Goal: Task Accomplishment & Management: Manage account settings

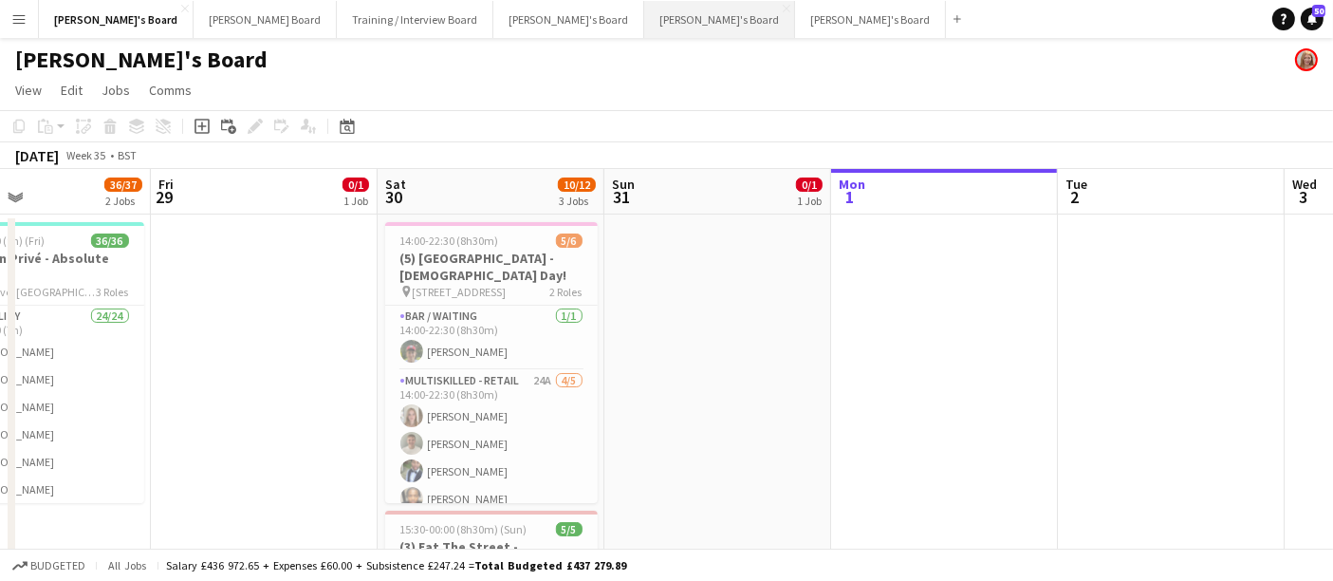
click at [644, 7] on button "[PERSON_NAME]'s Board Close" at bounding box center [719, 19] width 151 height 37
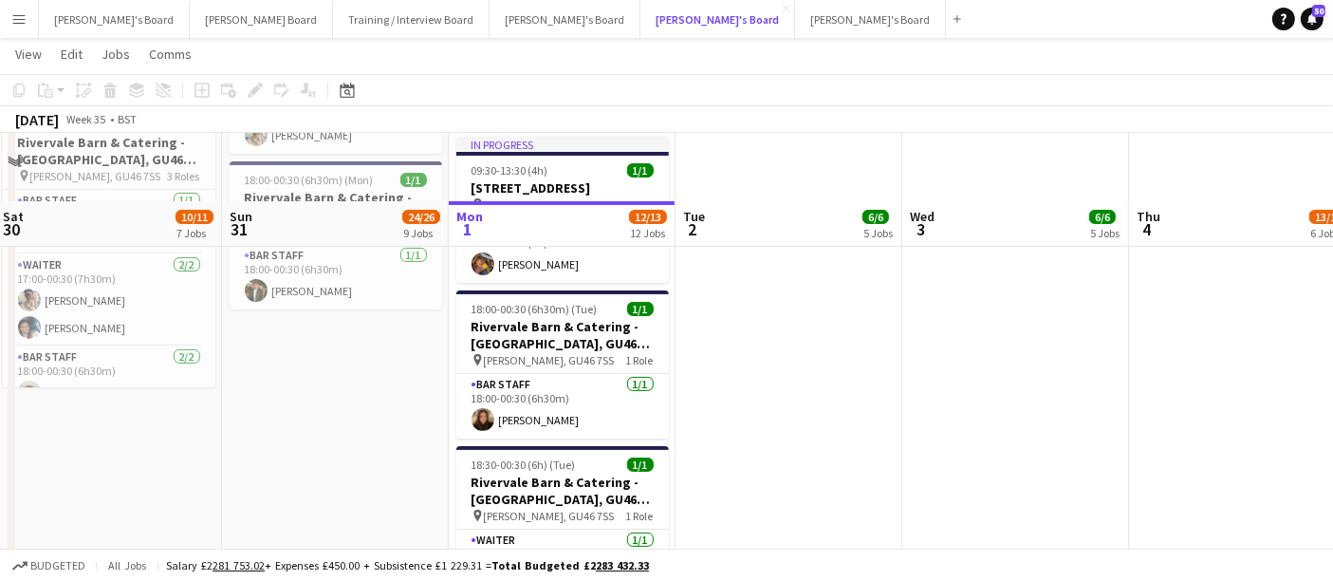
scroll to position [487, 0]
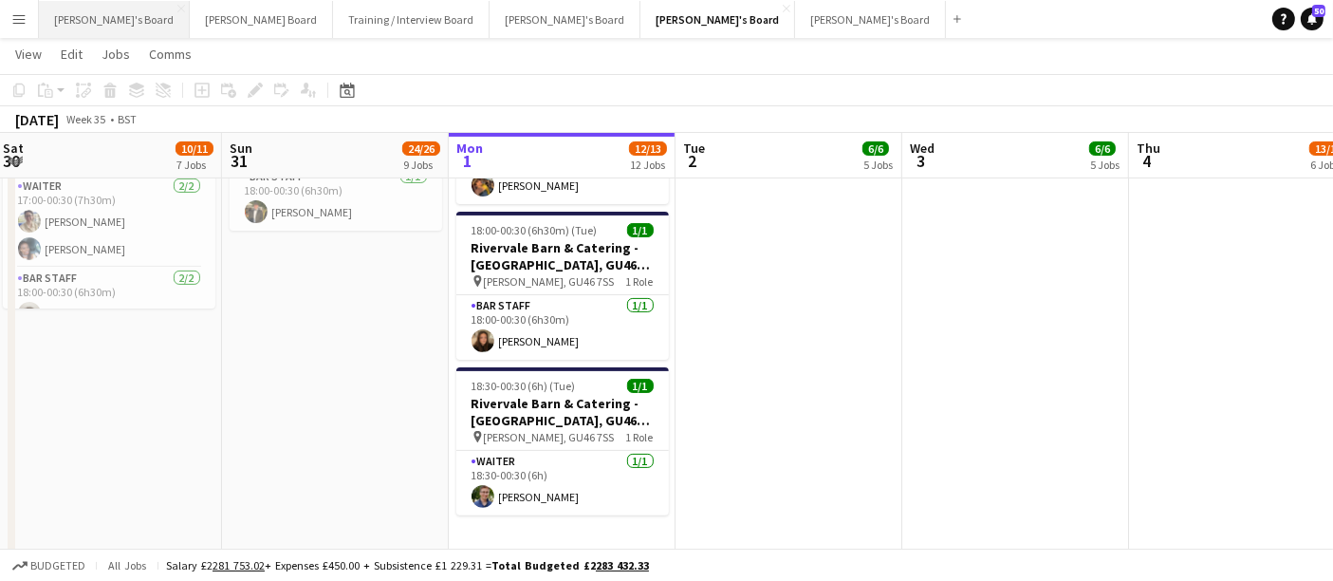
click at [72, 26] on button "[PERSON_NAME]'s Board Close" at bounding box center [114, 19] width 151 height 37
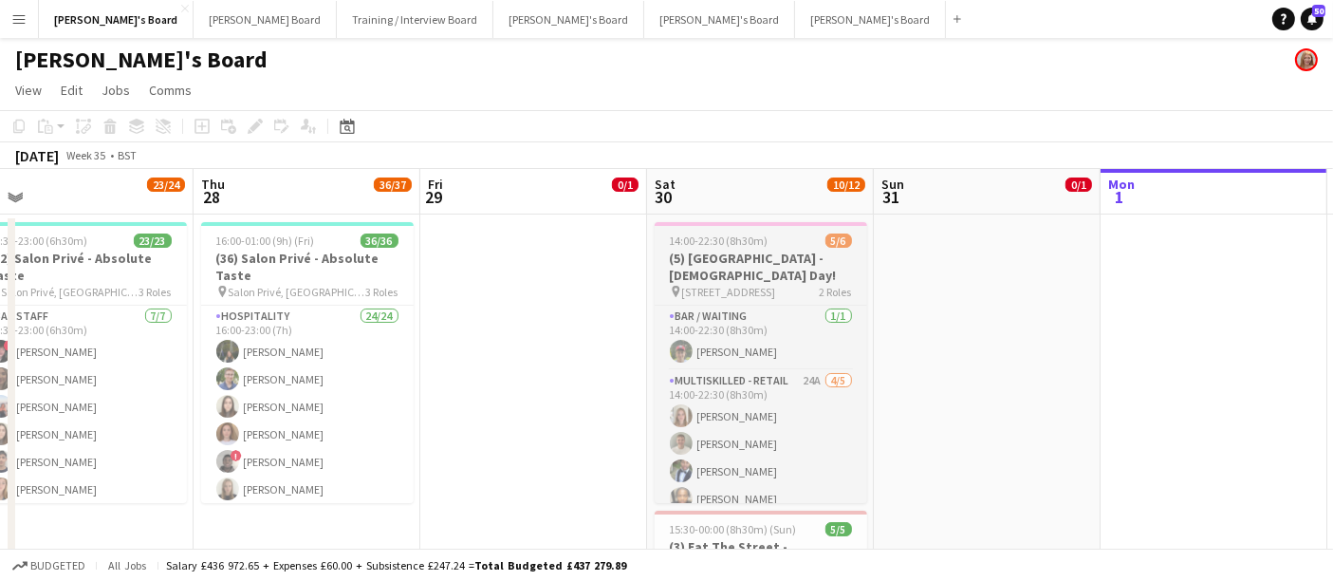
click at [735, 246] on span "14:00-22:30 (8h30m)" at bounding box center [719, 240] width 99 height 14
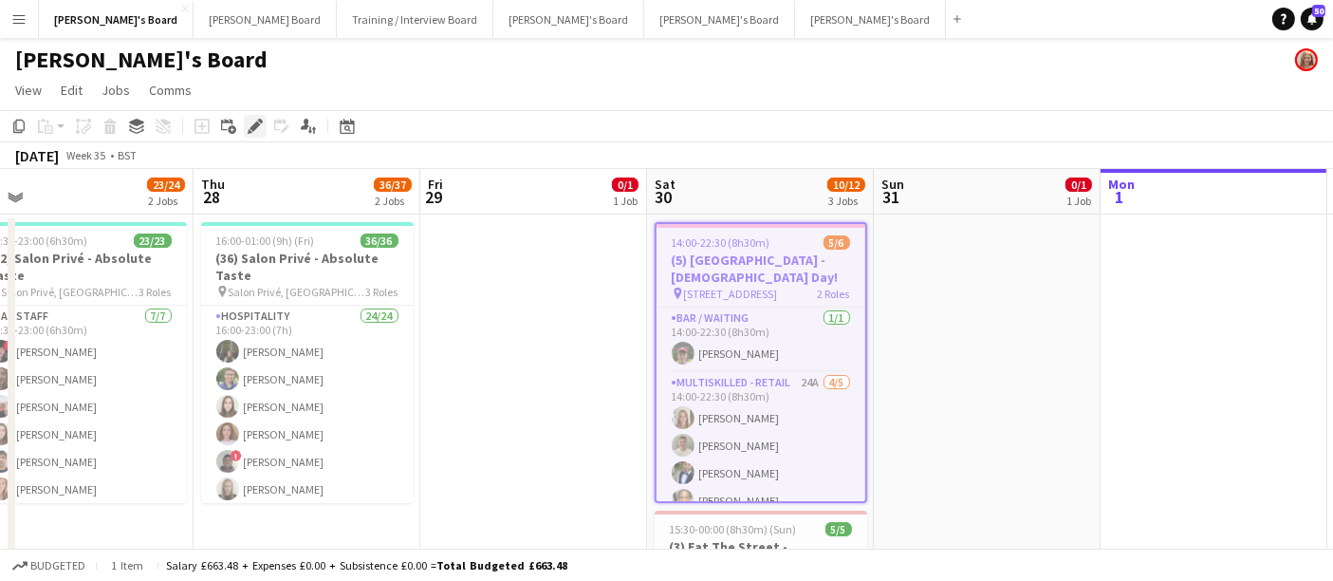
click at [256, 117] on div "Edit" at bounding box center [255, 126] width 23 height 23
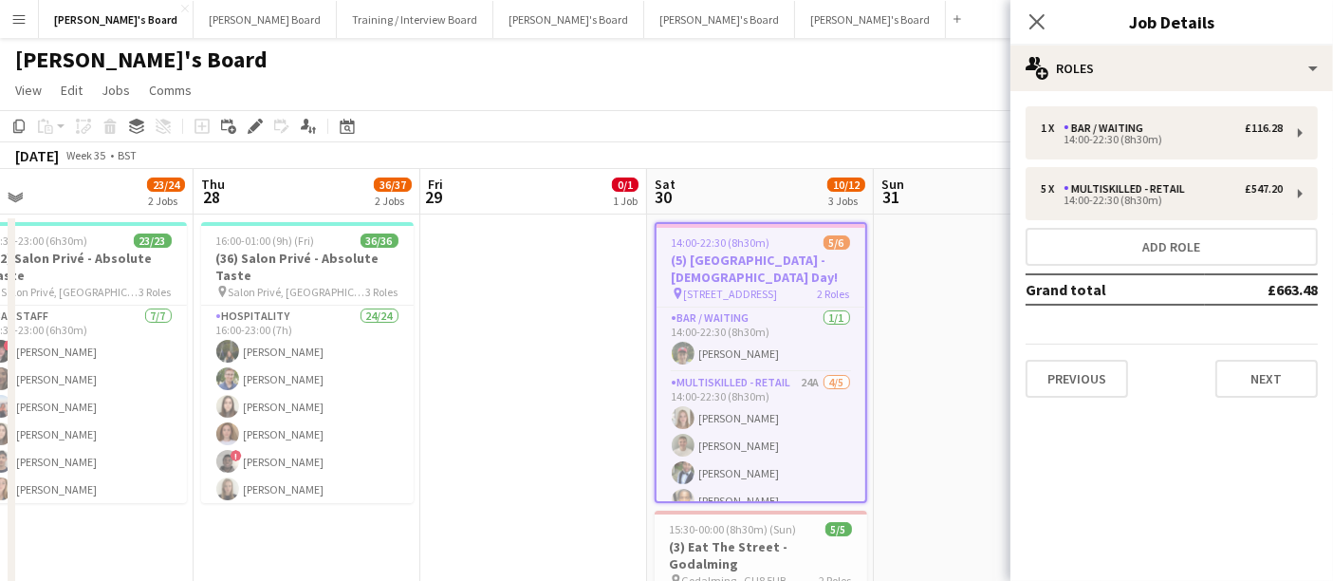
click at [1136, 39] on div "Close pop-in Job Details" at bounding box center [1171, 23] width 323 height 46
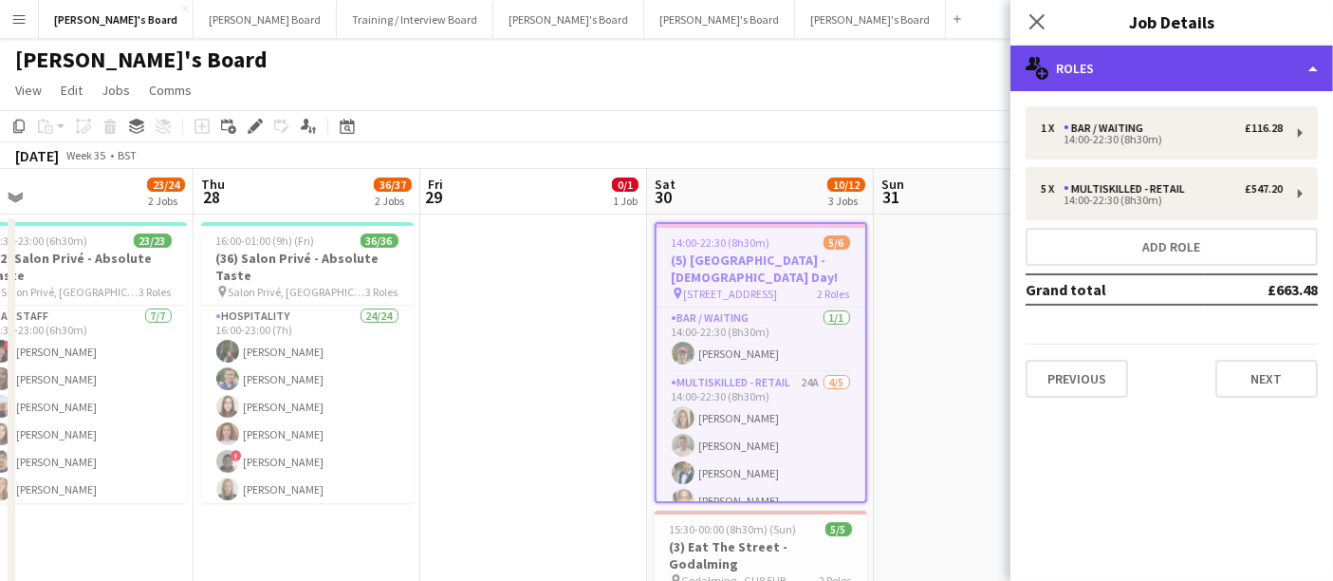
click at [1121, 65] on div "multiple-users-add Roles" at bounding box center [1171, 69] width 323 height 46
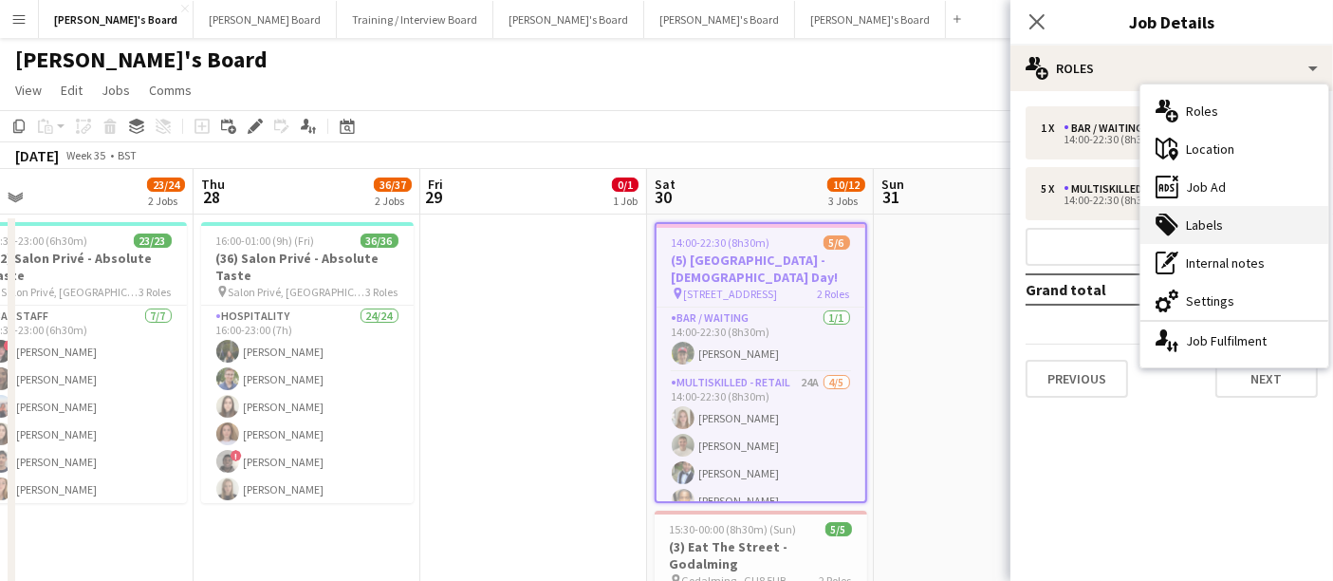
click at [1241, 234] on div "tags-double Labels" at bounding box center [1234, 225] width 188 height 38
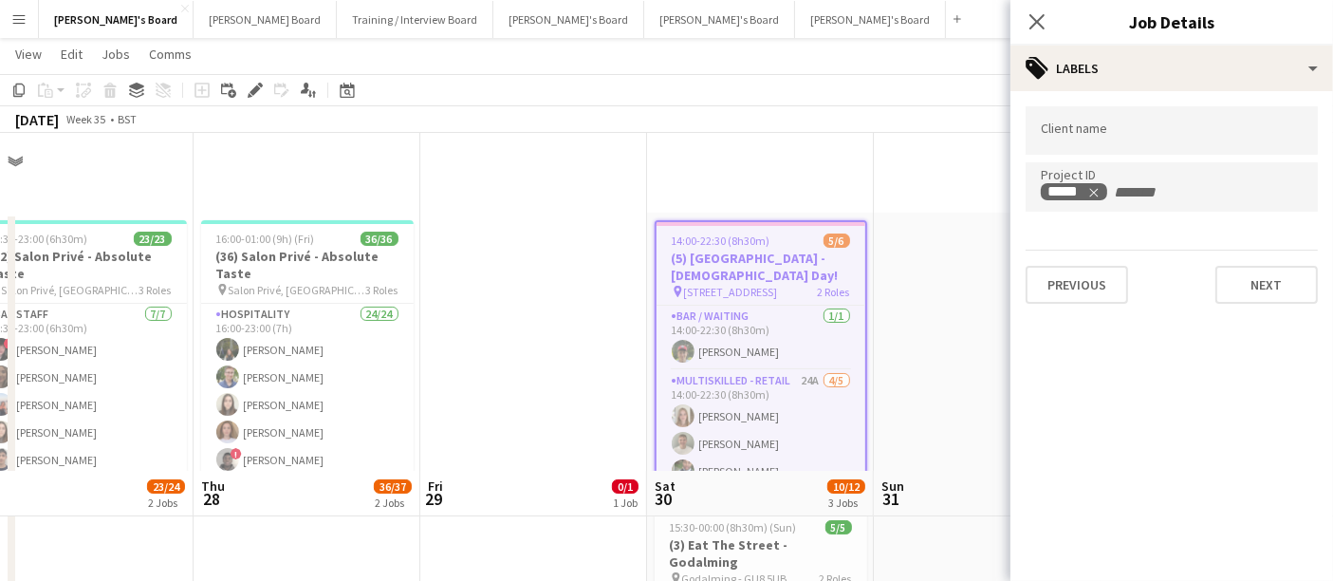
scroll to position [337, 0]
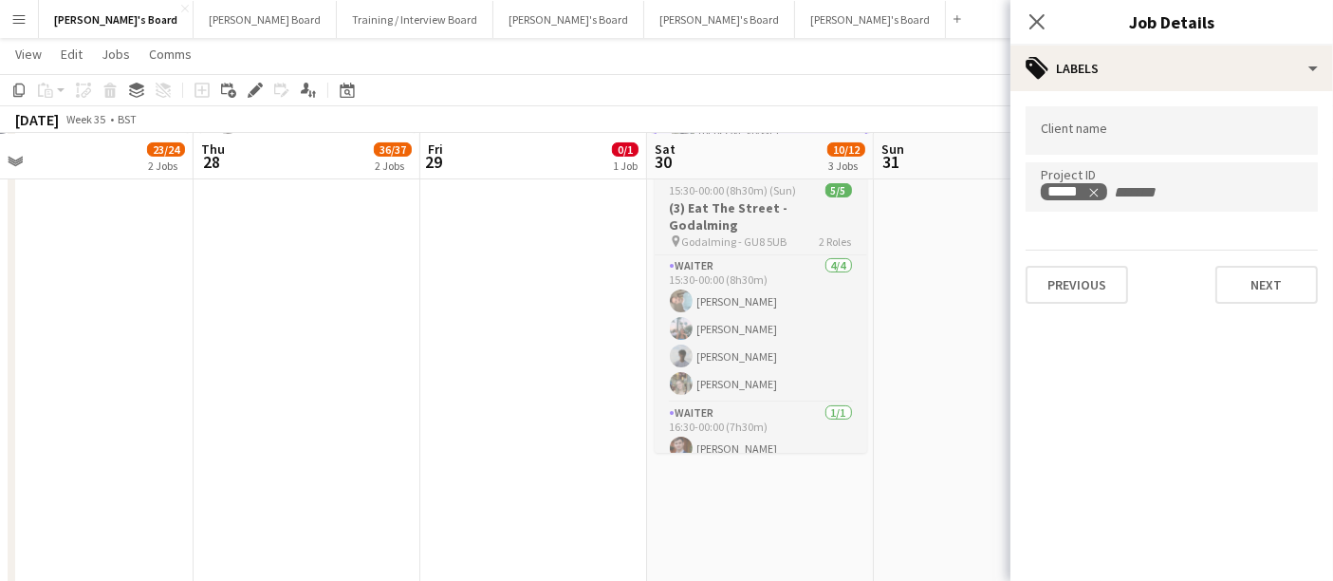
click at [766, 212] on h3 "(3) Eat The Street - Godalming" at bounding box center [761, 216] width 213 height 34
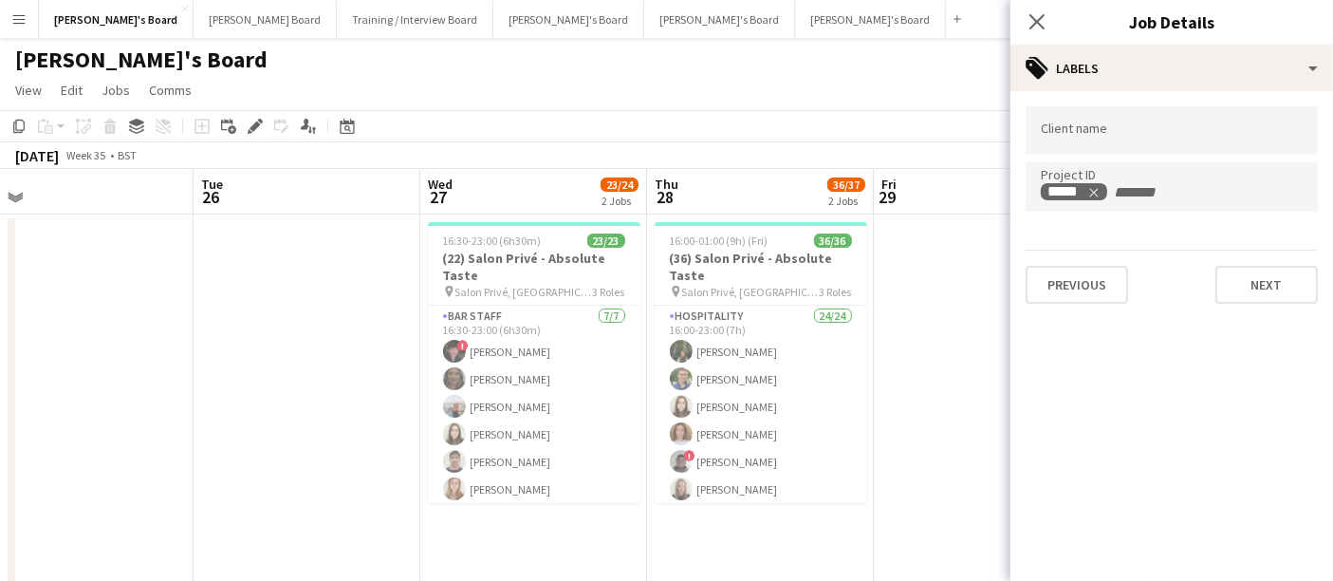
scroll to position [0, 591]
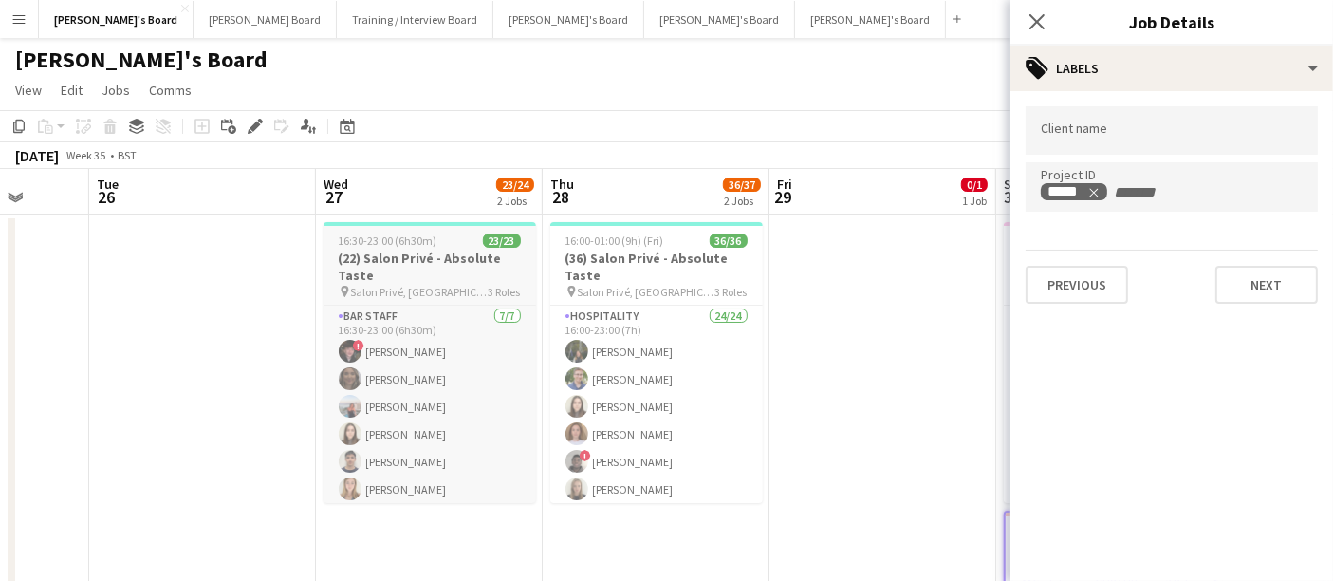
click at [400, 251] on h3 "(22) Salon Privé - Absolute Taste" at bounding box center [430, 267] width 213 height 34
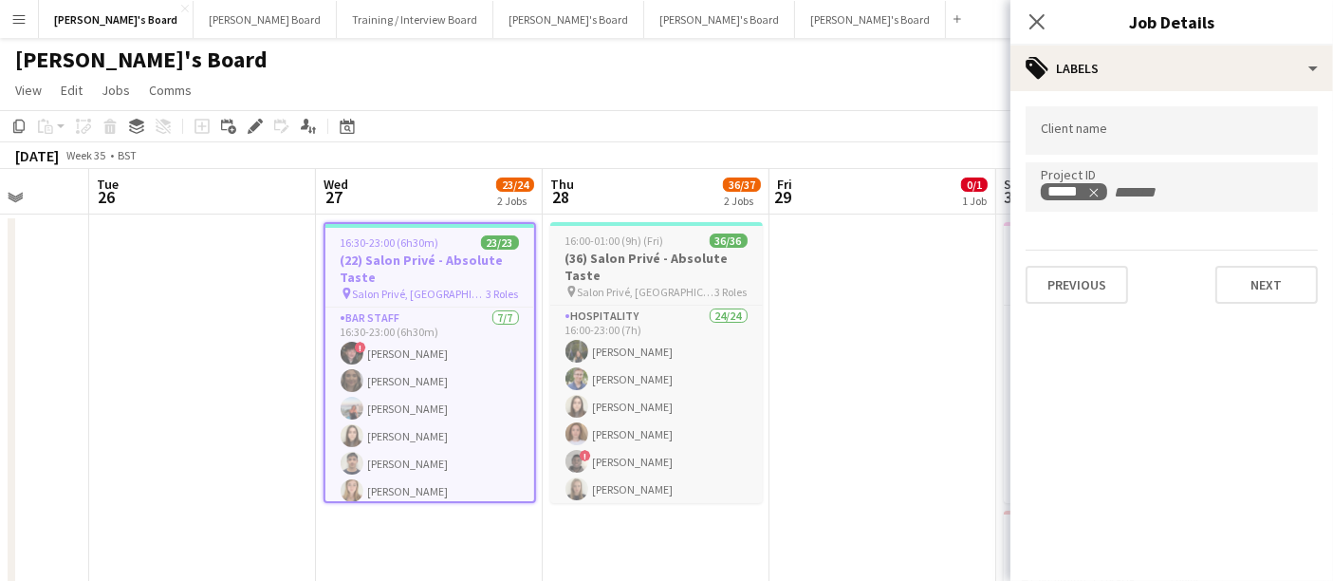
click at [643, 261] on h3 "(36) Salon Privé - Absolute Taste" at bounding box center [656, 267] width 213 height 34
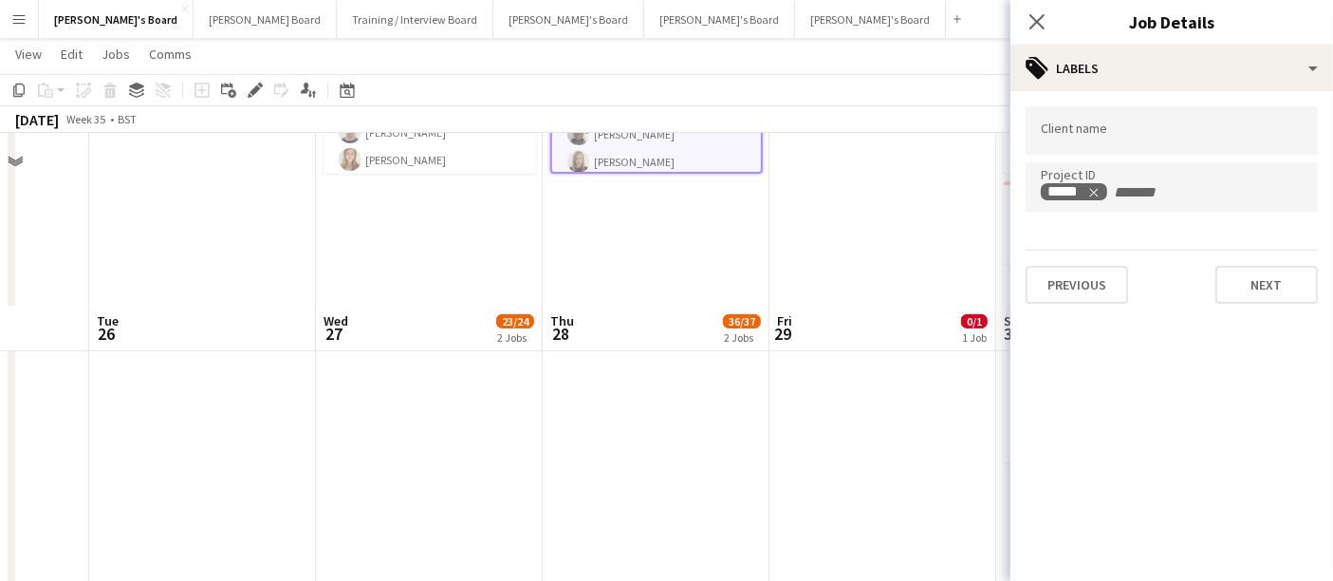
scroll to position [240, 0]
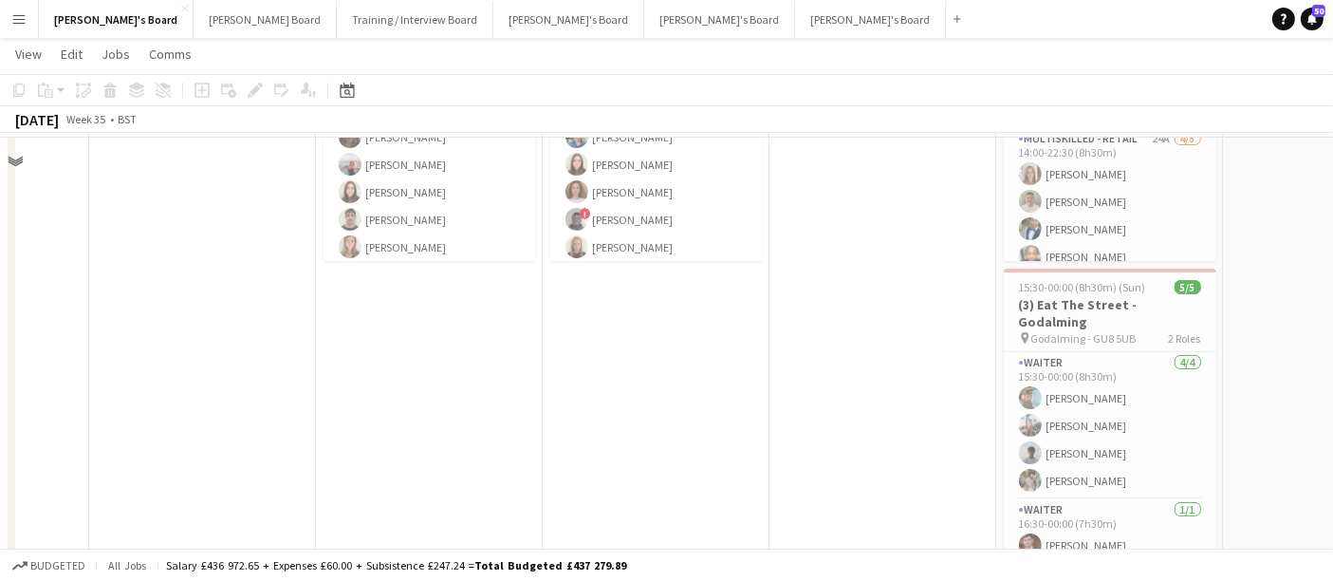
scroll to position [0, 0]
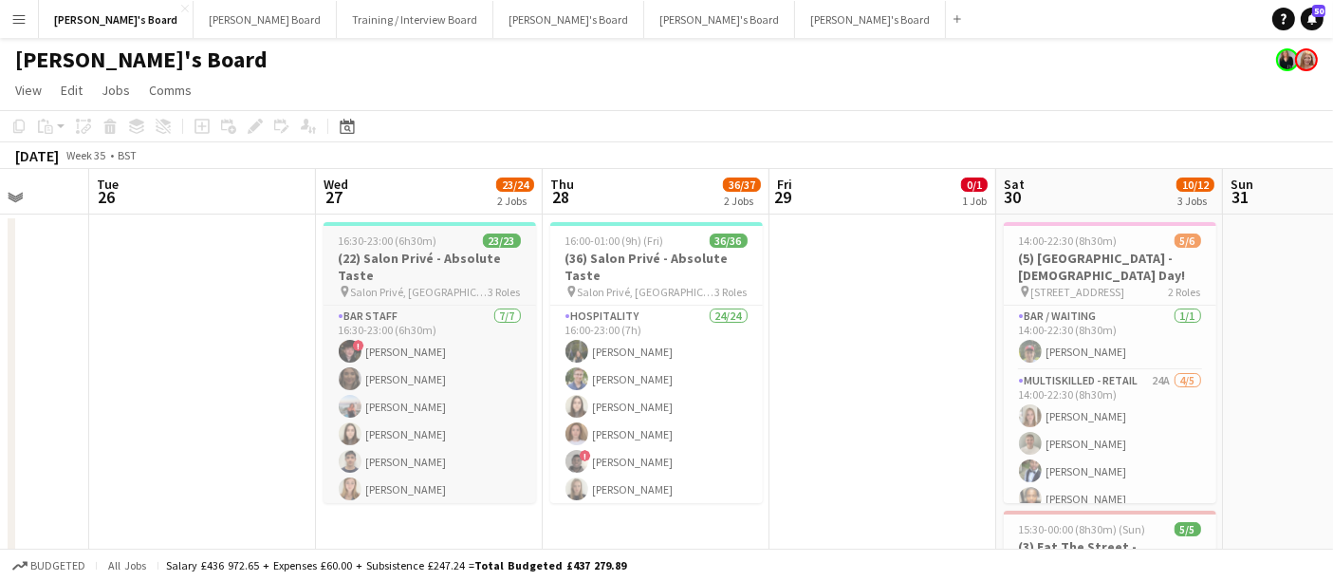
click at [444, 256] on h3 "(22) Salon Privé - Absolute Taste" at bounding box center [430, 267] width 213 height 34
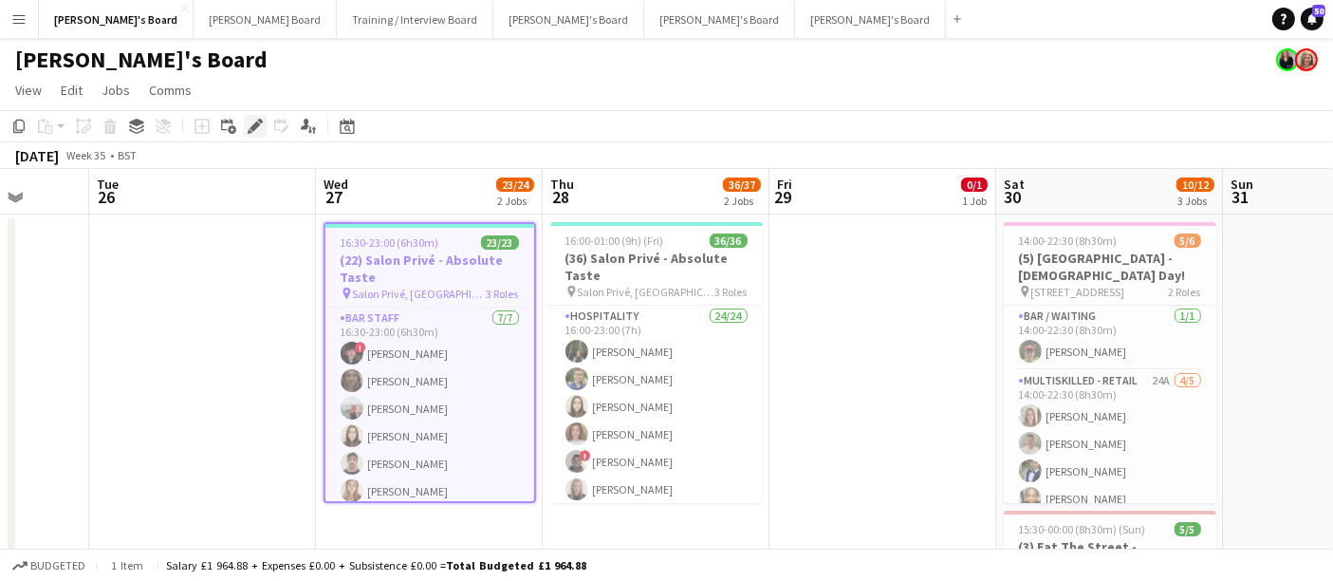
click at [255, 134] on div "Edit" at bounding box center [255, 126] width 23 height 23
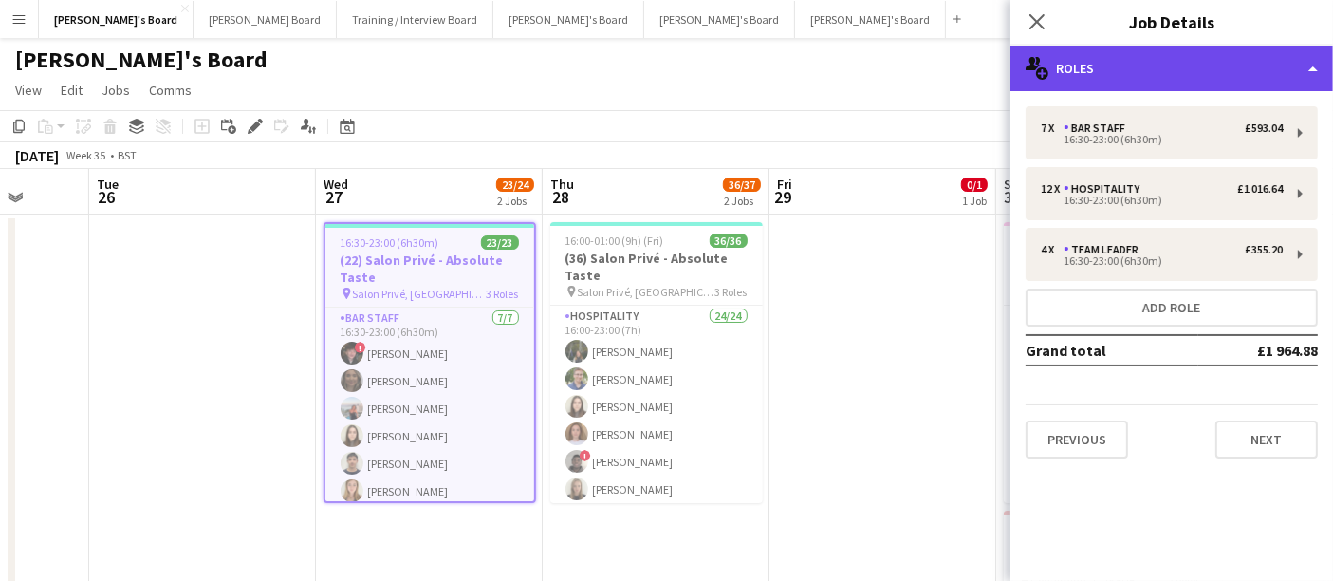
click at [1209, 71] on div "multiple-users-add Roles" at bounding box center [1171, 69] width 323 height 46
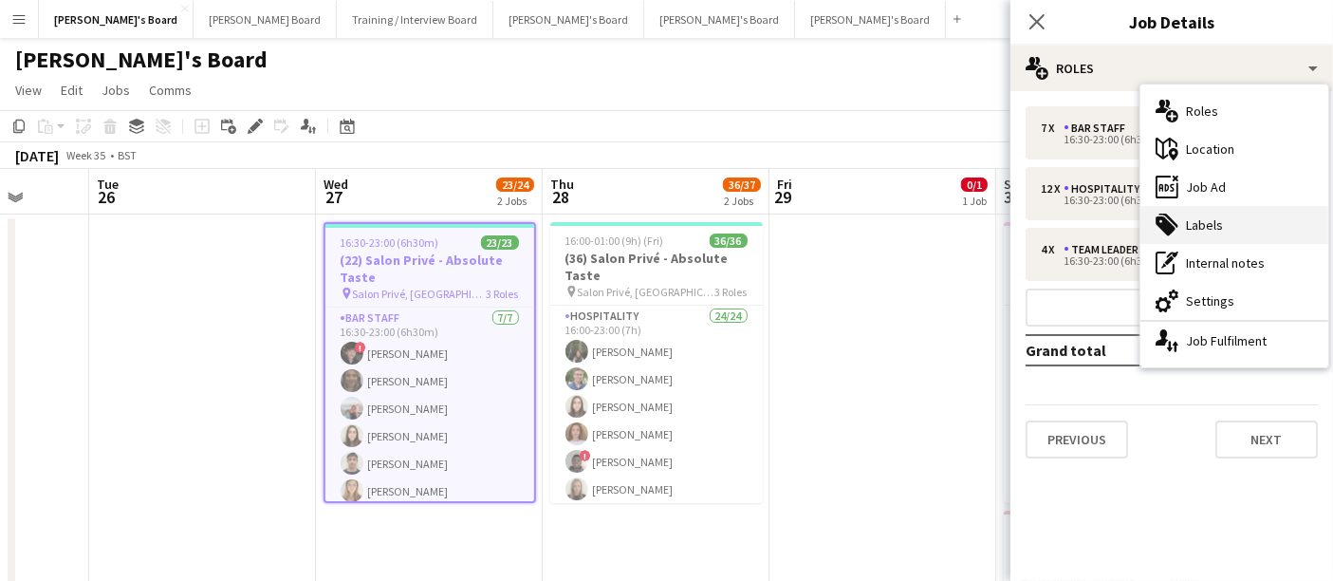
click at [1213, 217] on div "tags-double Labels" at bounding box center [1234, 225] width 188 height 38
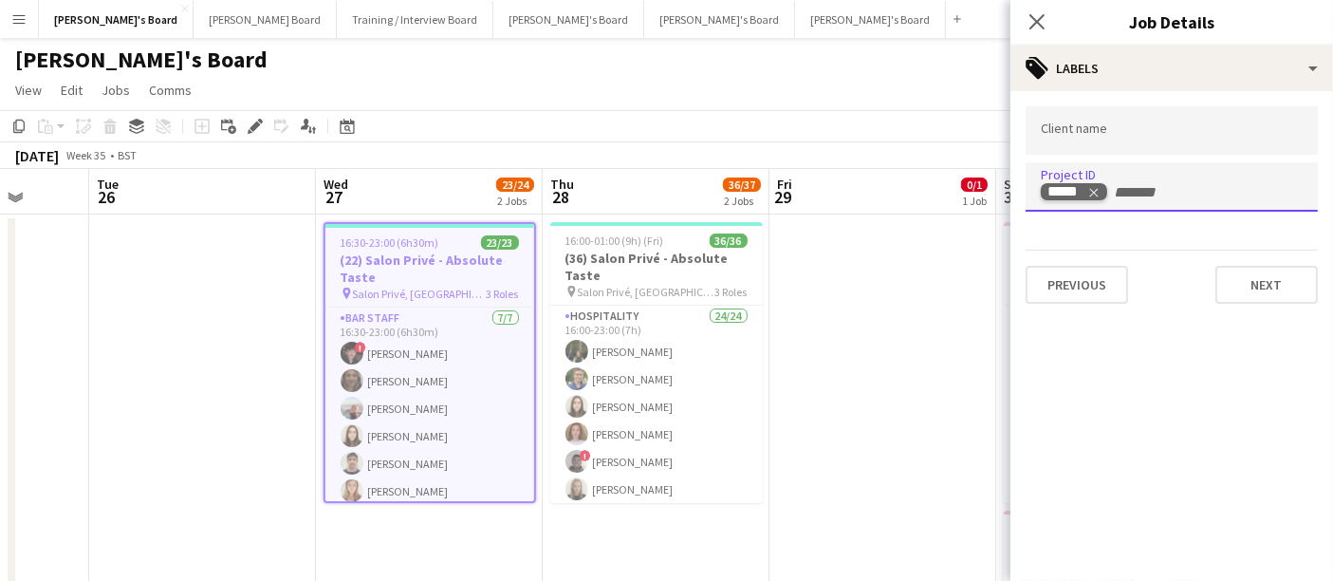
click at [1096, 194] on icon "Remove tag" at bounding box center [1094, 193] width 9 height 9
paste input "*****"
type input "*****"
click at [707, 251] on h3 "(36) Salon Privé - Absolute Taste" at bounding box center [656, 267] width 213 height 34
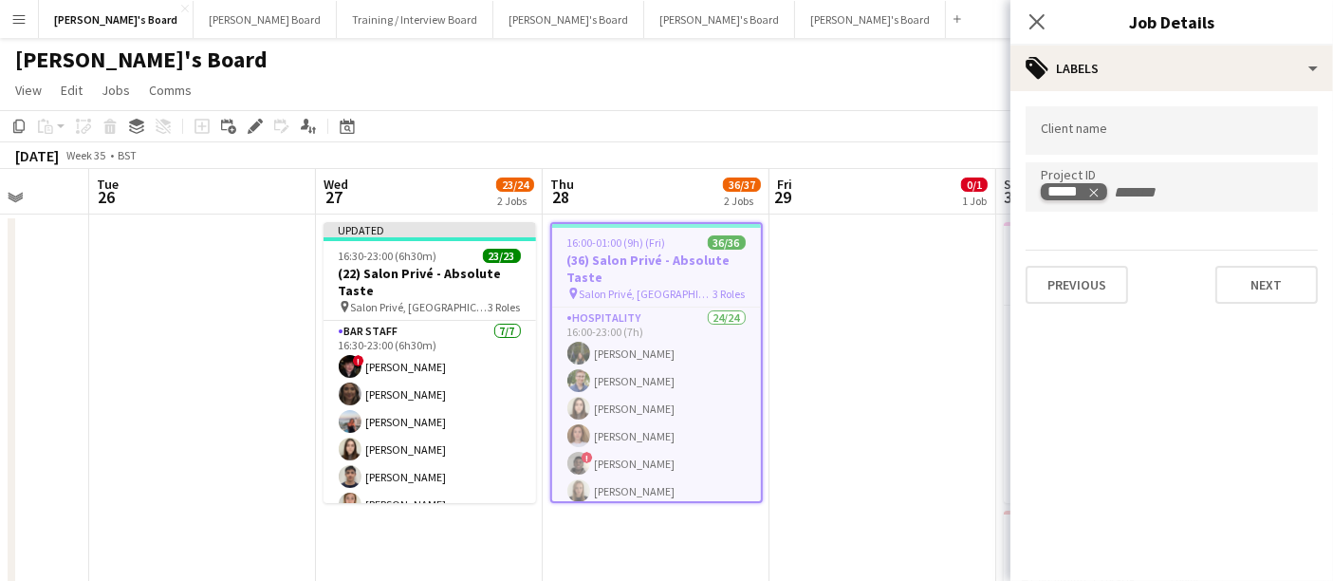
click at [1095, 193] on icon "Remove tag" at bounding box center [1094, 193] width 9 height 9
paste input "*****"
type input "*****"
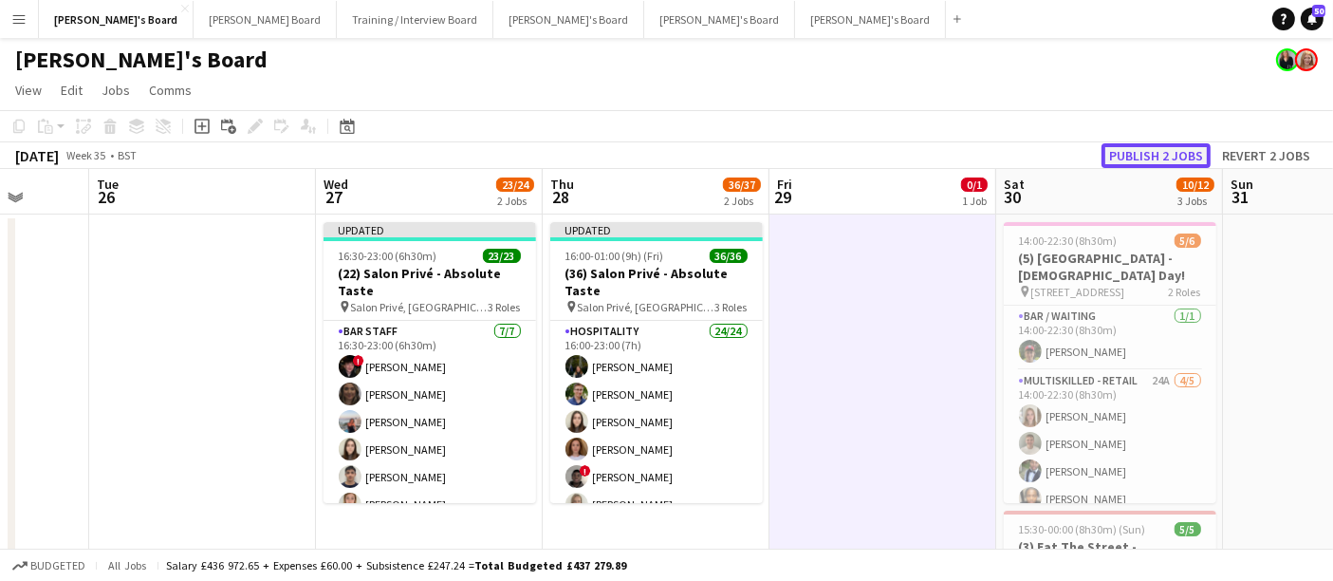
click at [1170, 151] on button "Publish 2 jobs" at bounding box center [1156, 155] width 109 height 25
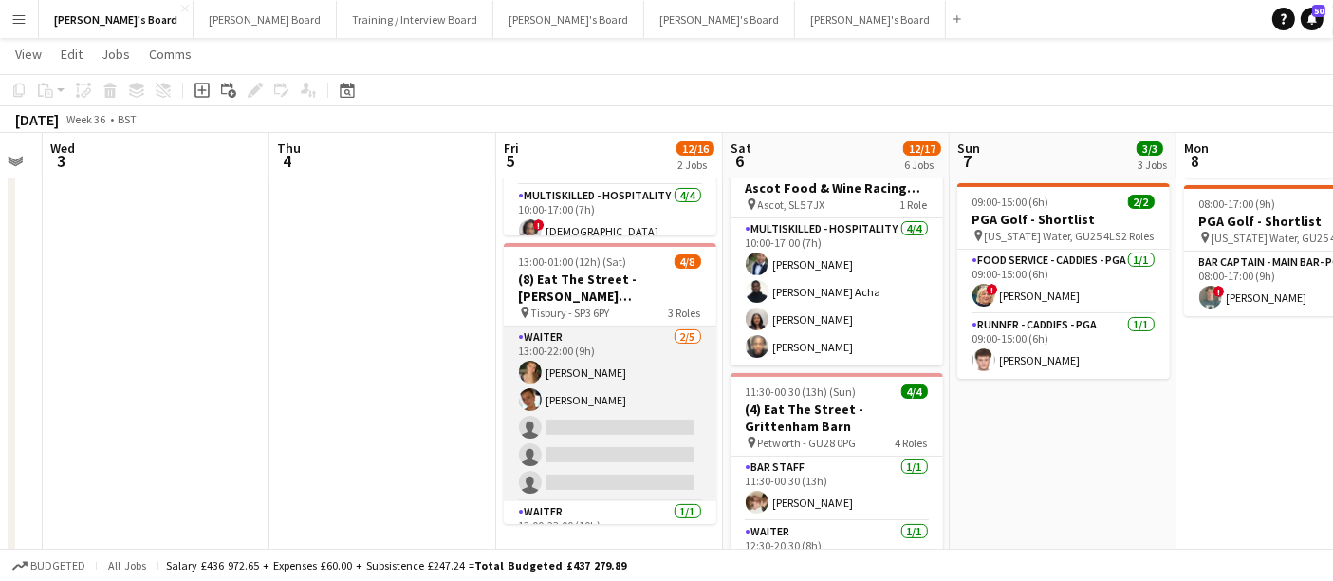
scroll to position [133, 0]
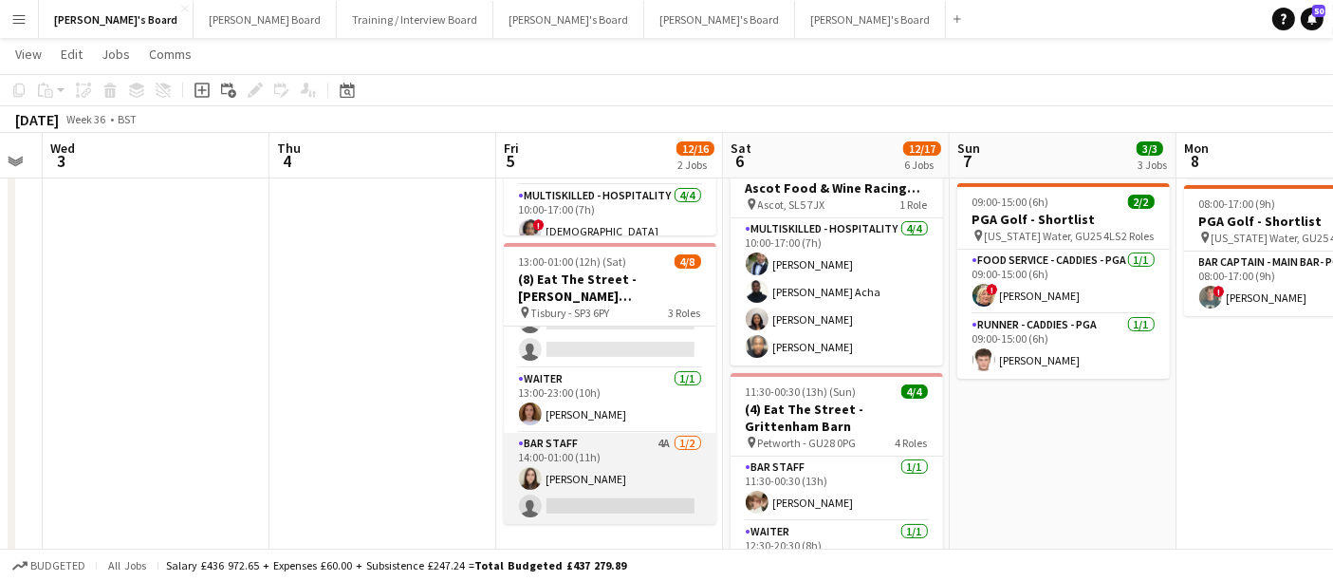
click at [610, 461] on app-card-role "BAR STAFF 4A [DATE] 14:00-01:00 (11h) [PERSON_NAME] single-neutral-actions" at bounding box center [610, 479] width 213 height 92
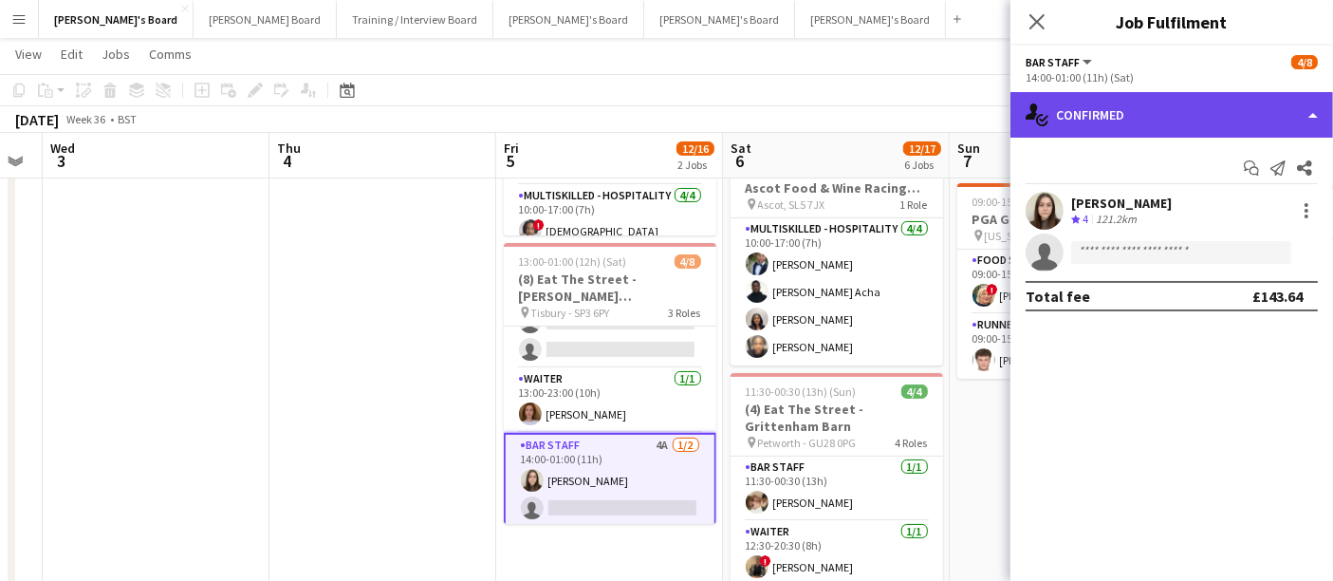
click at [1160, 130] on div "single-neutral-actions-check-2 Confirmed" at bounding box center [1171, 115] width 323 height 46
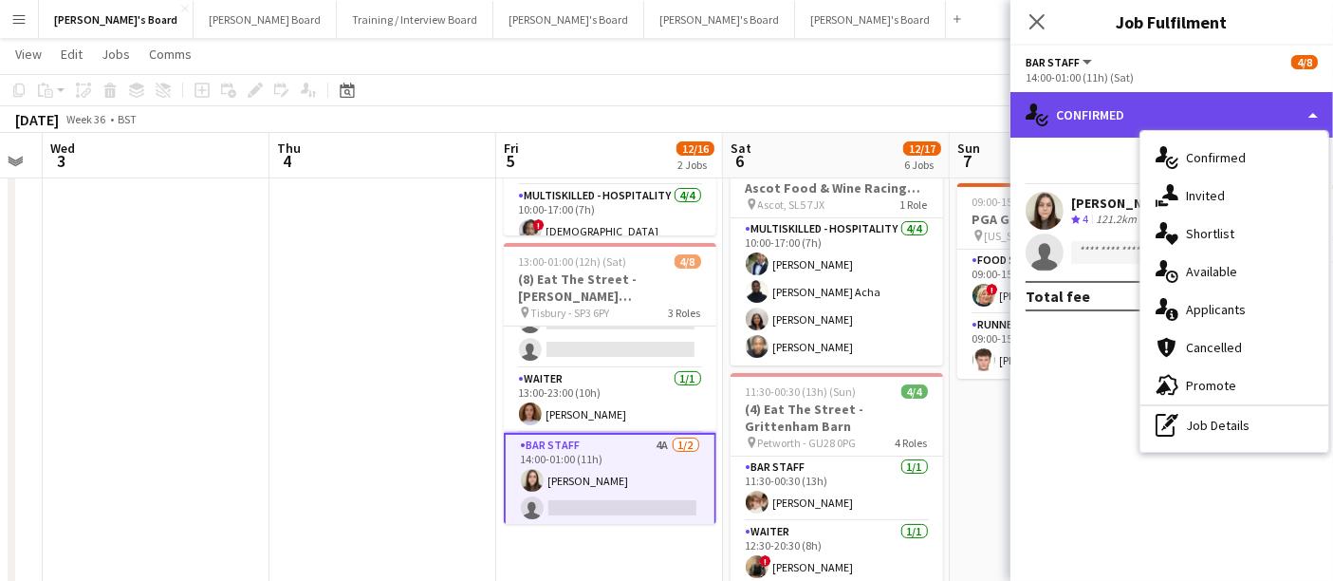
click at [1160, 130] on div "single-neutral-actions-check-2 Confirmed single-neutral-actions-check-2 Confirm…" at bounding box center [1171, 336] width 323 height 489
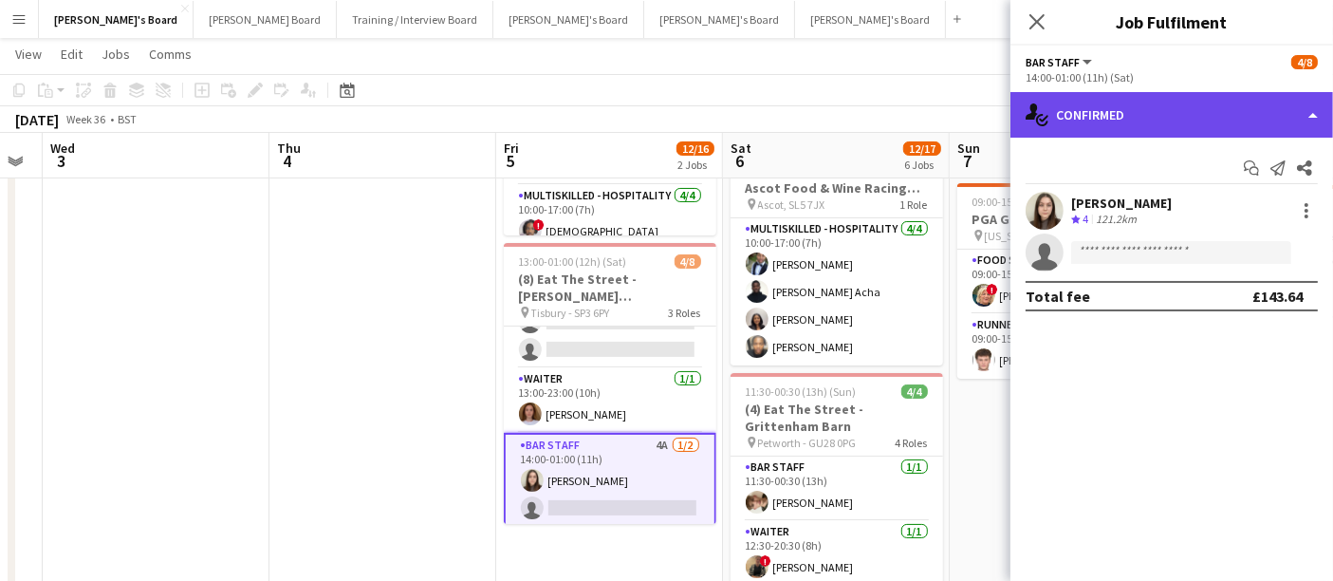
click at [1160, 118] on div "single-neutral-actions-check-2 Confirmed" at bounding box center [1171, 115] width 323 height 46
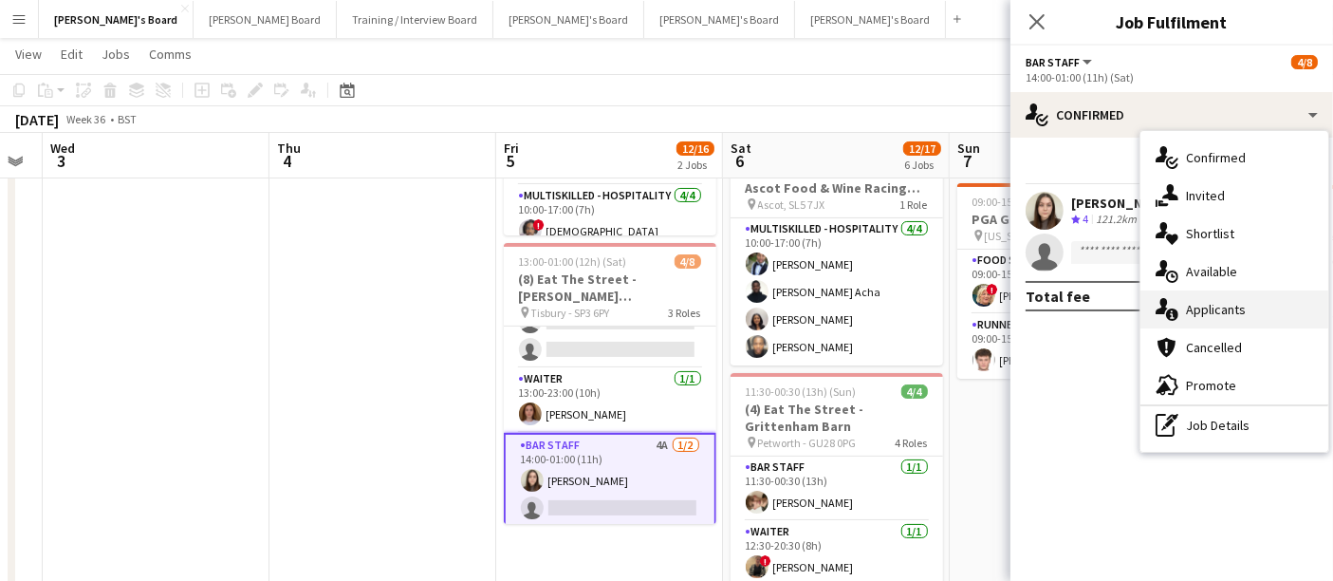
click at [1232, 312] on div "single-neutral-actions-information Applicants" at bounding box center [1234, 309] width 188 height 38
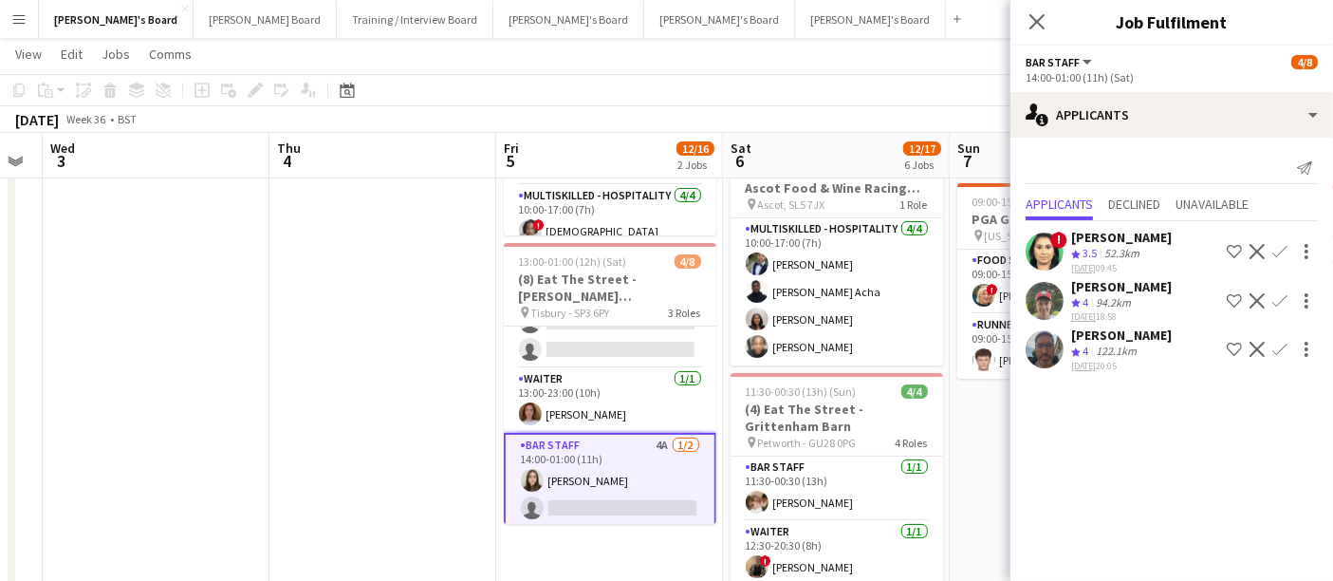
click at [1283, 347] on app-icon "Confirm" at bounding box center [1279, 349] width 15 height 15
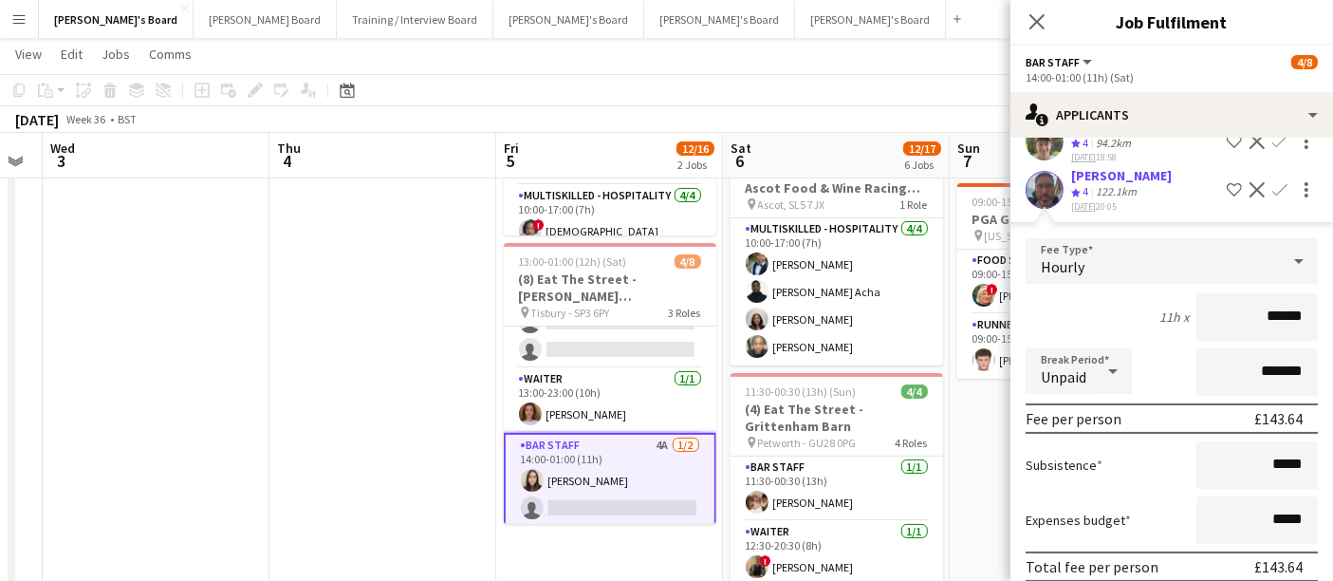
scroll to position [235, 0]
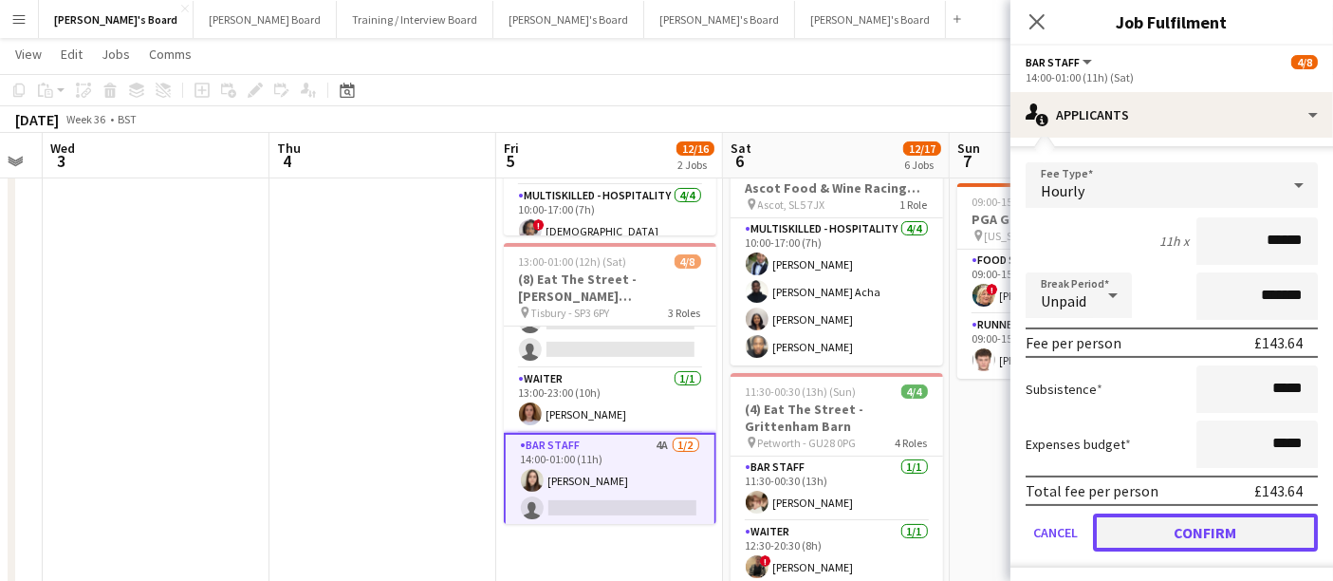
click at [1168, 530] on button "Confirm" at bounding box center [1205, 532] width 225 height 38
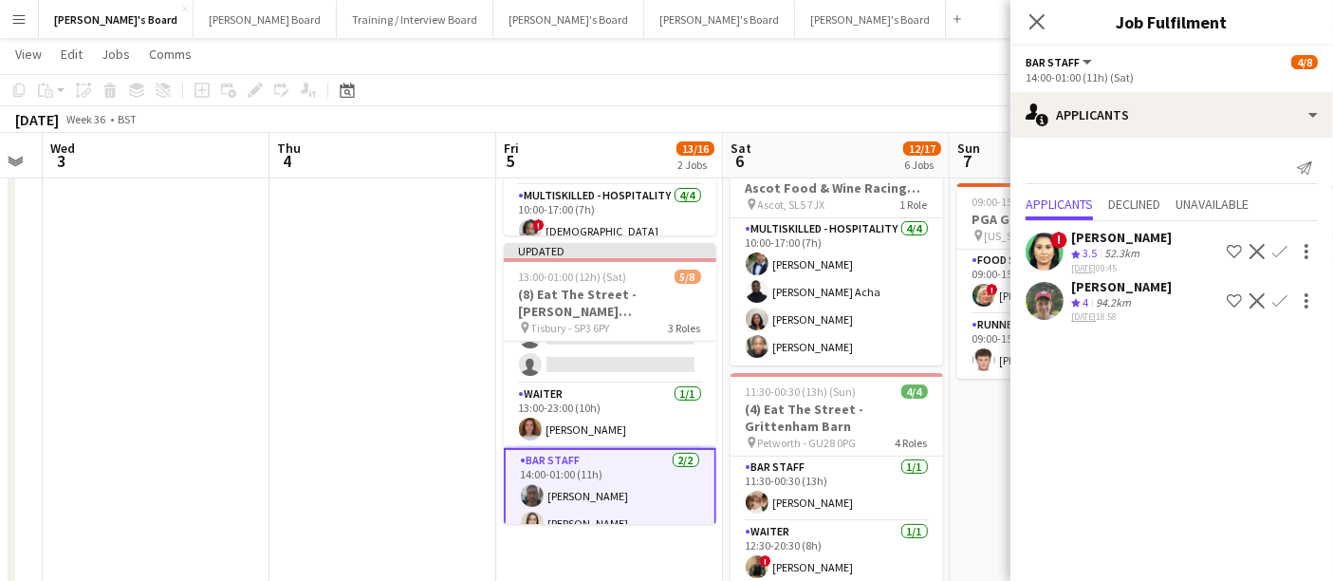
scroll to position [0, 0]
click at [1108, 291] on div "[PERSON_NAME]" at bounding box center [1121, 286] width 101 height 17
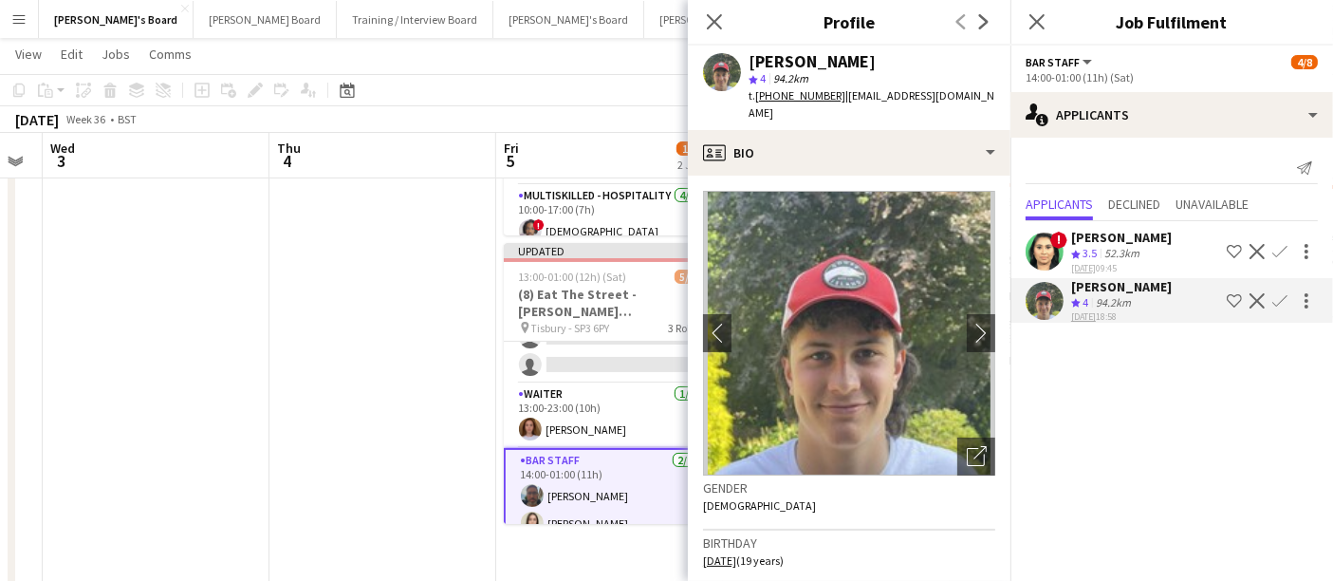
click at [833, 59] on div "[PERSON_NAME]" at bounding box center [812, 61] width 127 height 17
copy div "[PERSON_NAME]"
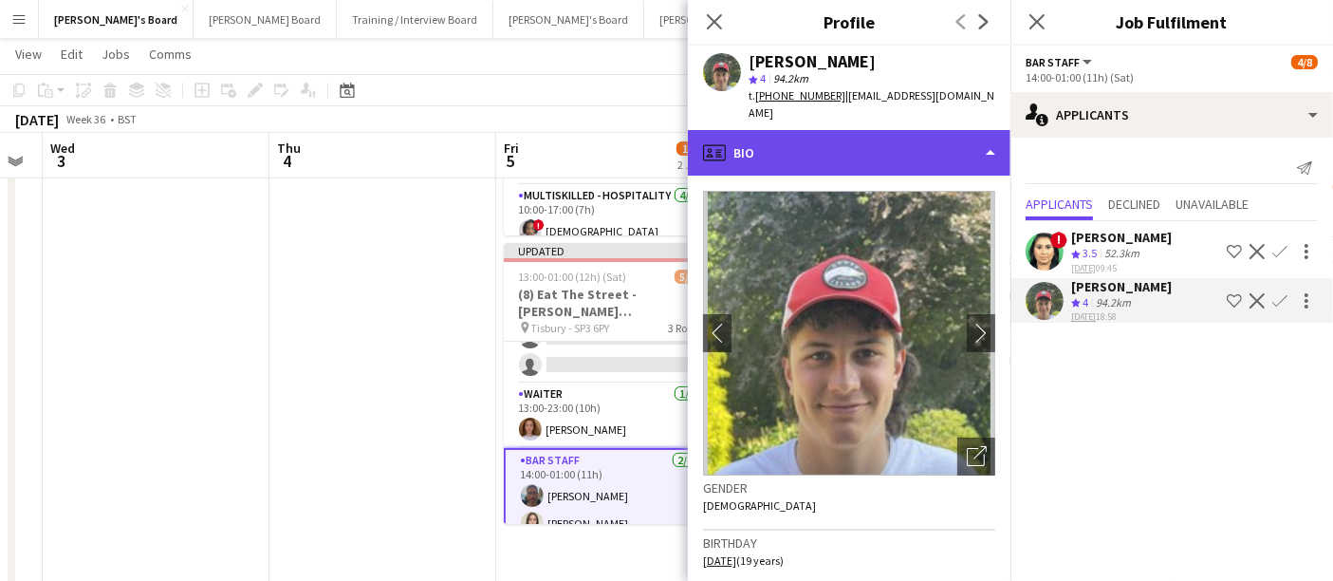
click at [856, 130] on div "profile Bio" at bounding box center [849, 153] width 323 height 46
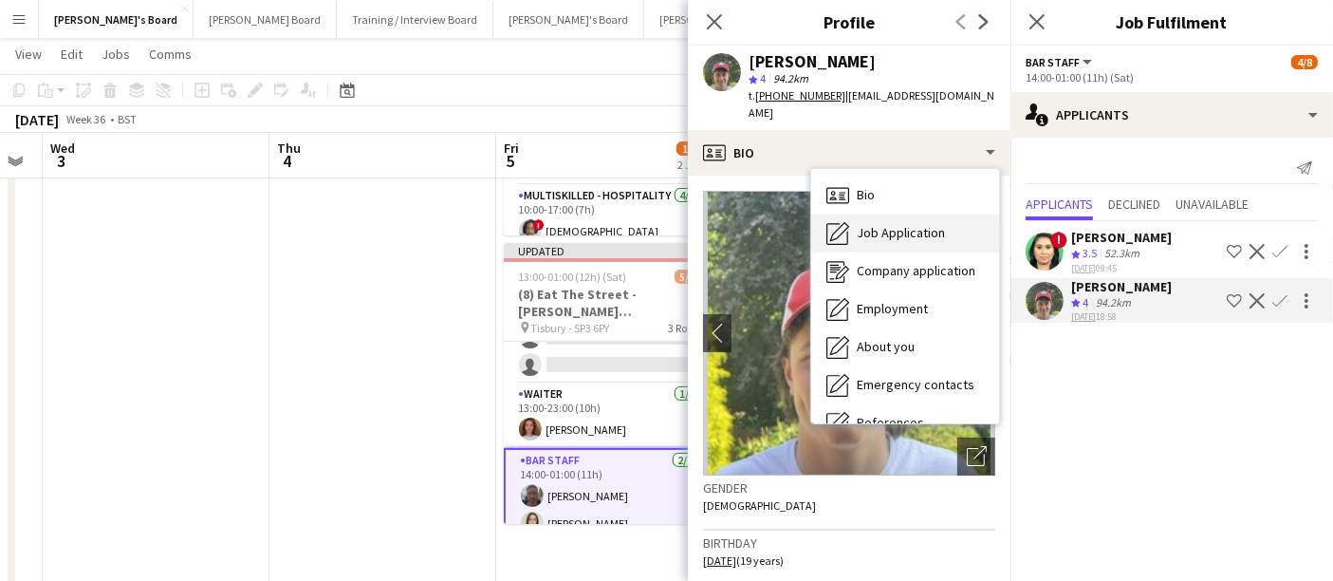
click at [883, 224] on span "Job Application" at bounding box center [901, 232] width 88 height 17
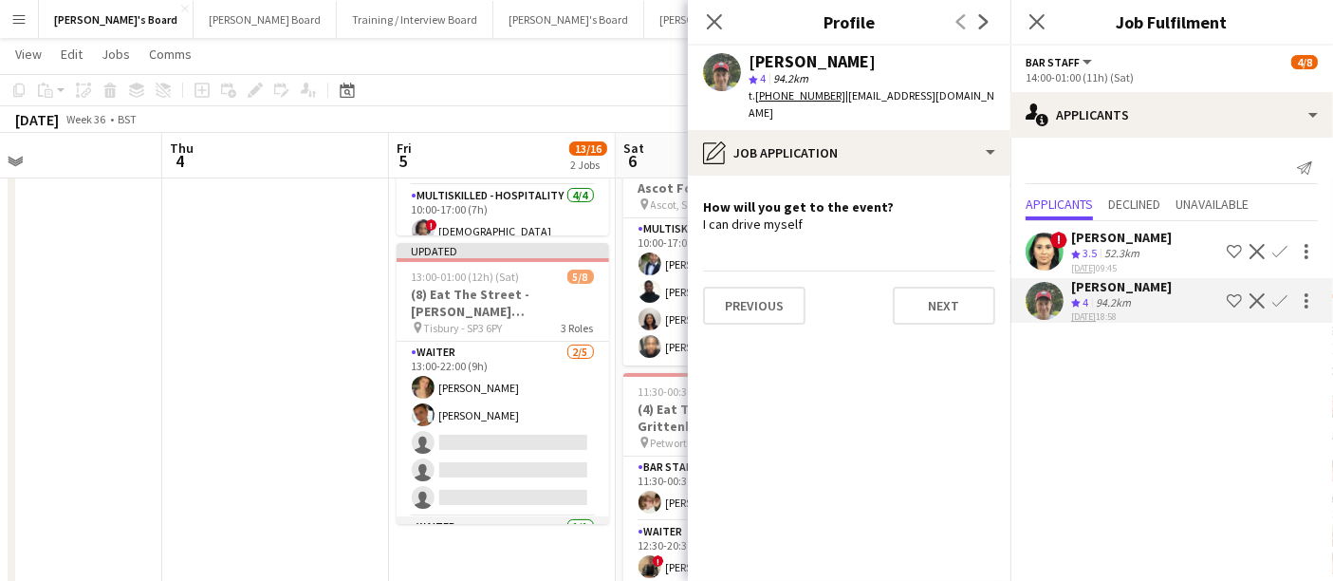
click at [453, 435] on app-card-role "Waiter [DATE] 13:00-22:00 (9h) [PERSON_NAME] [PERSON_NAME] single-neutral-actio…" at bounding box center [503, 429] width 213 height 175
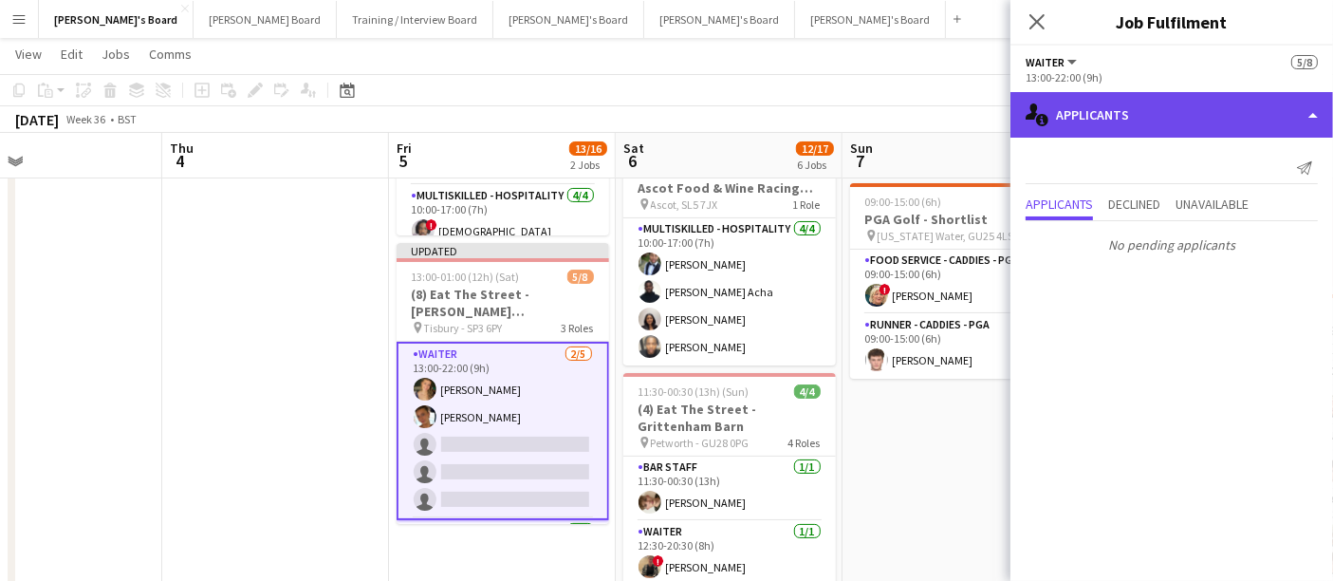
click at [1132, 125] on div "single-neutral-actions-information Applicants" at bounding box center [1171, 115] width 323 height 46
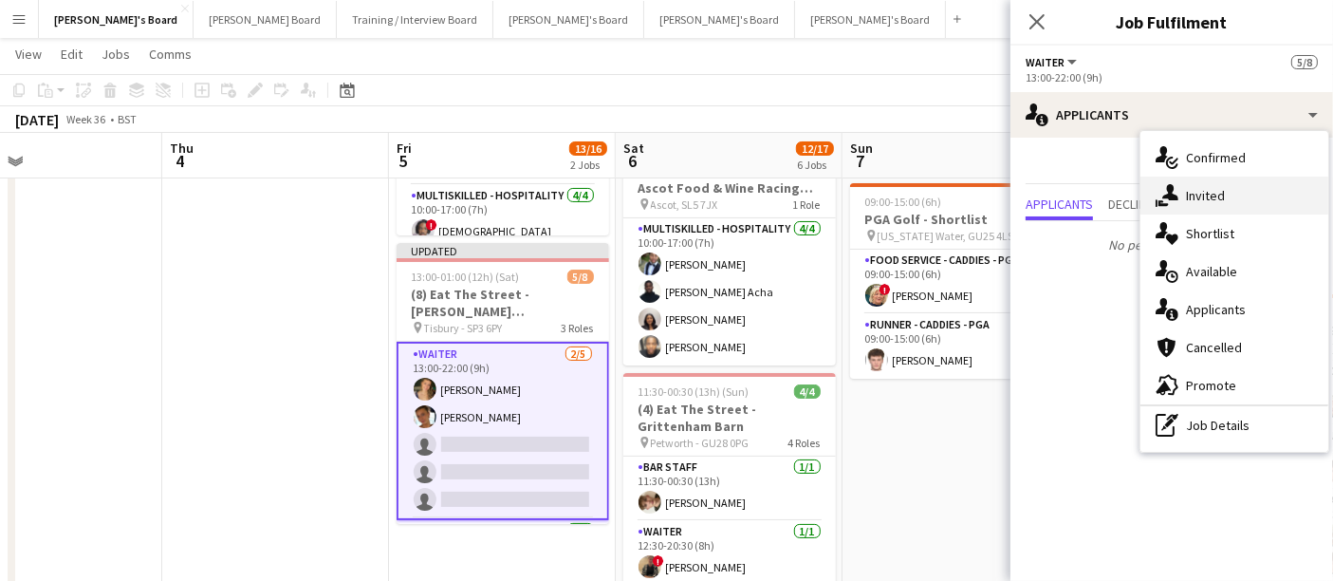
click at [1195, 188] on div "single-neutral-actions-share-1 Invited" at bounding box center [1234, 195] width 188 height 38
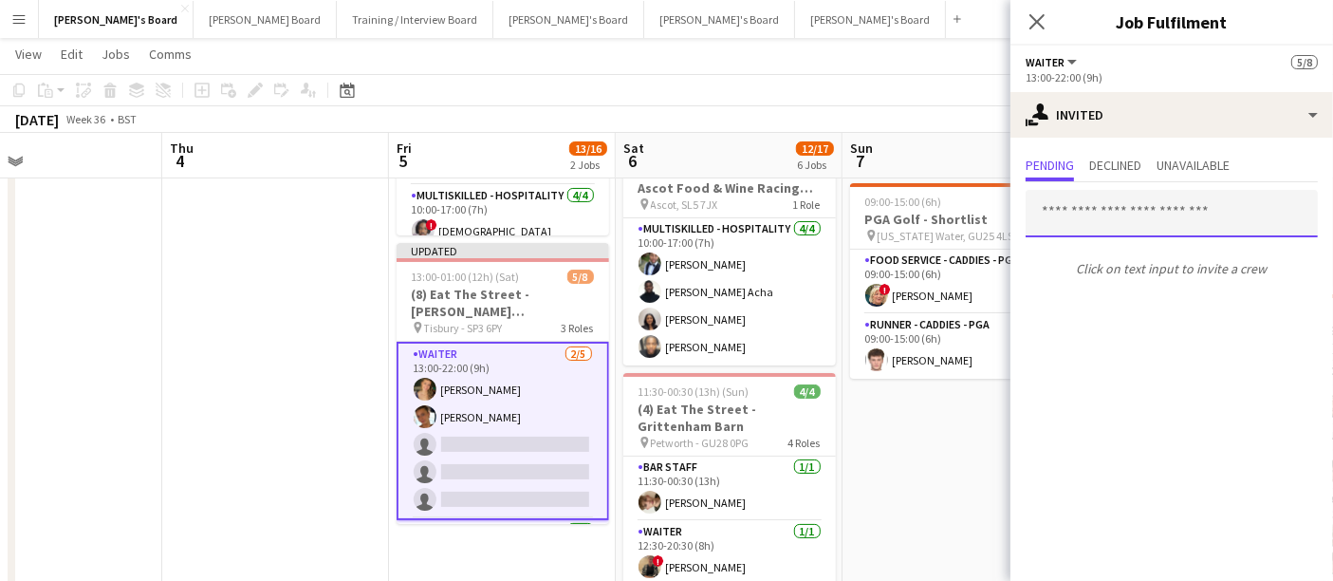
click at [1100, 215] on input "text" at bounding box center [1172, 213] width 292 height 47
paste input "**********"
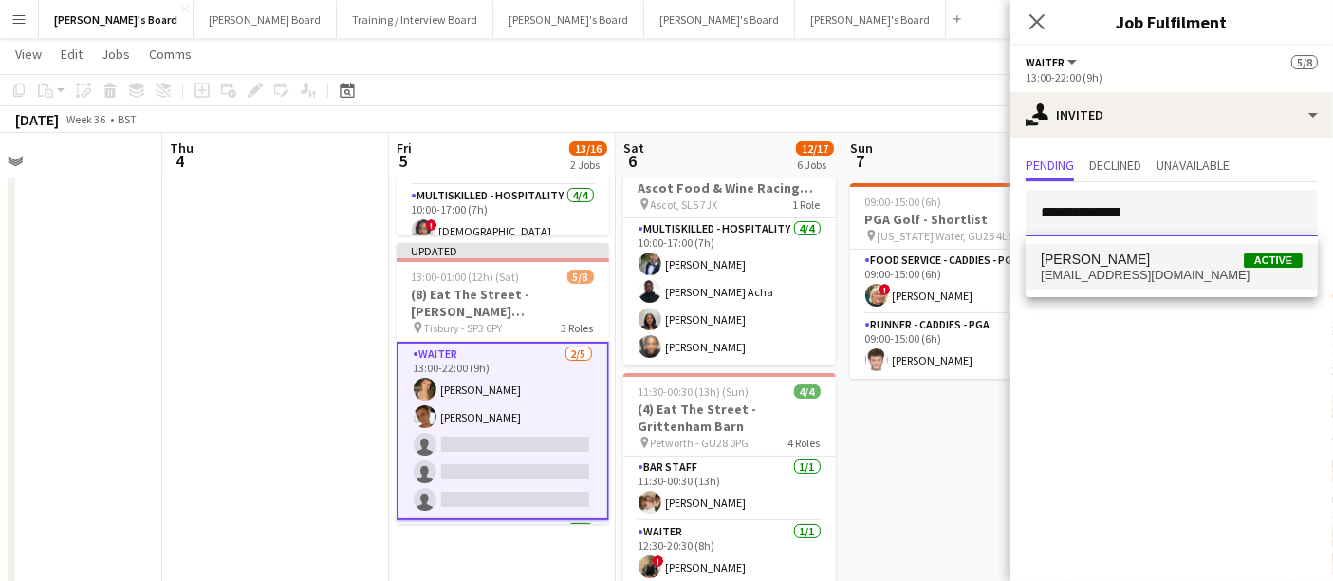
type input "**********"
click at [1152, 258] on span "[PERSON_NAME] Active" at bounding box center [1172, 259] width 262 height 16
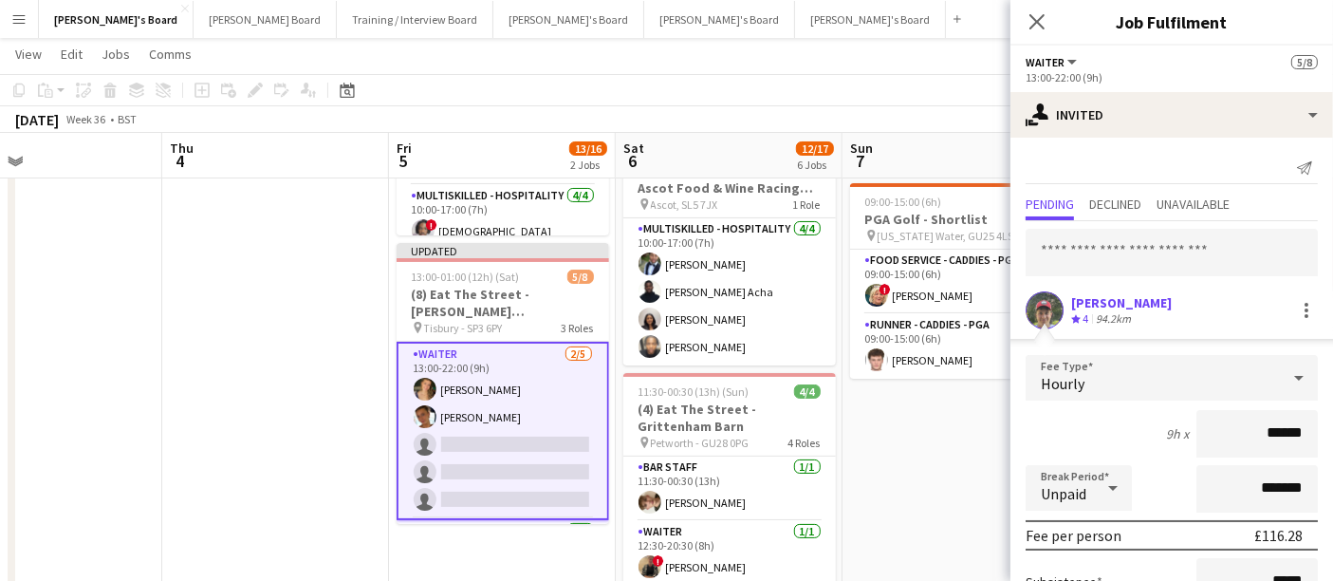
scroll to position [193, 0]
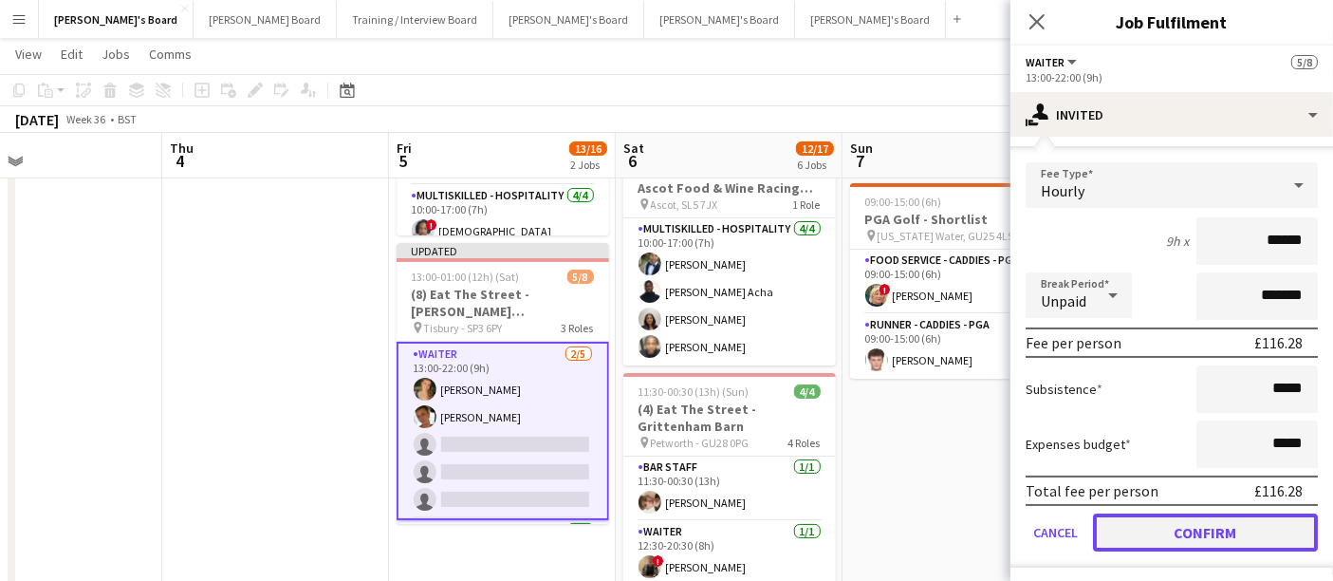
click at [1177, 530] on button "Confirm" at bounding box center [1205, 532] width 225 height 38
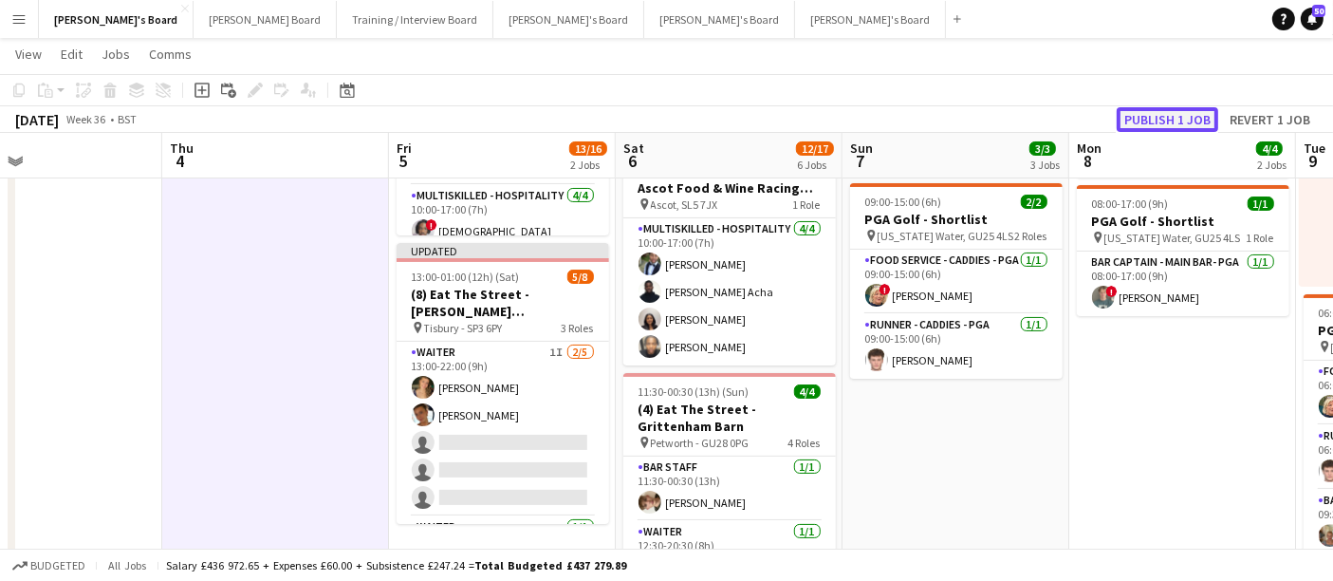
click at [1200, 122] on button "Publish 1 job" at bounding box center [1168, 119] width 102 height 25
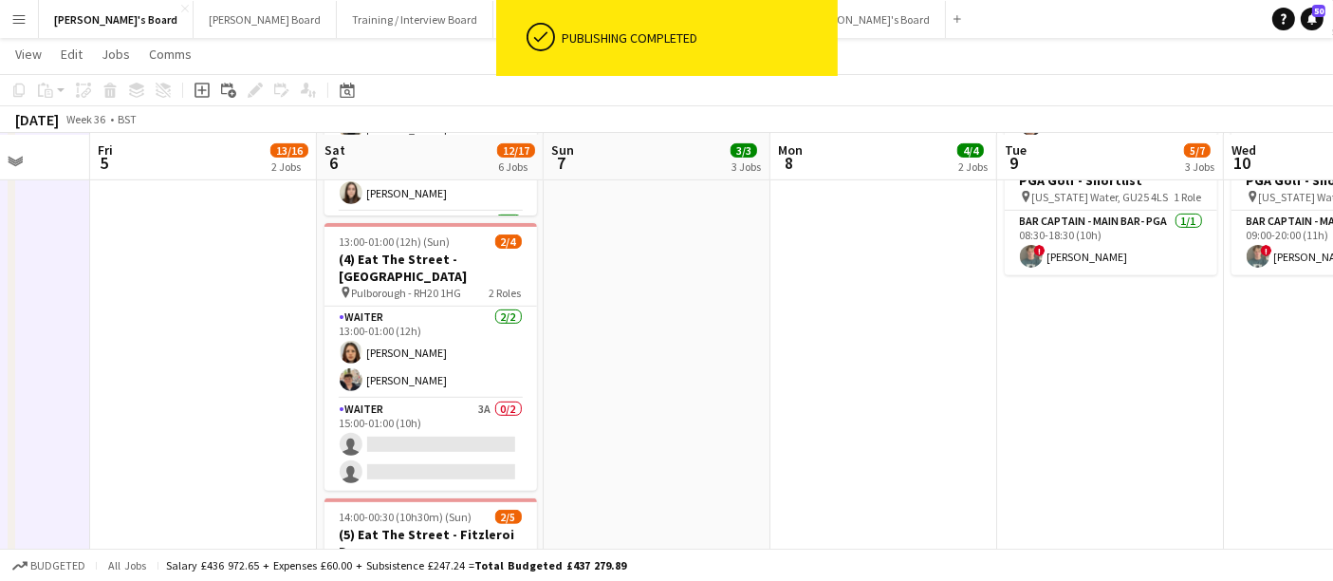
scroll to position [705, 0]
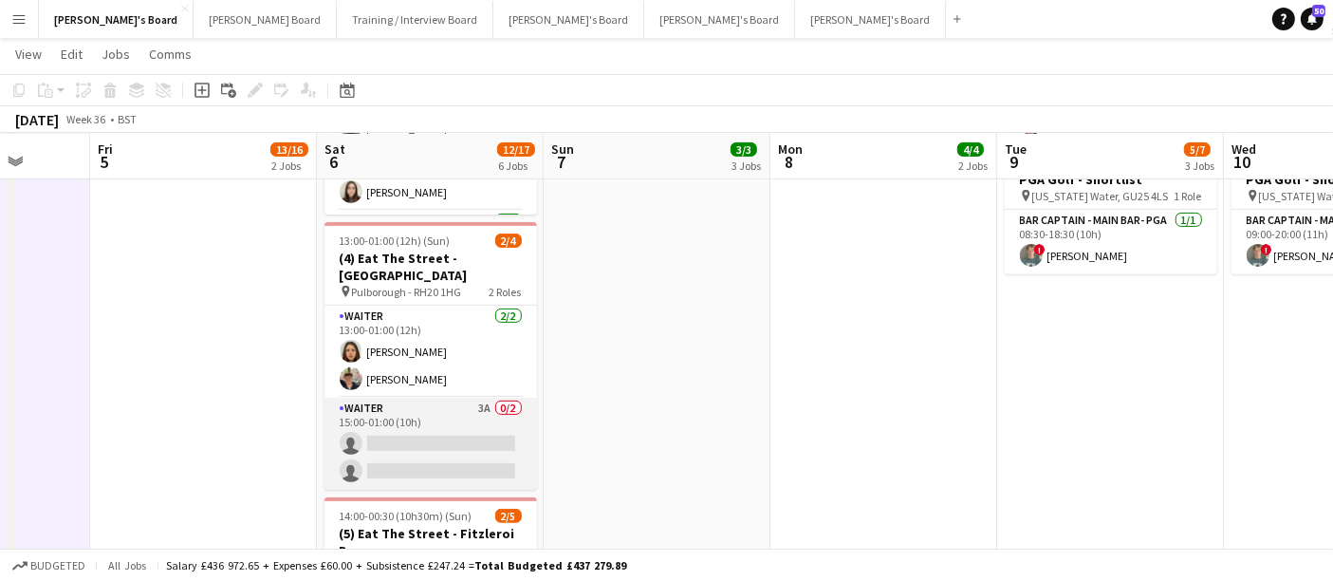
click at [415, 435] on app-card-role "Waiter 3A 0/2 15:00-01:00 (10h) single-neutral-actions single-neutral-actions" at bounding box center [430, 444] width 213 height 92
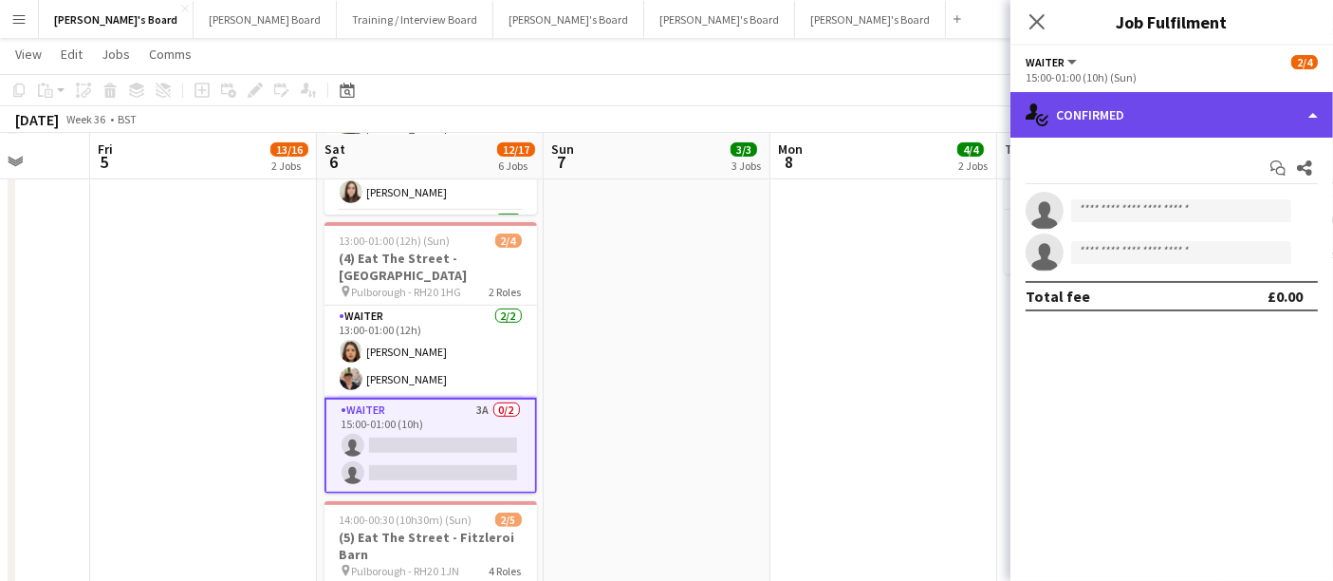
click at [1081, 118] on div "single-neutral-actions-check-2 Confirmed" at bounding box center [1171, 115] width 323 height 46
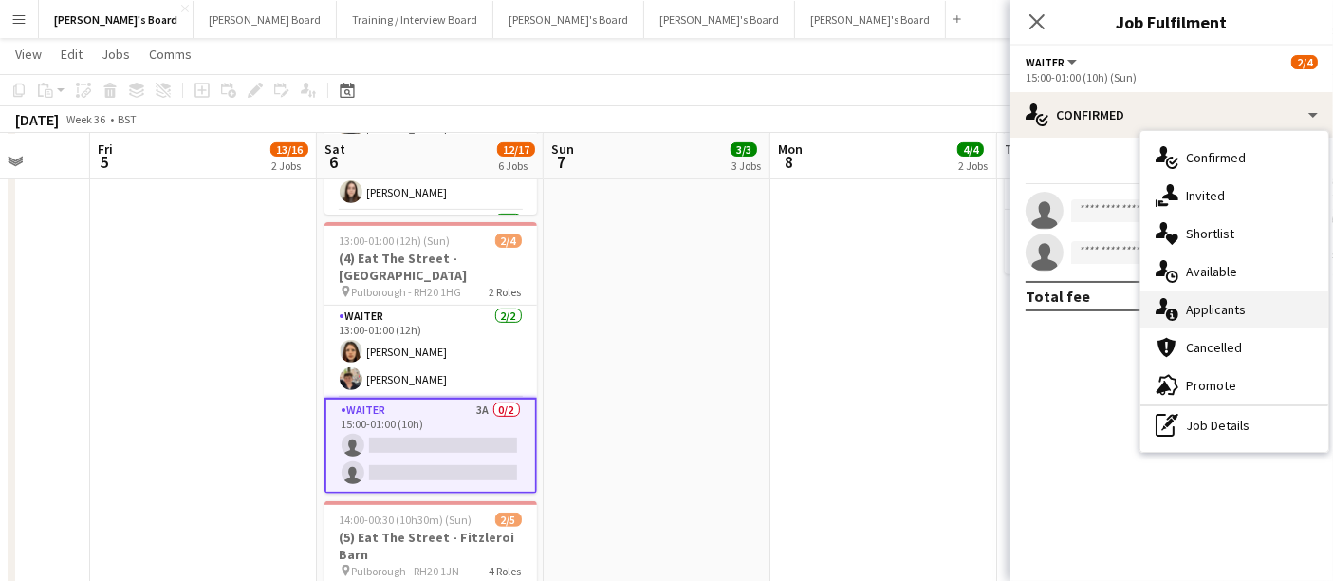
click at [1197, 320] on div "single-neutral-actions-information Applicants" at bounding box center [1234, 309] width 188 height 38
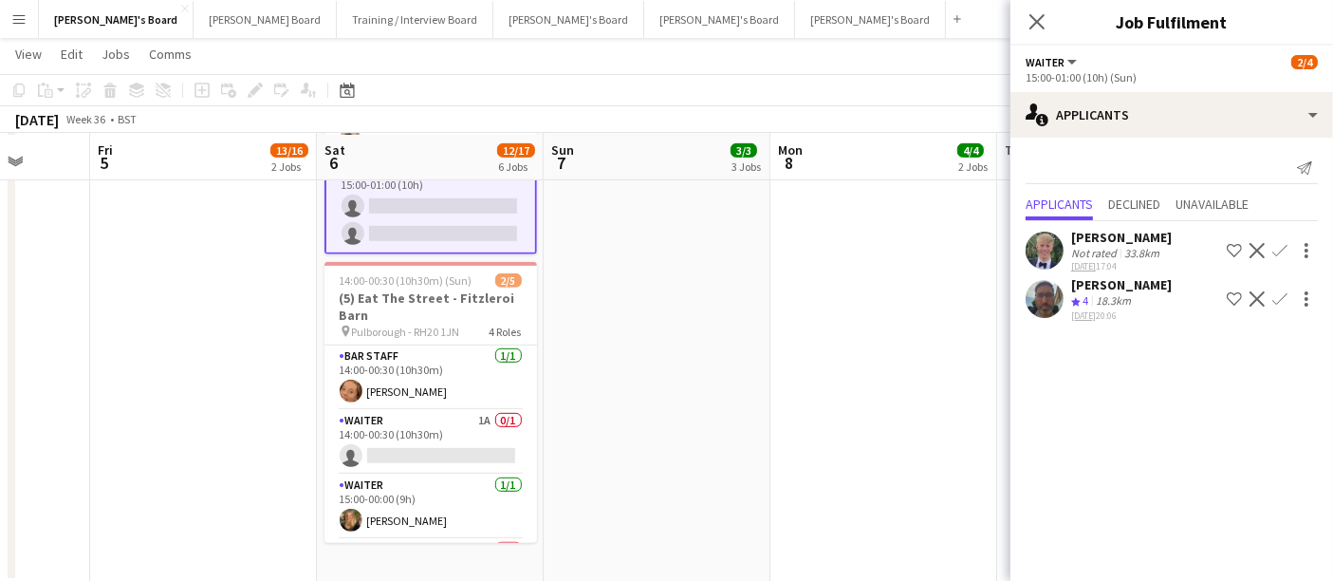
scroll to position [946, 0]
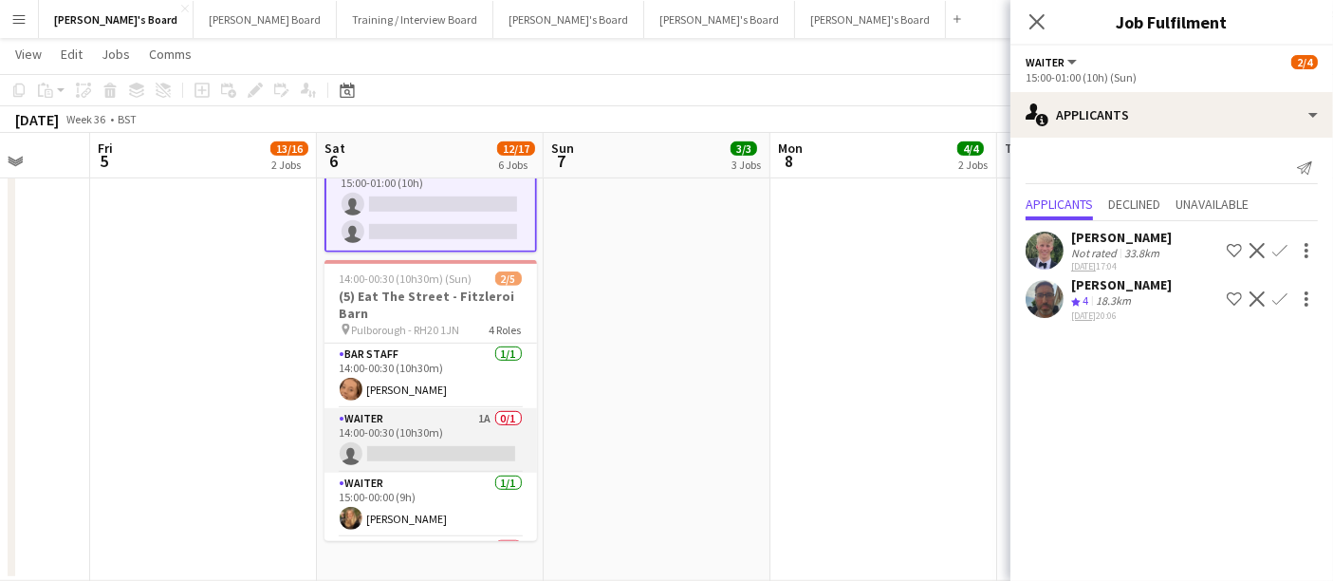
click at [443, 418] on app-card-role "Waiter 1A 0/1 14:00-00:30 (10h30m) single-neutral-actions" at bounding box center [430, 440] width 213 height 65
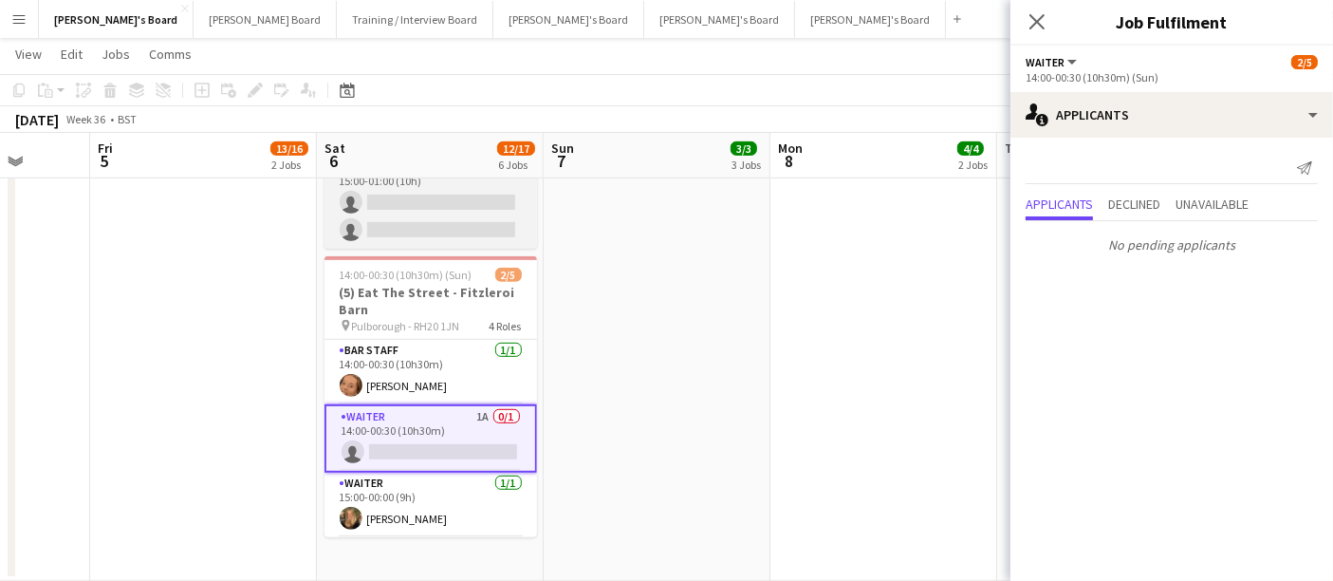
click at [482, 213] on app-card-role "Waiter 3A 0/2 15:00-01:00 (10h) single-neutral-actions single-neutral-actions" at bounding box center [430, 203] width 213 height 92
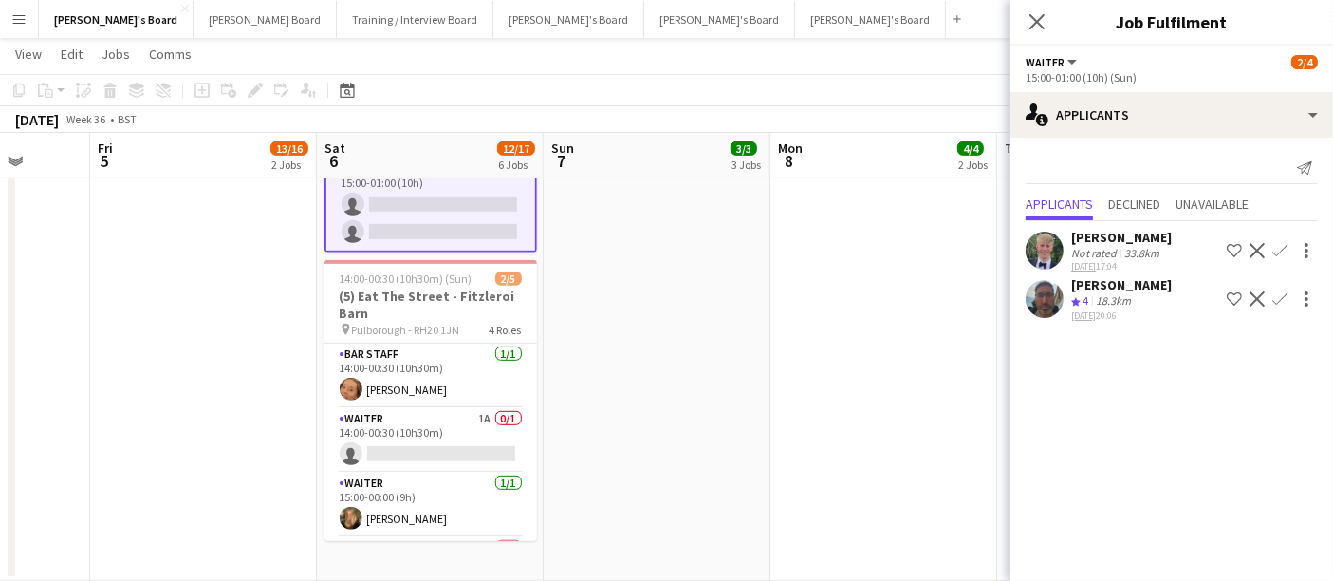
click at [1280, 296] on app-icon "Confirm" at bounding box center [1279, 298] width 15 height 15
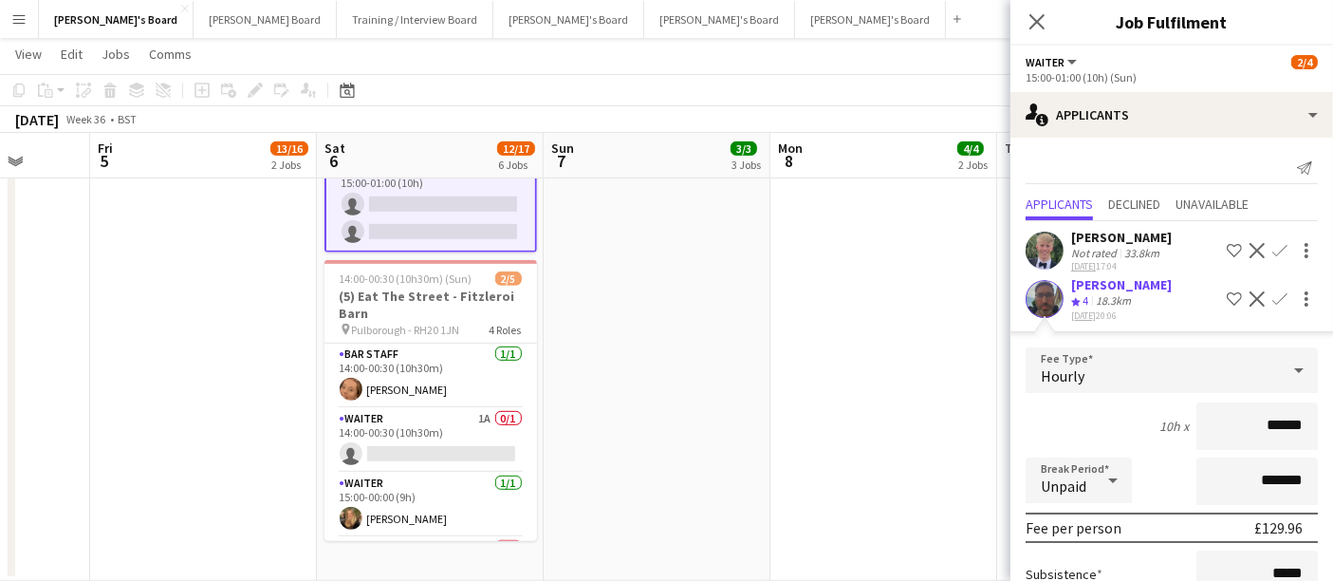
scroll to position [185, 0]
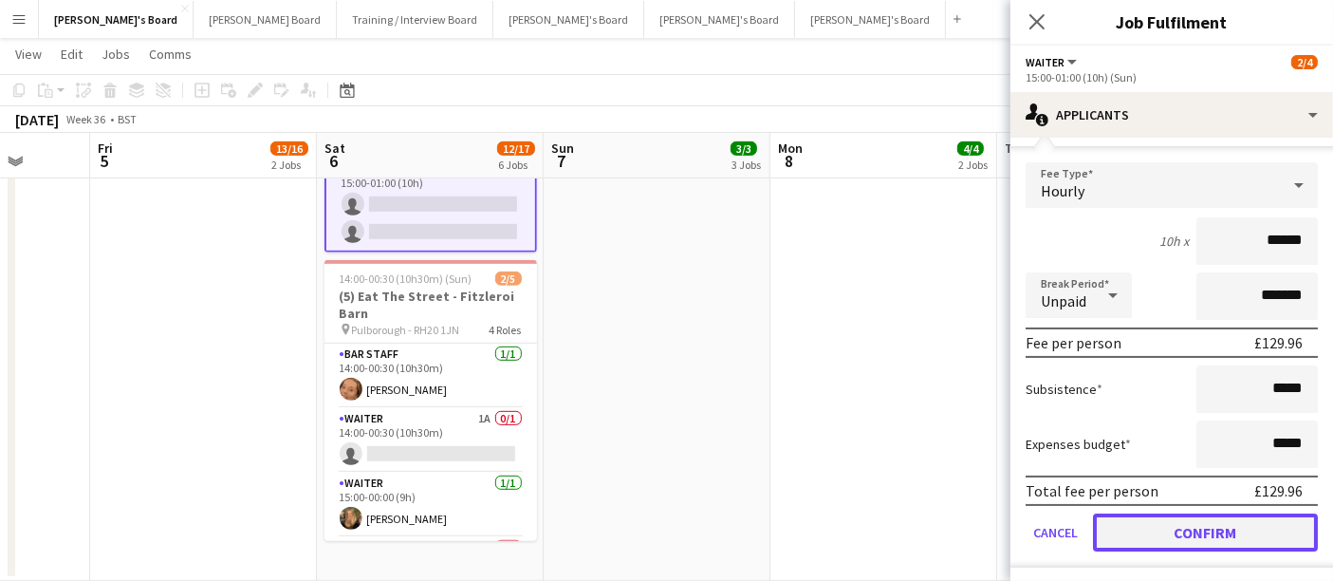
click at [1193, 540] on button "Confirm" at bounding box center [1205, 532] width 225 height 38
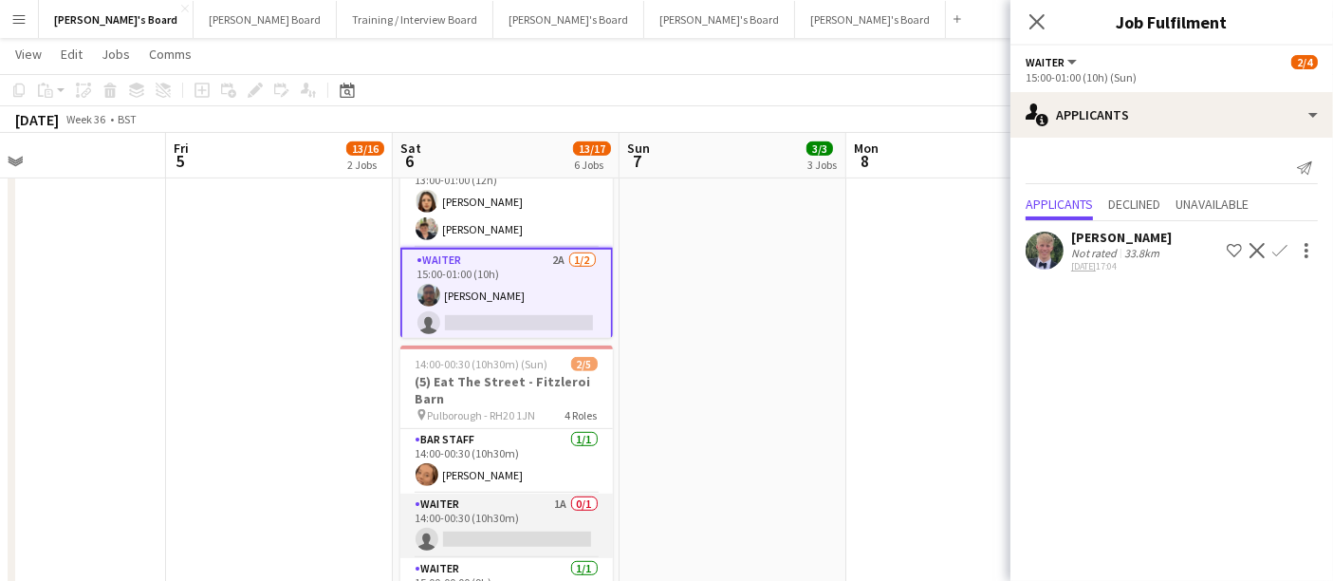
scroll to position [87, 0]
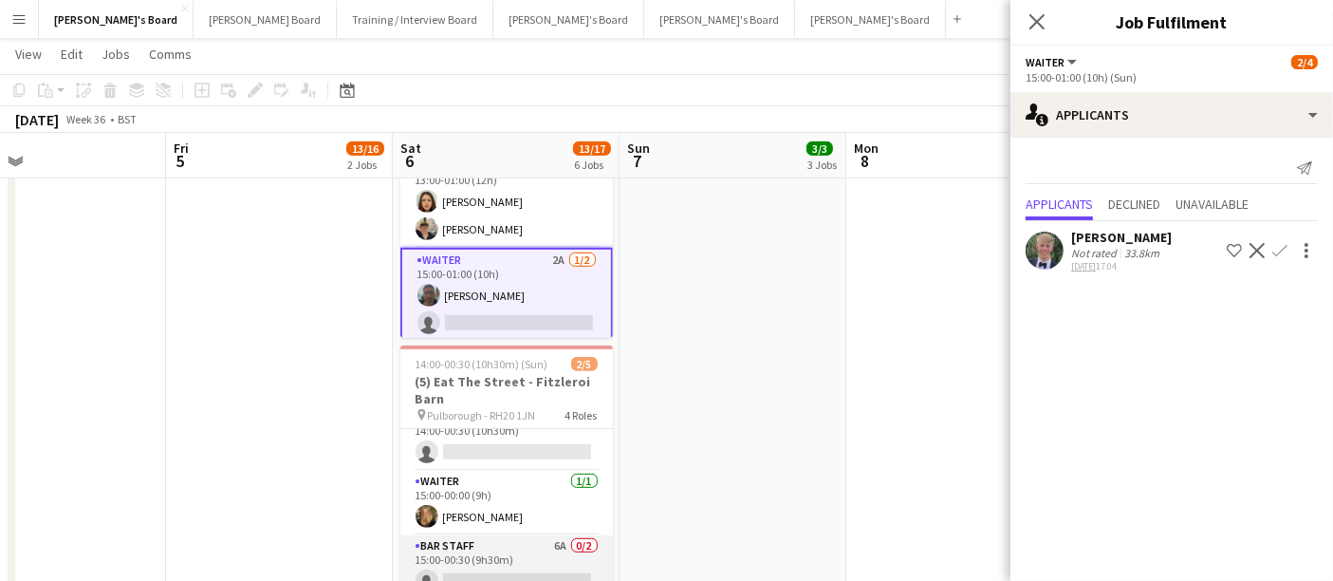
click at [494, 537] on app-card-role "BAR STAFF 6A 0/2 15:00-00:30 (9h30m) single-neutral-actions single-neutral-acti…" at bounding box center [506, 581] width 213 height 92
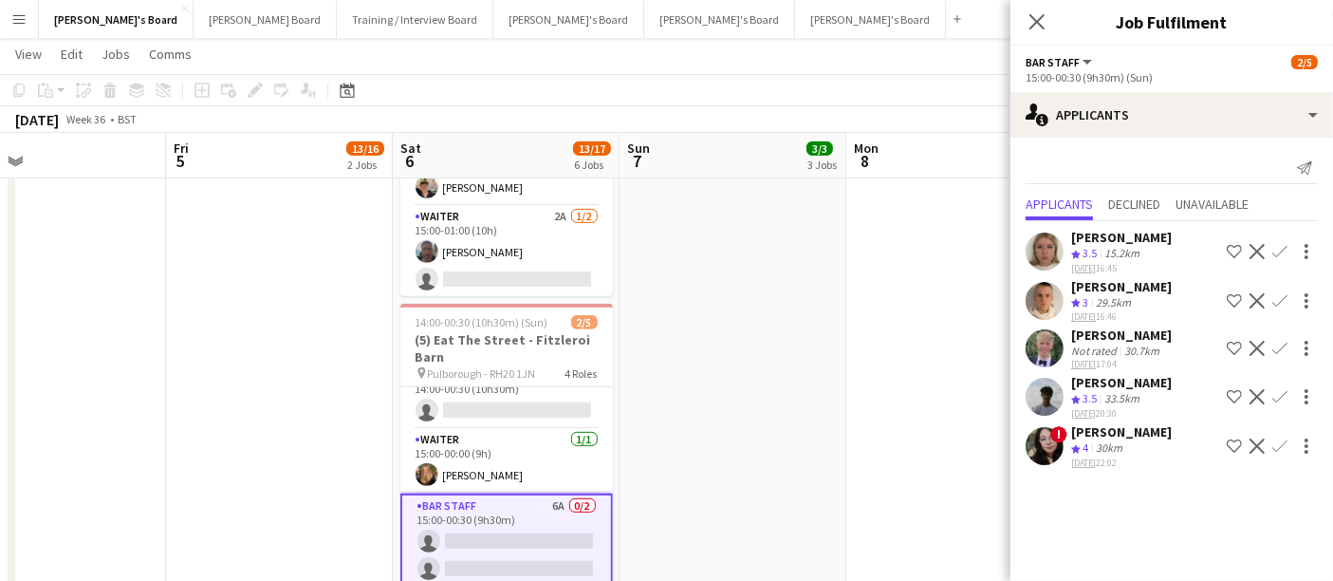
scroll to position [913, 0]
click at [1146, 449] on div "Crew rating 4 30km" at bounding box center [1121, 448] width 101 height 16
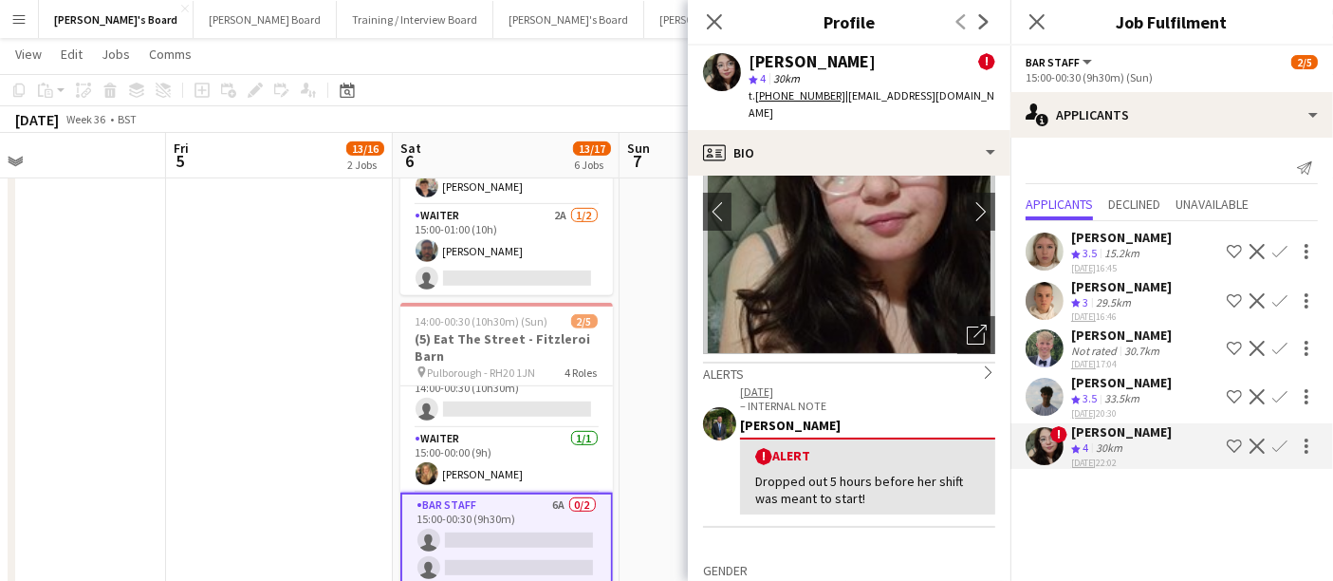
scroll to position [121, 0]
click at [1279, 445] on app-icon "Confirm" at bounding box center [1279, 445] width 15 height 15
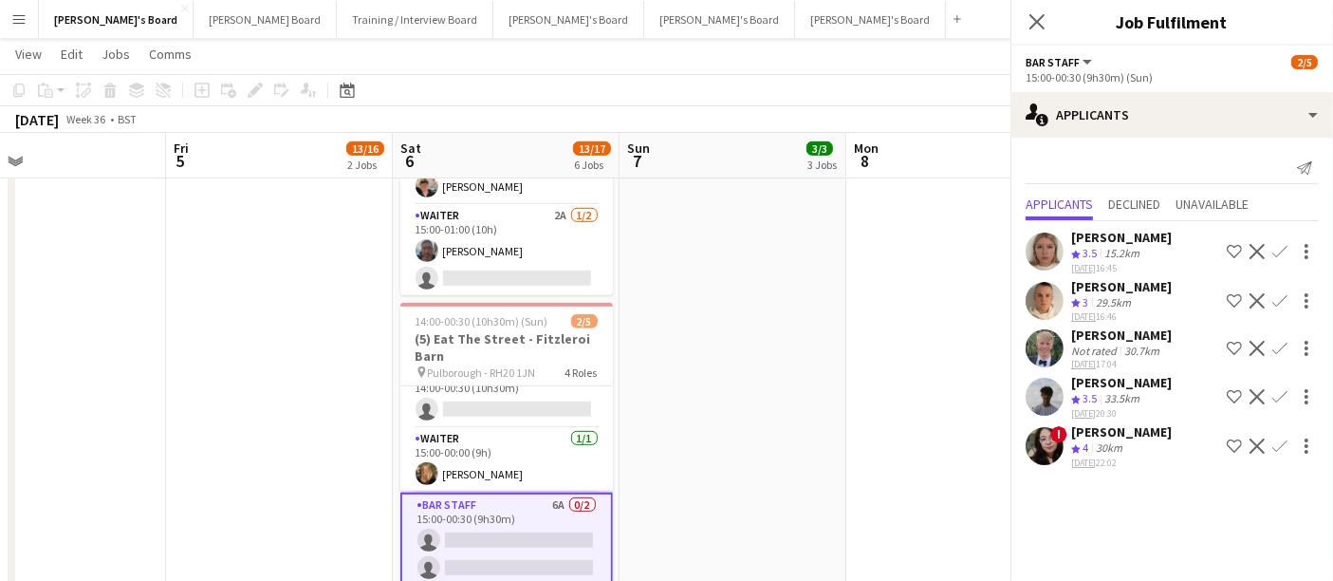
scroll to position [0, 0]
click at [1134, 400] on div "33.5km" at bounding box center [1122, 399] width 43 height 16
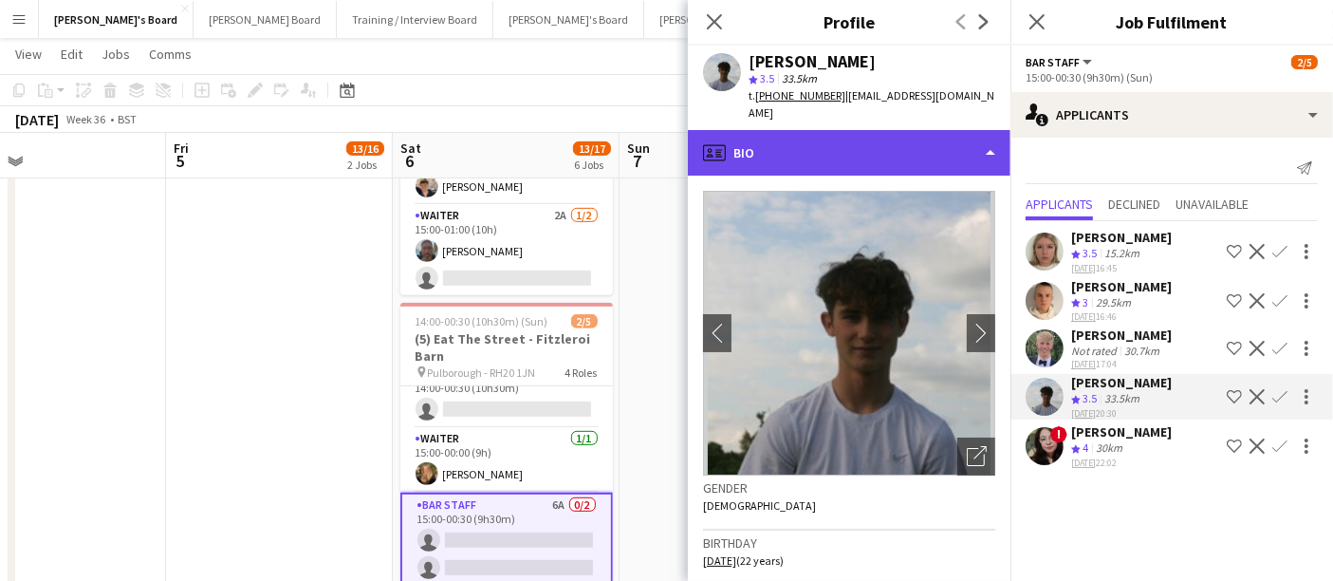
click at [791, 145] on div "profile Bio" at bounding box center [849, 153] width 323 height 46
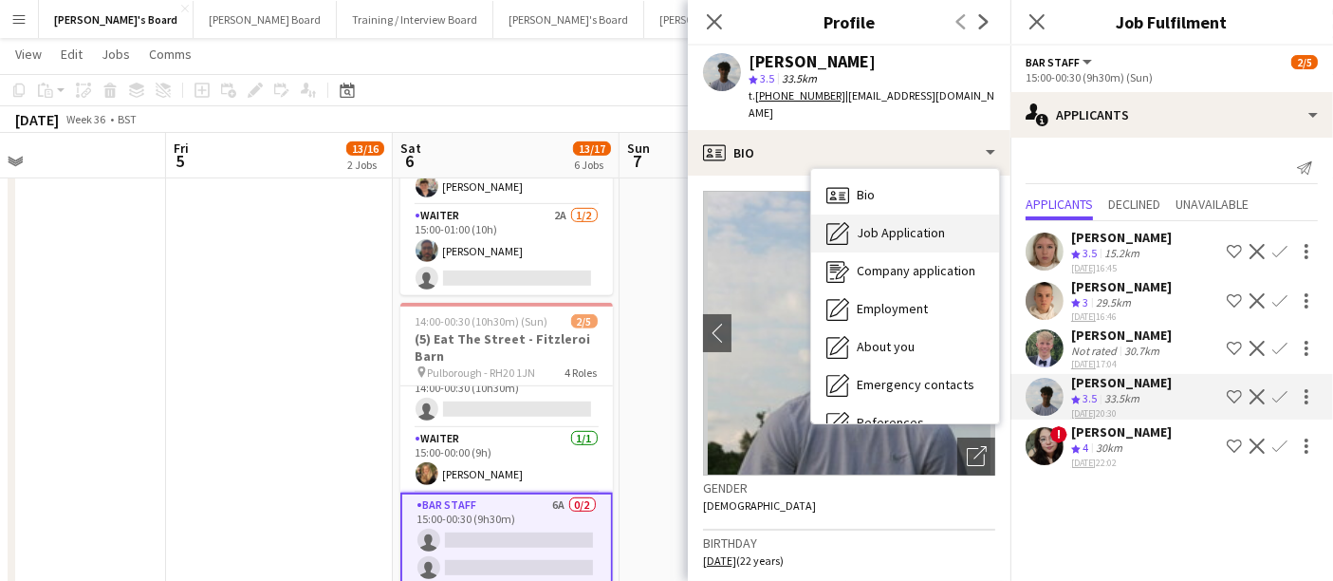
click at [862, 220] on div "Job Application Job Application" at bounding box center [905, 233] width 188 height 38
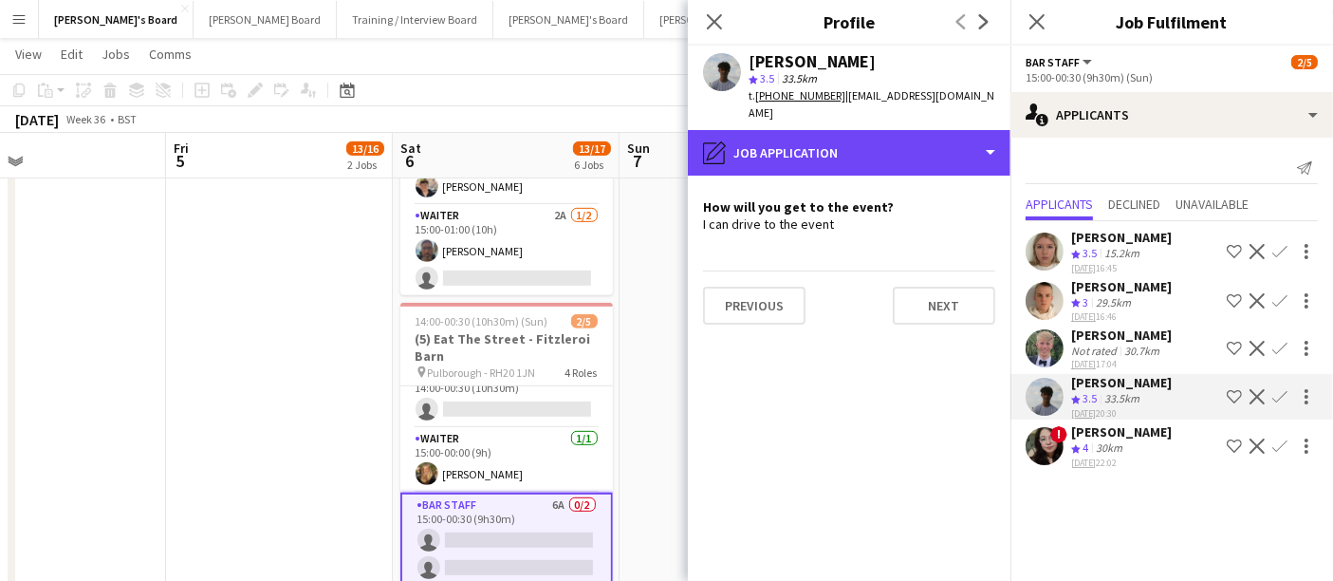
drag, startPoint x: 862, startPoint y: 137, endPoint x: 888, endPoint y: 311, distance: 176.6
click at [888, 311] on div "pencil4 Job Application Bio Bio Job Application Job Application Company applica…" at bounding box center [849, 355] width 323 height 451
click at [935, 136] on div "pencil4 Job Application" at bounding box center [849, 153] width 323 height 46
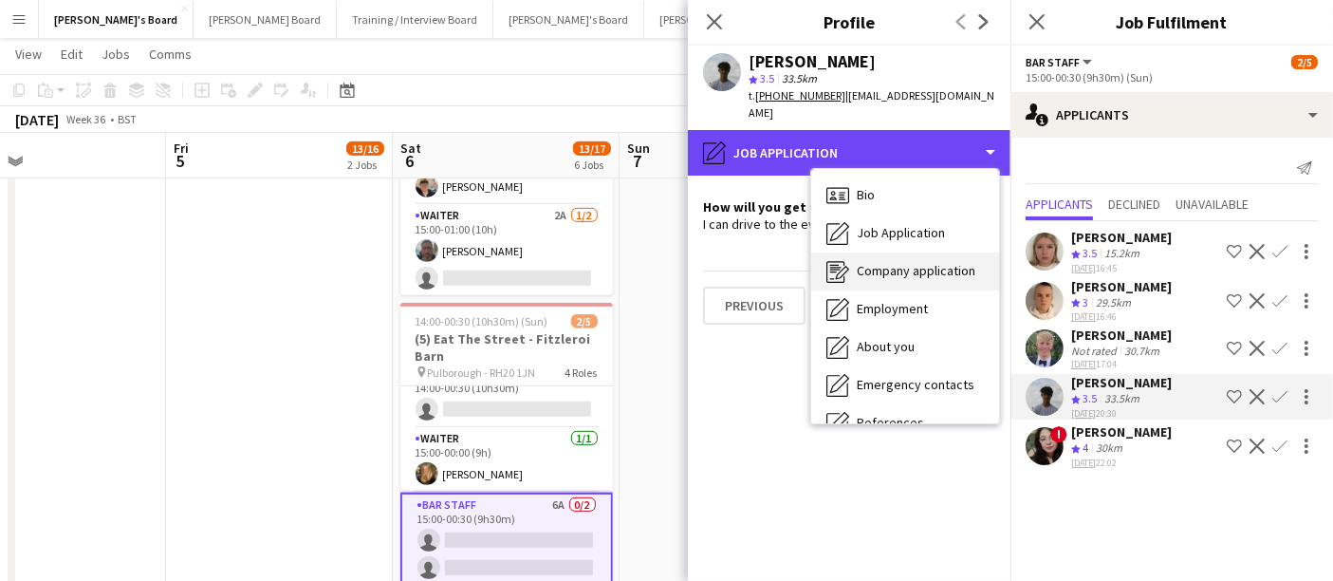
scroll to position [291, 0]
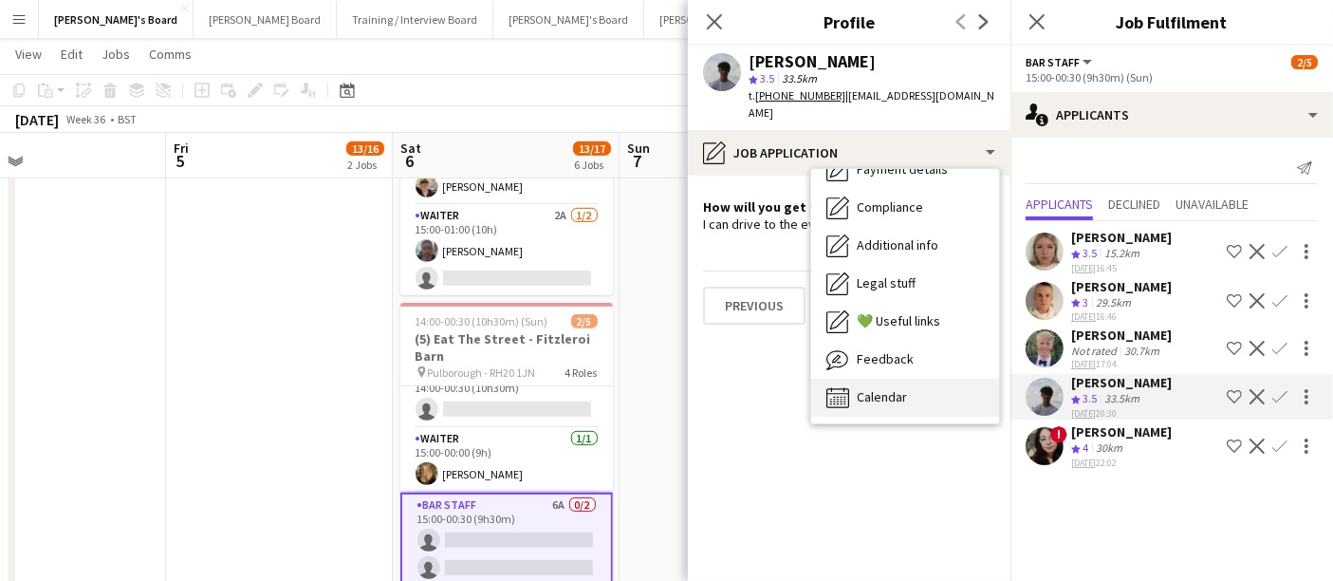
click at [902, 385] on div "Calendar Calendar" at bounding box center [905, 398] width 188 height 38
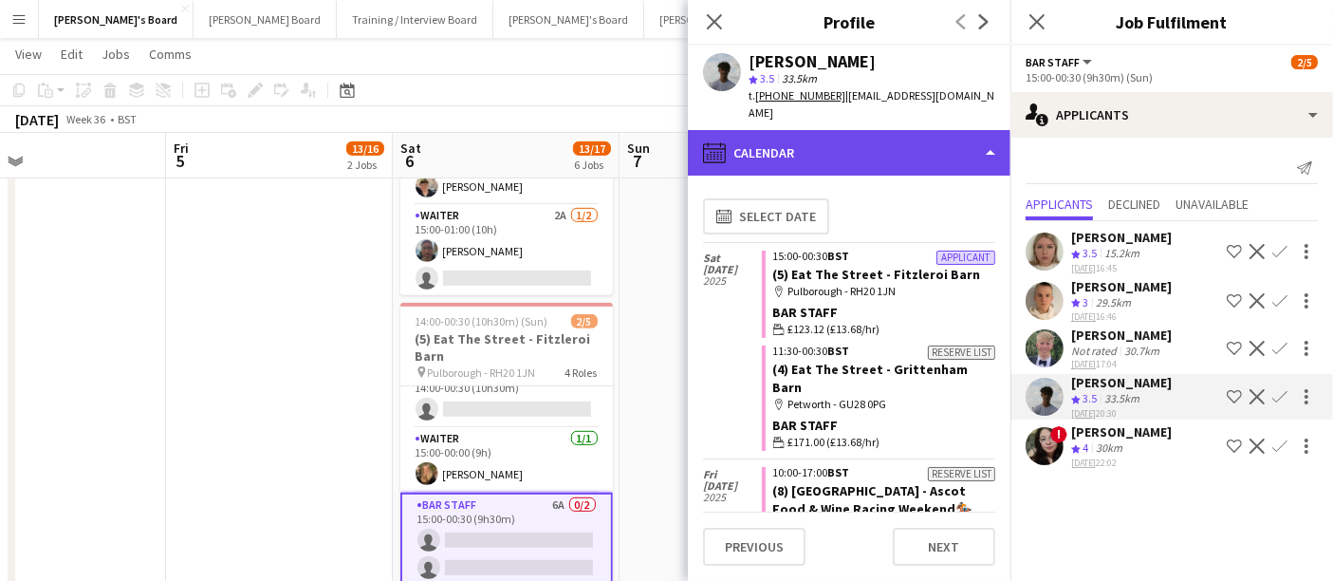
click at [905, 141] on div "calendar-full Calendar" at bounding box center [849, 153] width 323 height 46
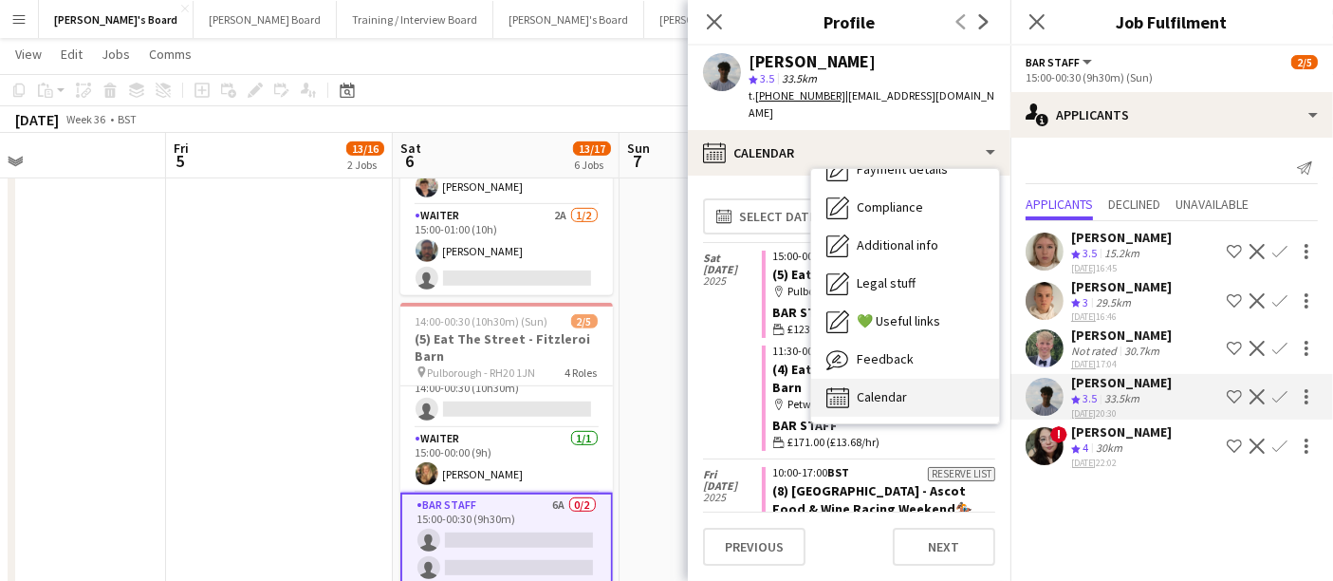
click at [893, 389] on span "Calendar" at bounding box center [882, 396] width 50 height 17
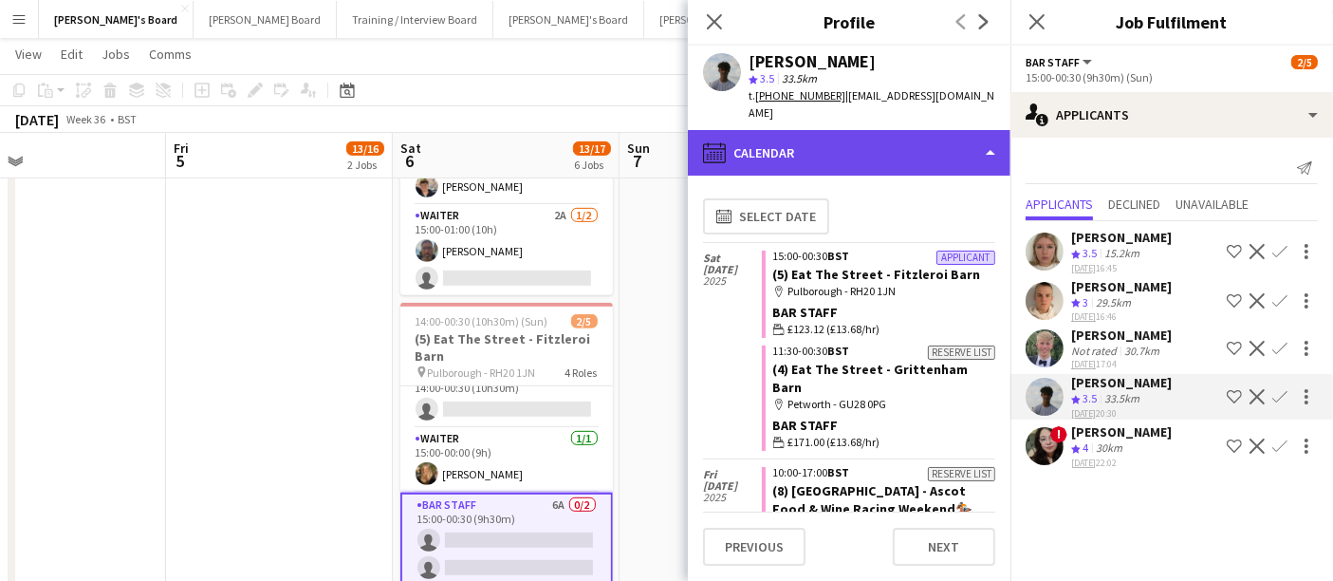
click at [882, 155] on div "calendar-full Calendar" at bounding box center [849, 153] width 323 height 46
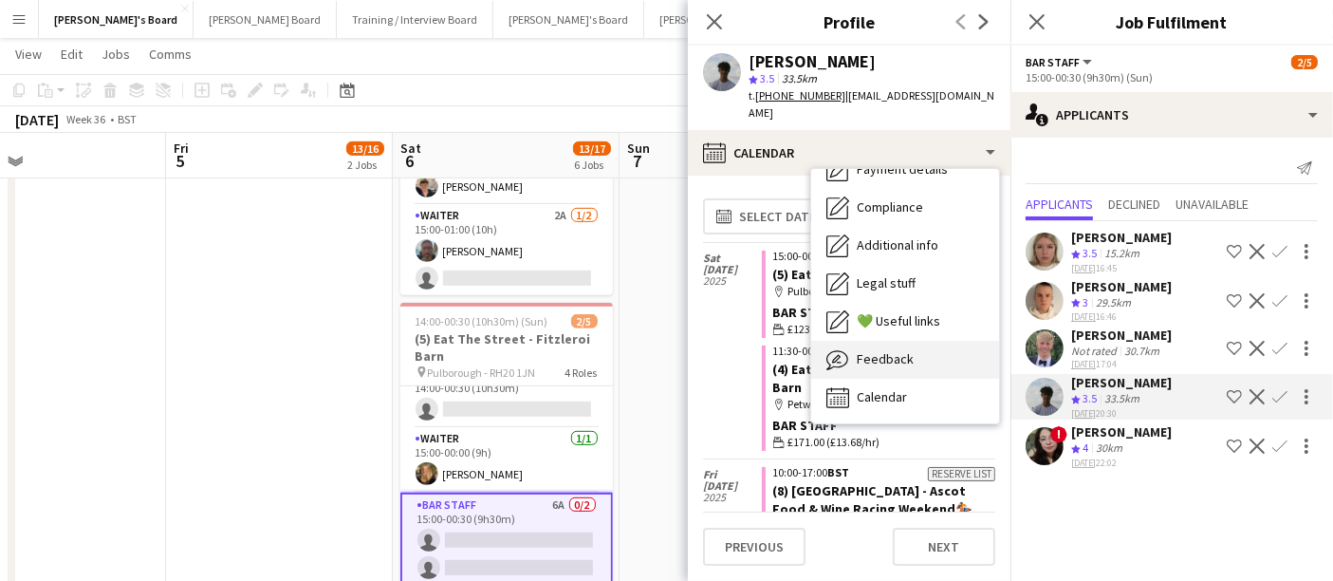
click at [882, 355] on span "Feedback" at bounding box center [885, 358] width 57 height 17
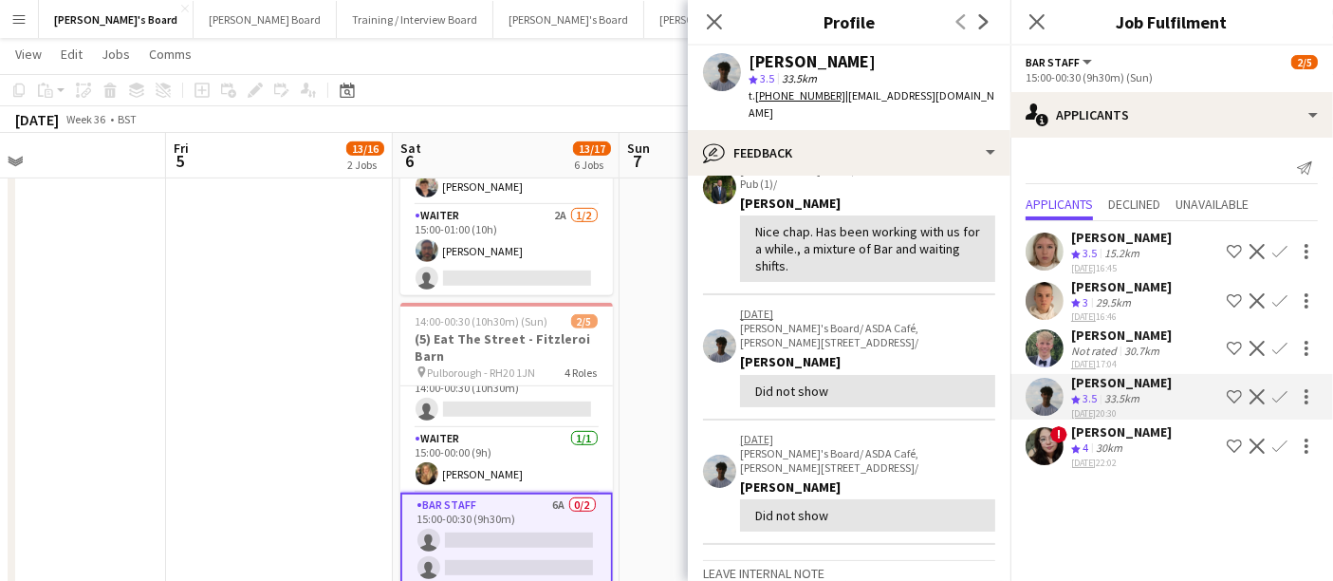
scroll to position [115, 0]
click at [1274, 391] on app-icon "Confirm" at bounding box center [1279, 396] width 15 height 15
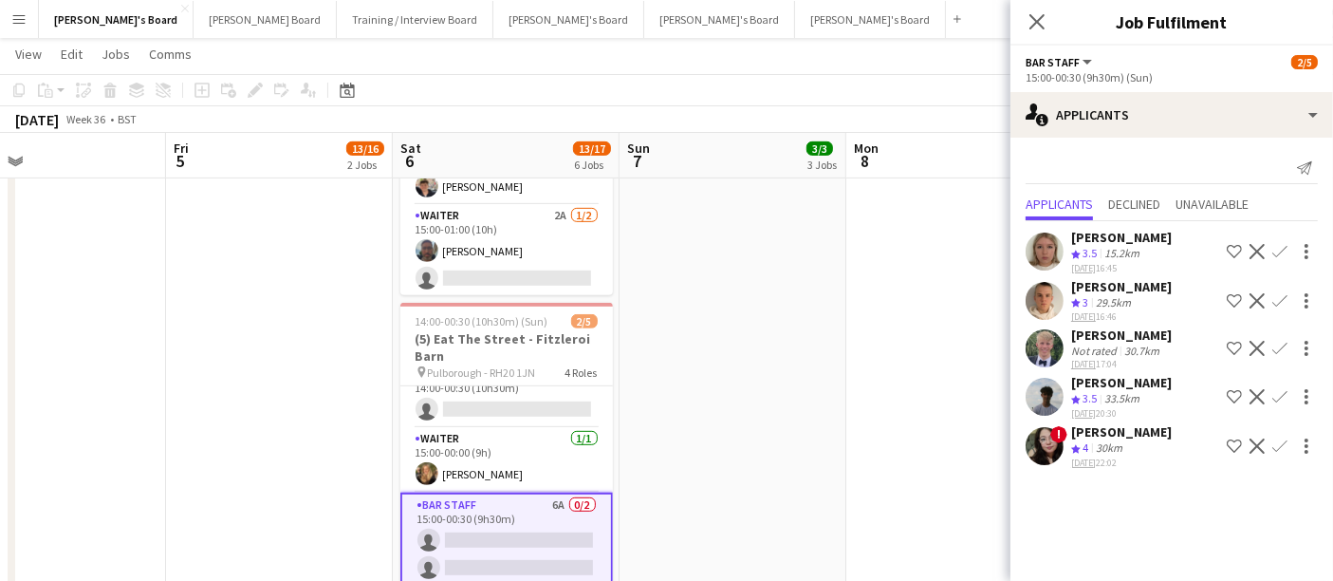
click at [1274, 391] on app-icon "Confirm" at bounding box center [1279, 396] width 15 height 15
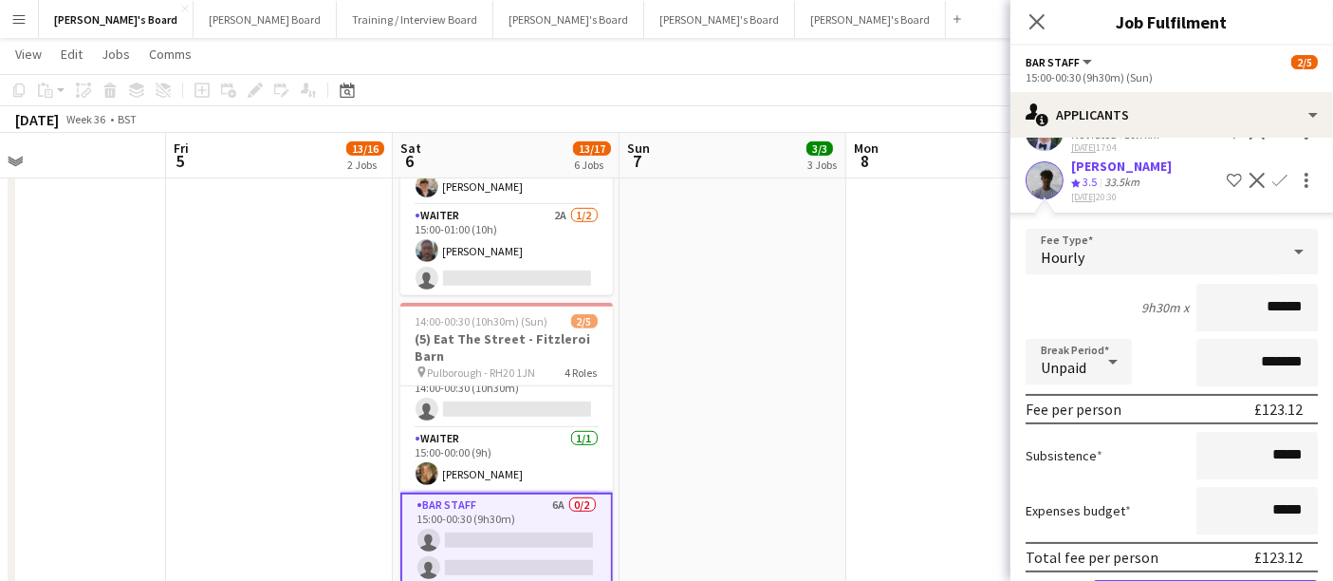
scroll to position [331, 0]
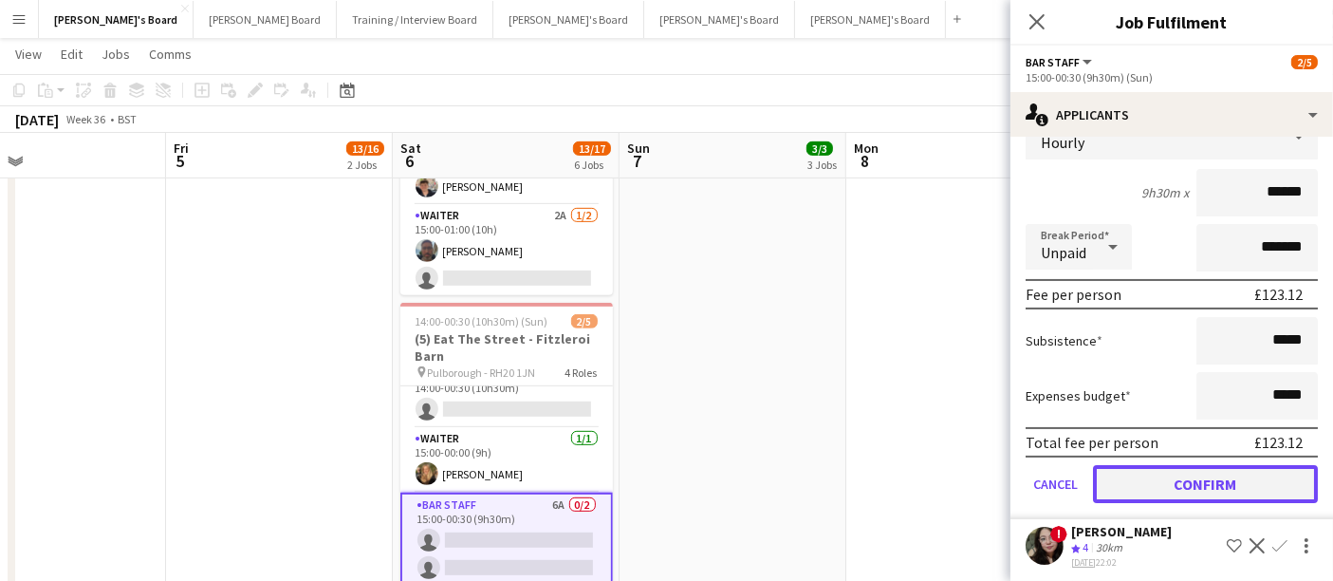
click at [1162, 466] on button "Confirm" at bounding box center [1205, 484] width 225 height 38
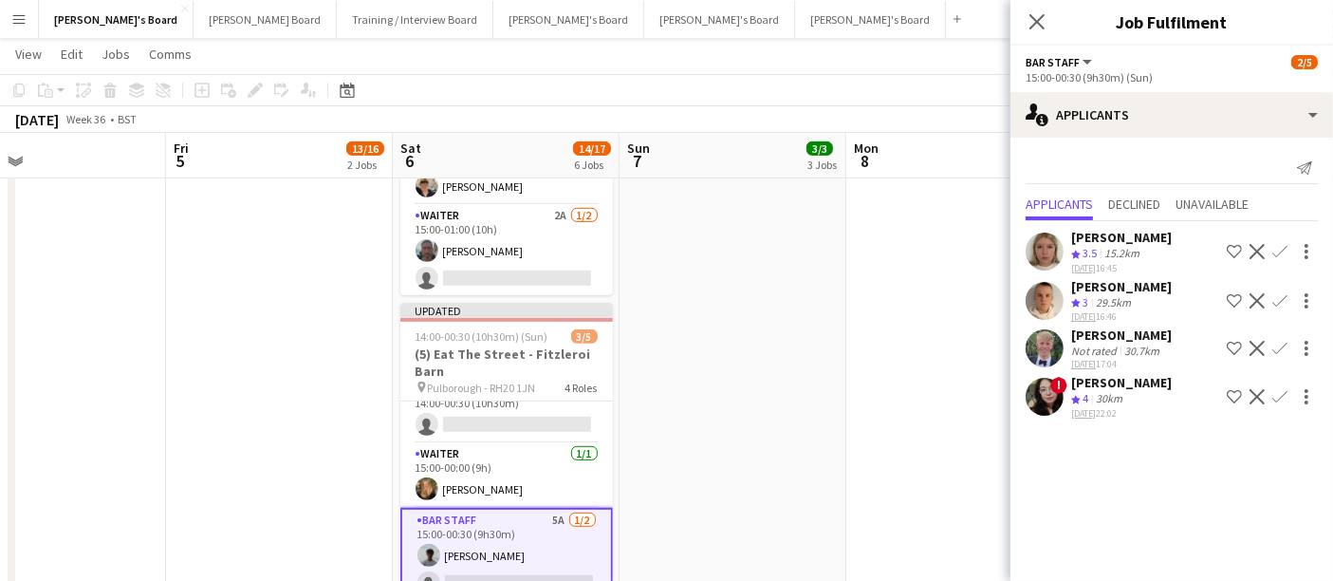
scroll to position [0, 0]
click at [1126, 244] on div "[PERSON_NAME]" at bounding box center [1121, 237] width 101 height 17
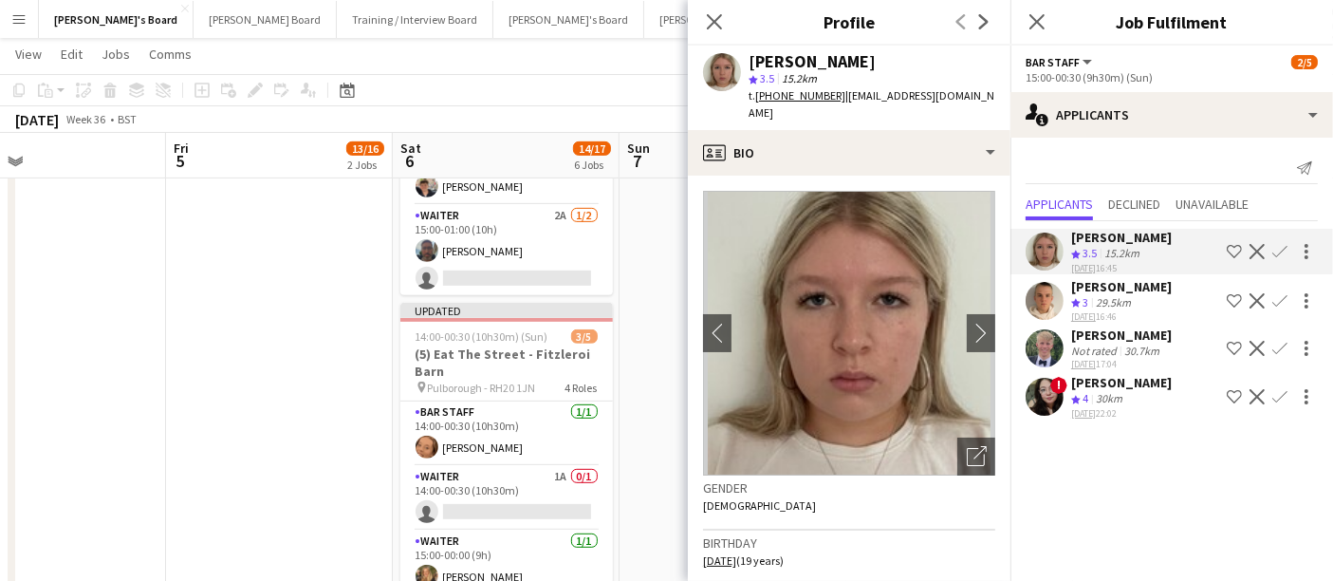
click at [547, 491] on app-card-role "Waiter 1A 0/1 14:00-00:30 (10h30m) single-neutral-actions" at bounding box center [506, 498] width 213 height 65
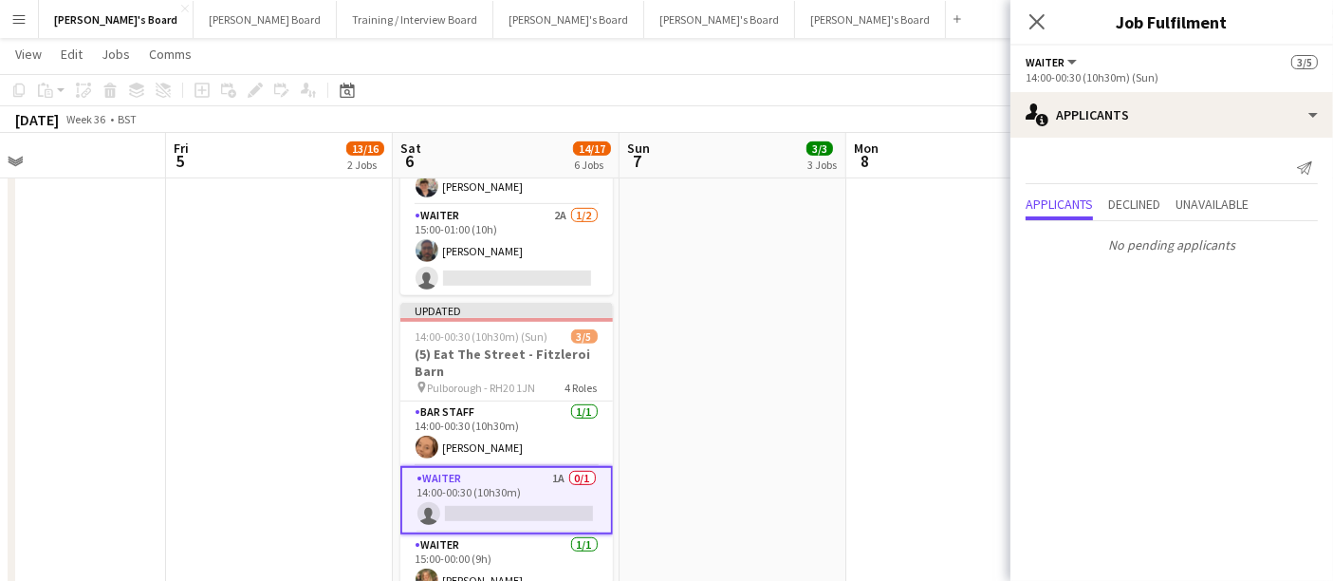
scroll to position [105, 0]
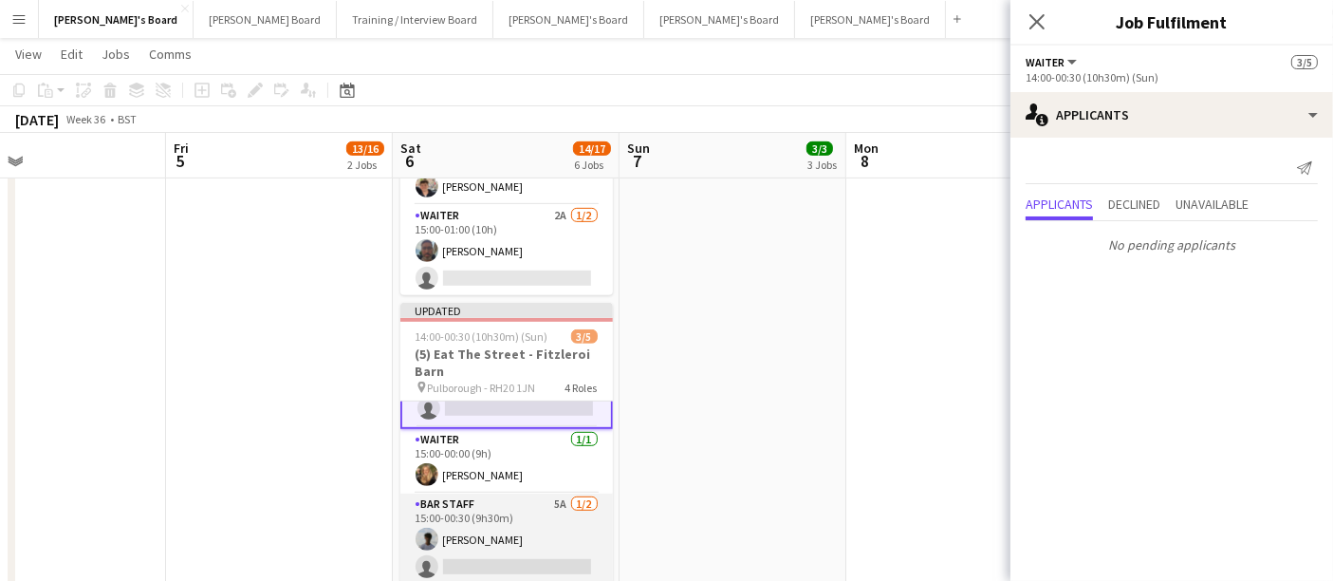
click at [547, 493] on app-card-role "BAR STAFF 5A [DATE] 15:00-00:30 (9h30m) [PERSON_NAME] single-neutral-actions" at bounding box center [506, 539] width 213 height 92
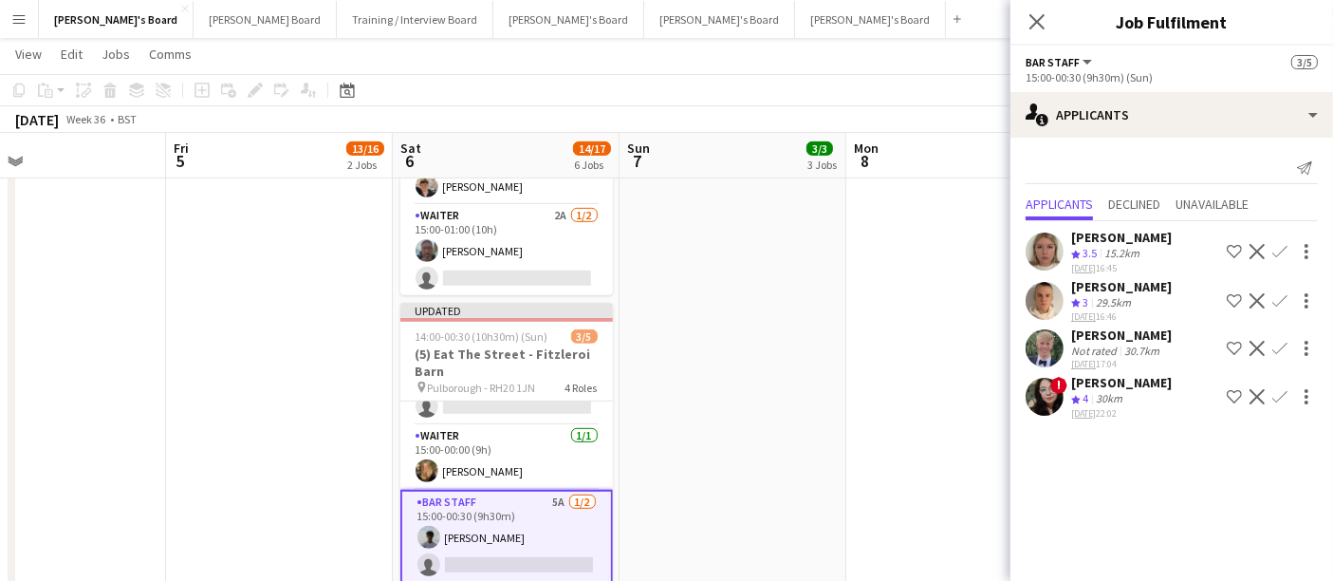
scroll to position [103, 0]
click at [1140, 252] on div "15.2km" at bounding box center [1122, 254] width 43 height 16
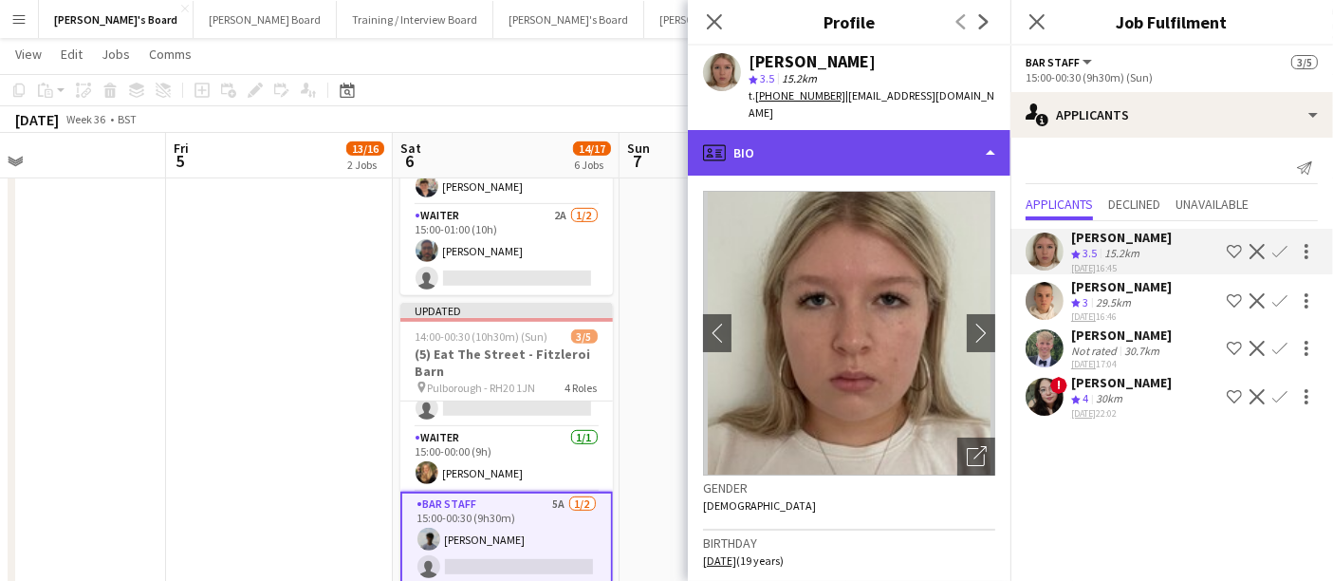
click at [913, 130] on div "profile Bio" at bounding box center [849, 153] width 323 height 46
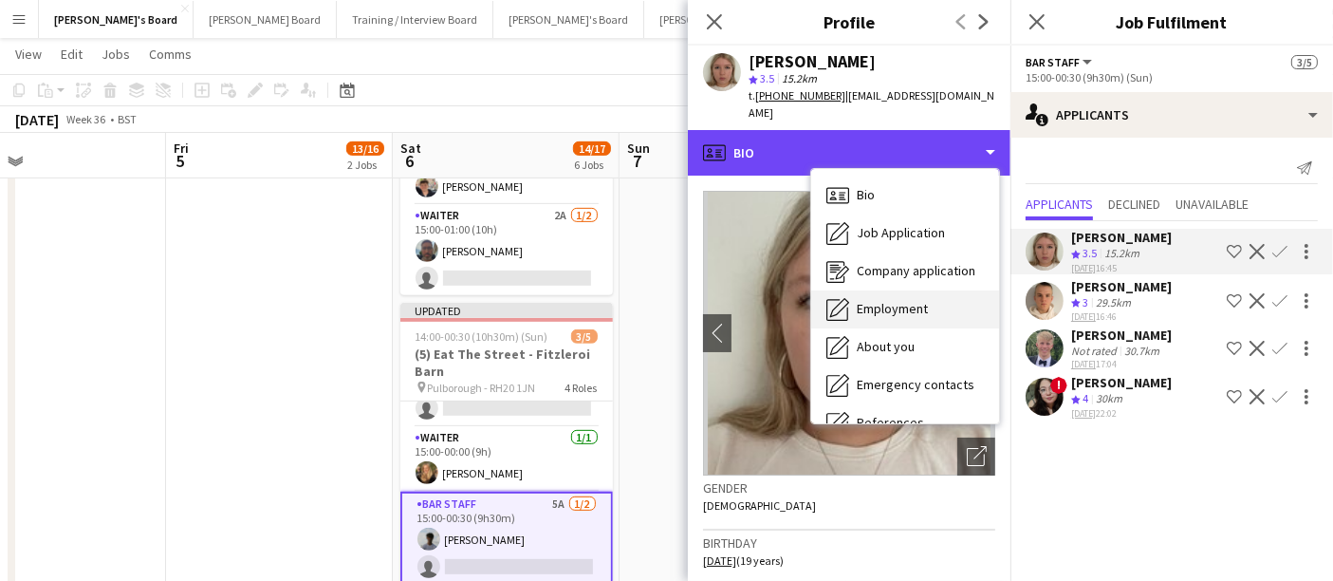
scroll to position [291, 0]
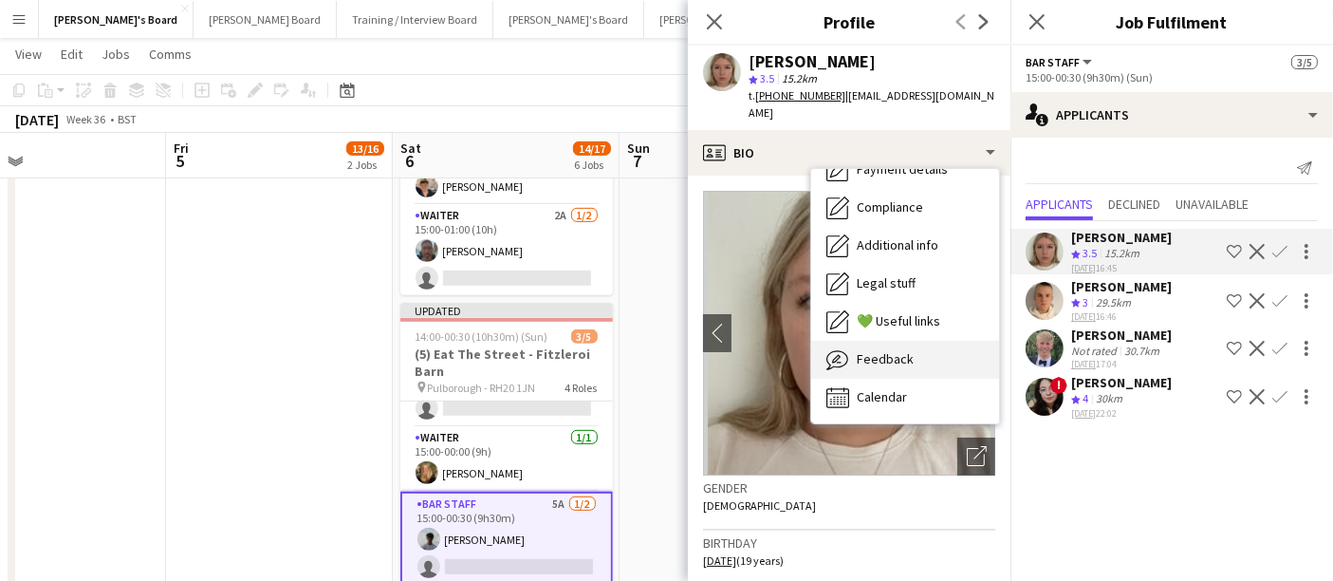
click at [913, 344] on div "Feedback Feedback" at bounding box center [905, 360] width 188 height 38
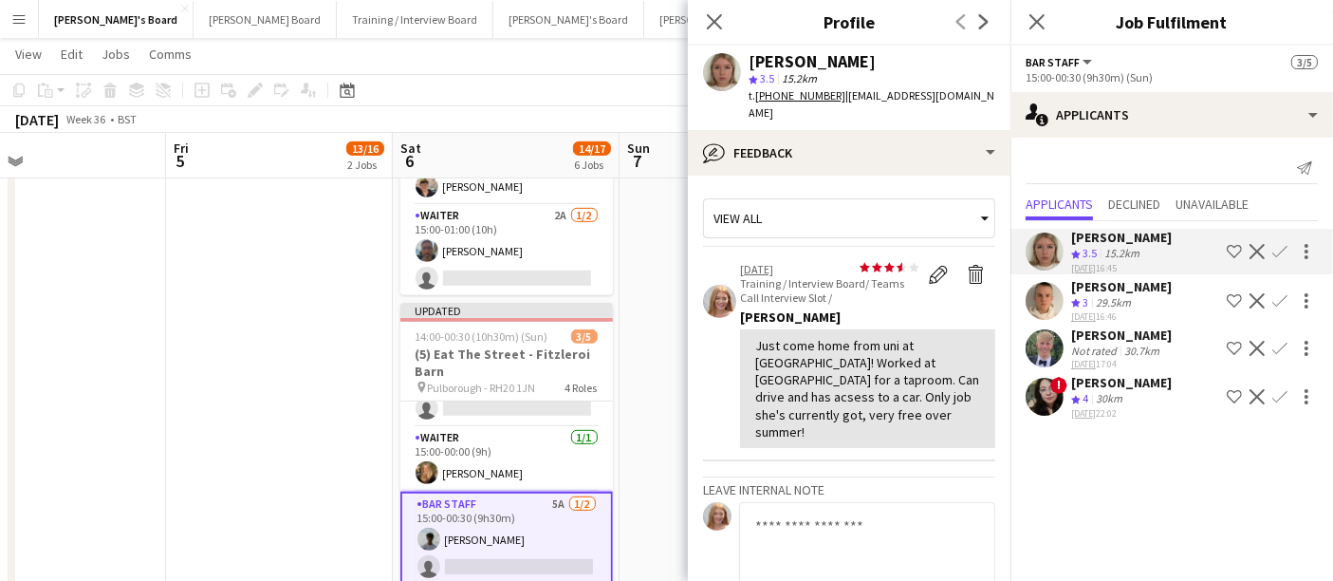
click at [1272, 250] on app-icon "Confirm" at bounding box center [1279, 251] width 15 height 15
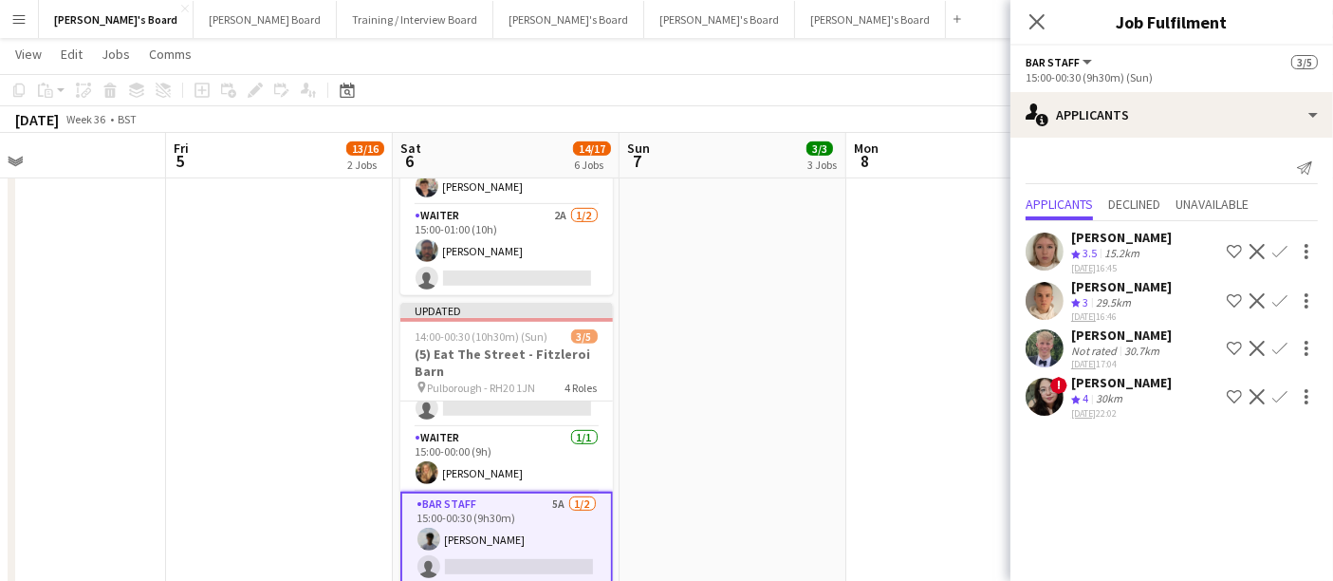
click at [1272, 250] on app-icon "Confirm" at bounding box center [1279, 251] width 15 height 15
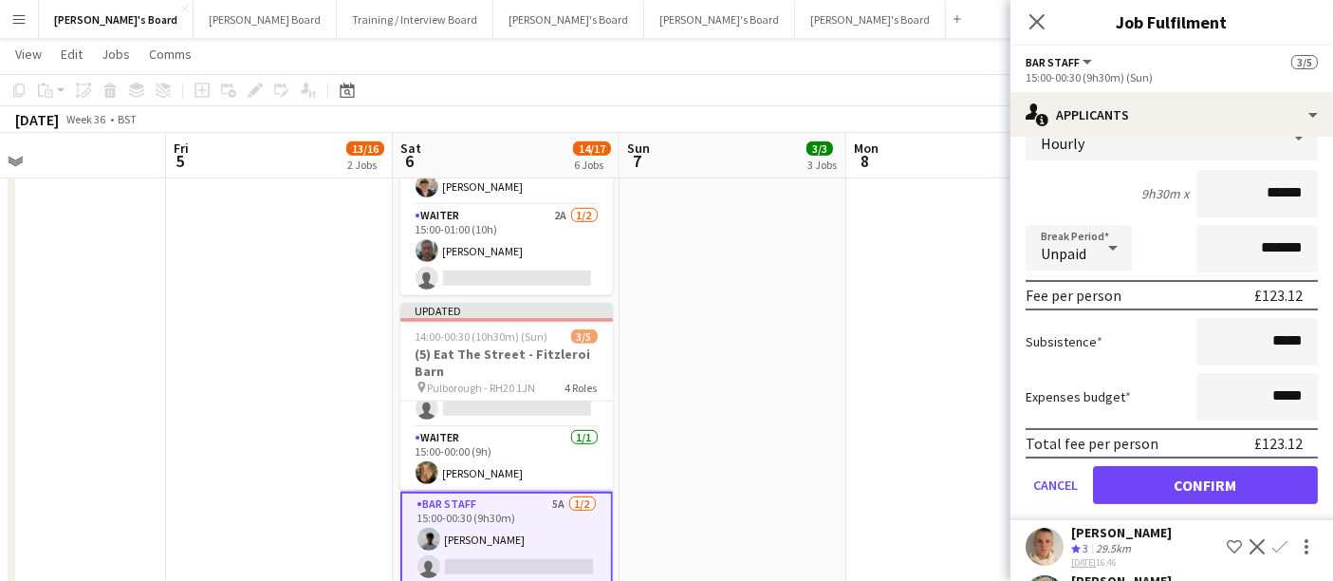
scroll to position [187, 0]
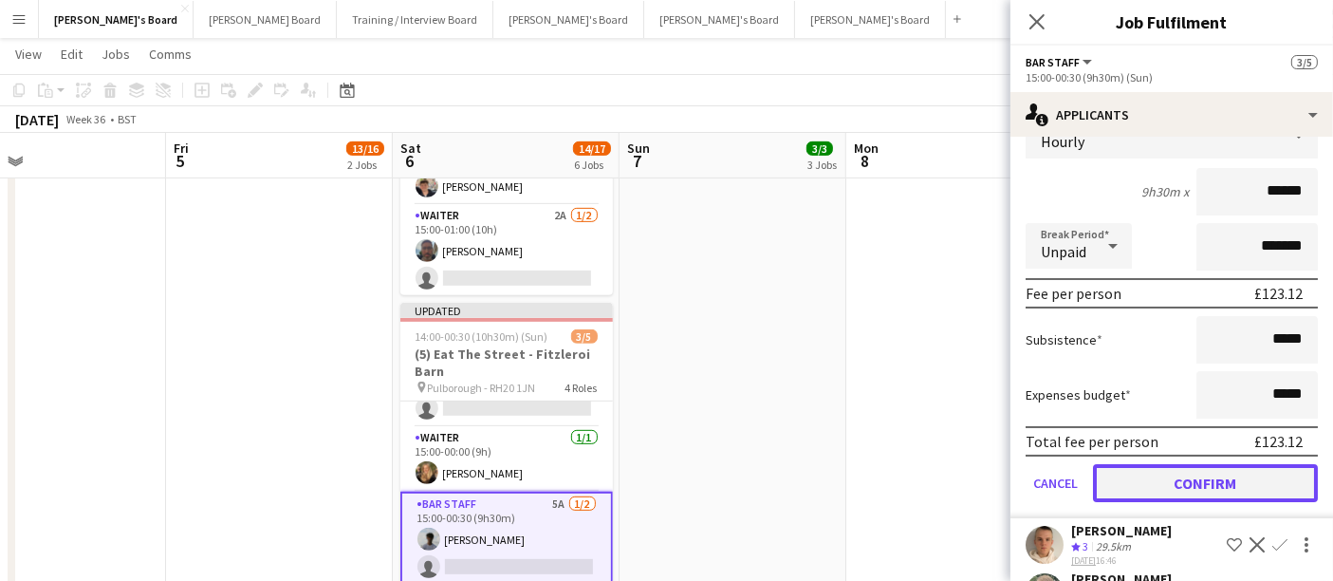
click at [1163, 472] on button "Confirm" at bounding box center [1205, 483] width 225 height 38
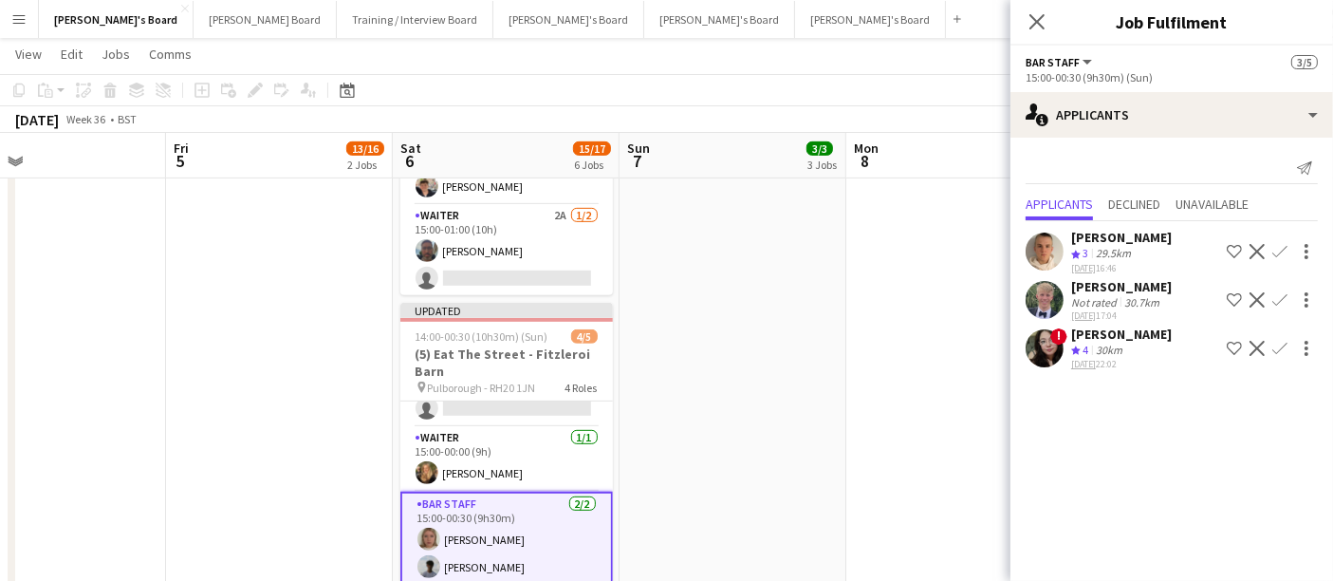
scroll to position [0, 0]
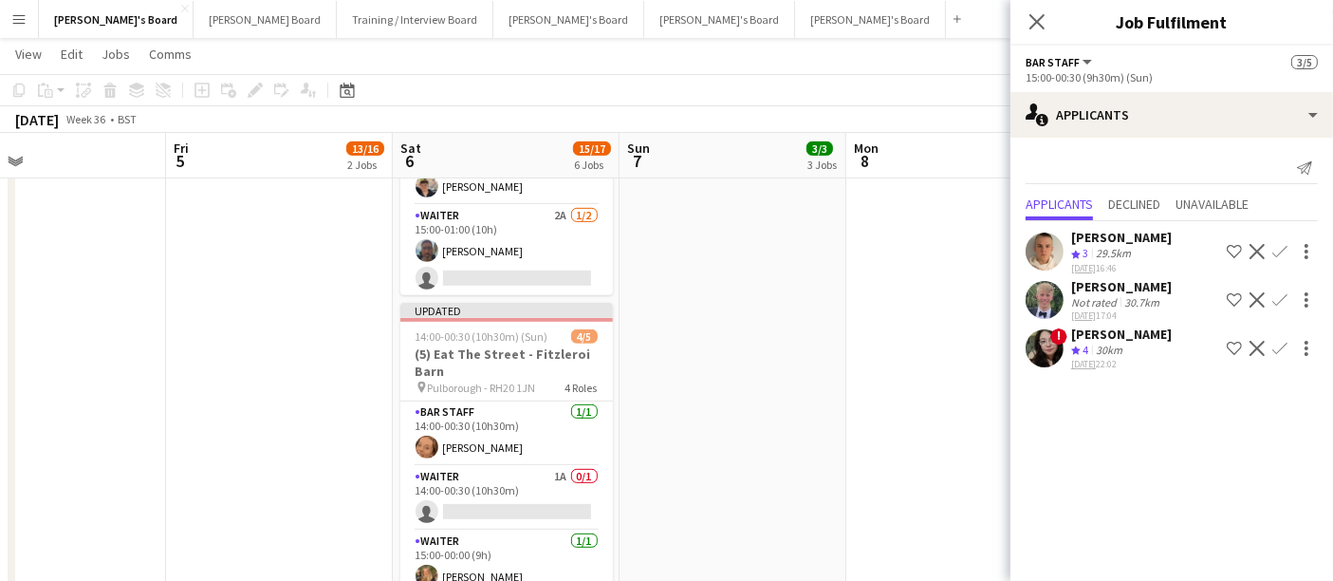
click at [468, 496] on app-card-role "Waiter 1A 0/1 14:00-00:30 (10h30m) single-neutral-actions" at bounding box center [506, 498] width 213 height 65
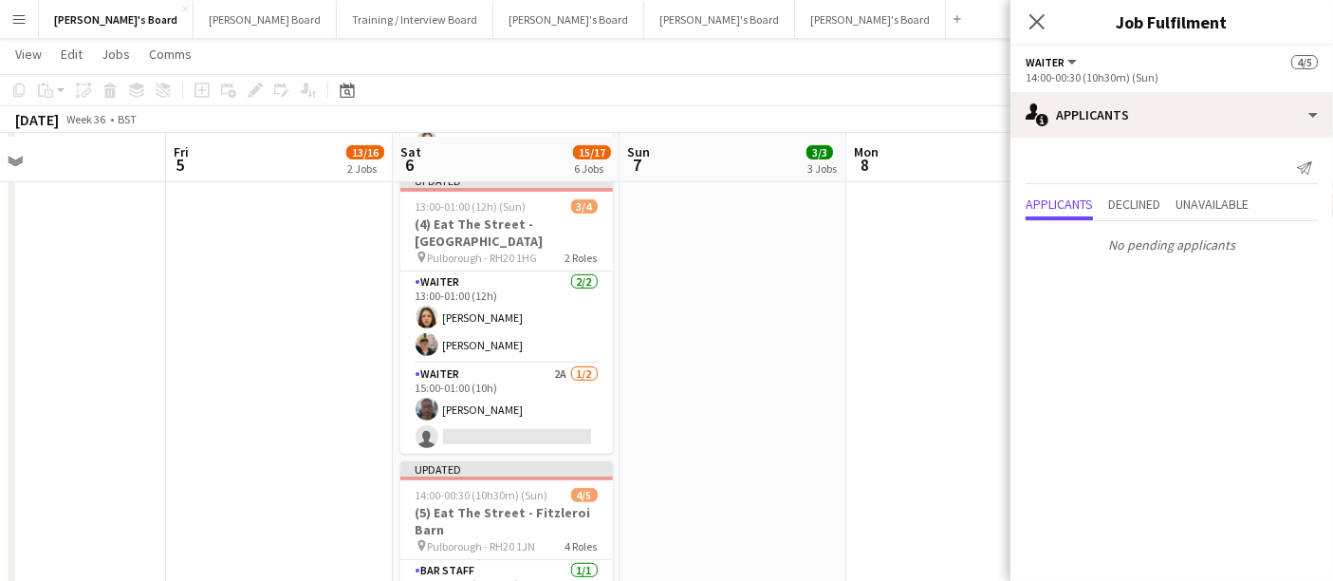
scroll to position [750, 0]
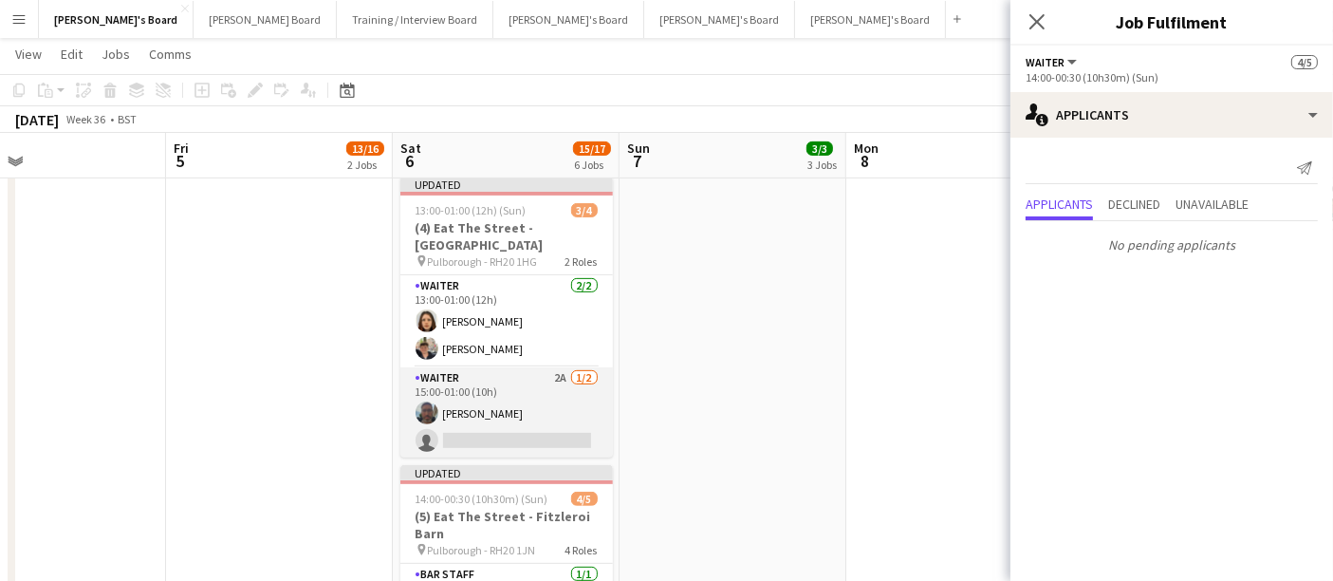
click at [554, 389] on app-card-role "Waiter 2A [DATE] 15:00-01:00 (10h) [PERSON_NAME] single-neutral-actions" at bounding box center [506, 413] width 213 height 92
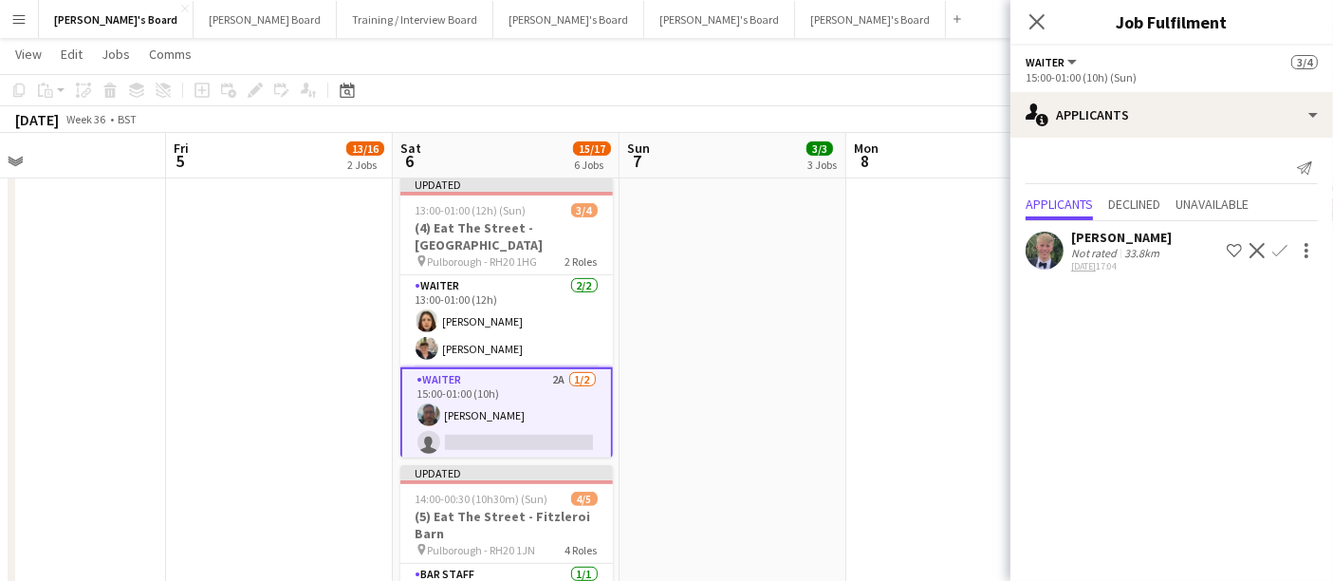
click at [1096, 264] on tcxspan "[DATE]" at bounding box center [1083, 266] width 25 height 12
click at [1046, 242] on app-user-avatar at bounding box center [1045, 251] width 38 height 38
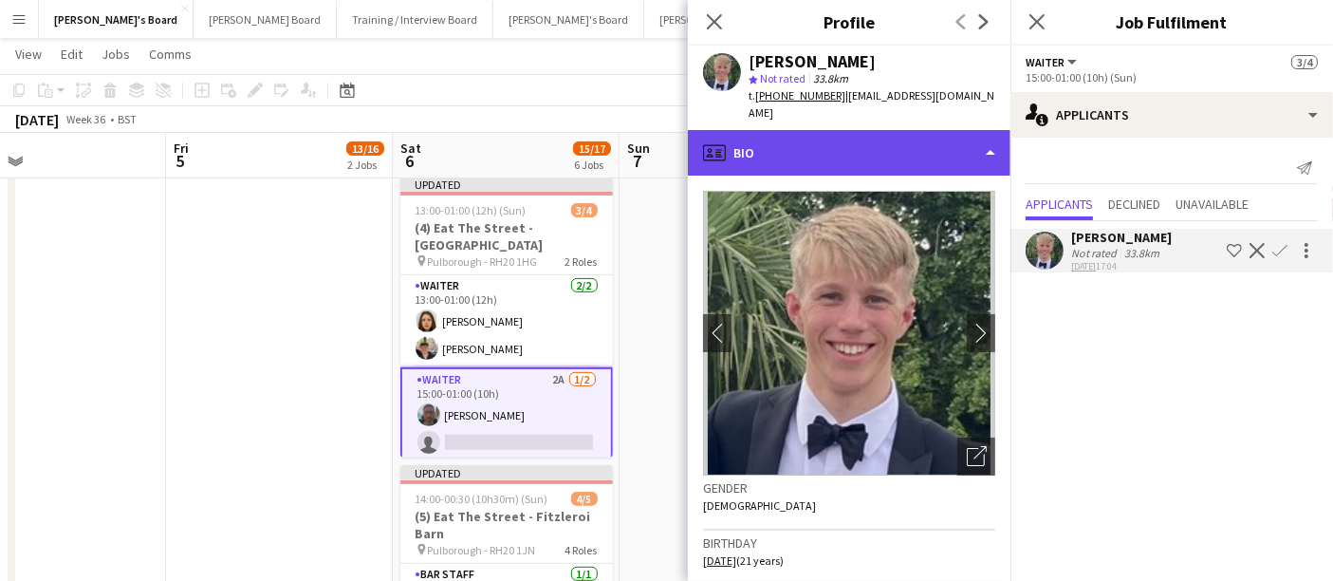
click at [907, 137] on div "profile Bio" at bounding box center [849, 153] width 323 height 46
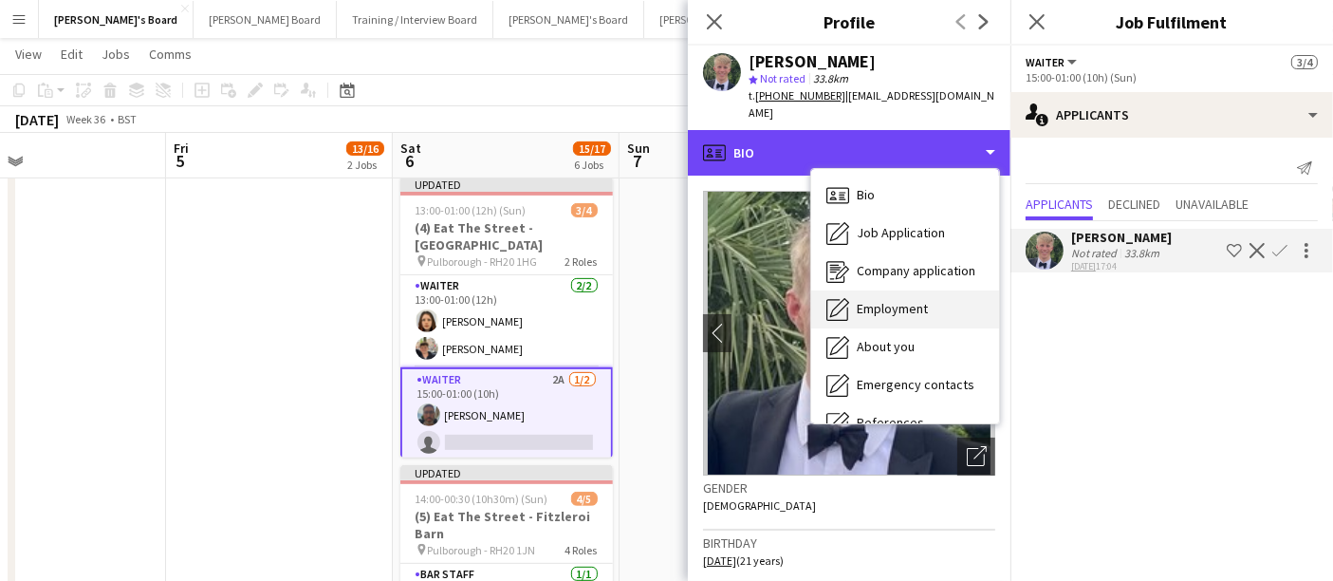
scroll to position [291, 0]
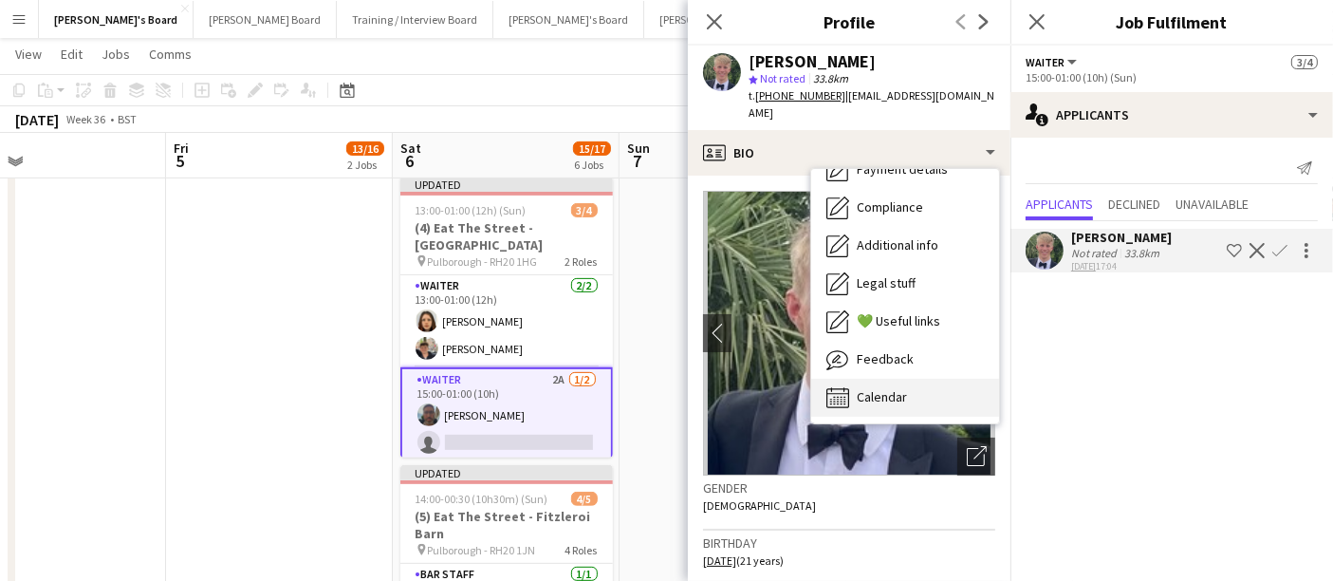
click at [892, 395] on div "Calendar Calendar" at bounding box center [905, 398] width 188 height 38
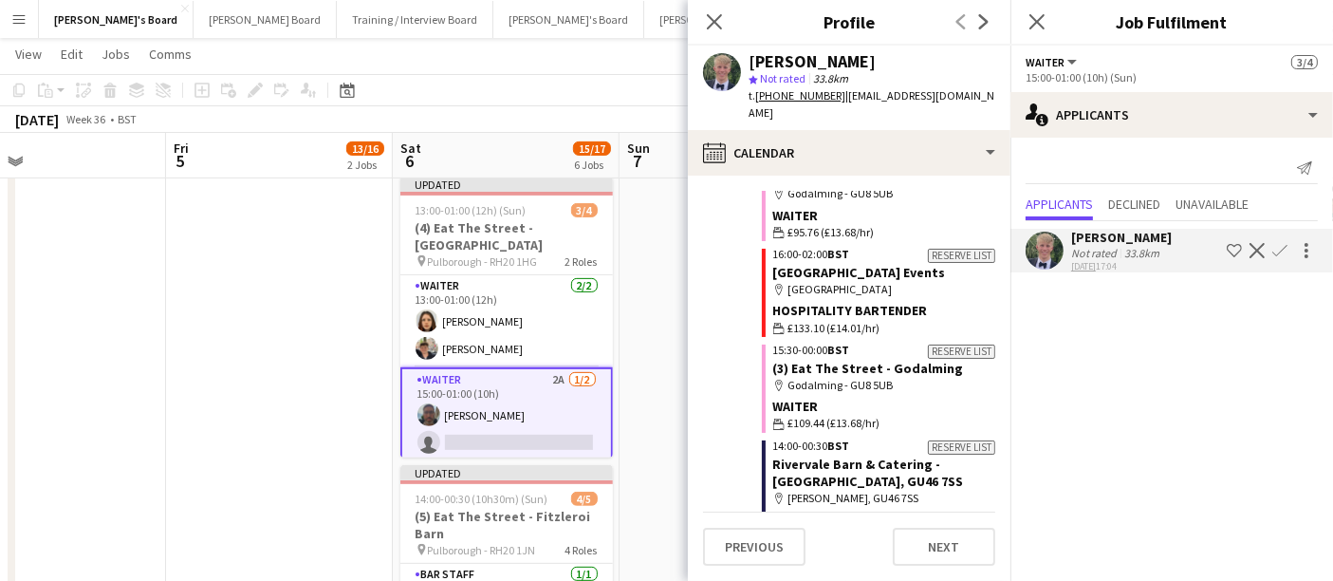
scroll to position [1433, 0]
click at [1280, 248] on app-icon "Confirm" at bounding box center [1279, 250] width 15 height 15
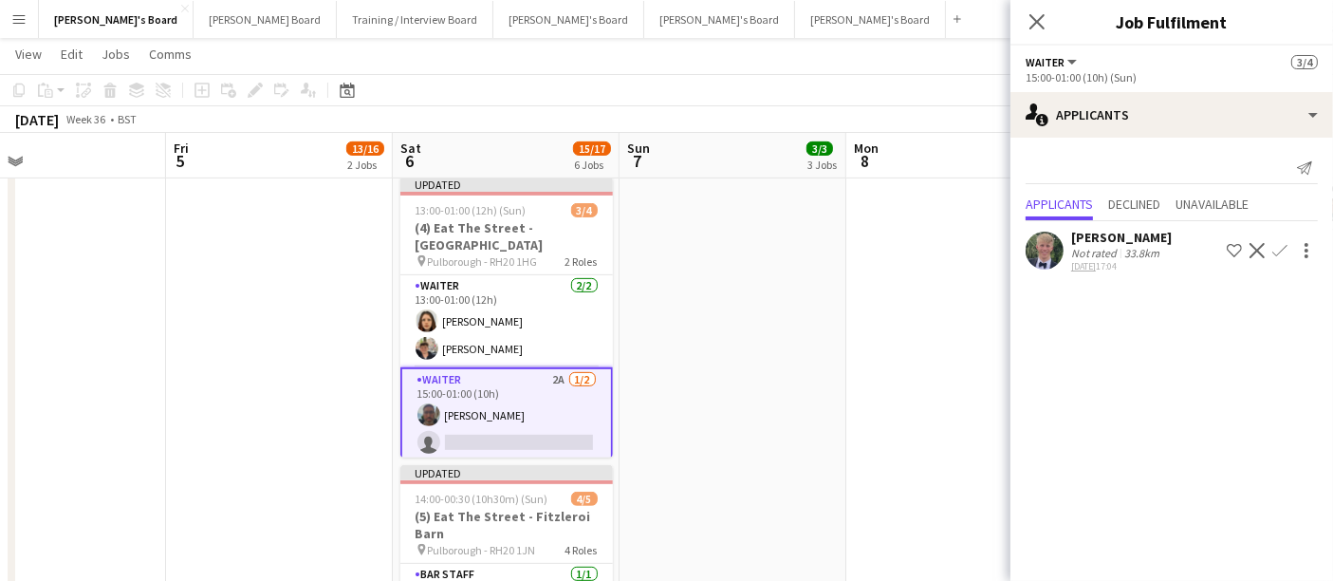
click at [1280, 248] on app-icon "Confirm" at bounding box center [1279, 250] width 15 height 15
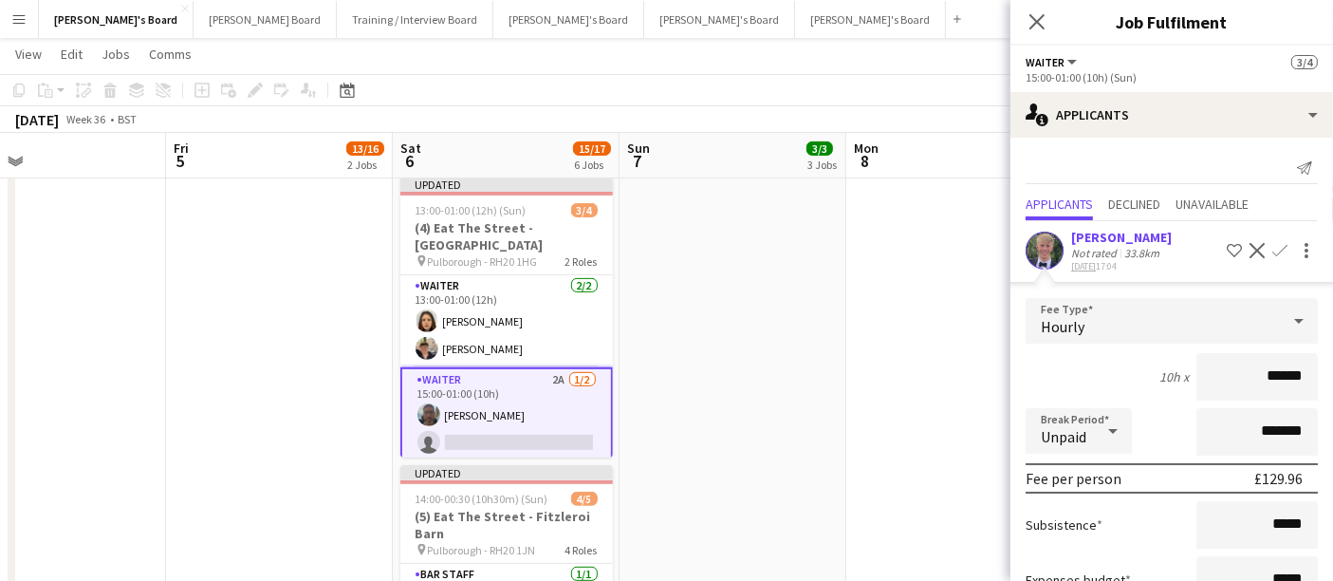
scroll to position [137, 0]
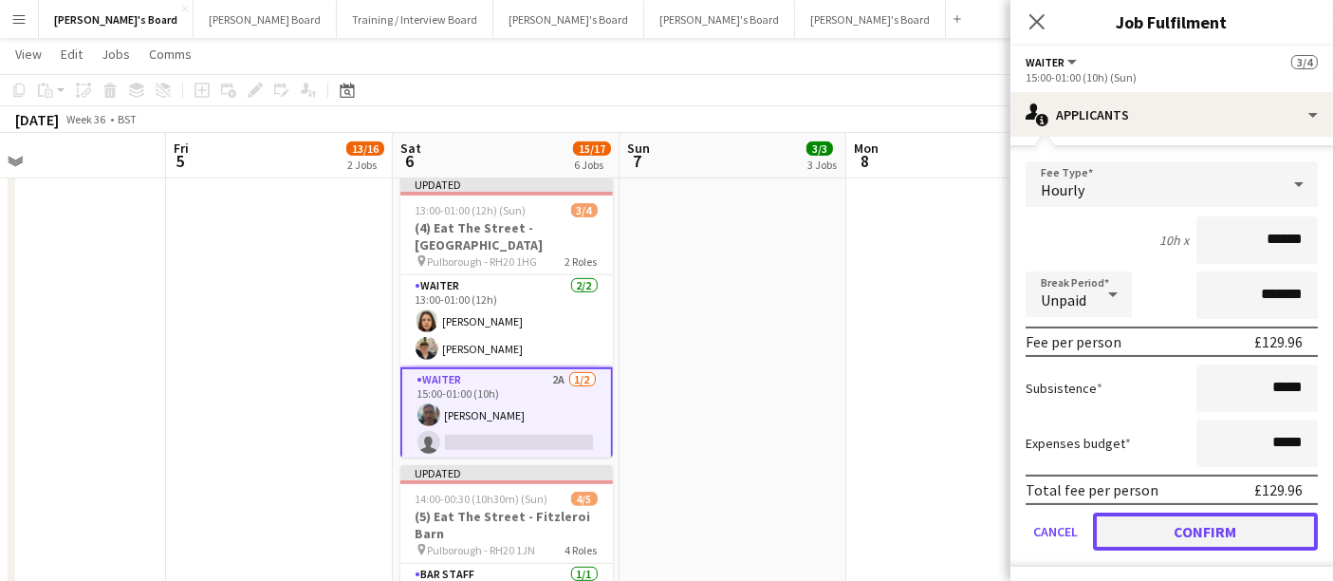
click at [1155, 525] on button "Confirm" at bounding box center [1205, 531] width 225 height 38
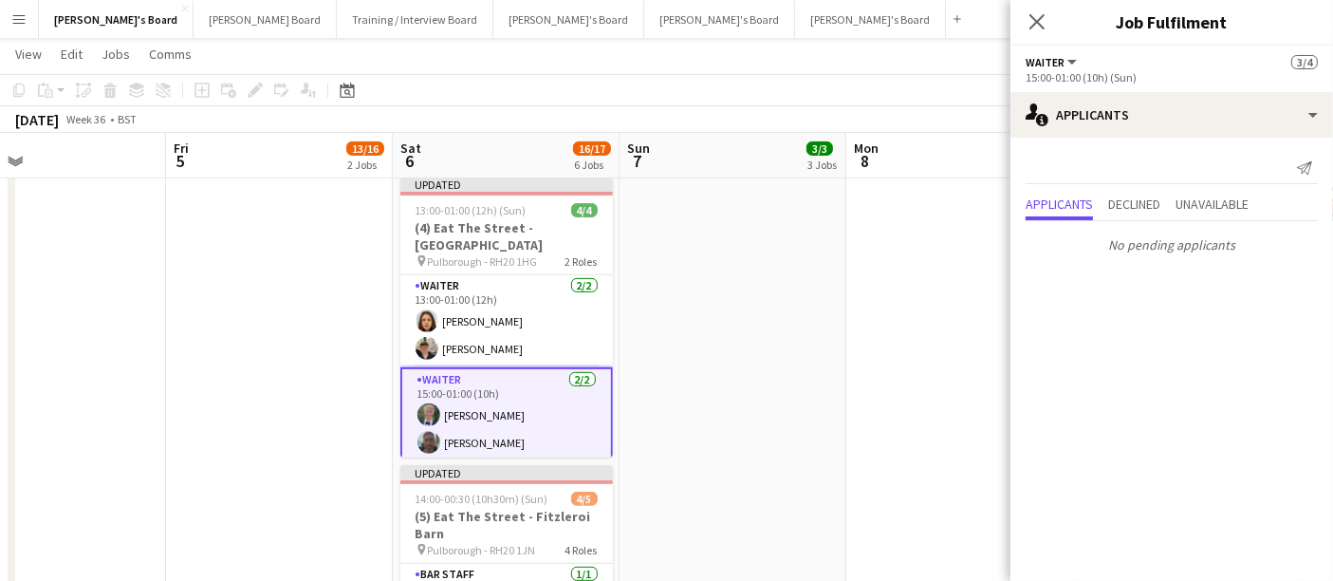
scroll to position [0, 0]
click at [743, 361] on app-date-cell "Great Big Event Company x3 Staff 08:00-17:00 (9h) 1/1 PGA Golf - Shortlist pin …" at bounding box center [733, 119] width 227 height 1314
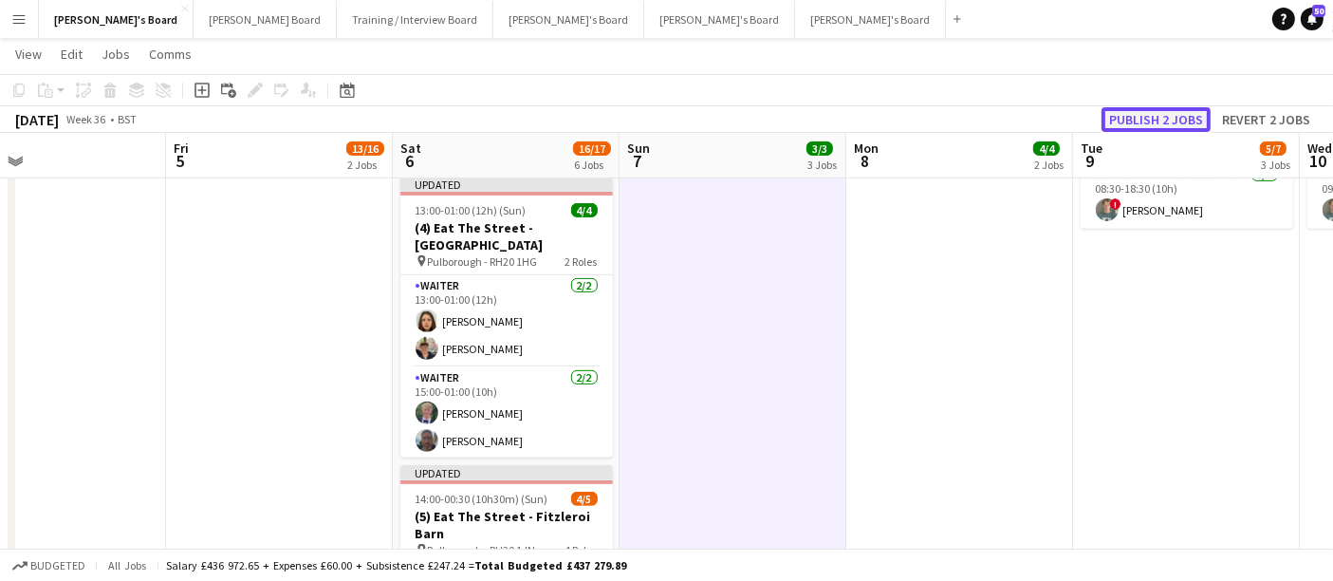
click at [1168, 109] on button "Publish 2 jobs" at bounding box center [1156, 119] width 109 height 25
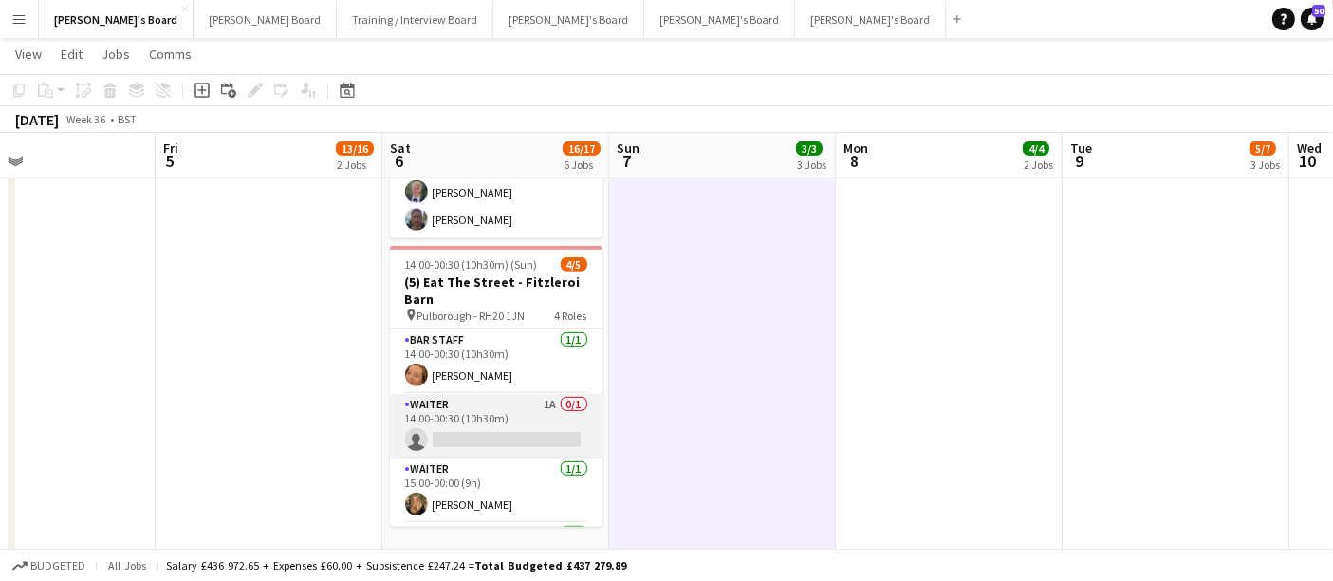
click at [527, 407] on app-card-role "Waiter 1A 0/1 14:00-00:30 (10h30m) single-neutral-actions" at bounding box center [496, 426] width 213 height 65
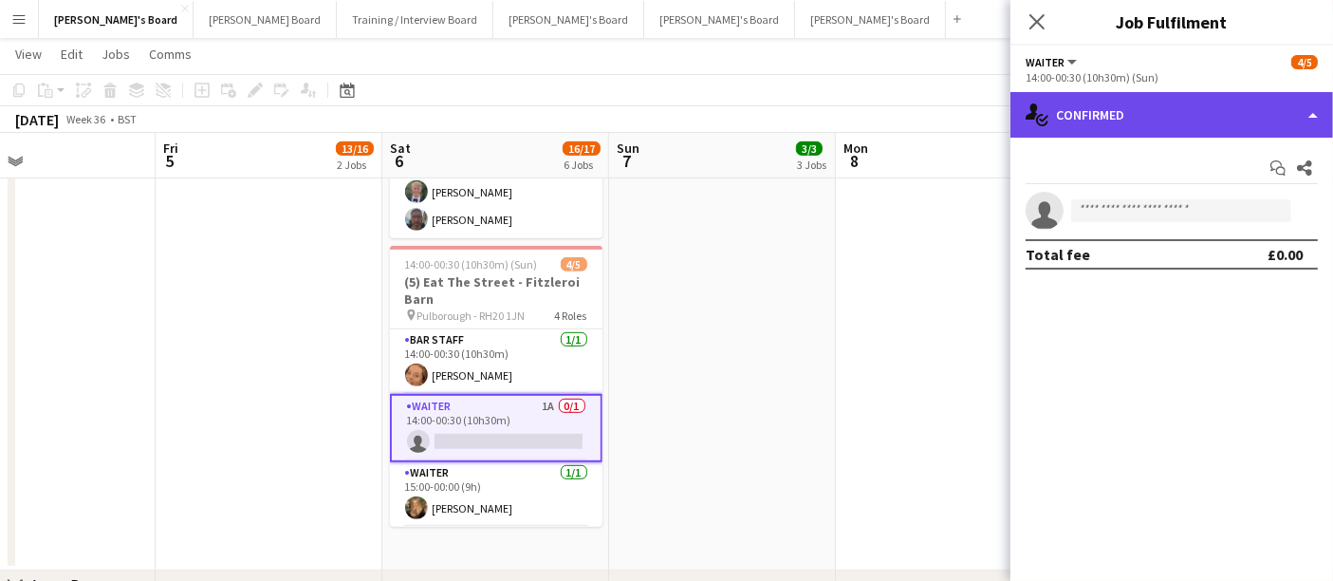
click at [1114, 134] on div "single-neutral-actions-check-2 Confirmed" at bounding box center [1171, 115] width 323 height 46
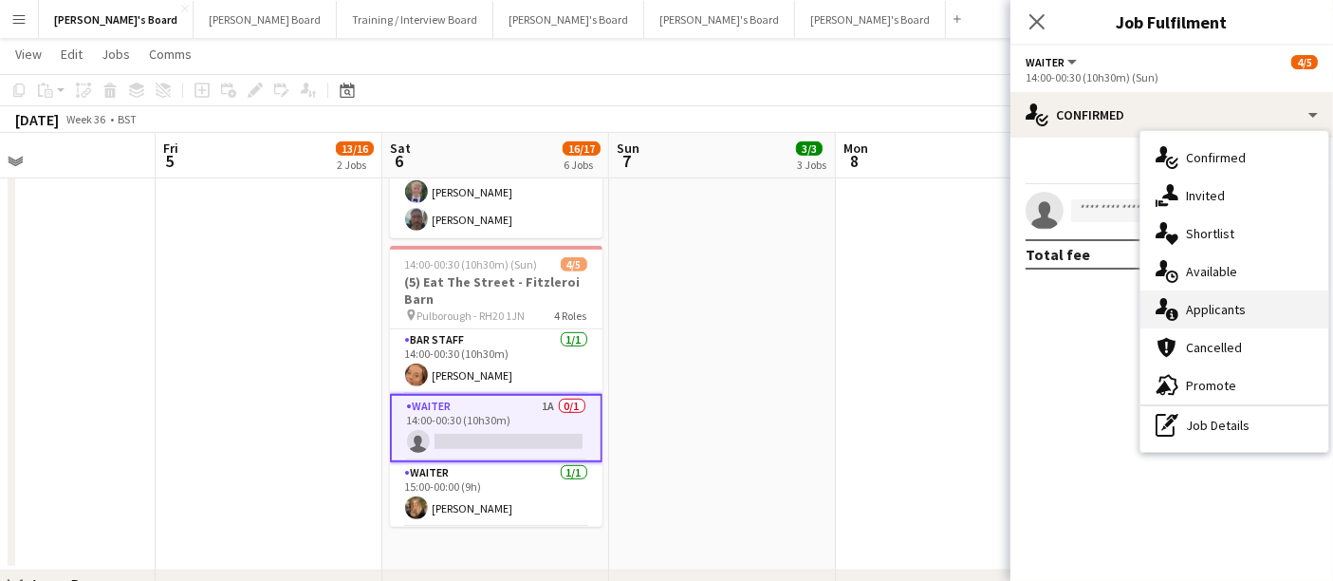
click at [1235, 311] on div "single-neutral-actions-information Applicants" at bounding box center [1234, 309] width 188 height 38
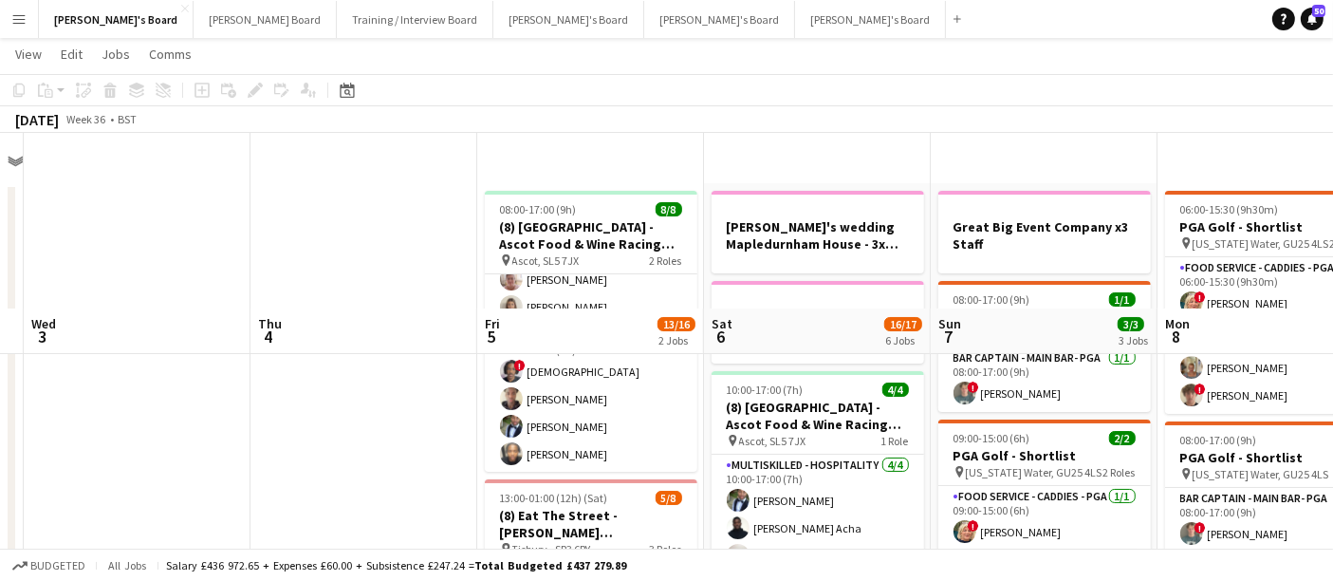
scroll to position [286, 0]
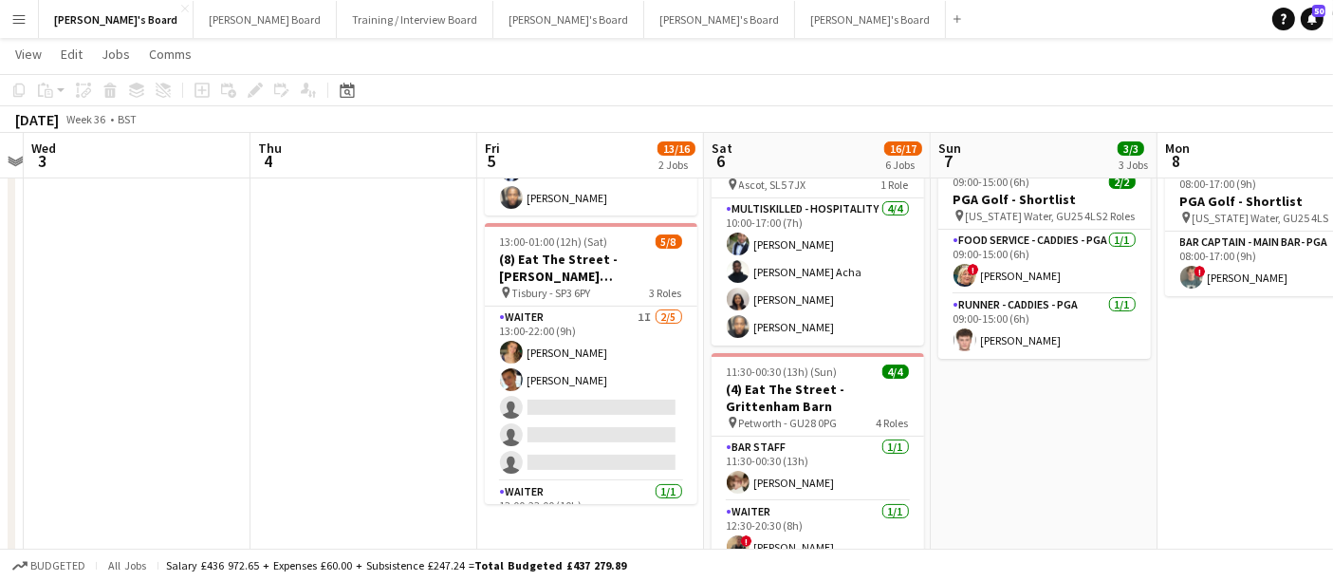
click at [517, 427] on app-card-role "Waiter 1I [DATE] 13:00-22:00 (9h) [PERSON_NAME] [PERSON_NAME] single-neutral-ac…" at bounding box center [591, 393] width 213 height 175
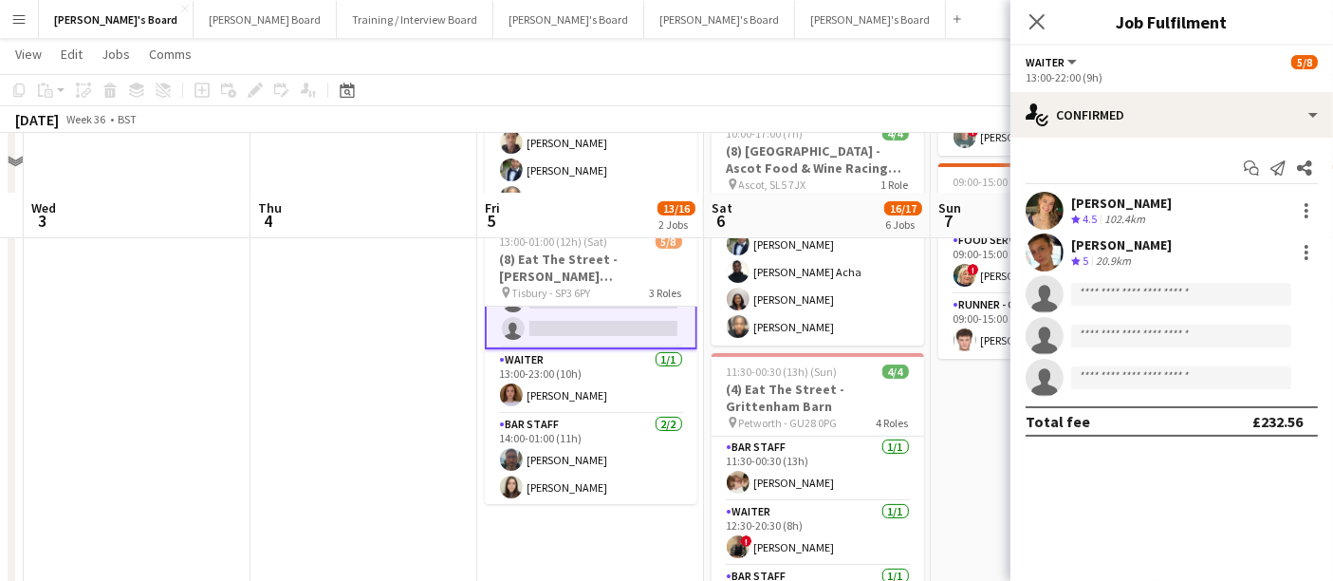
scroll to position [0, 0]
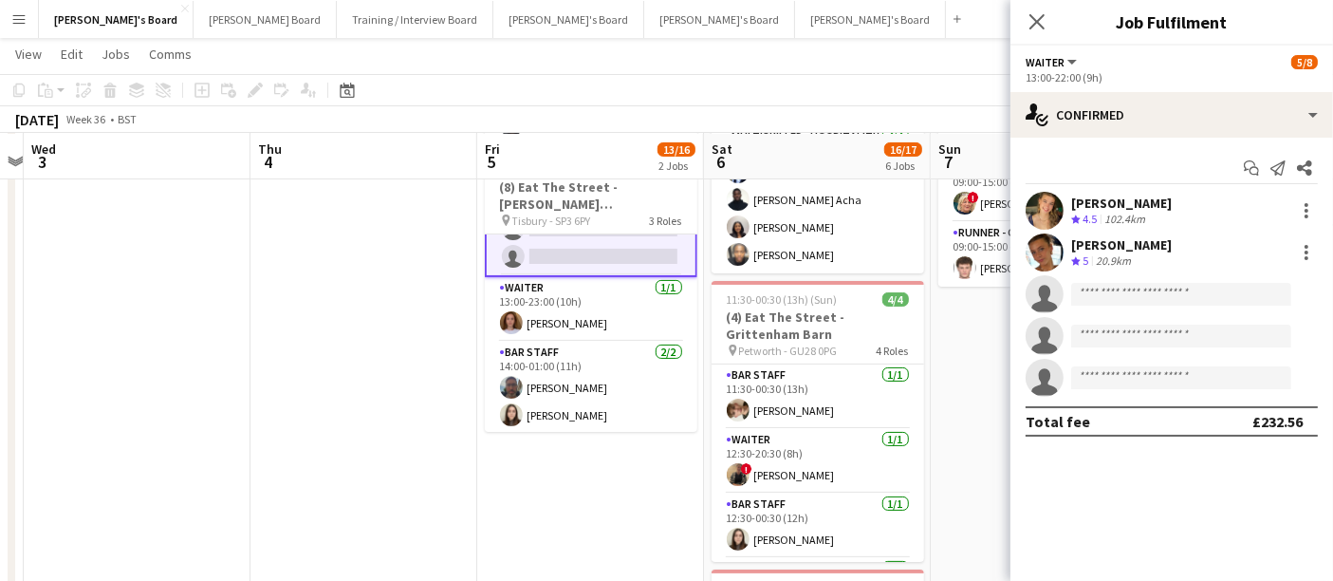
click at [330, 348] on app-date-cell at bounding box center [363, 512] width 227 height 1314
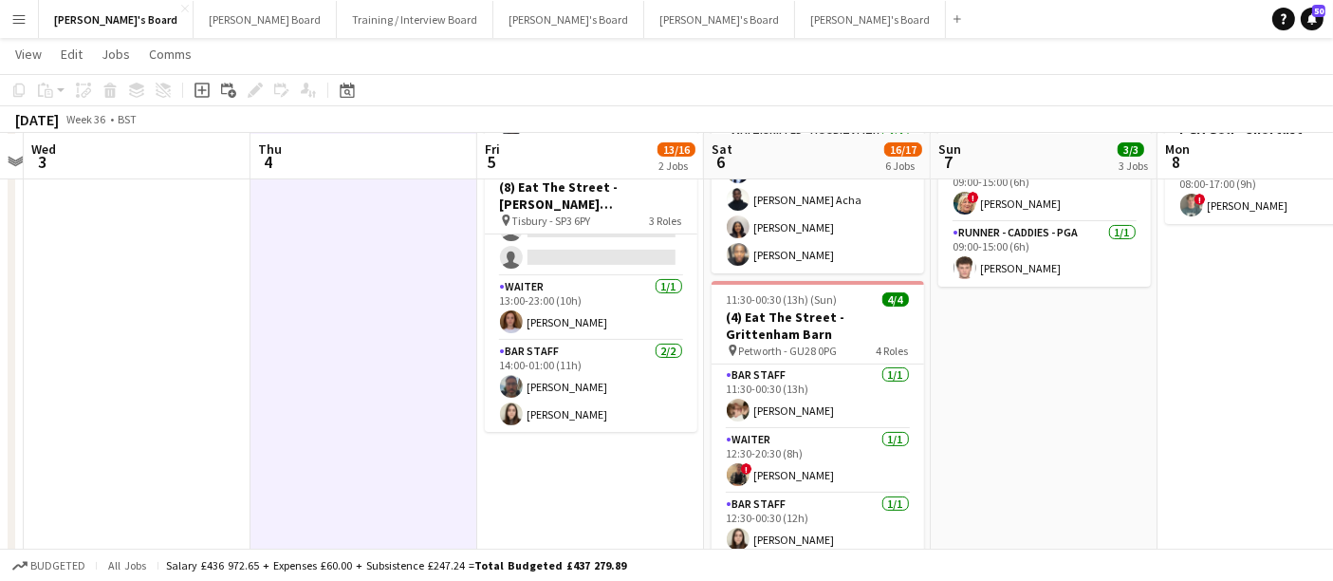
click at [330, 348] on app-date-cell at bounding box center [363, 512] width 227 height 1314
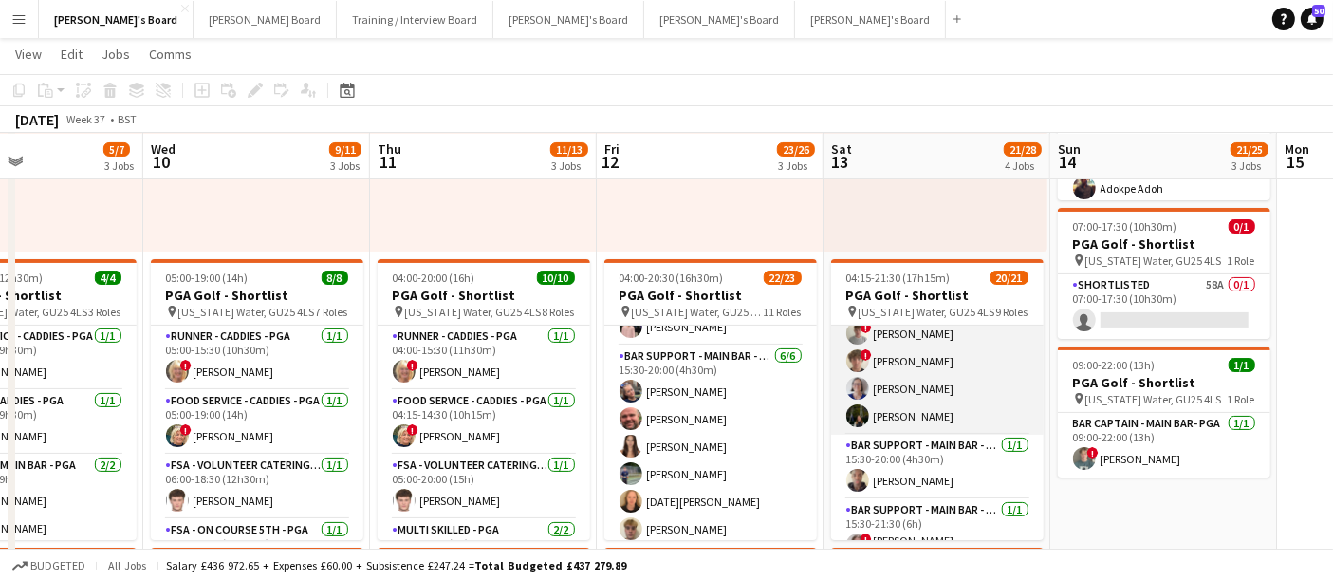
click at [978, 395] on app-card-role "Bar Cashier - Main Bar - PGA [DATE] 12:00-21:30 (9h30m) ! [PERSON_NAME] ! [PERS…" at bounding box center [937, 360] width 213 height 147
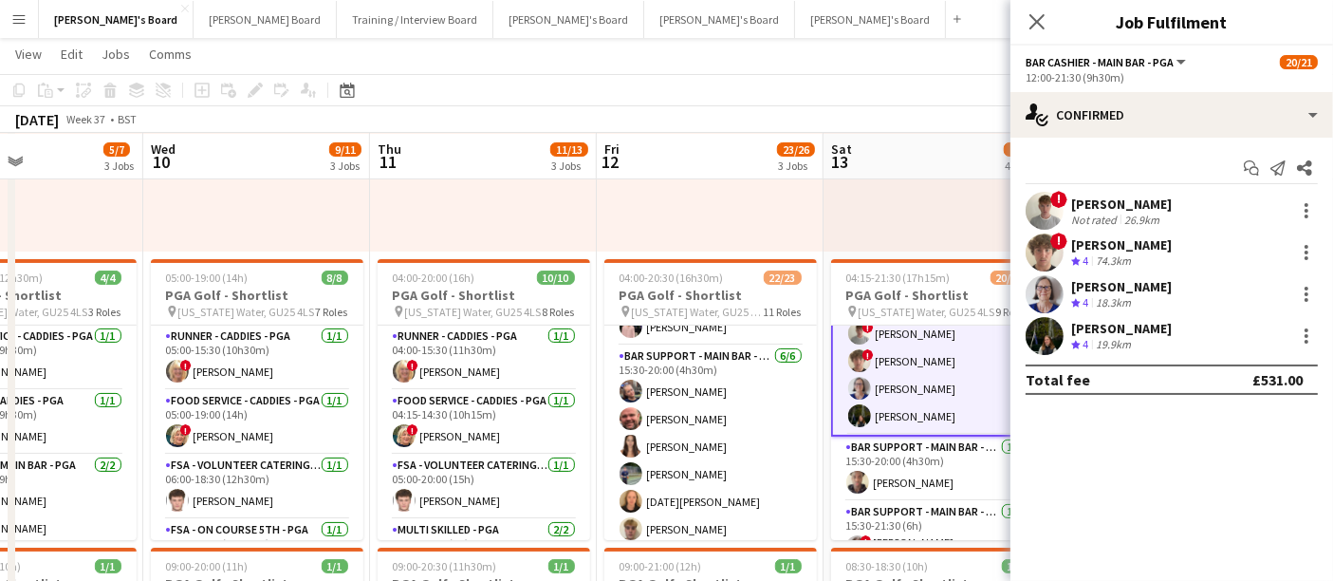
click at [1127, 321] on div "[PERSON_NAME]" at bounding box center [1121, 328] width 101 height 17
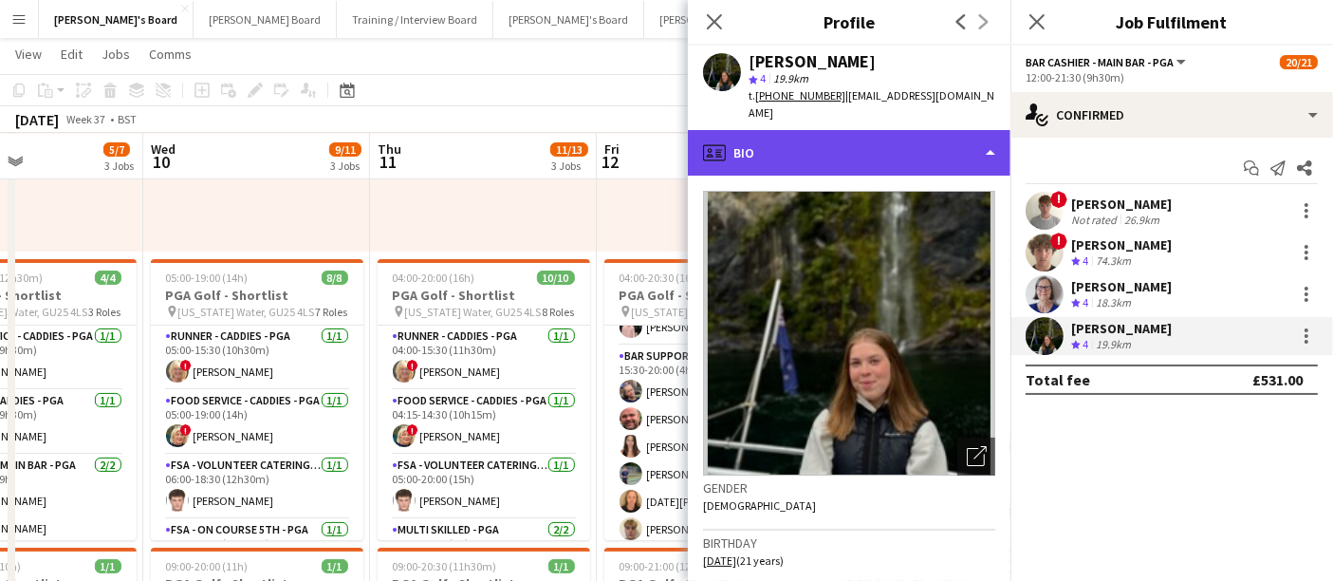
click at [956, 130] on div "profile Bio" at bounding box center [849, 153] width 323 height 46
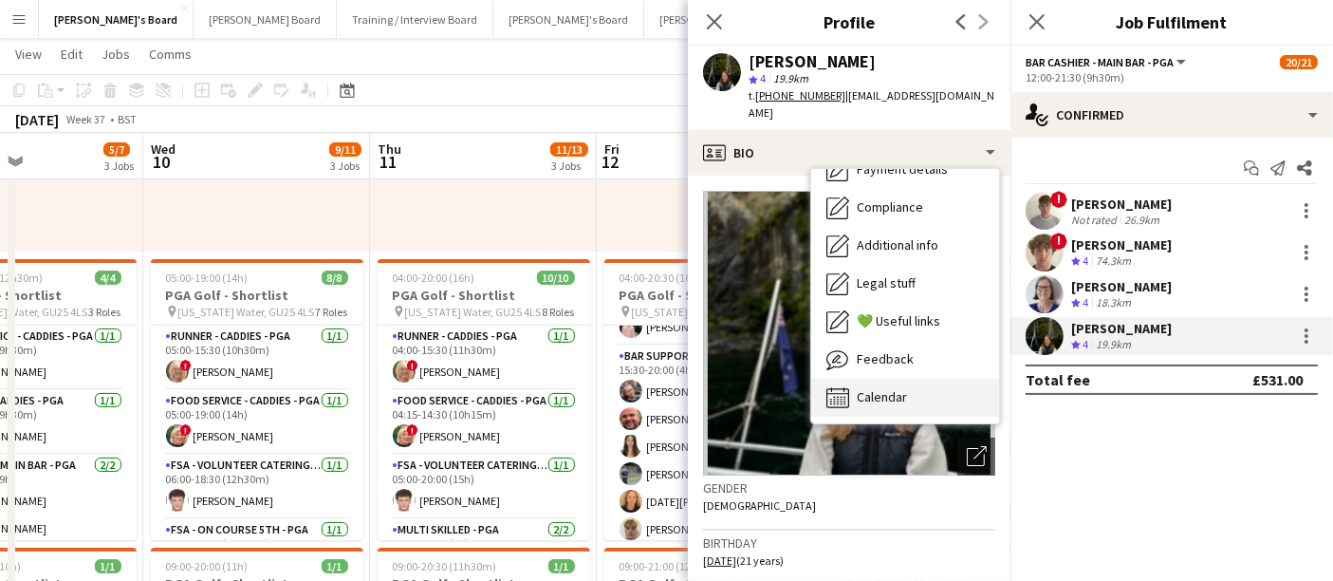
click at [874, 393] on div "Calendar Calendar" at bounding box center [905, 398] width 188 height 38
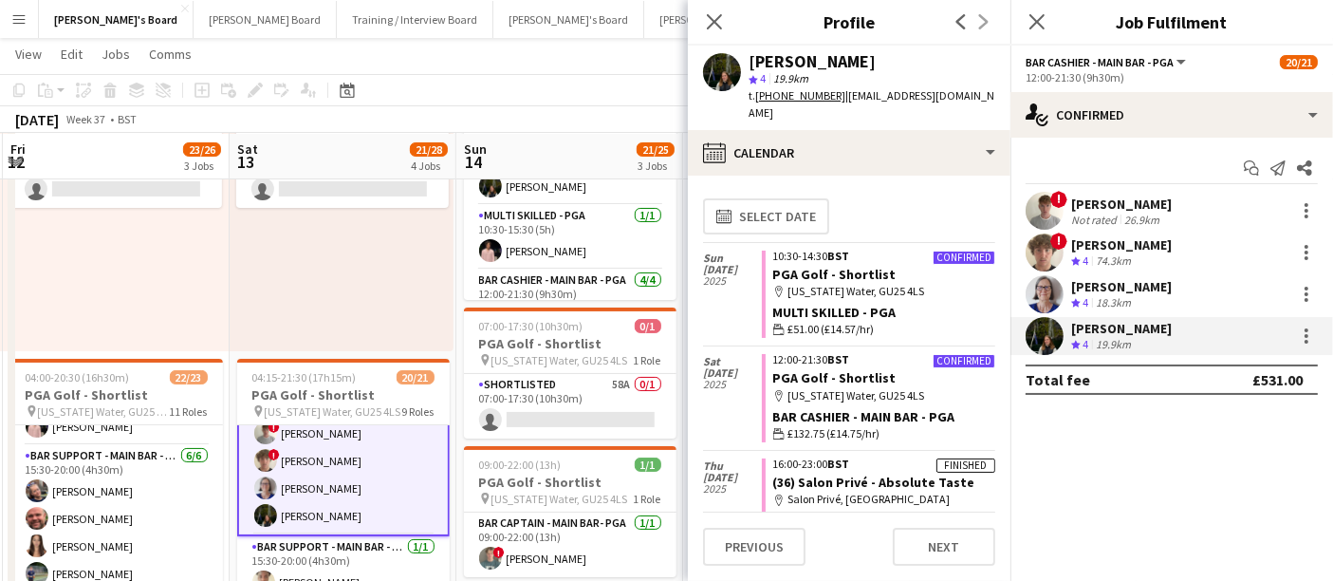
click at [343, 285] on div "07:00-17:30 (10h30m) 0/2 pin [US_STATE] Water, GU25 4LS 1 Role Shortlisted 178A…" at bounding box center [342, 206] width 224 height 290
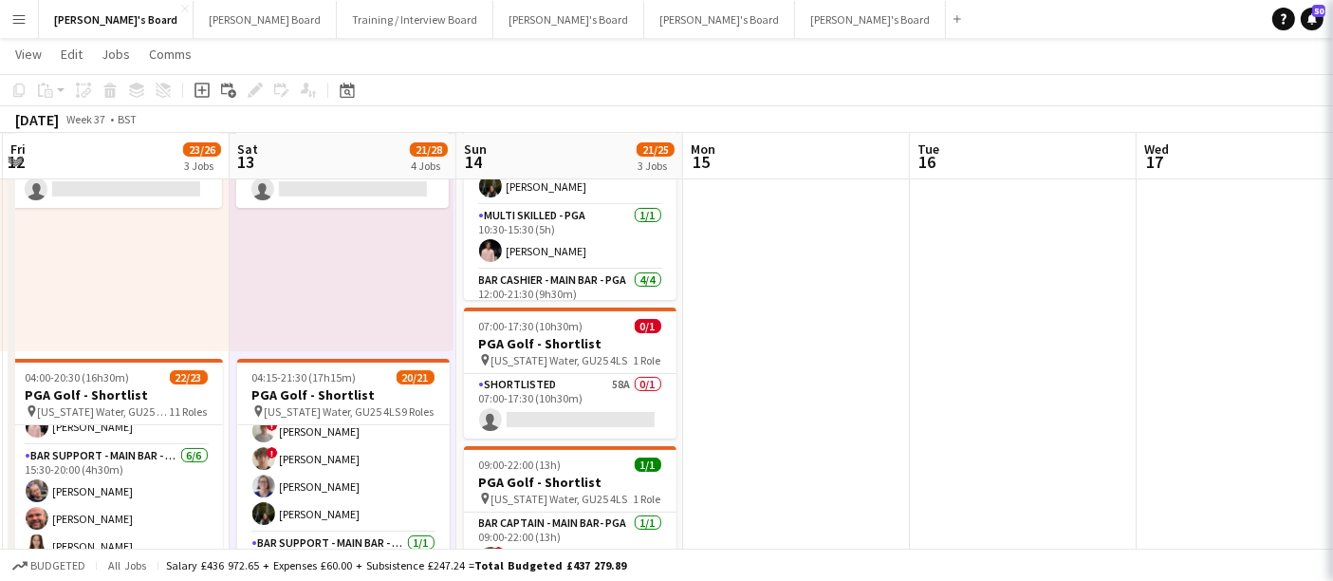
scroll to position [526, 0]
click at [343, 285] on div "07:00-17:30 (10h30m) 0/2 pin [US_STATE] Water, GU25 4LS 1 Role Shortlisted 178A…" at bounding box center [342, 206] width 224 height 290
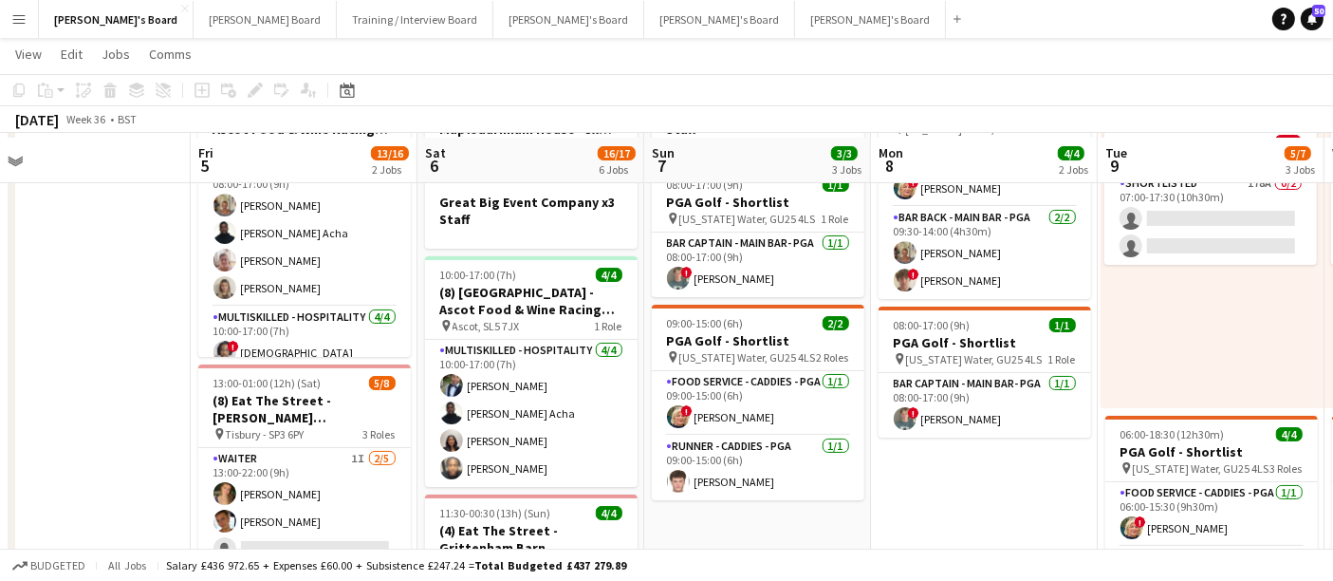
scroll to position [149, 0]
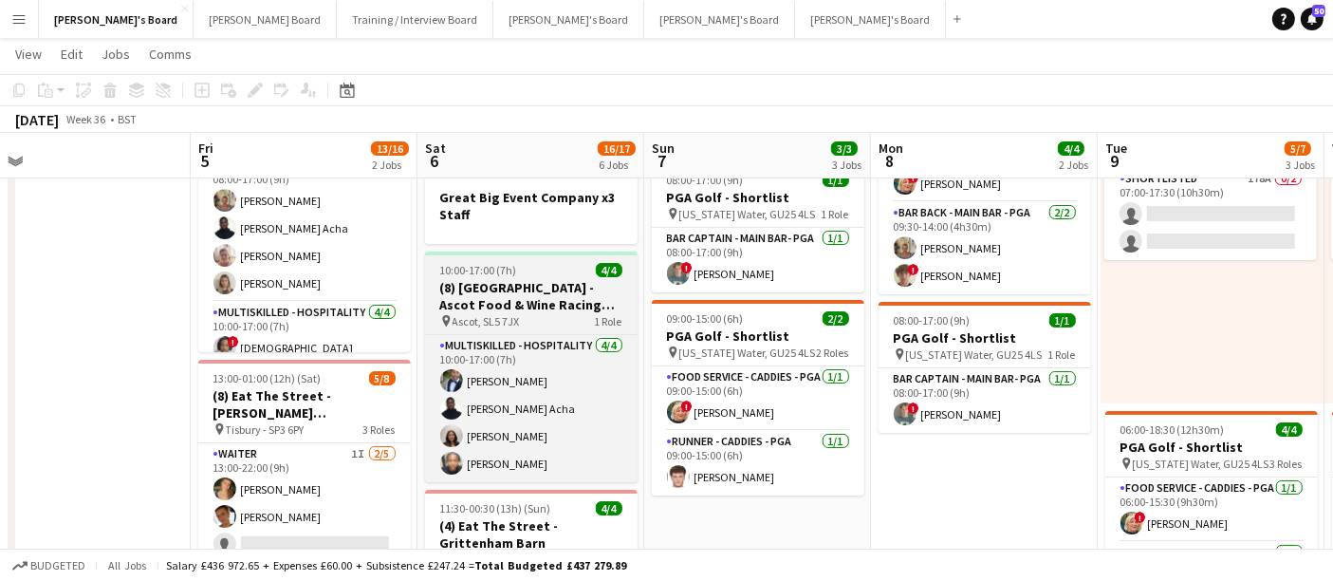
click at [488, 273] on span "10:00-17:00 (7h)" at bounding box center [478, 270] width 77 height 14
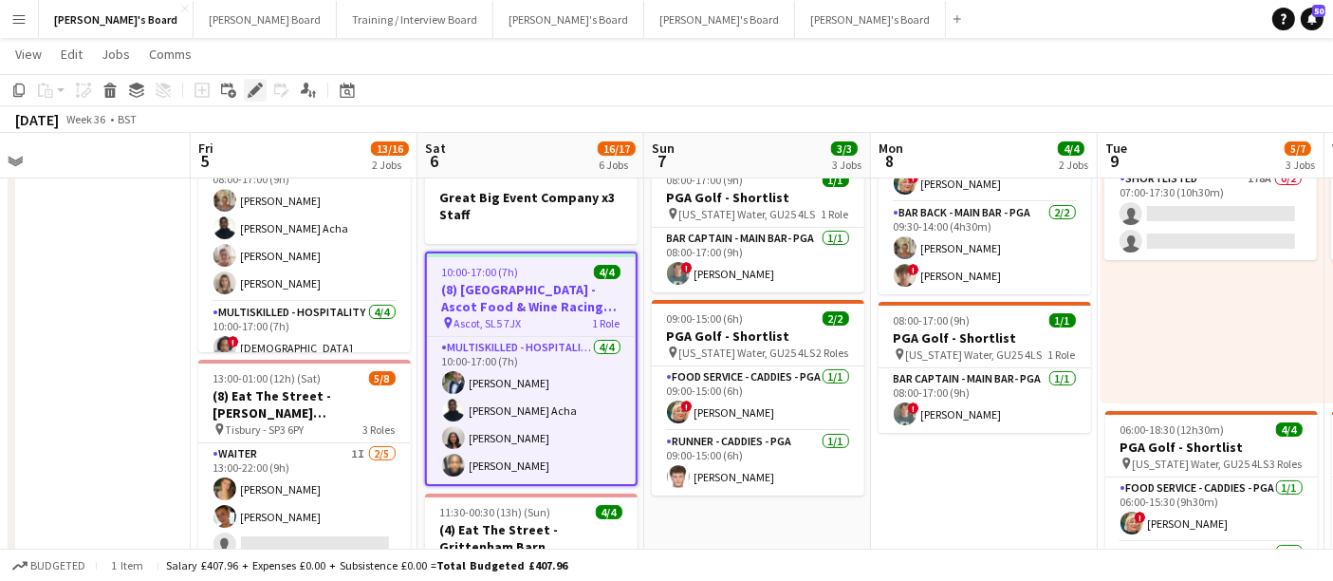
click at [244, 84] on div "Edit" at bounding box center [255, 90] width 23 height 23
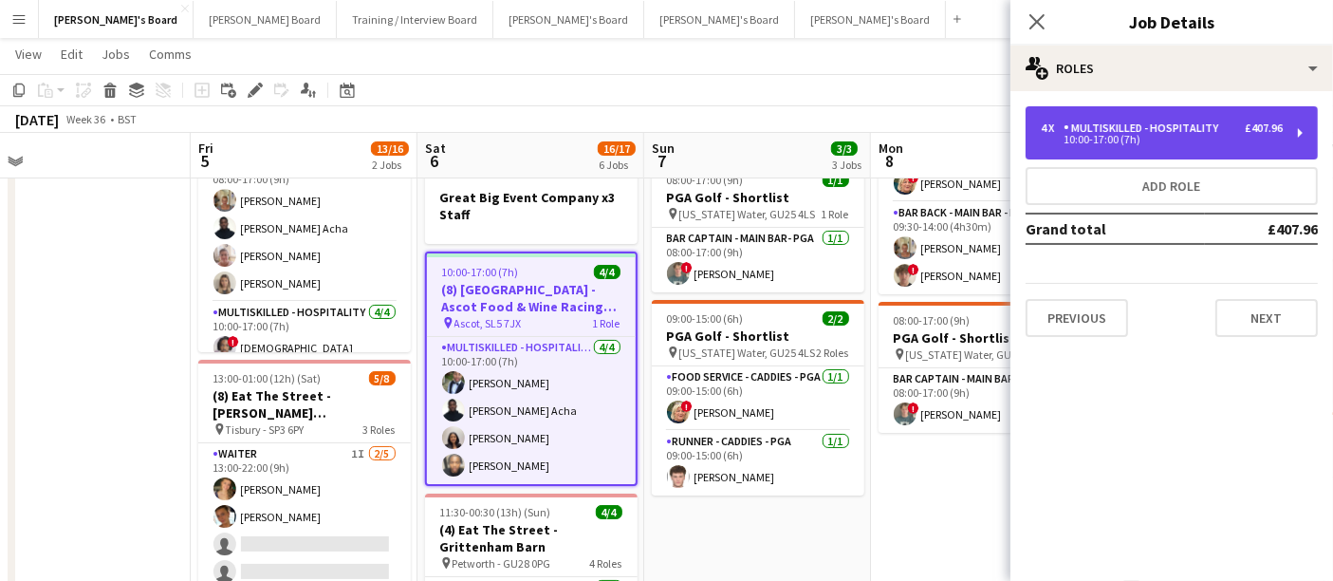
click at [1117, 128] on div "Multiskilled - Hospitality" at bounding box center [1145, 127] width 162 height 13
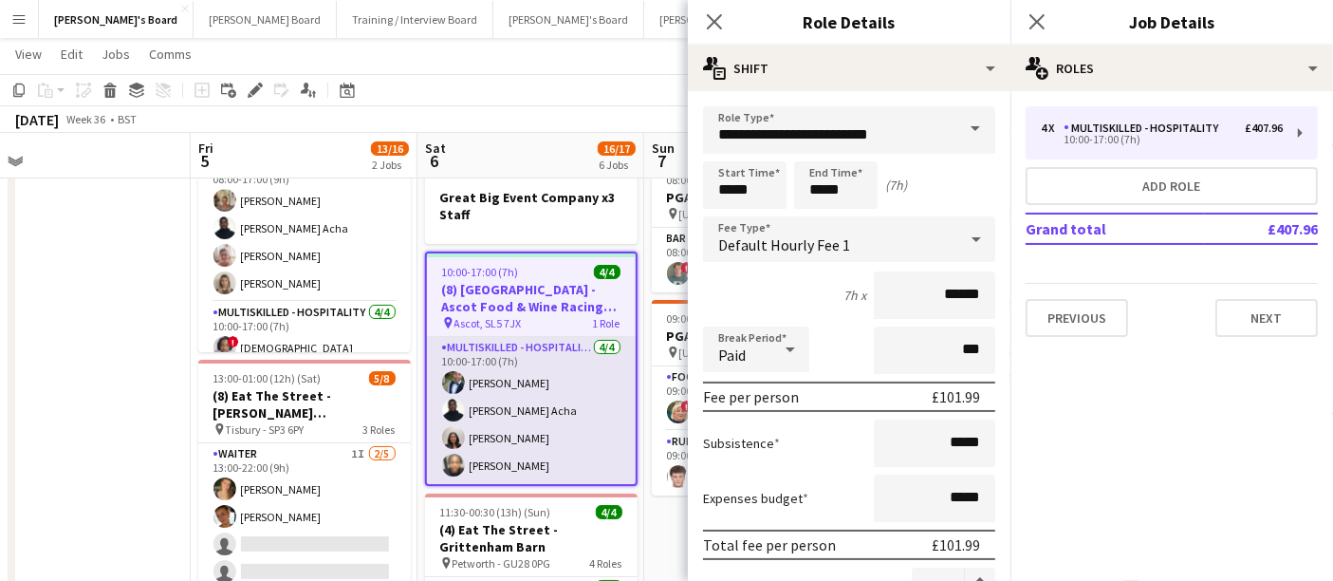
click at [536, 448] on app-card-role "Multiskilled - Hospitality [DATE] 10:00-17:00 (7h) [PERSON_NAME] [PERSON_NAME] …" at bounding box center [531, 410] width 209 height 147
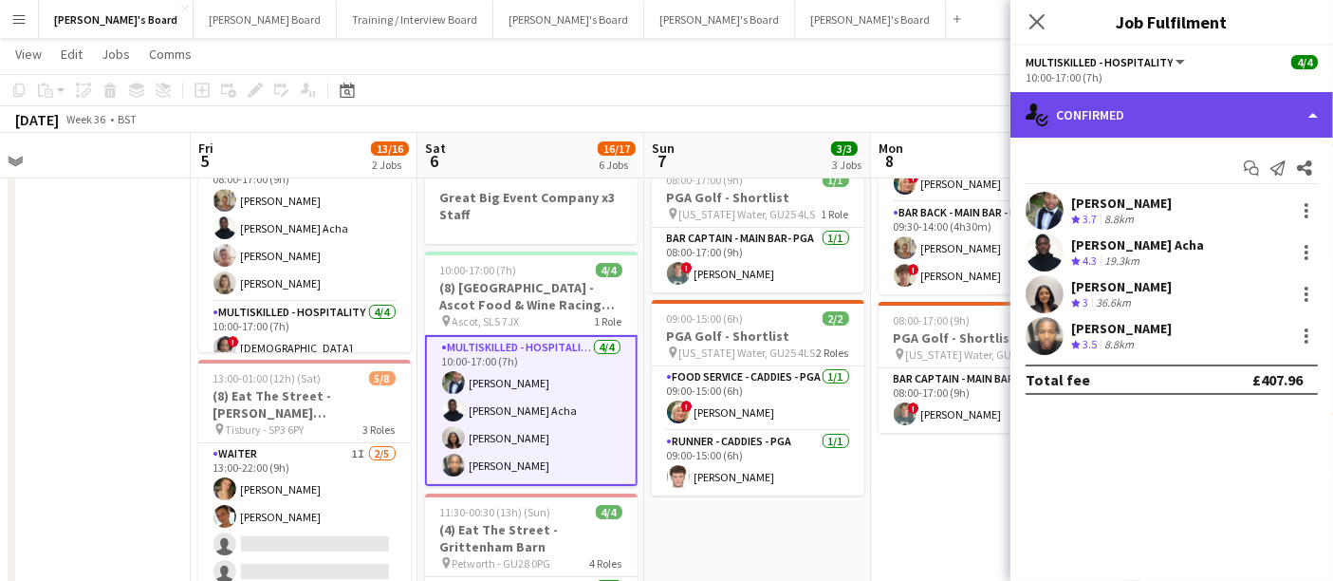
click at [1127, 122] on div "single-neutral-actions-check-2 Confirmed" at bounding box center [1171, 115] width 323 height 46
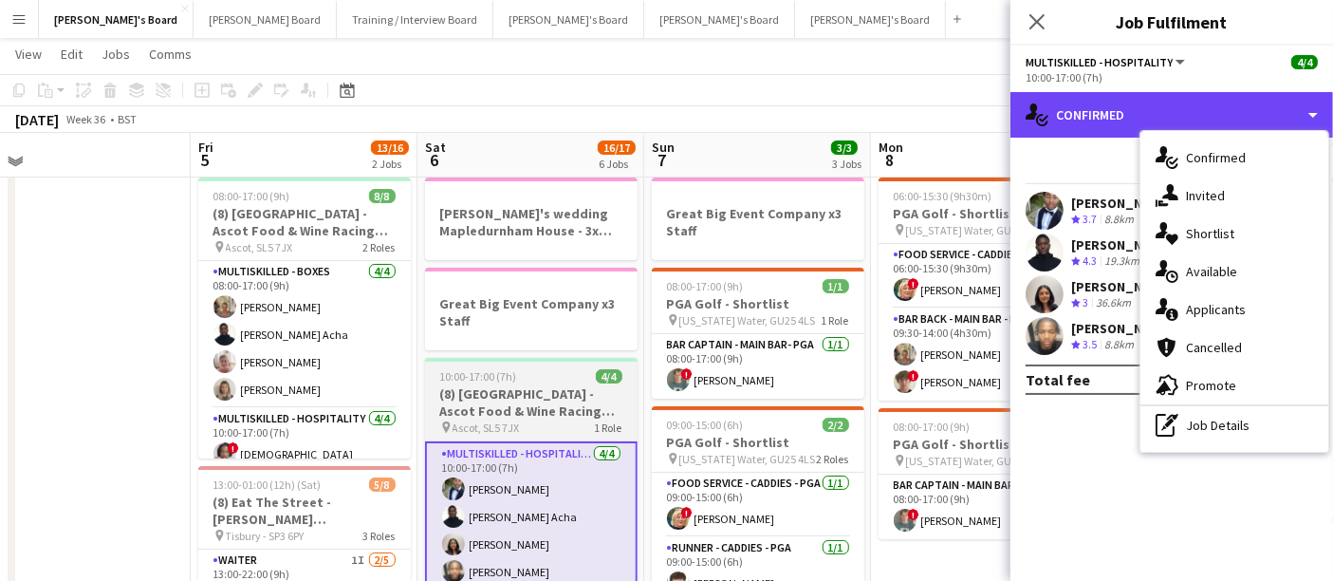
scroll to position [42, 0]
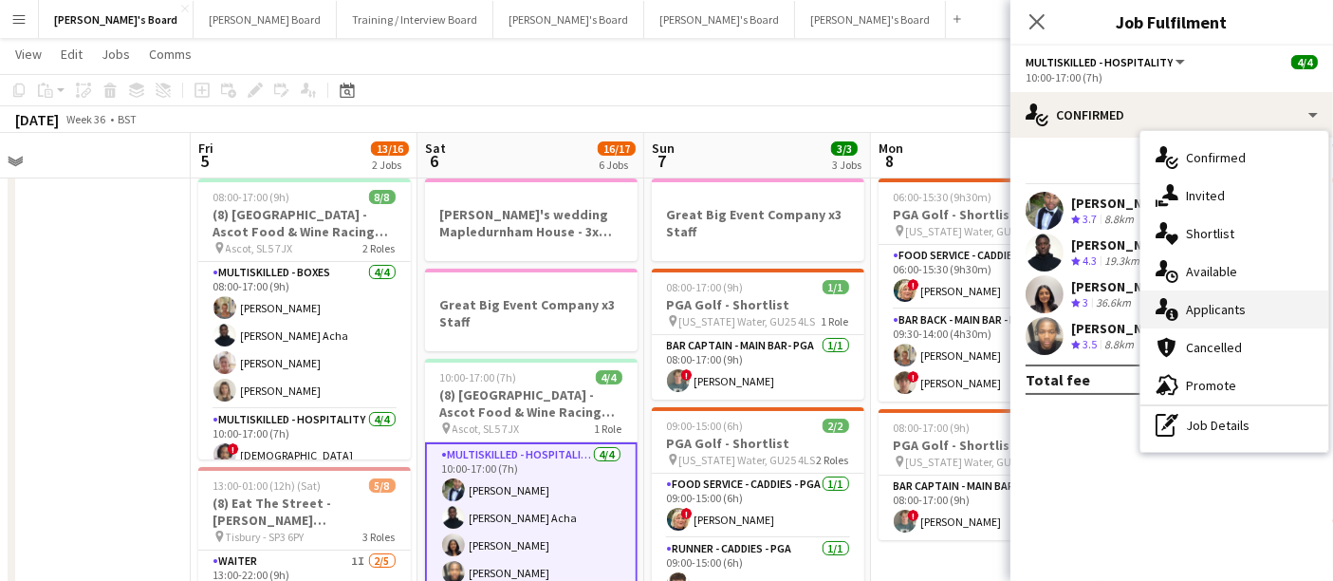
click at [1216, 299] on div "single-neutral-actions-information Applicants" at bounding box center [1234, 309] width 188 height 38
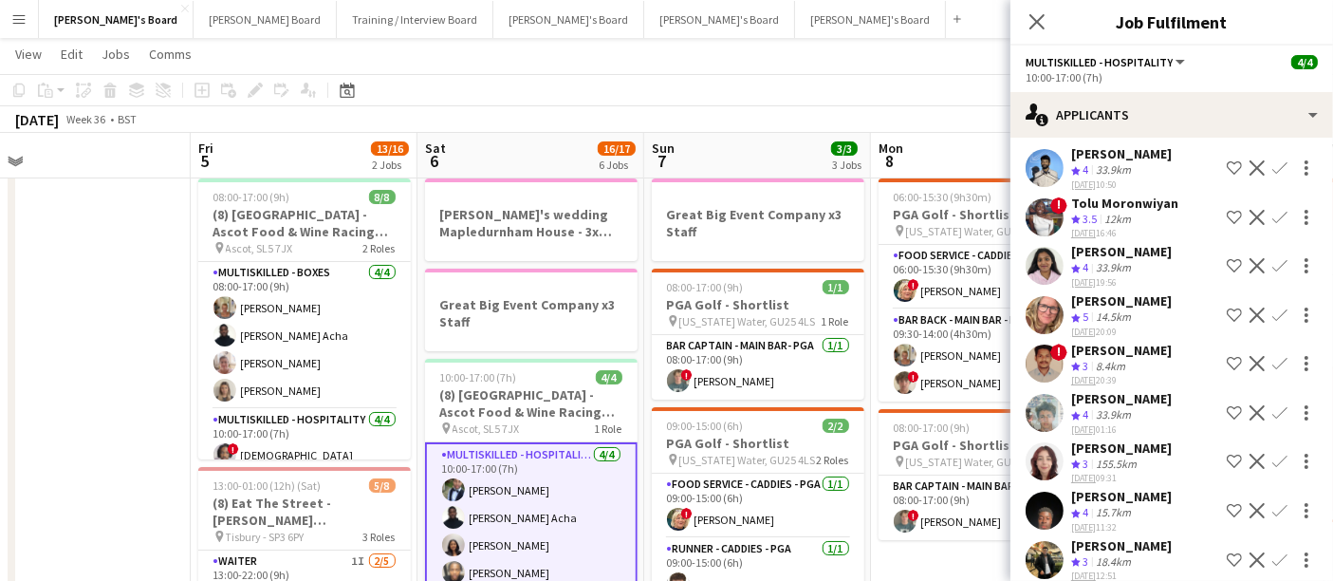
scroll to position [83, 0]
click at [1098, 311] on div "14.5km" at bounding box center [1113, 317] width 43 height 16
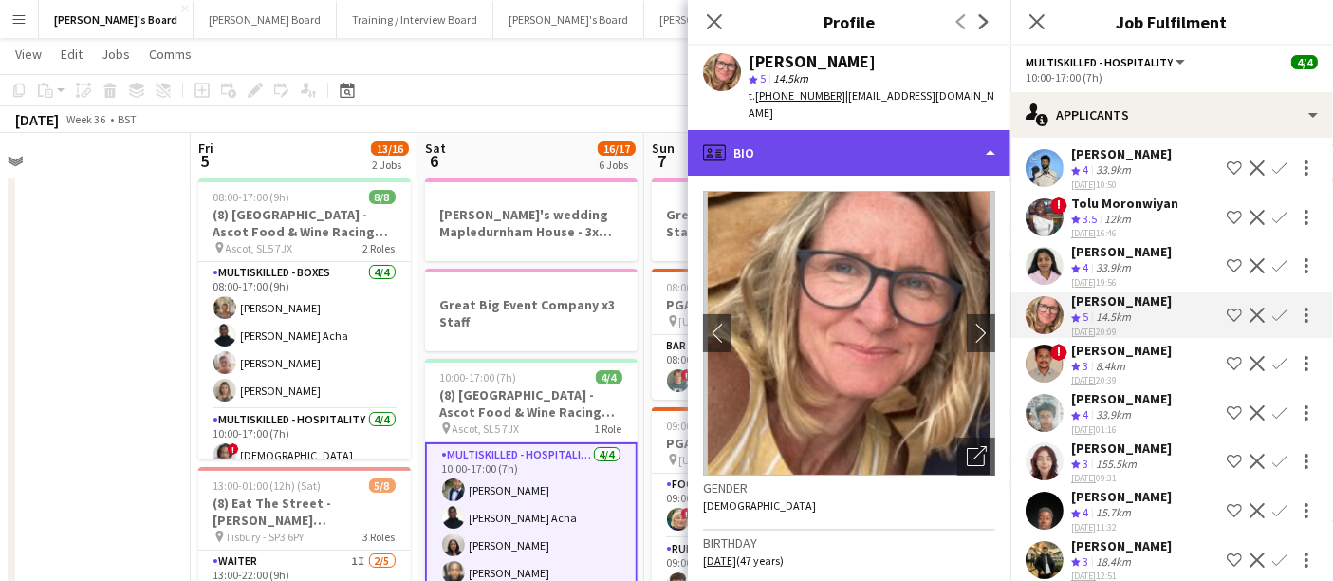
click at [823, 134] on div "profile Bio" at bounding box center [849, 153] width 323 height 46
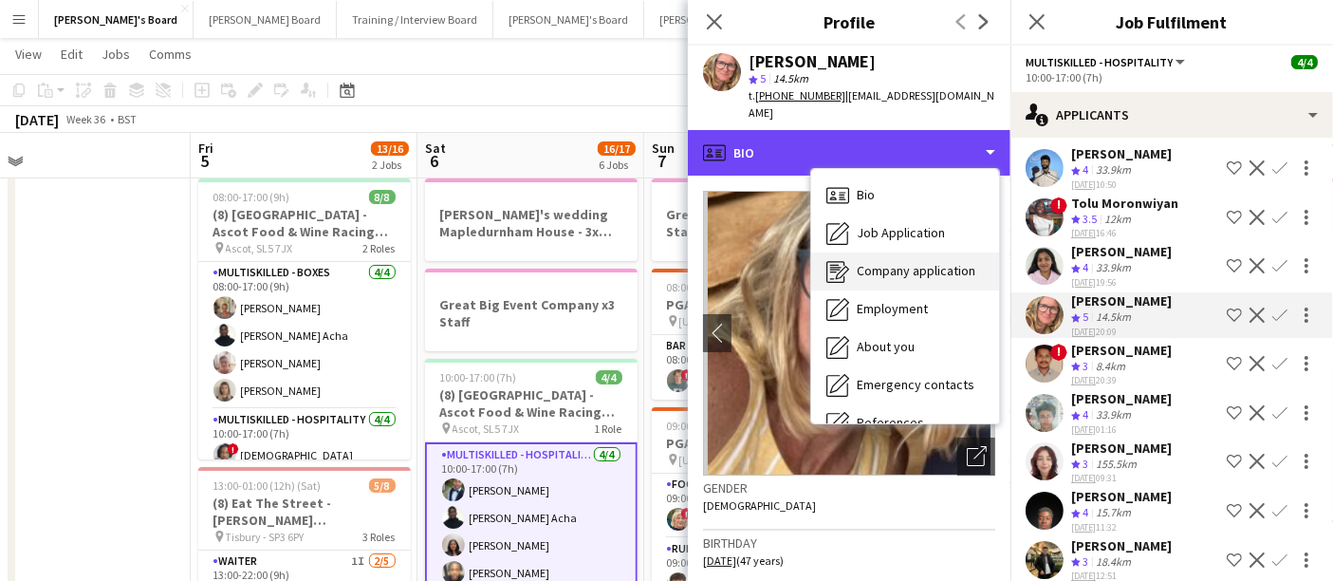
scroll to position [291, 0]
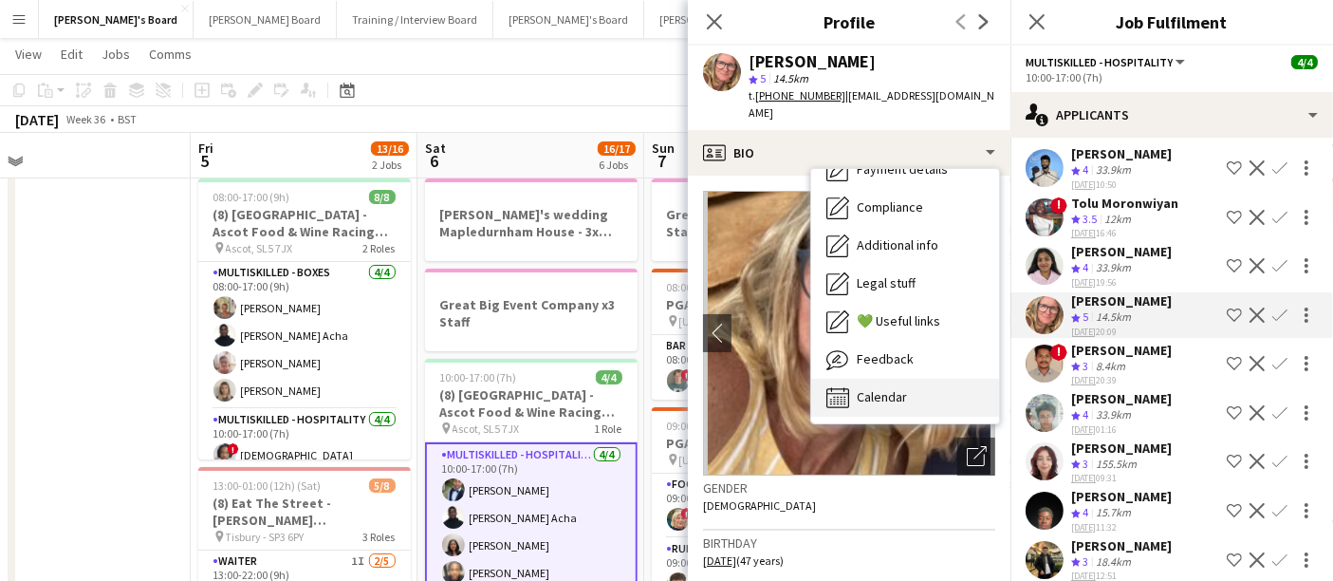
click at [894, 388] on span "Calendar" at bounding box center [882, 396] width 50 height 17
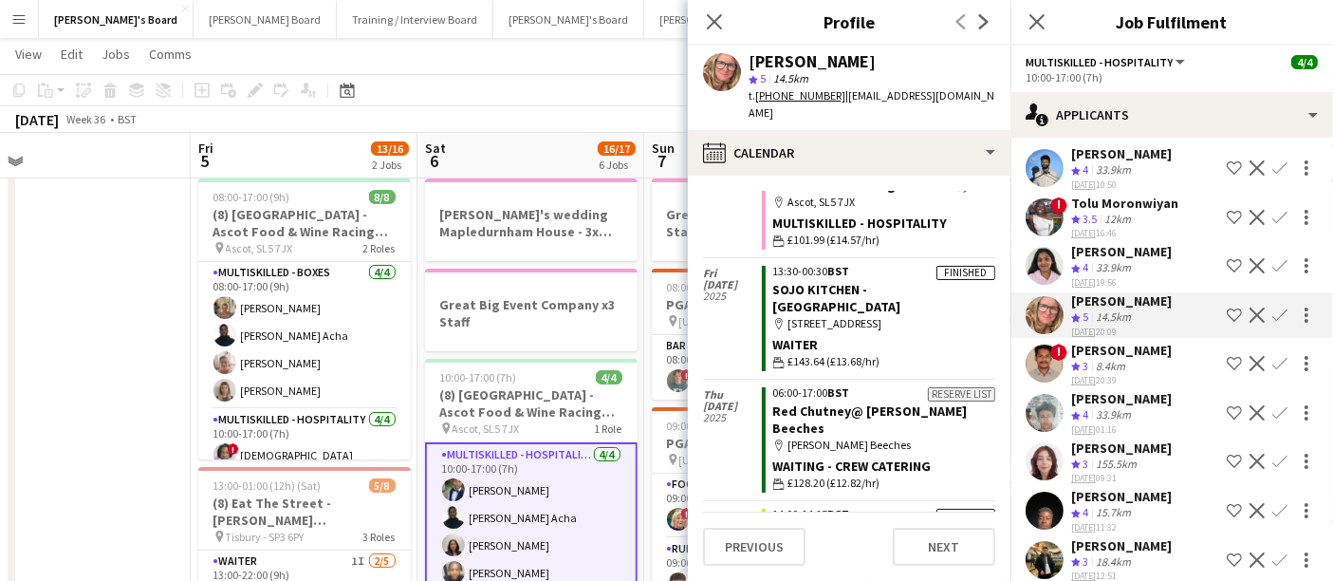
scroll to position [0, 0]
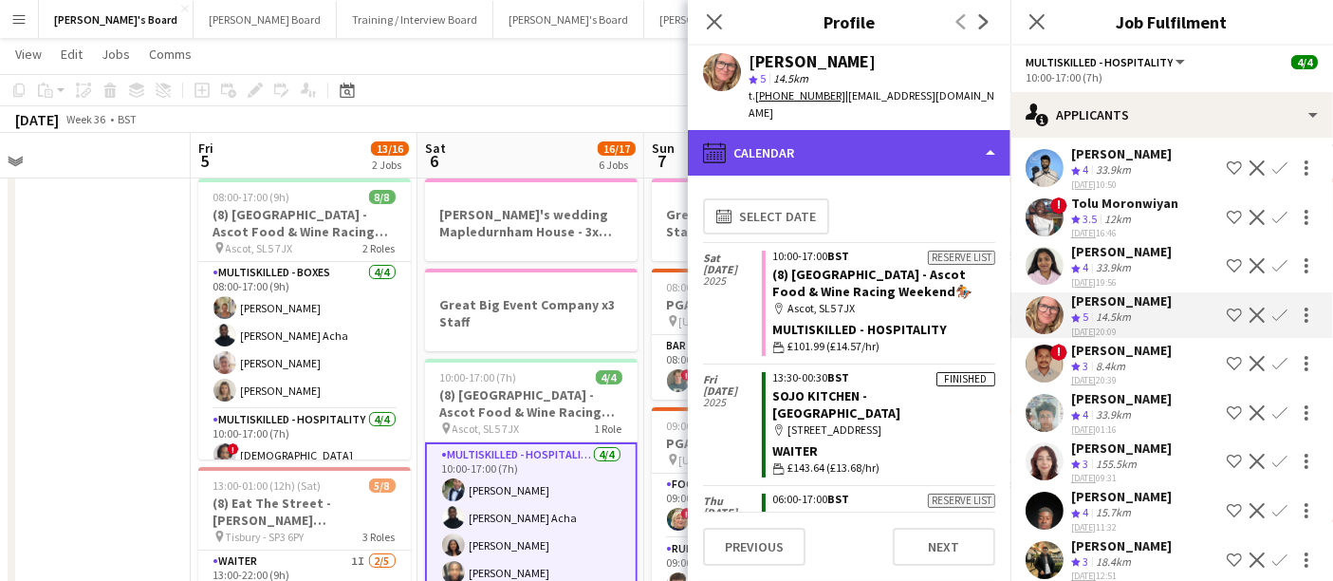
click at [882, 130] on div "calendar-full Calendar" at bounding box center [849, 153] width 323 height 46
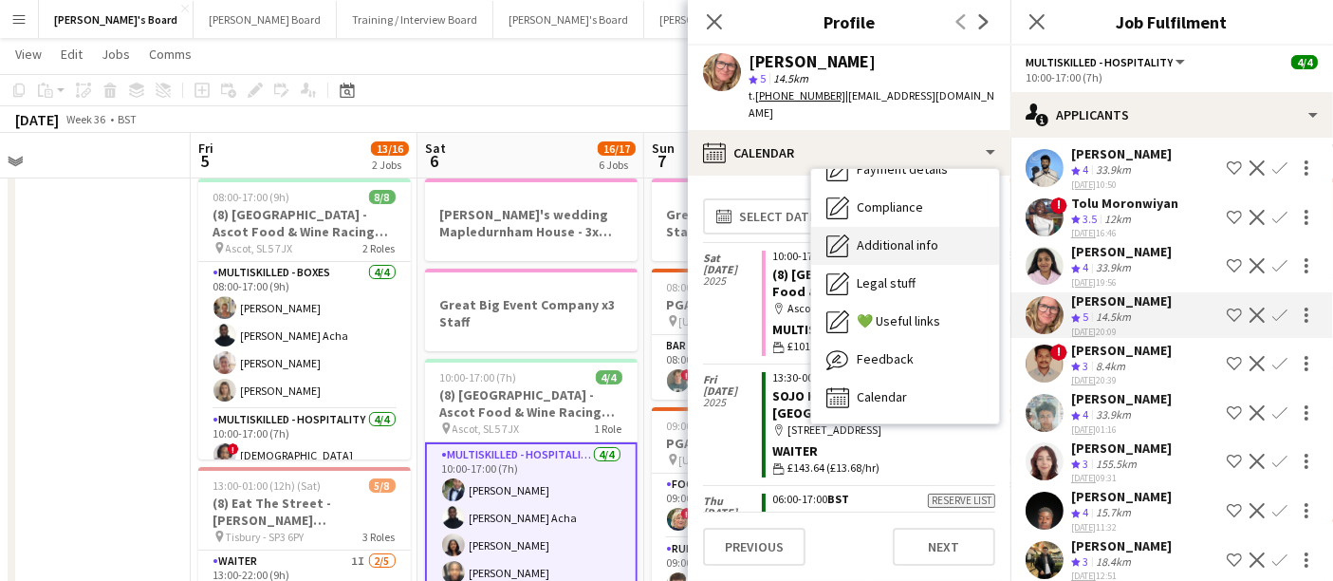
click at [902, 241] on div "Additional info Additional info" at bounding box center [905, 246] width 188 height 38
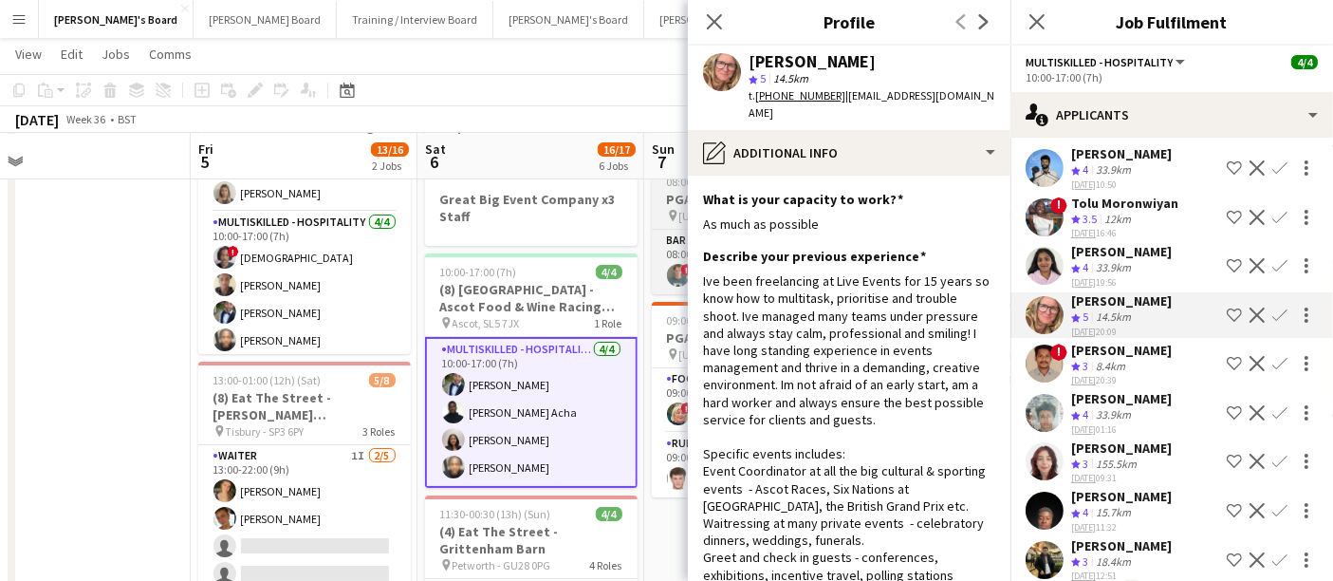
click at [652, 222] on app-job-card "08:00-17:00 (9h) 1/1 PGA Golf - Shortlist pin [US_STATE] Water, GU25 4LS 1 Role…" at bounding box center [758, 228] width 213 height 131
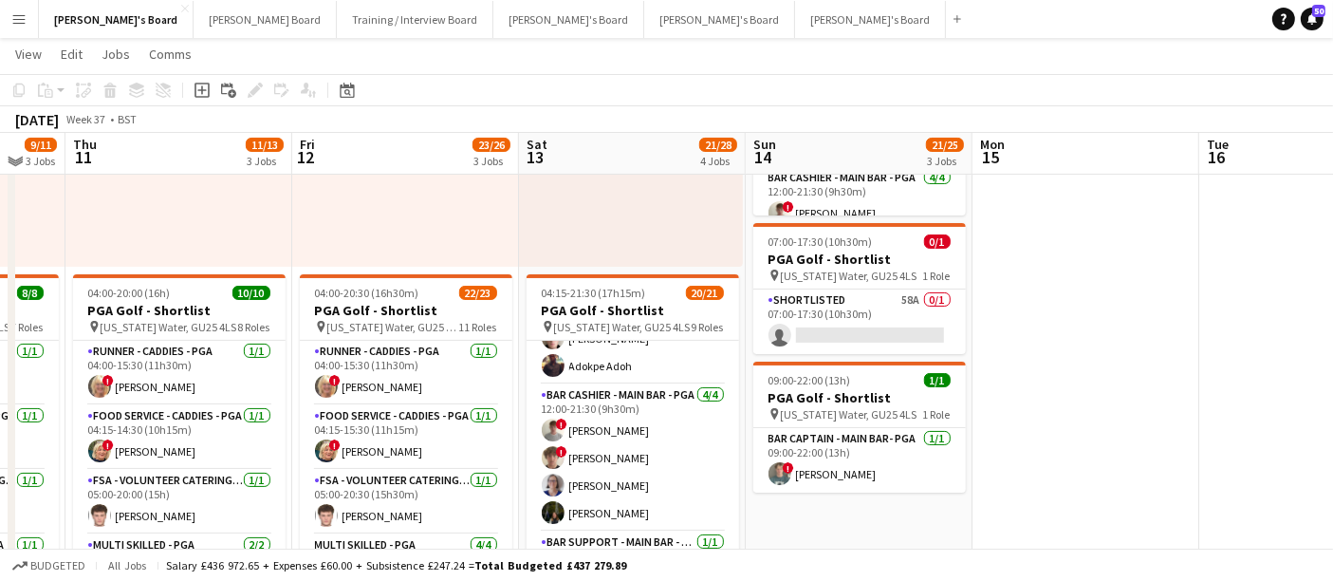
scroll to position [301, 0]
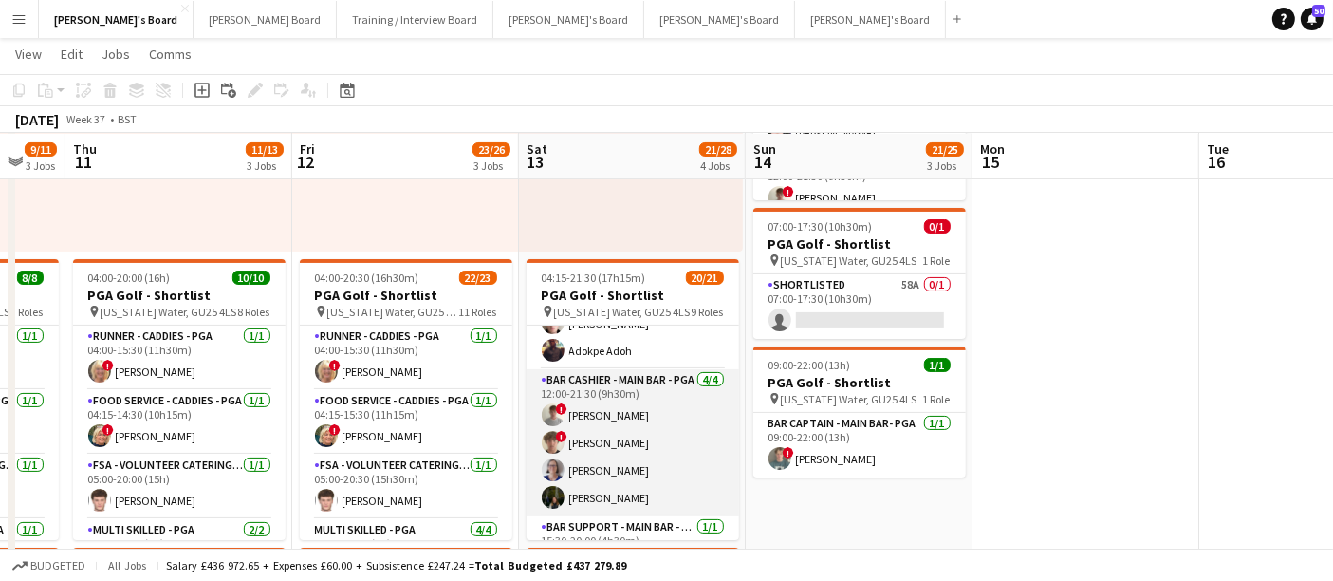
click at [621, 462] on app-card-role "Bar Cashier - Main Bar - PGA [DATE] 12:00-21:30 (9h30m) ! [PERSON_NAME] ! [PERS…" at bounding box center [633, 442] width 213 height 147
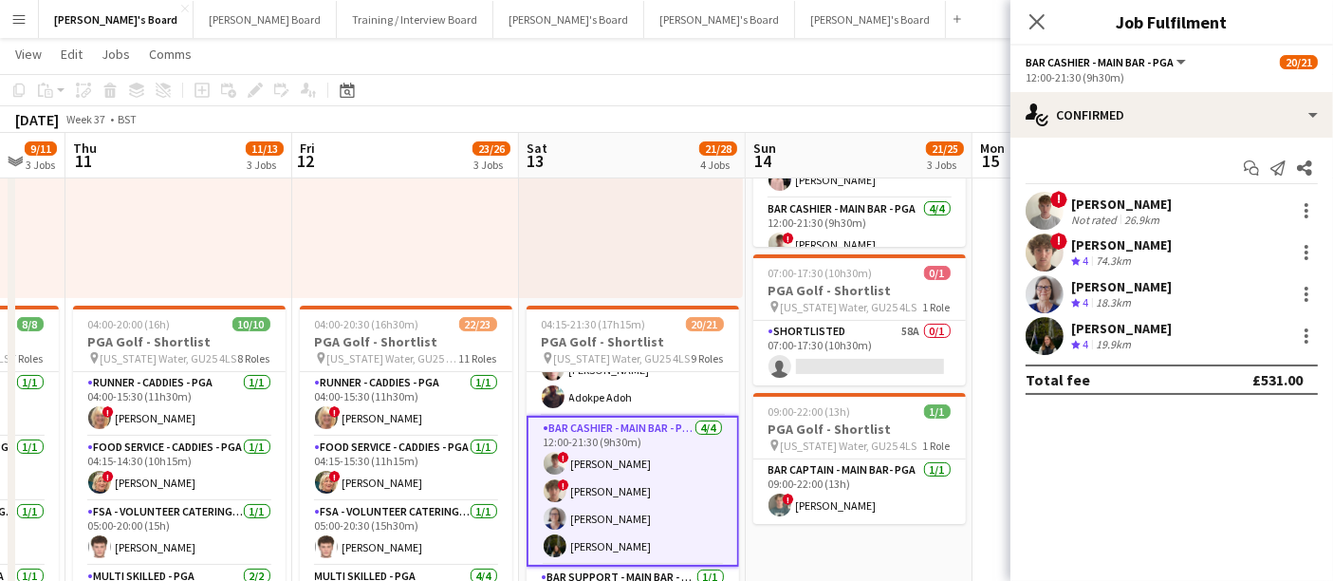
scroll to position [256, 0]
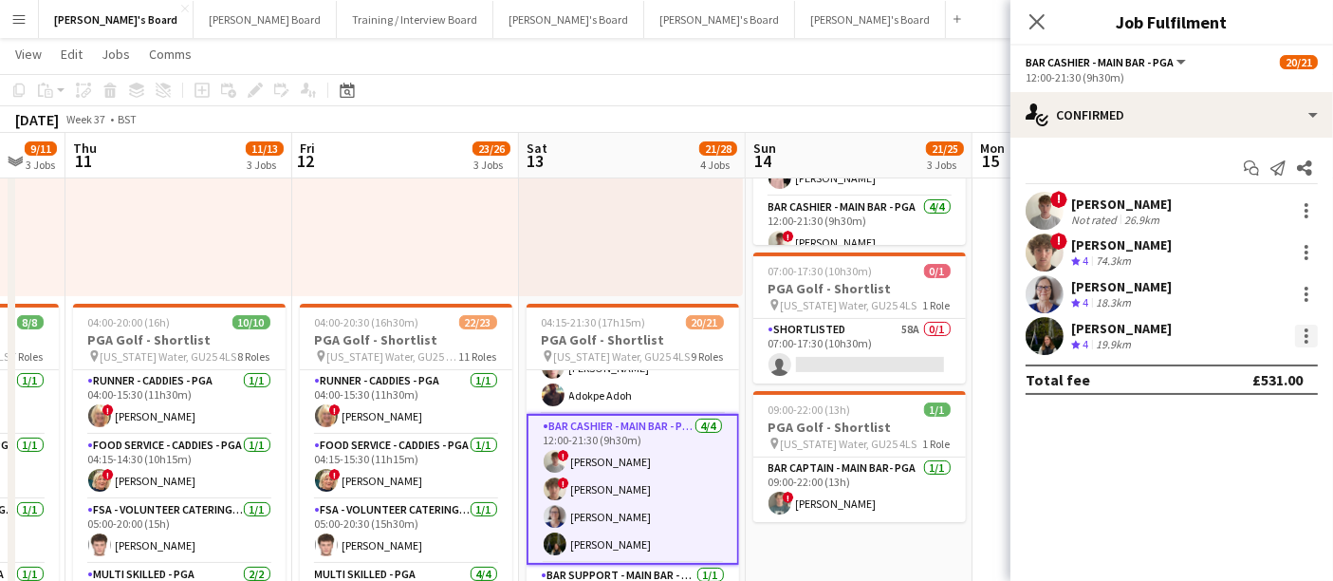
click at [1301, 335] on div at bounding box center [1306, 335] width 23 height 23
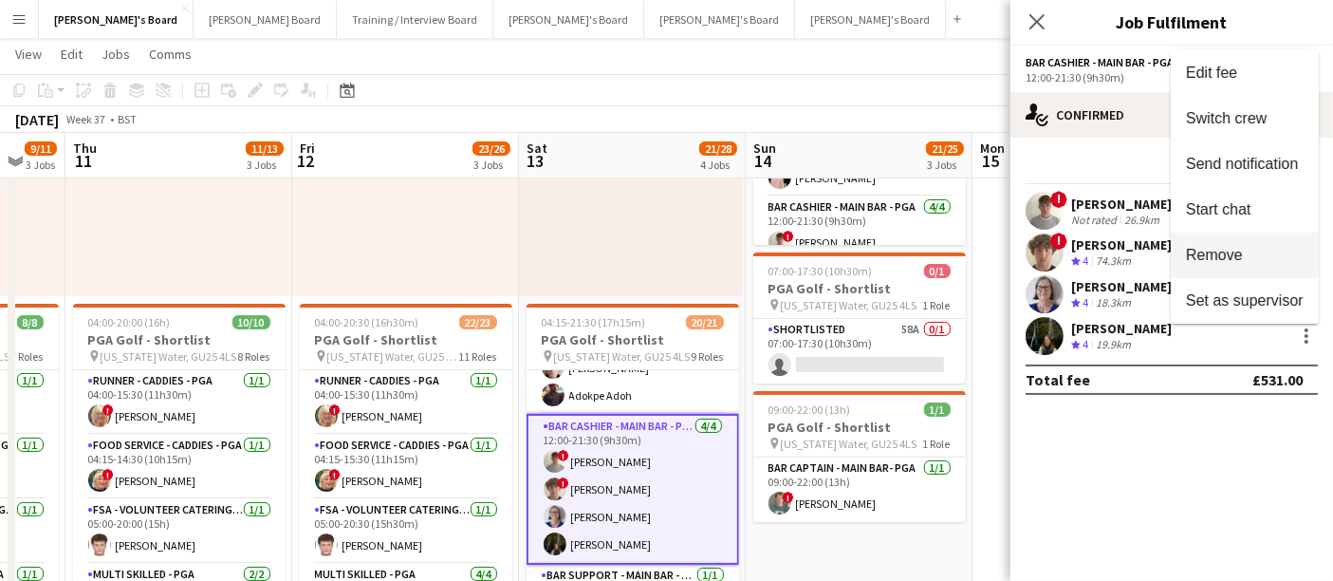
click at [1222, 249] on span "Remove" at bounding box center [1214, 255] width 57 height 16
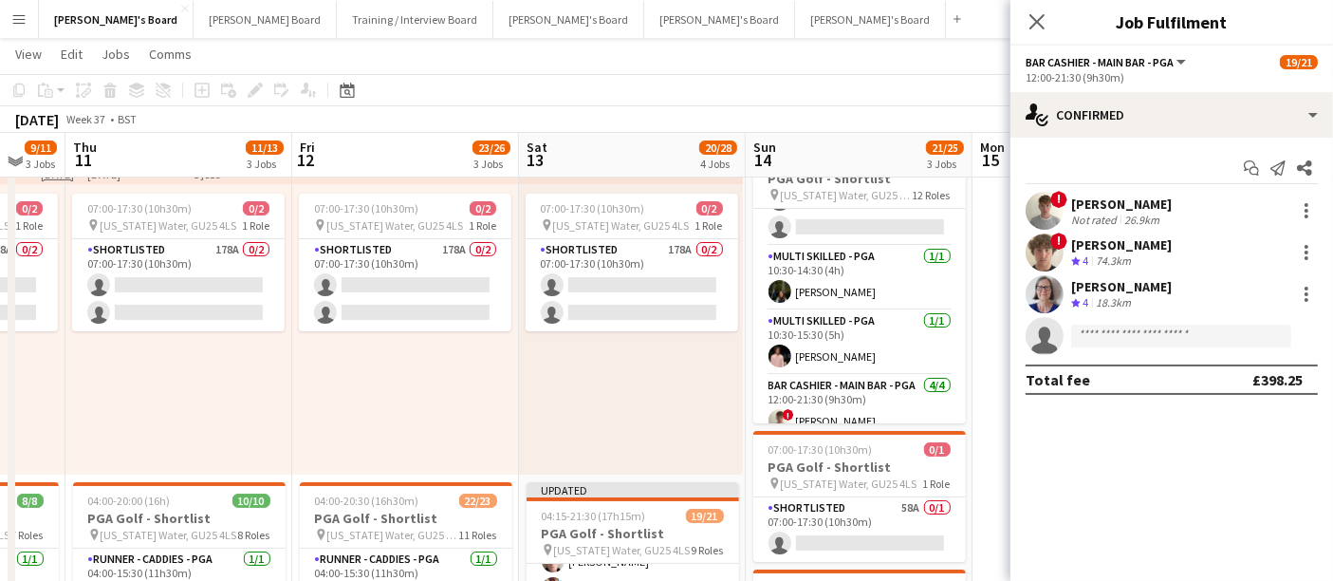
scroll to position [77, 0]
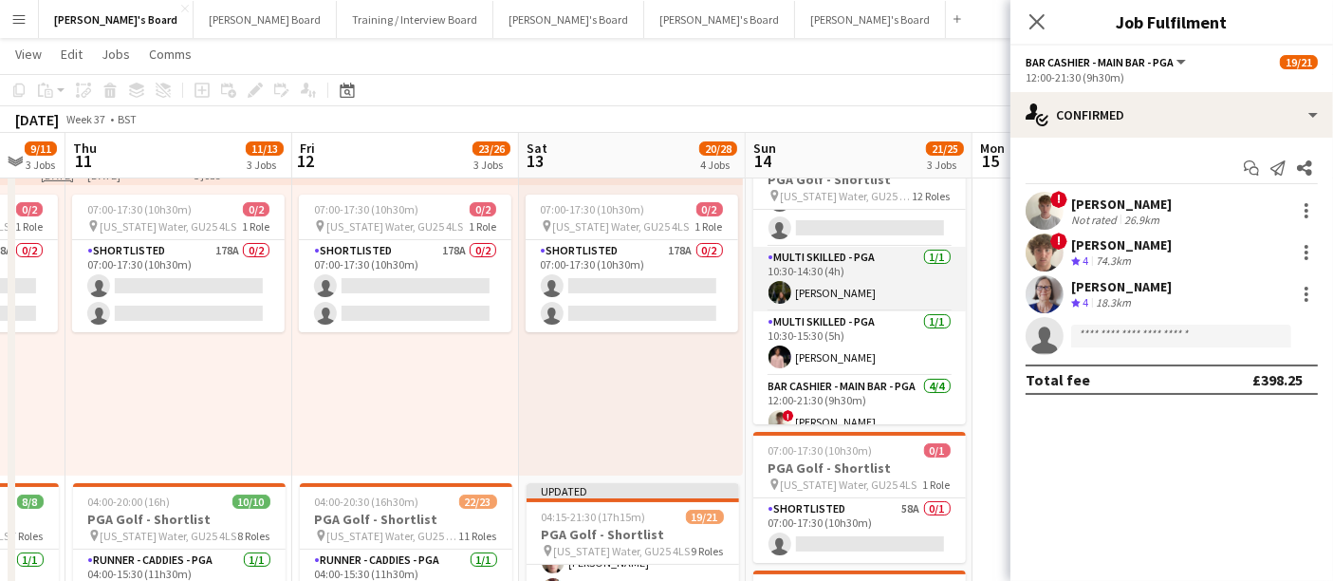
click at [848, 272] on app-card-role "Multi Skilled - PGA [DATE] 10:30-14:30 (4h) [PERSON_NAME]" at bounding box center [859, 279] width 213 height 65
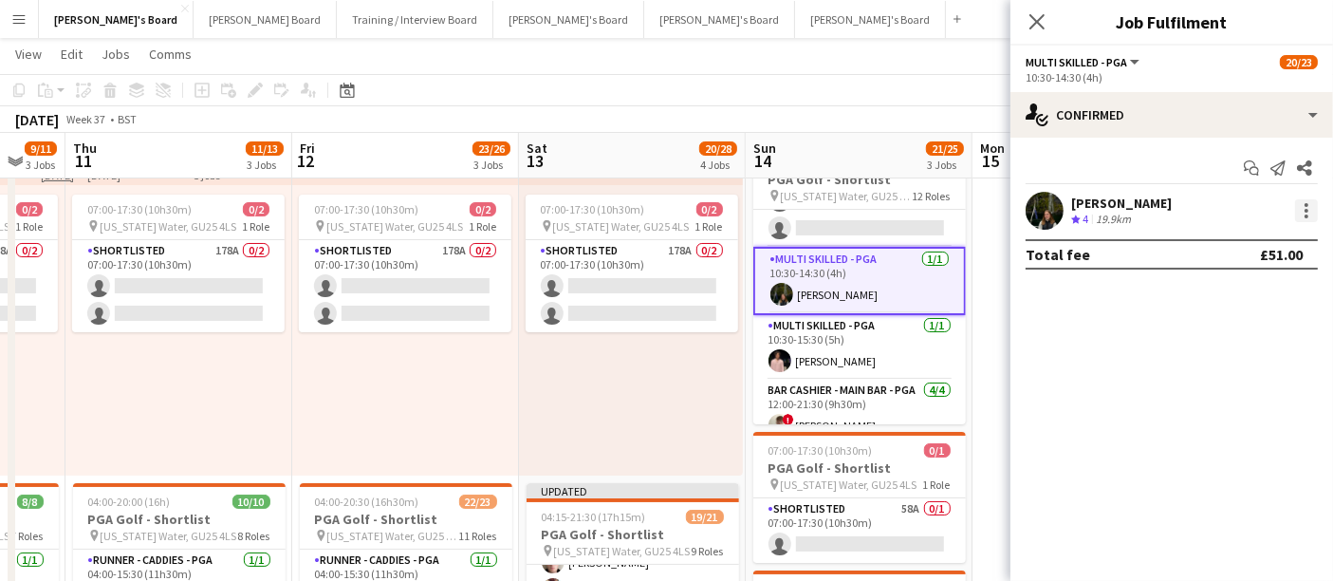
click at [1302, 220] on div at bounding box center [1306, 210] width 23 height 23
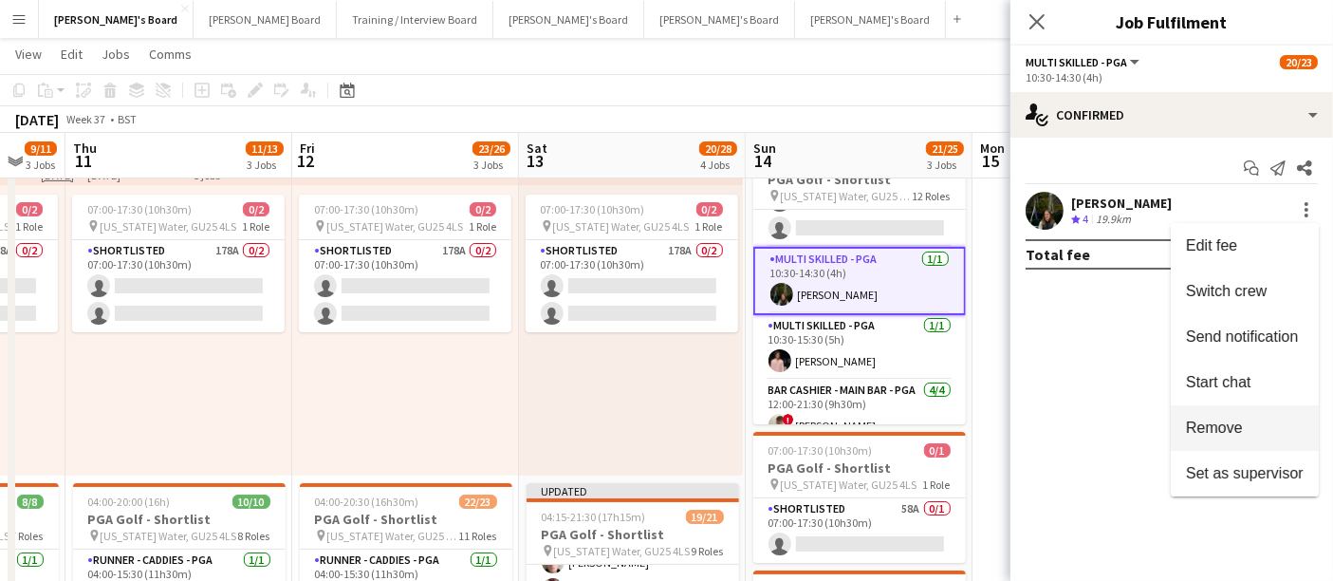
click at [1233, 427] on span "Remove" at bounding box center [1214, 427] width 57 height 16
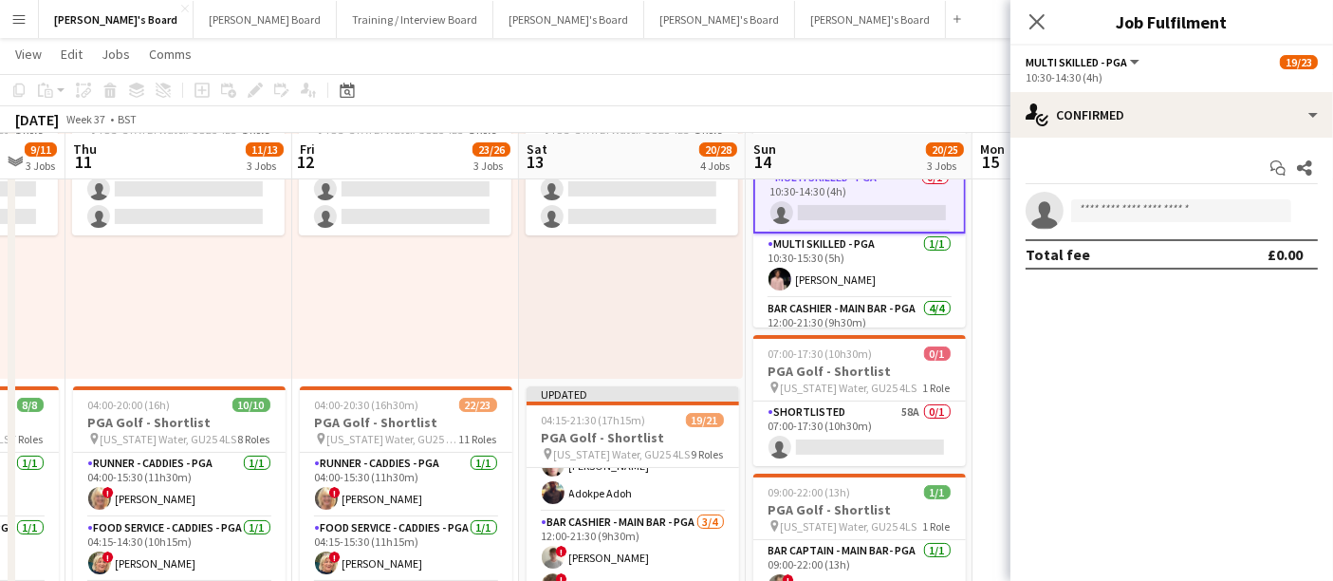
scroll to position [216, 0]
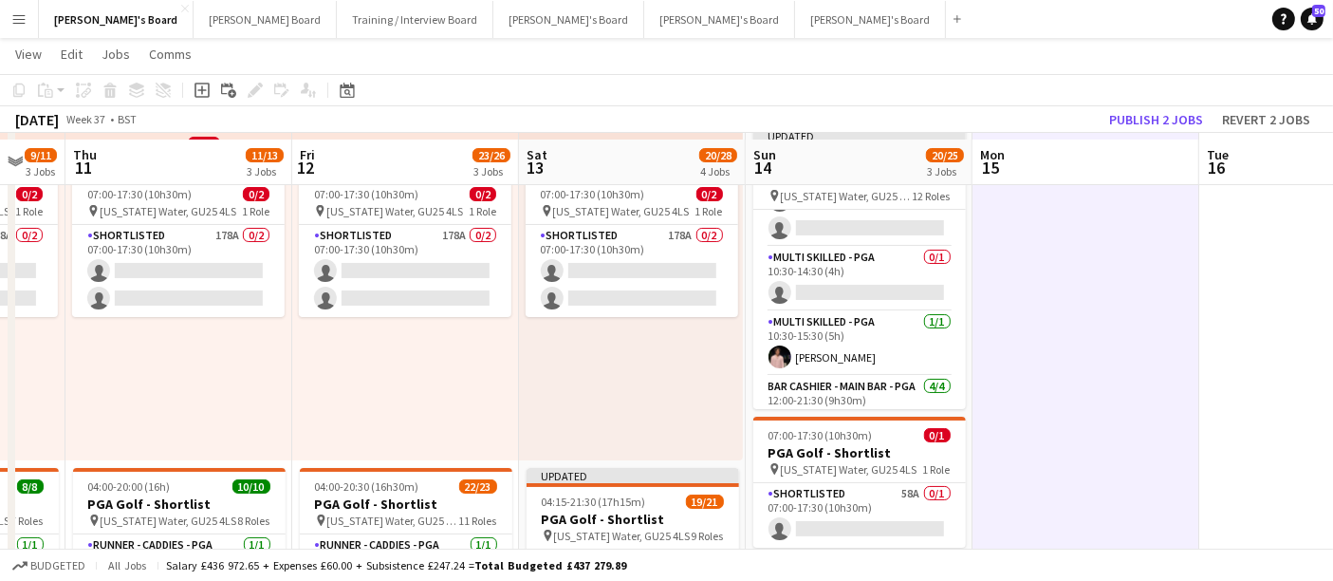
scroll to position [92, 0]
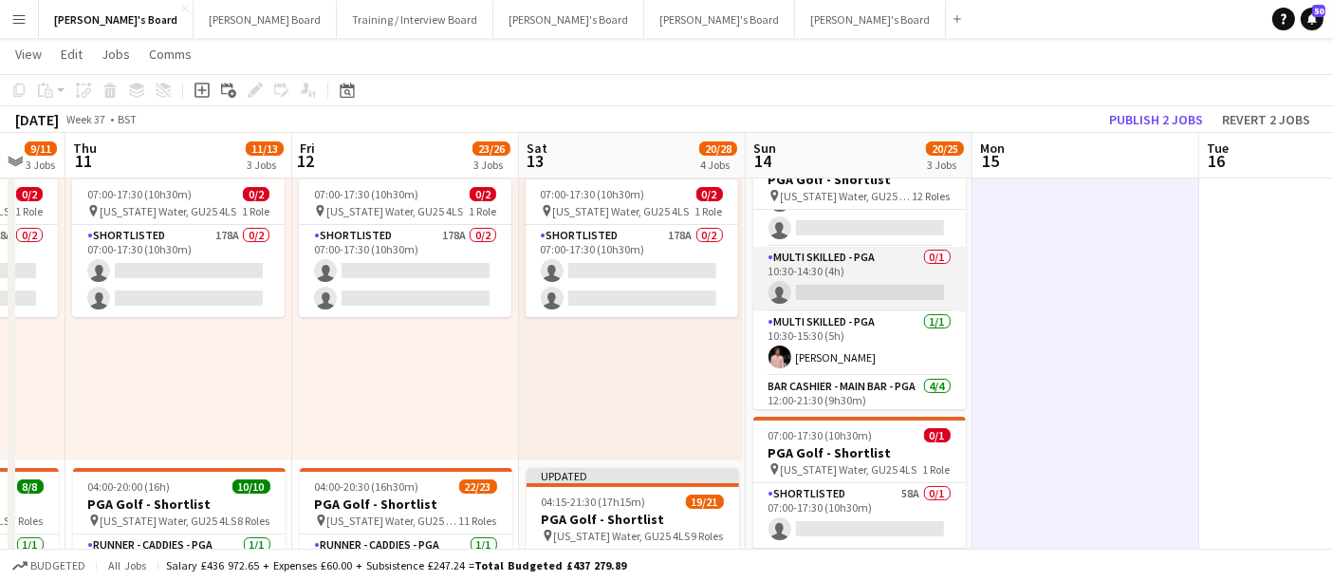
click at [871, 259] on app-card-role "Multi Skilled - PGA 0/1 10:30-14:30 (4h) single-neutral-actions" at bounding box center [859, 279] width 213 height 65
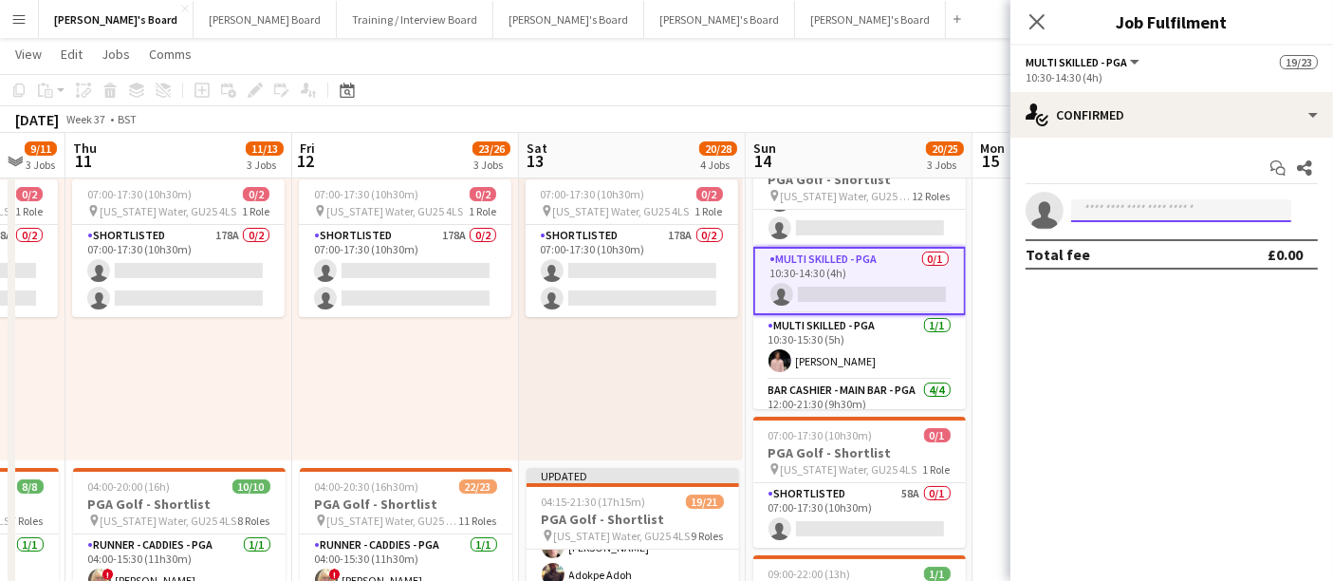
click at [1149, 212] on input at bounding box center [1181, 210] width 220 height 23
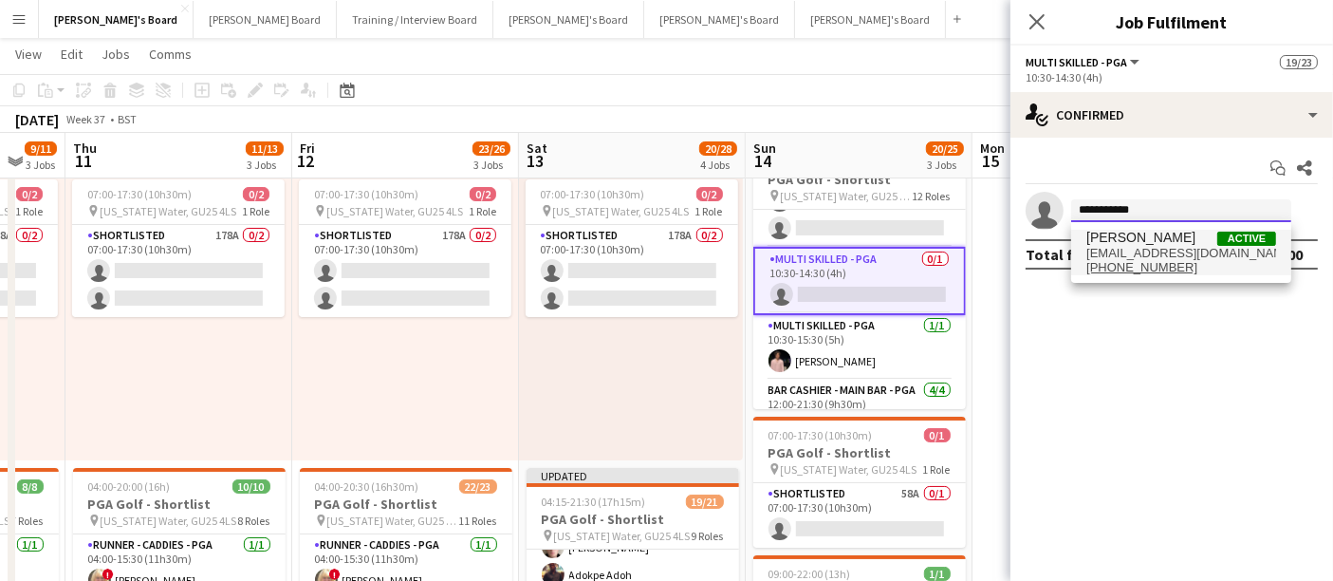
type input "**********"
click at [1141, 248] on span "[EMAIL_ADDRESS][DOMAIN_NAME]" at bounding box center [1181, 253] width 190 height 15
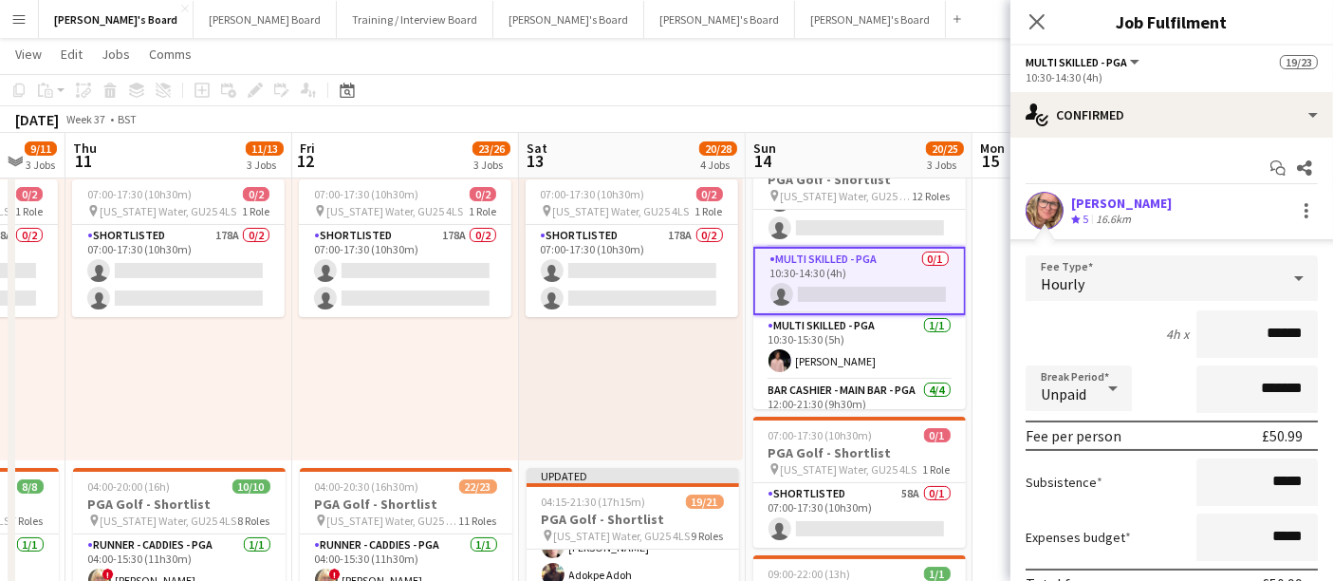
scroll to position [130, 0]
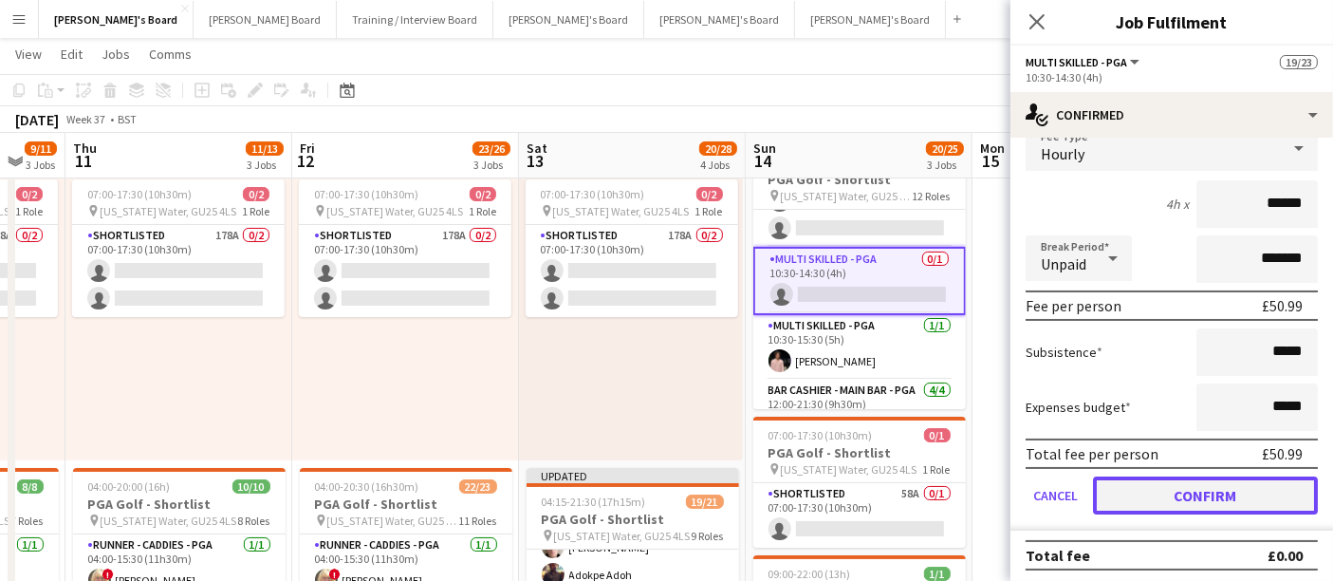
click at [1156, 491] on button "Confirm" at bounding box center [1205, 495] width 225 height 38
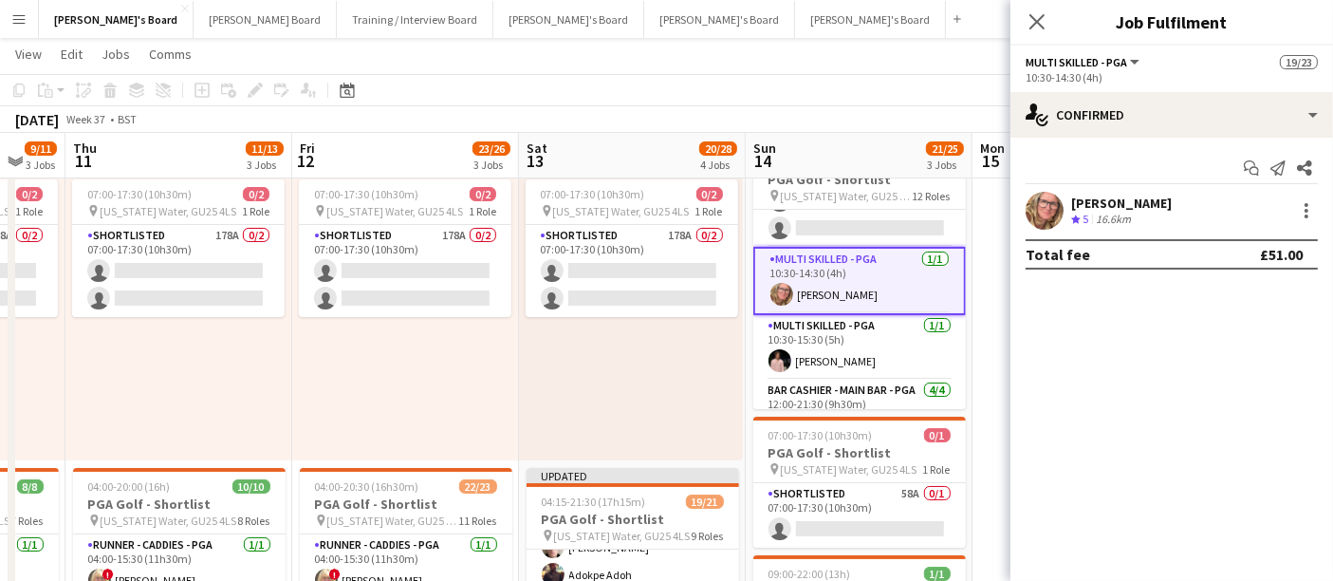
scroll to position [0, 0]
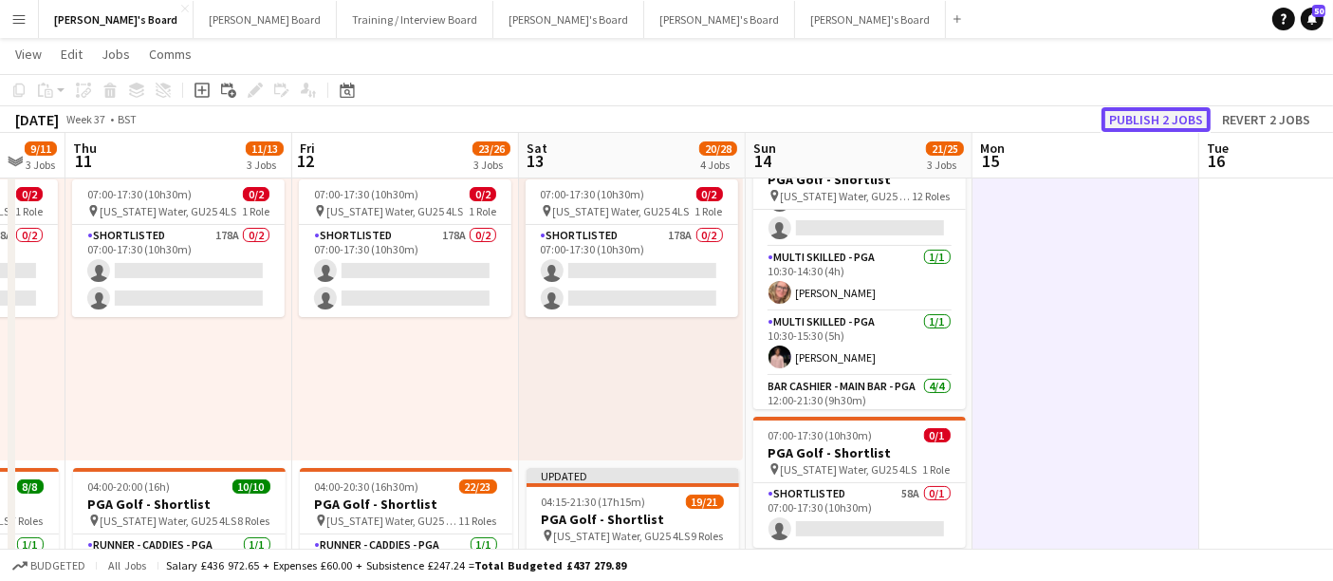
click at [1165, 124] on button "Publish 2 jobs" at bounding box center [1156, 119] width 109 height 25
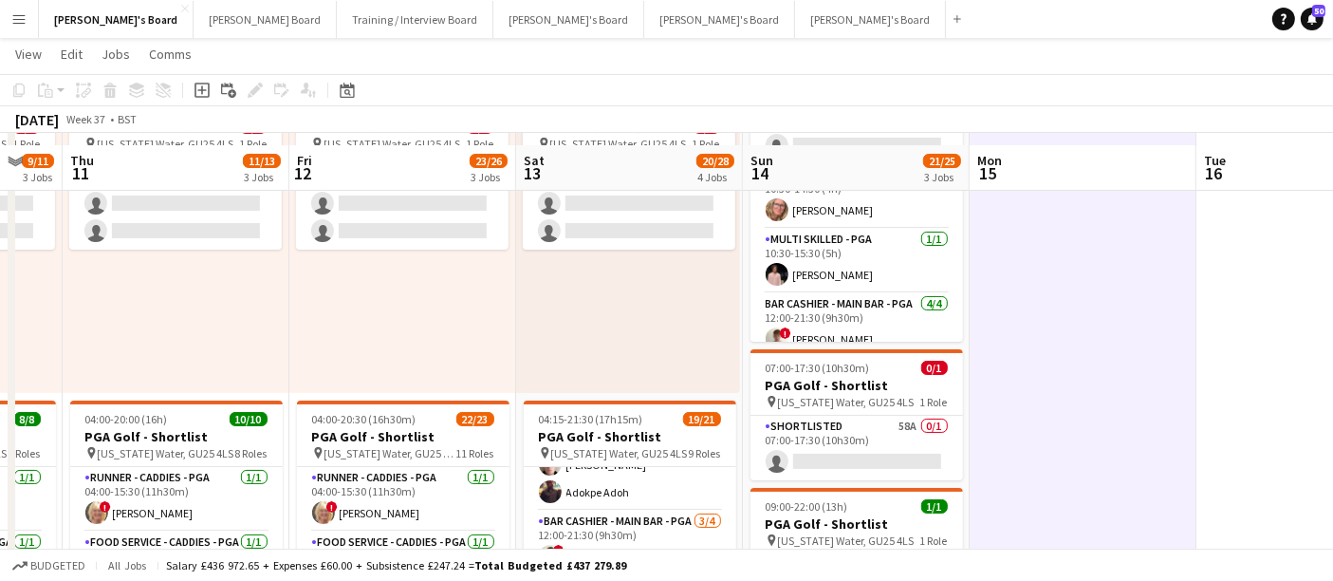
scroll to position [158, 0]
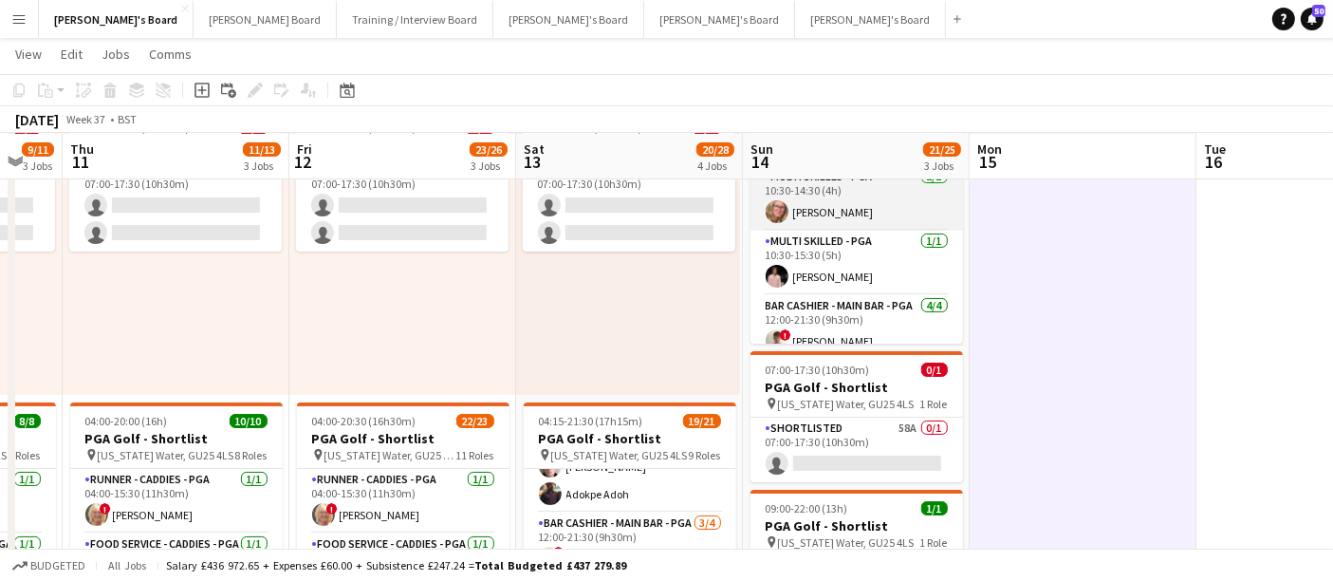
click at [791, 191] on app-card-role "Multi Skilled - PGA [DATE] 10:30-14:30 (4h) [PERSON_NAME]" at bounding box center [856, 198] width 213 height 65
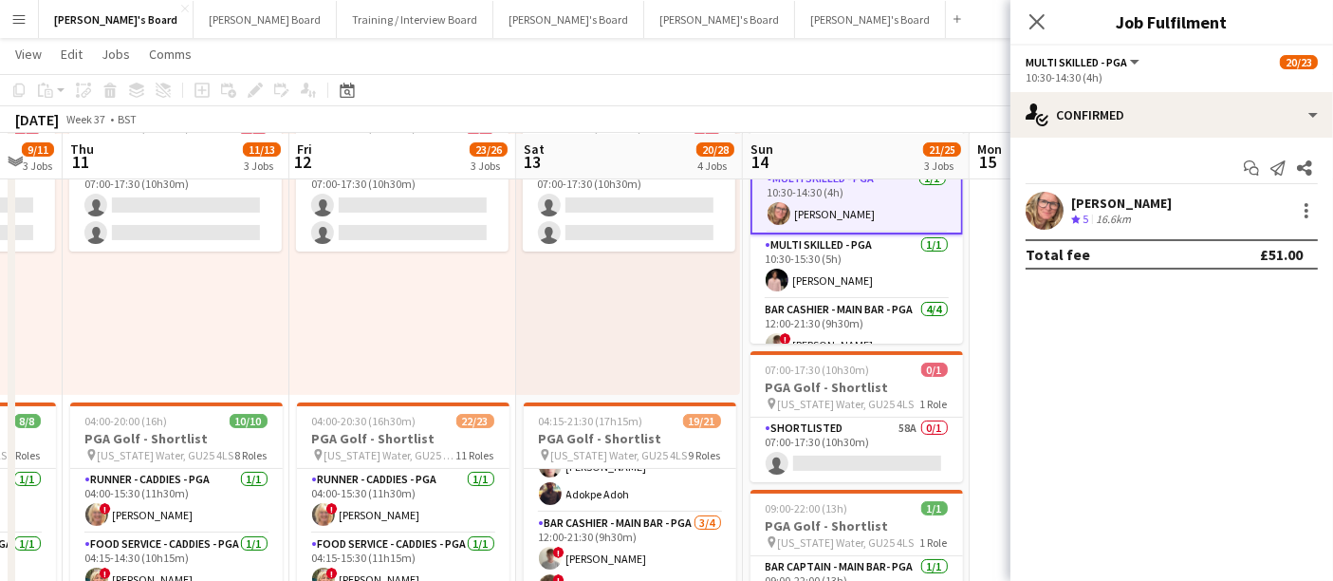
click at [1122, 192] on div "[PERSON_NAME] Crew rating 5 16.6km" at bounding box center [1171, 211] width 323 height 38
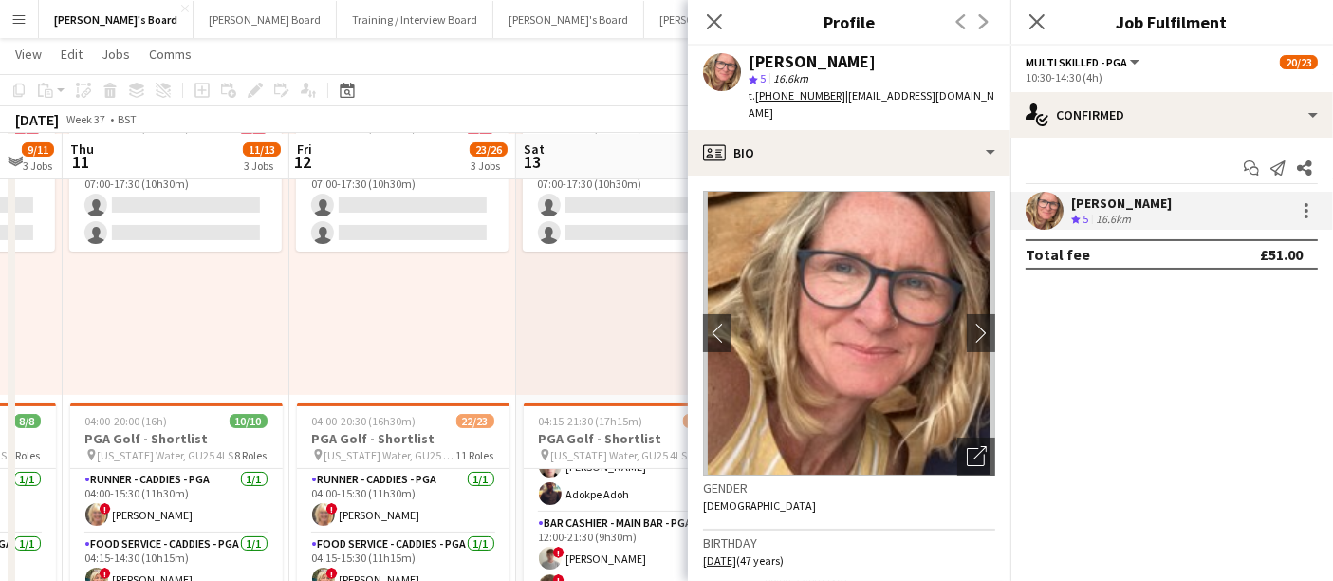
drag, startPoint x: 945, startPoint y: 90, endPoint x: 873, endPoint y: 100, distance: 72.7
click at [873, 100] on app-profile-header "[PERSON_NAME] star 5 16.6km t. [PHONE_NUMBER] | [EMAIL_ADDRESS][DOMAIN_NAME]" at bounding box center [849, 88] width 323 height 84
drag, startPoint x: 977, startPoint y: 91, endPoint x: 840, endPoint y: 110, distance: 138.9
click at [840, 110] on app-profile-header "[PERSON_NAME] star 5 16.6km t. [PHONE_NUMBER] | [EMAIL_ADDRESS][DOMAIN_NAME]" at bounding box center [849, 88] width 323 height 84
copy span "[EMAIL_ADDRESS][DOMAIN_NAME]"
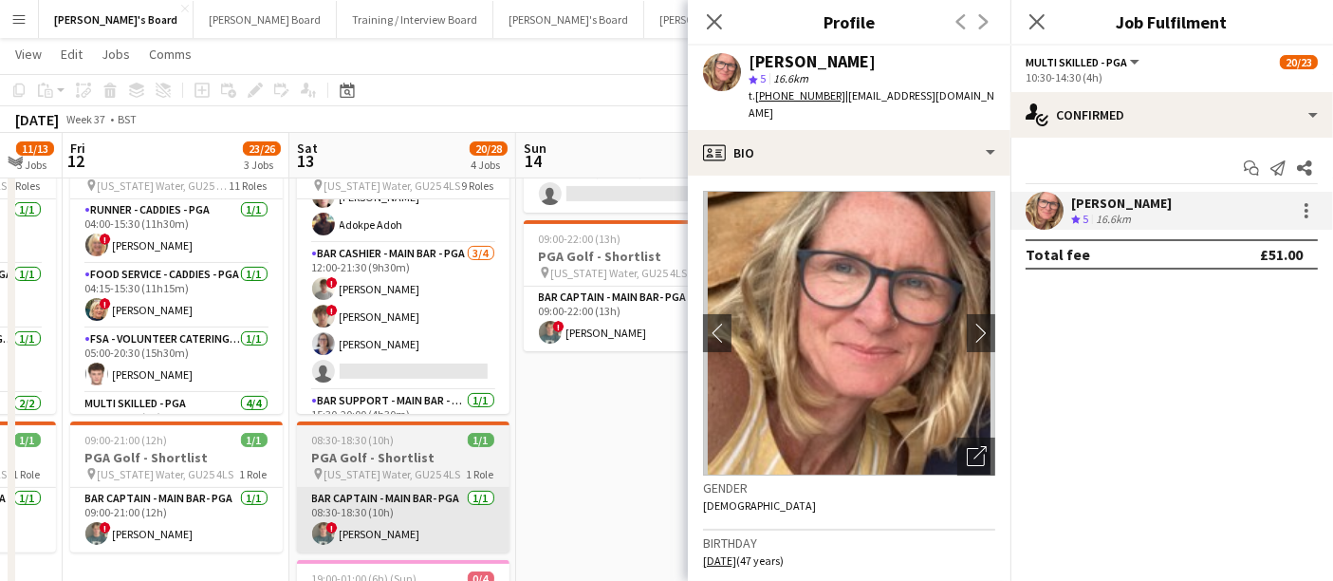
scroll to position [0, 703]
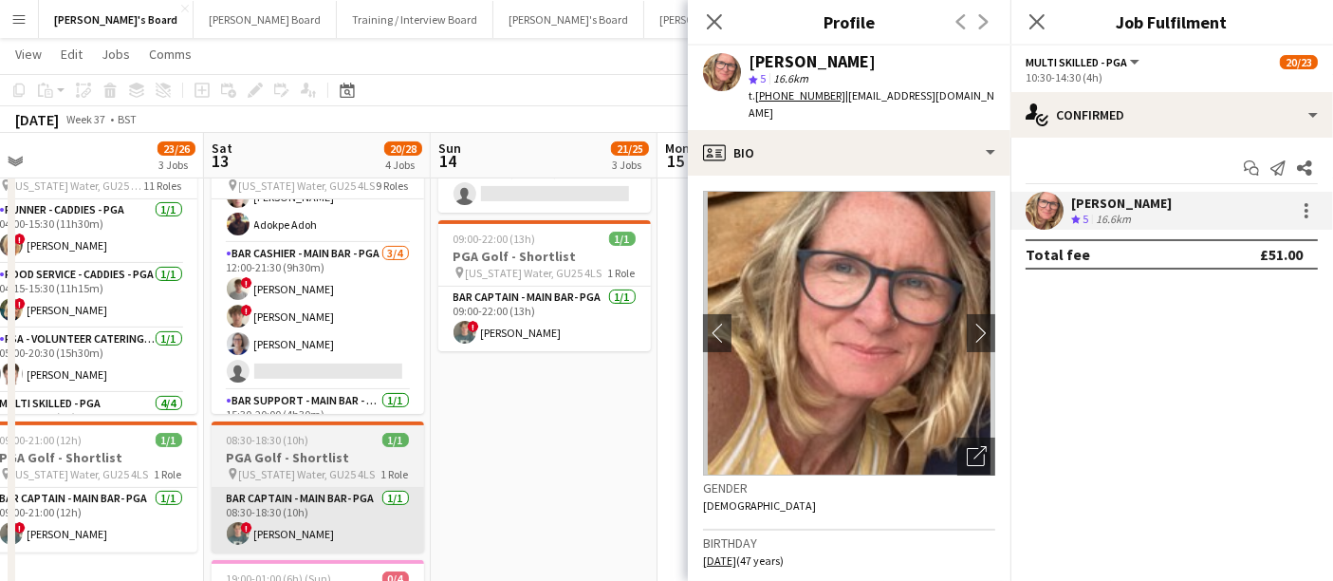
click at [573, 516] on app-date-cell "05:00-22:00 (17h) 20/23 PGA Golf - Shortlist pin [US_STATE] Water, GU25 4LS 12 …" at bounding box center [544, 443] width 227 height 1314
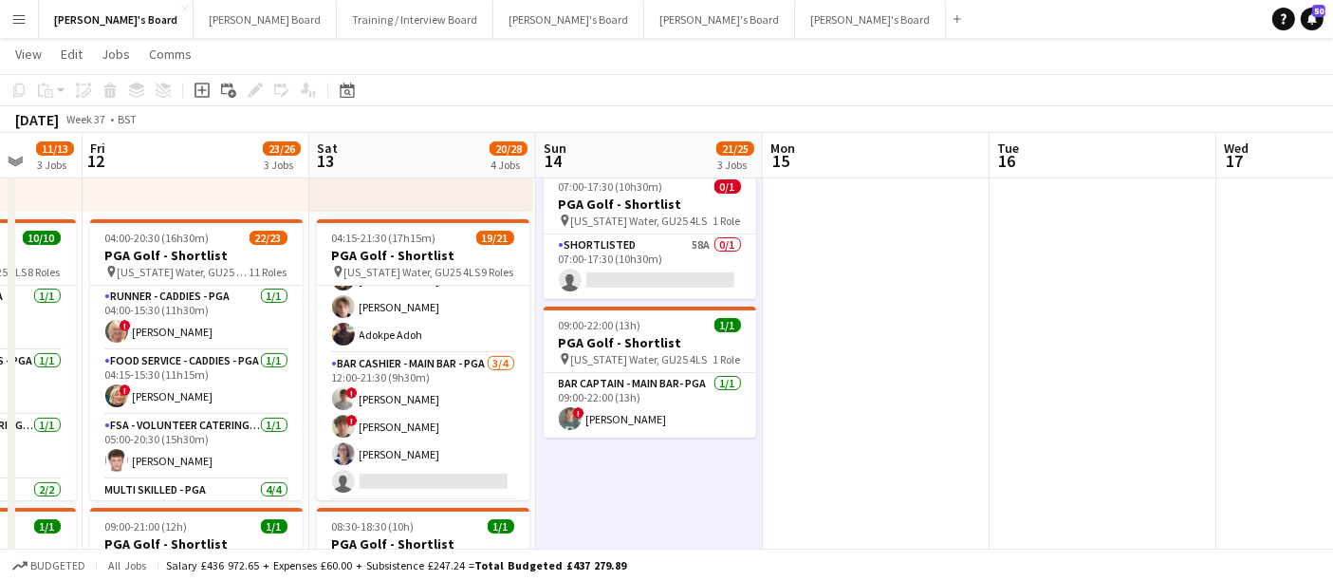
scroll to position [417, 0]
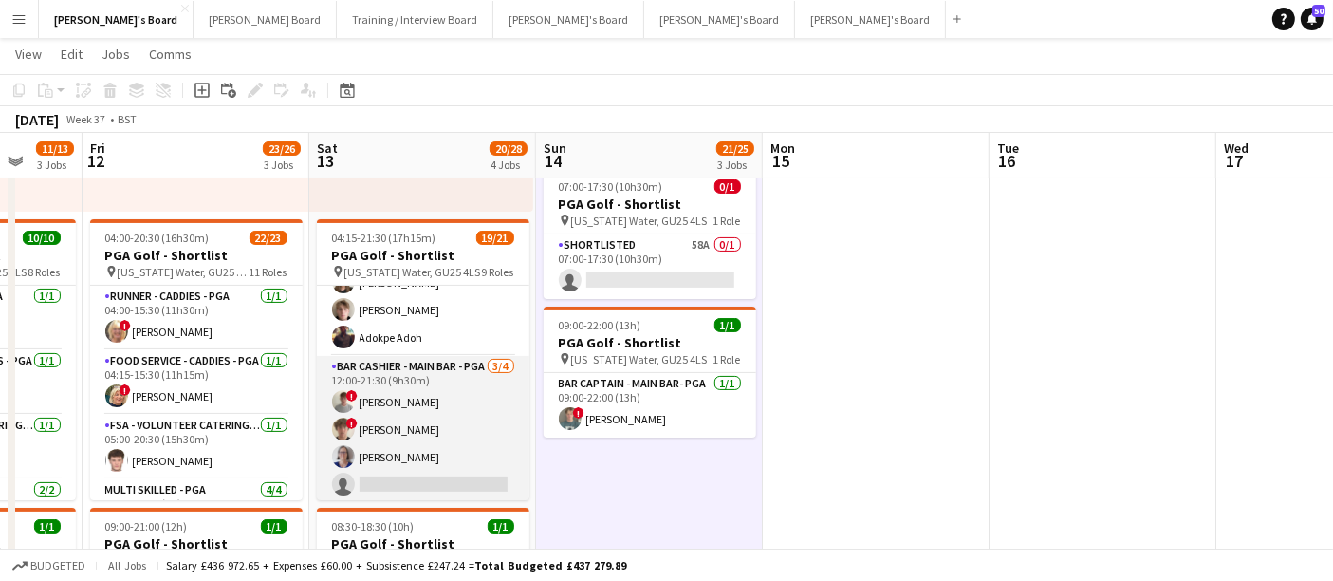
click at [462, 410] on app-card-role "Bar Cashier - Main Bar - PGA [DATE] 12:00-21:30 (9h30m) ! [PERSON_NAME] ! [PERS…" at bounding box center [423, 429] width 213 height 147
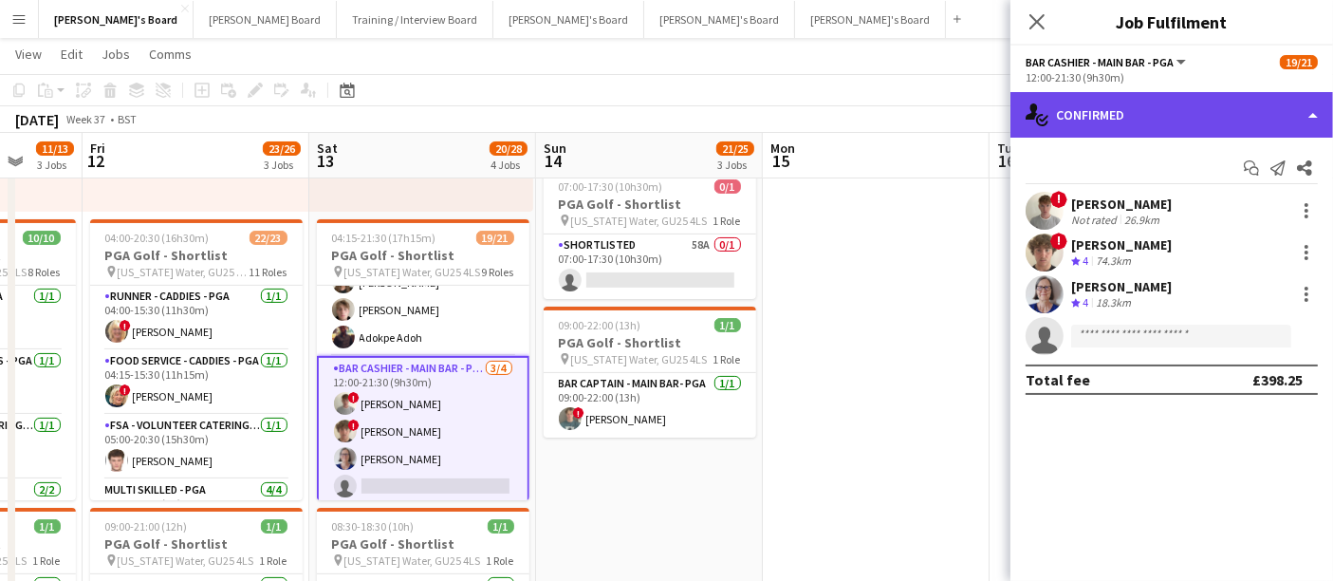
click at [1109, 129] on div "single-neutral-actions-check-2 Confirmed" at bounding box center [1171, 115] width 323 height 46
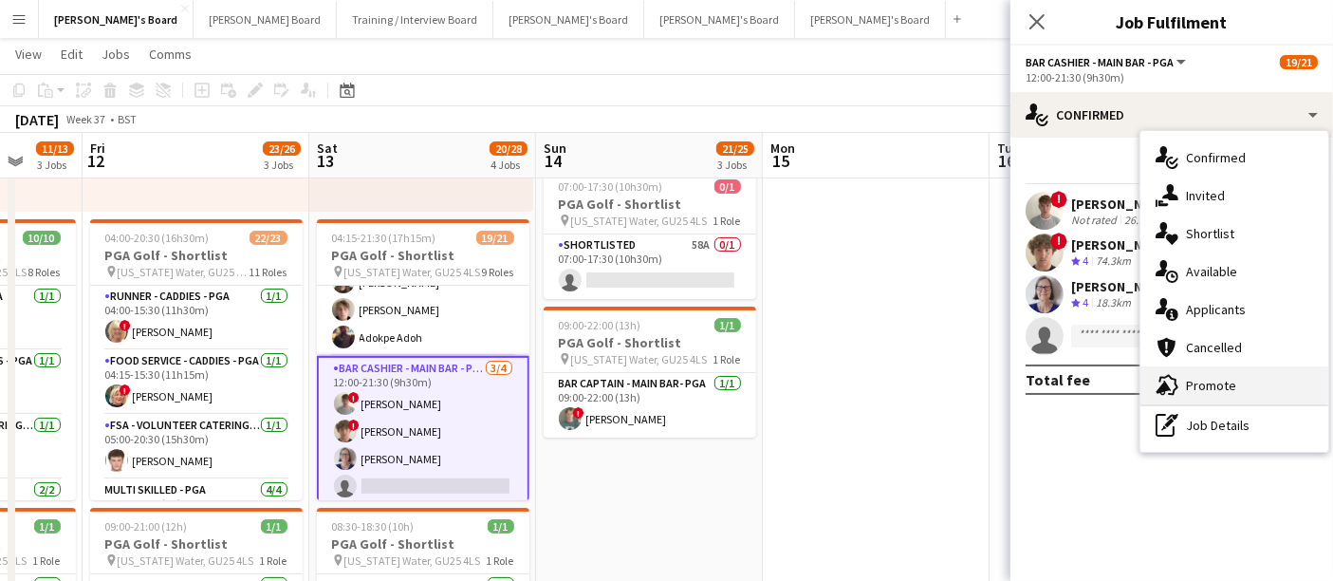
click at [1214, 375] on div "advertising-megaphone Promote" at bounding box center [1234, 385] width 188 height 38
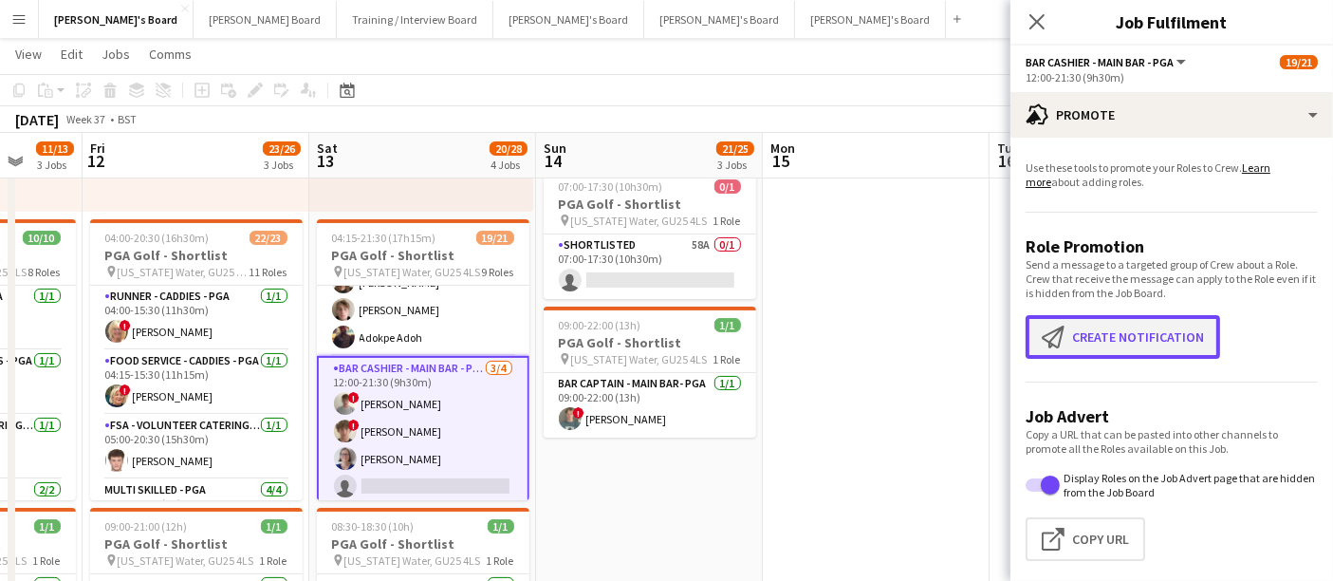
click at [1102, 327] on button "Create notification Create notification" at bounding box center [1123, 337] width 195 height 44
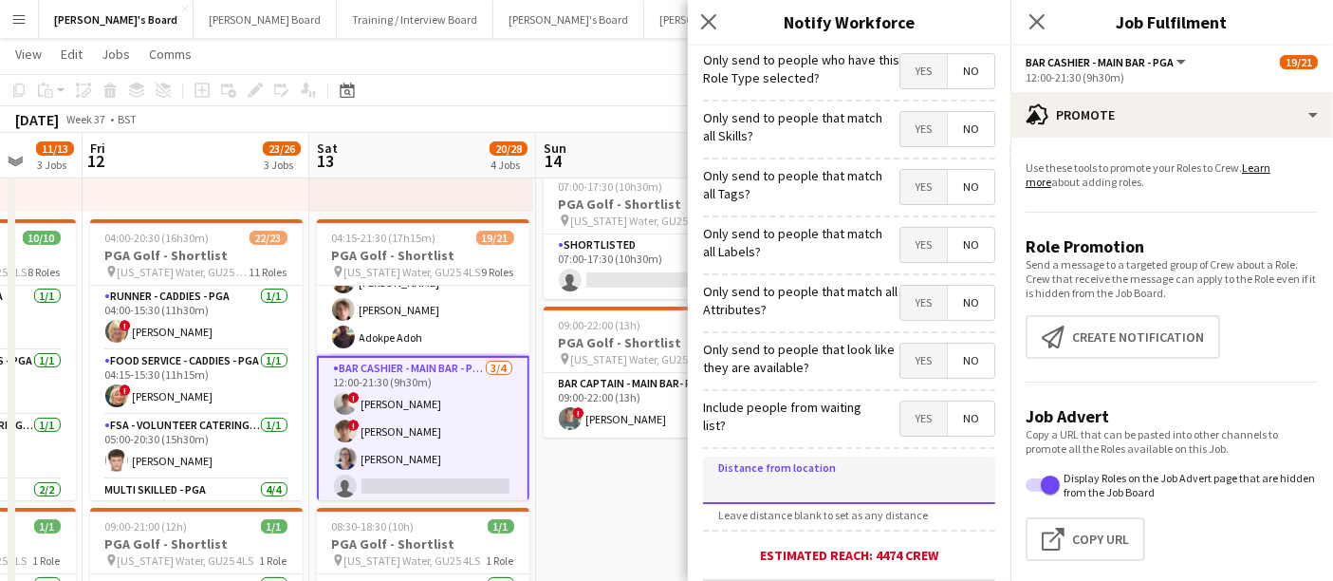
click at [831, 473] on input at bounding box center [849, 479] width 292 height 47
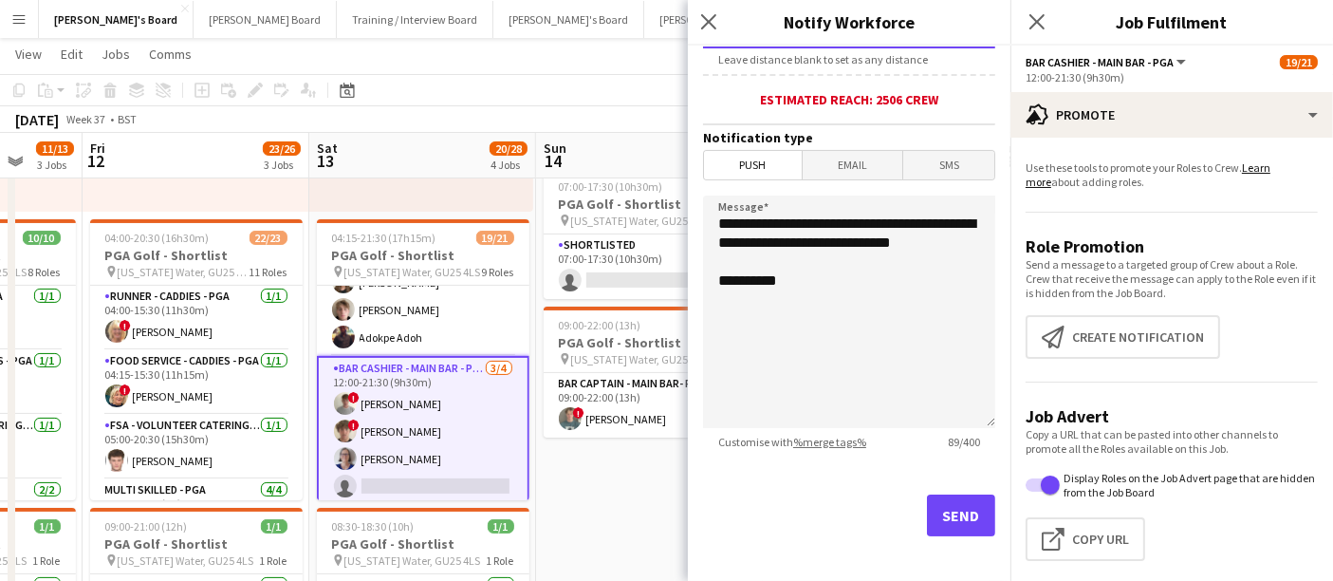
type input "*****"
click at [946, 494] on button "Send" at bounding box center [961, 515] width 68 height 42
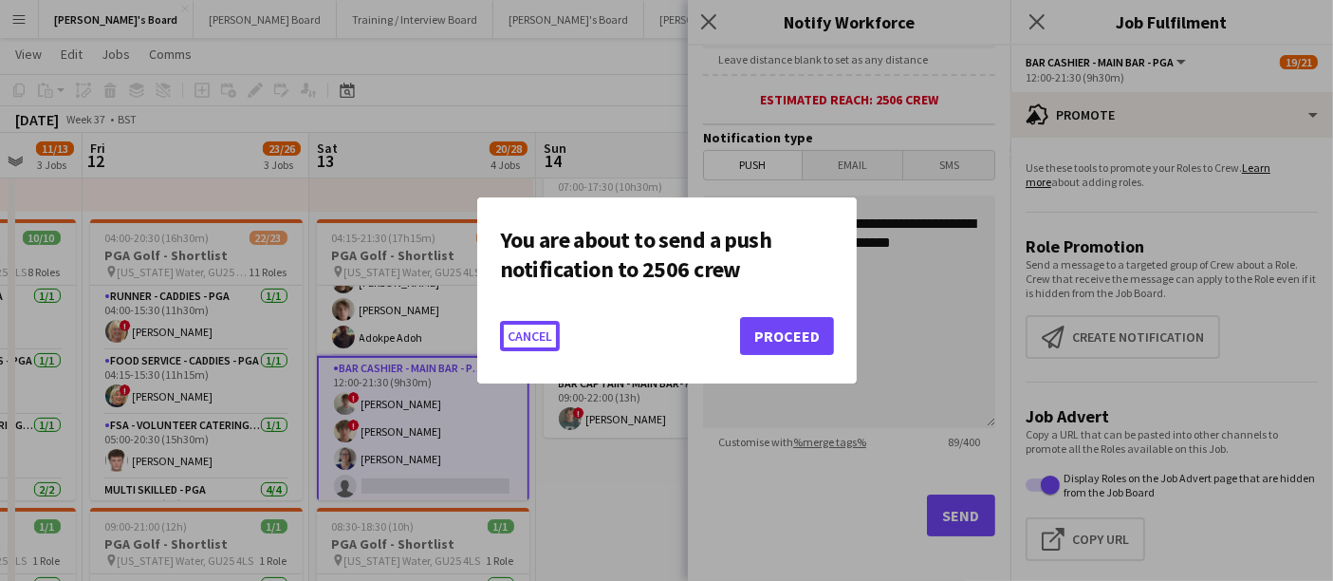
scroll to position [0, 0]
click at [764, 328] on button "Proceed" at bounding box center [787, 336] width 94 height 38
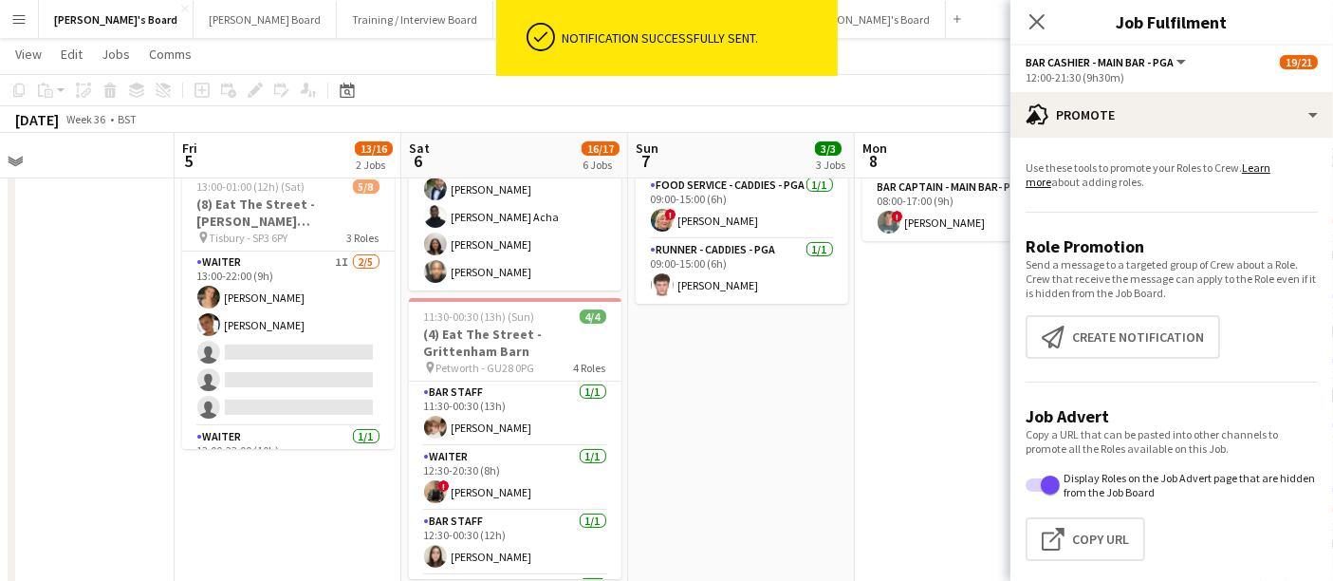
scroll to position [0, 574]
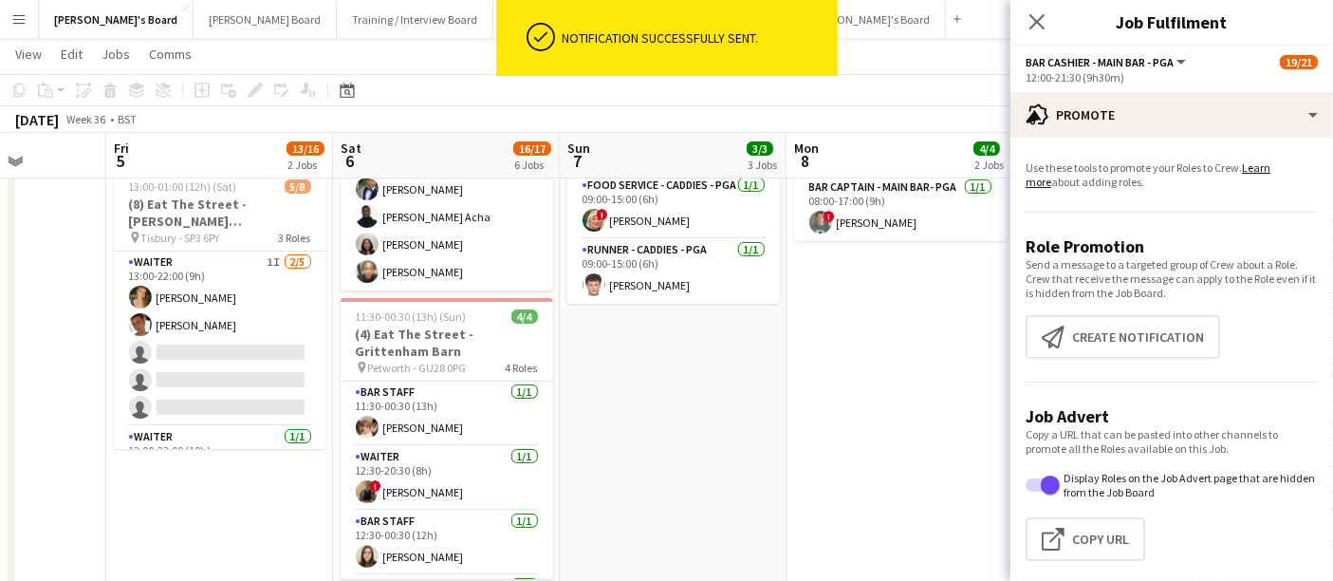
click at [597, 475] on app-date-cell "Great Big Event Company x3 Staff 08:00-17:00 (9h) 1/1 PGA Golf - Shortlist pin …" at bounding box center [673, 529] width 227 height 1314
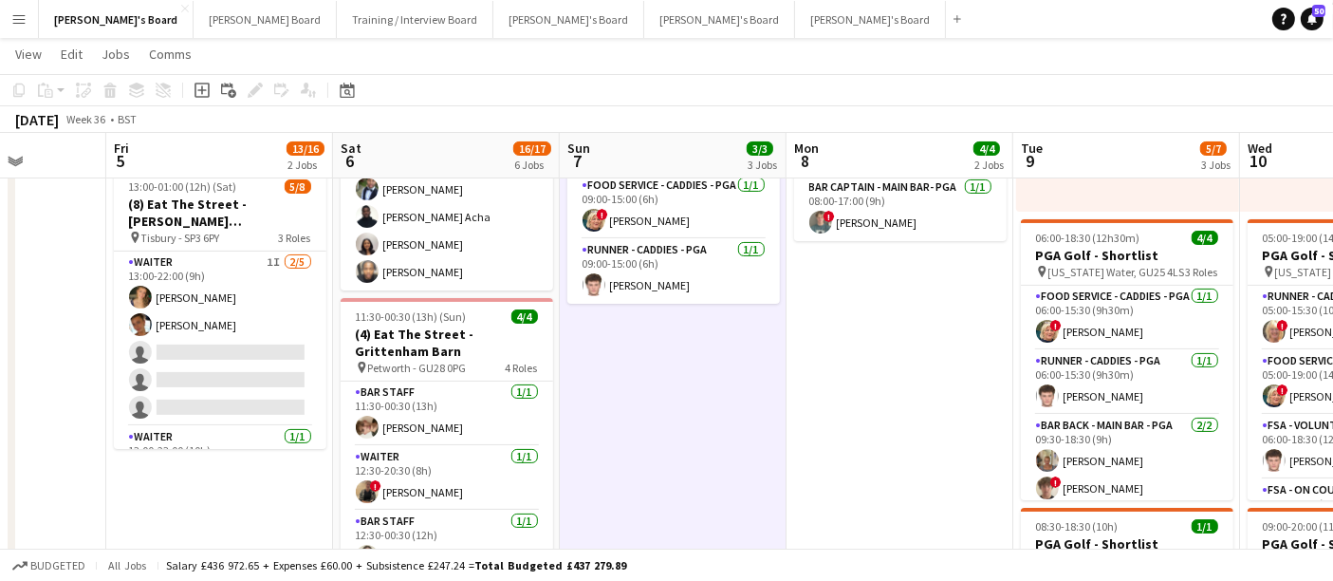
click at [597, 475] on app-date-cell "Great Big Event Company x3 Staff 08:00-17:00 (9h) 1/1 PGA Golf - Shortlist pin …" at bounding box center [673, 529] width 227 height 1314
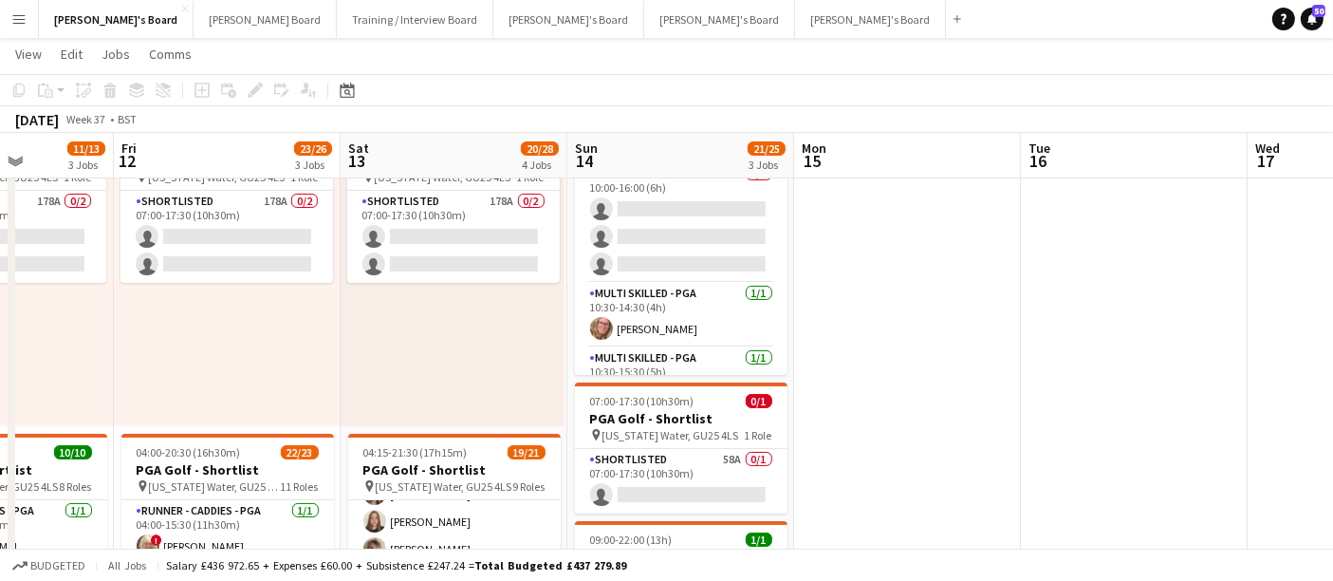
scroll to position [437, 0]
click at [702, 324] on app-card-role "Multi Skilled - PGA [DATE] 10:30-14:30 (4h) [PERSON_NAME]" at bounding box center [681, 317] width 213 height 65
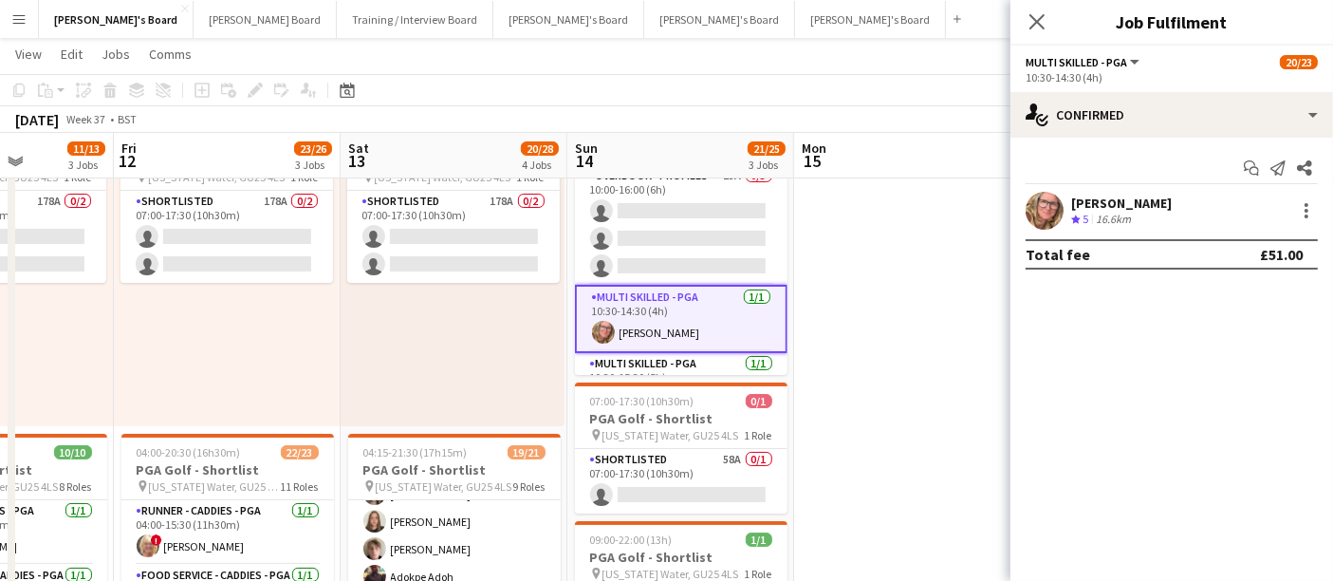
click at [1097, 220] on div "16.6km" at bounding box center [1113, 220] width 43 height 16
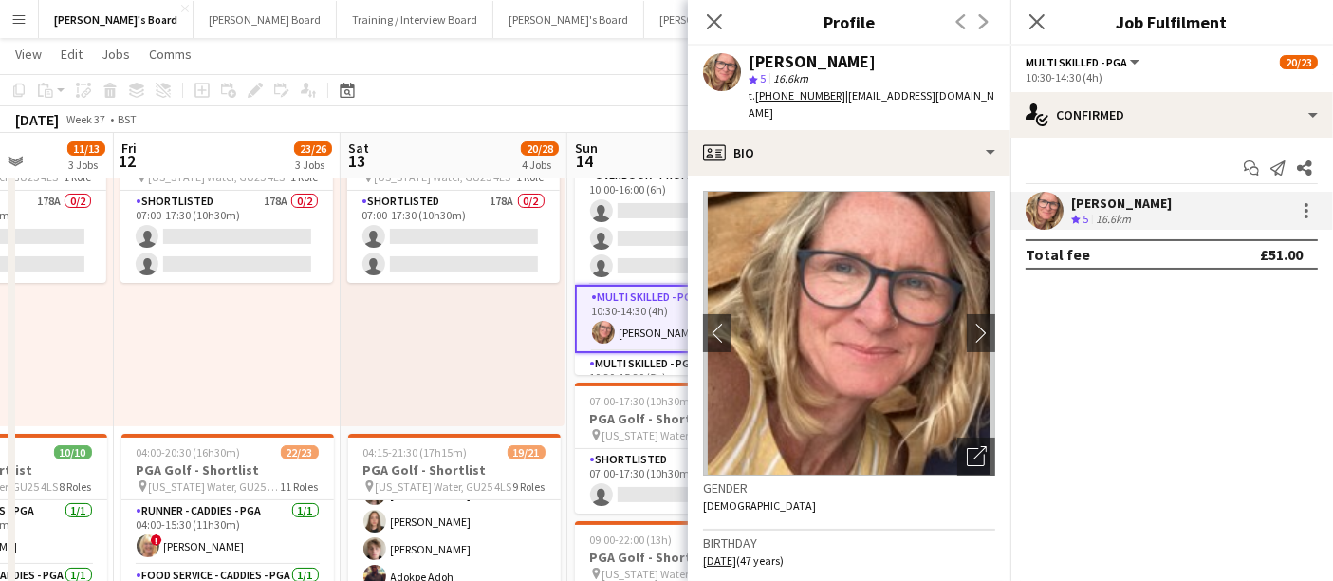
click at [498, 337] on div "07:00-17:30 (10h30m) 0/2 pin [US_STATE] Water, GU25 4LS 1 Role Shortlisted 178A…" at bounding box center [453, 281] width 224 height 290
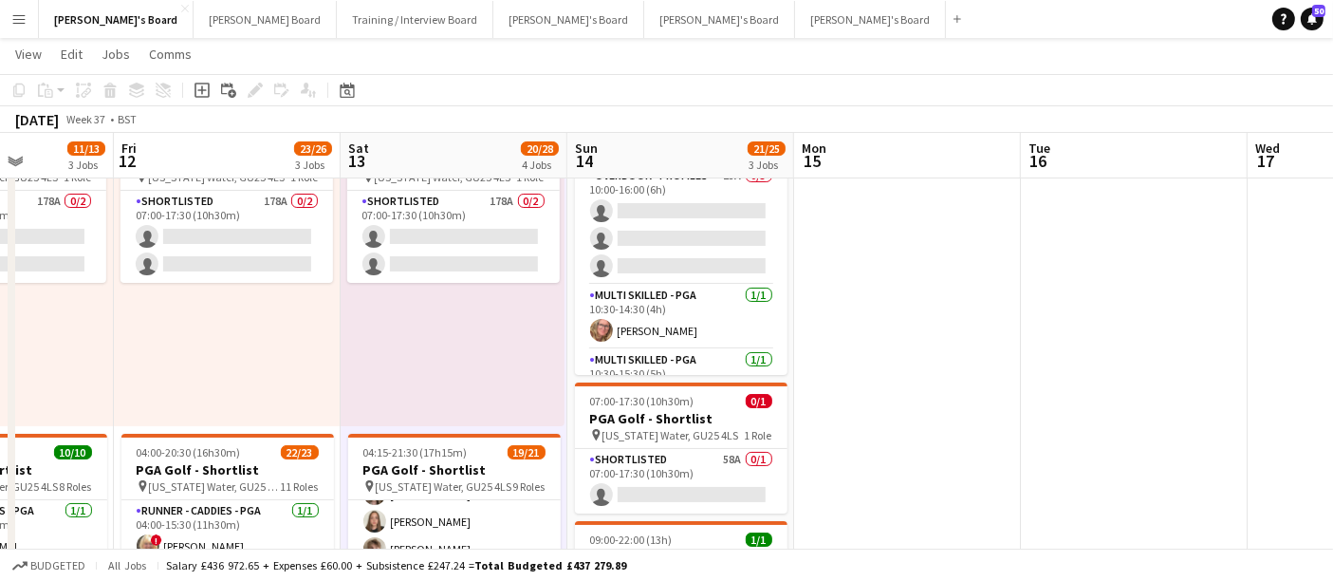
click at [498, 337] on div "07:00-17:30 (10h30m) 0/2 pin [US_STATE] Water, GU25 4LS 1 Role Shortlisted 178A…" at bounding box center [453, 281] width 224 height 290
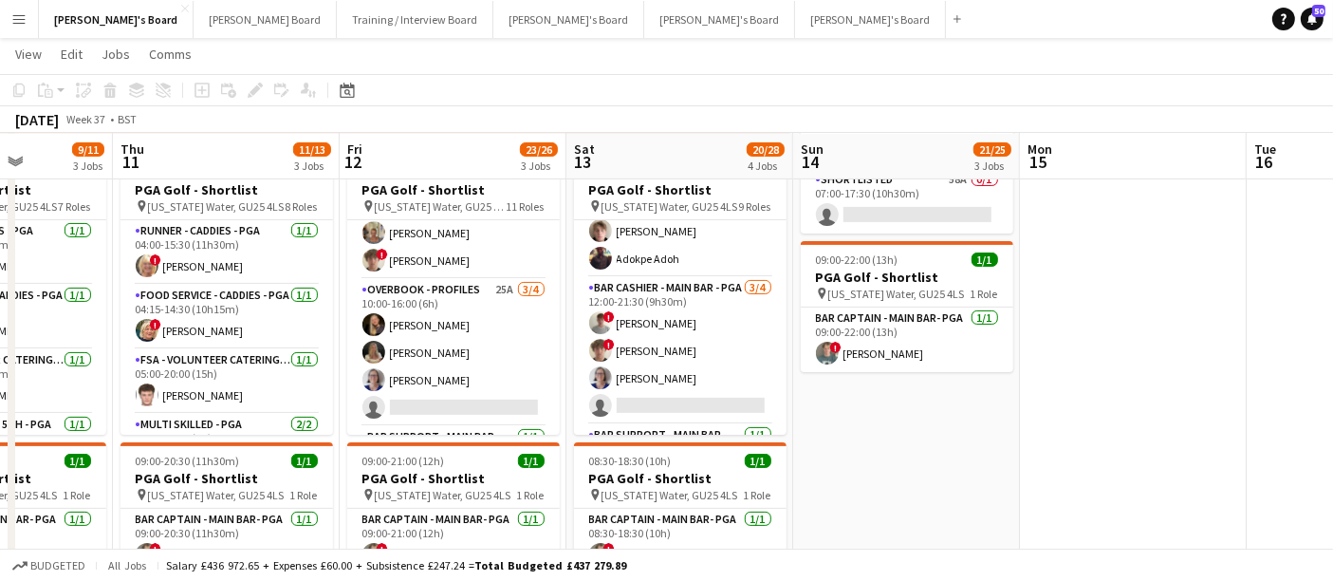
scroll to position [434, 0]
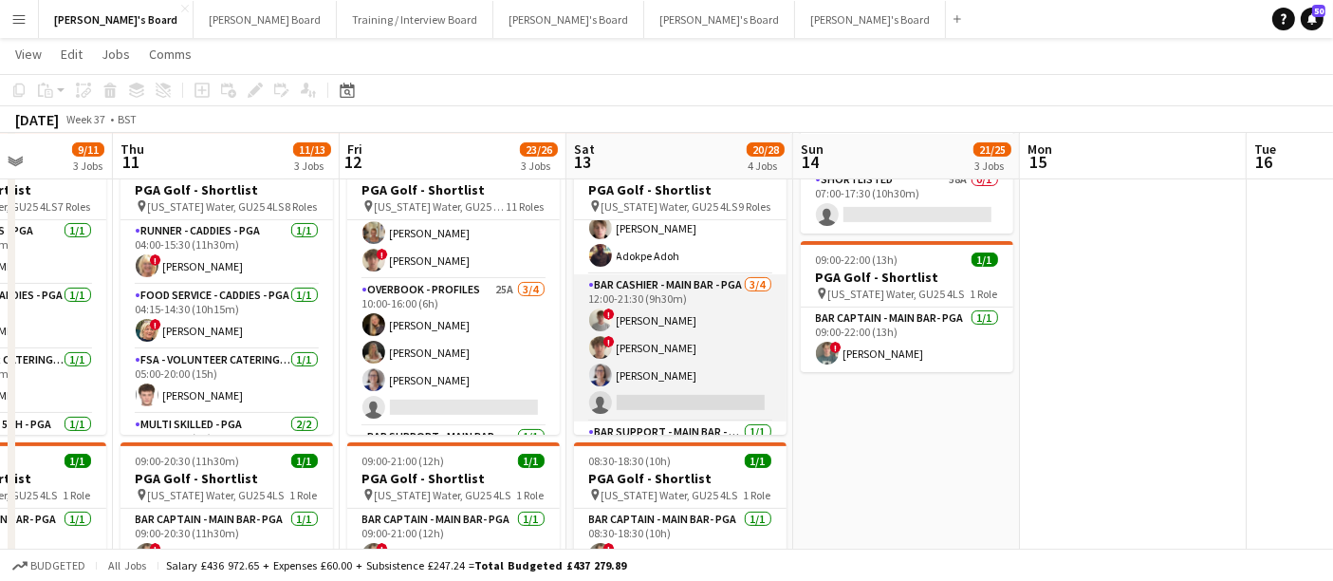
click at [708, 321] on app-card-role "Bar Cashier - Main Bar - PGA [DATE] 12:00-21:30 (9h30m) ! [PERSON_NAME] ! [PERS…" at bounding box center [680, 347] width 213 height 147
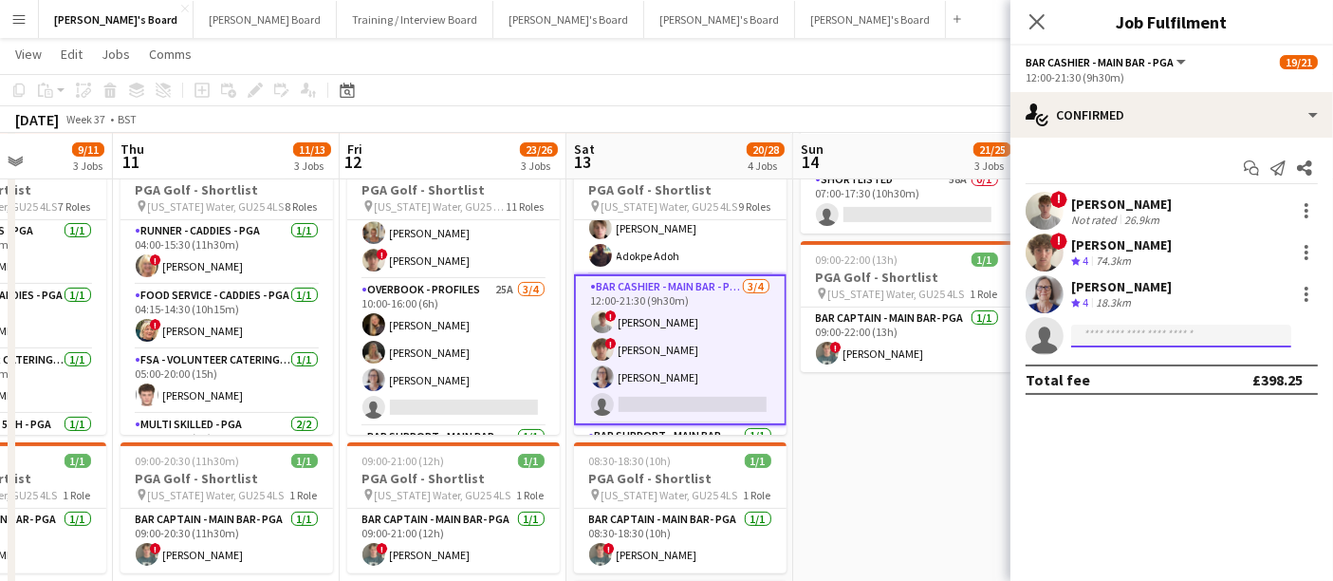
click at [1177, 344] on input at bounding box center [1181, 335] width 220 height 23
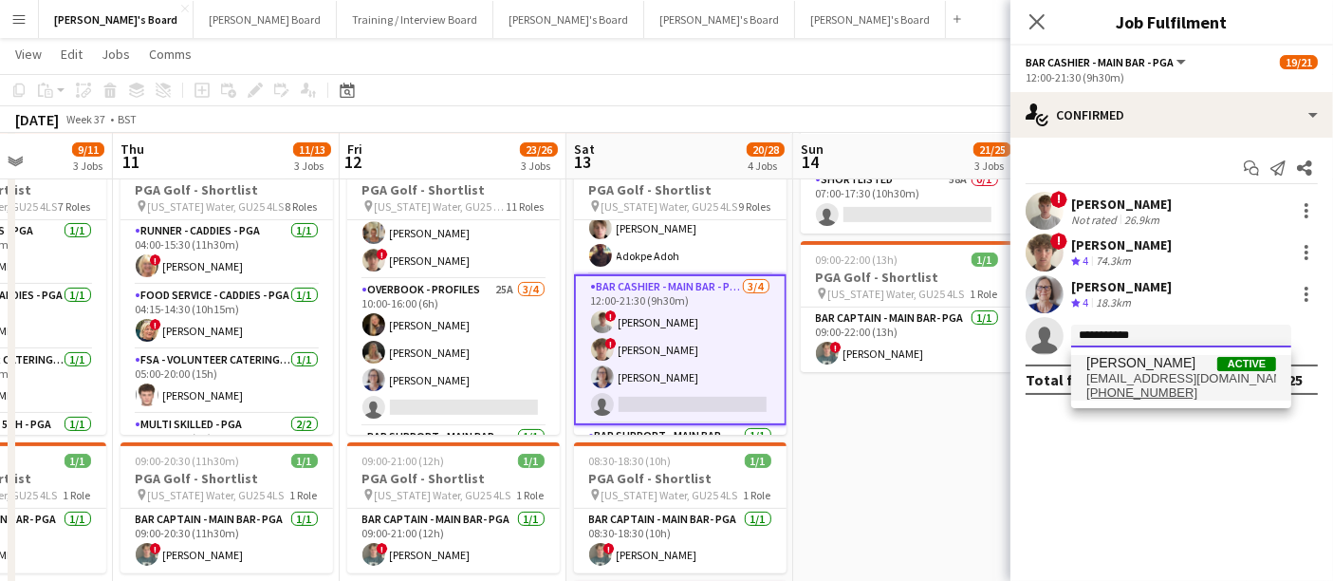
type input "**********"
click at [1161, 366] on span "[PERSON_NAME]" at bounding box center [1140, 363] width 109 height 16
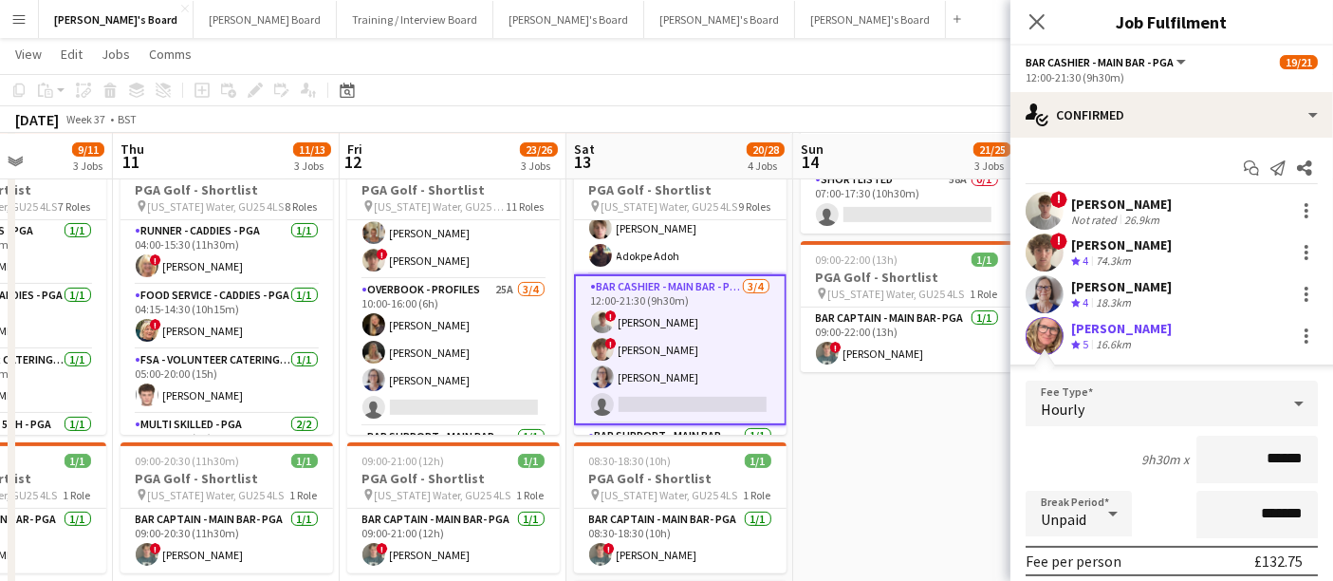
scroll to position [255, 0]
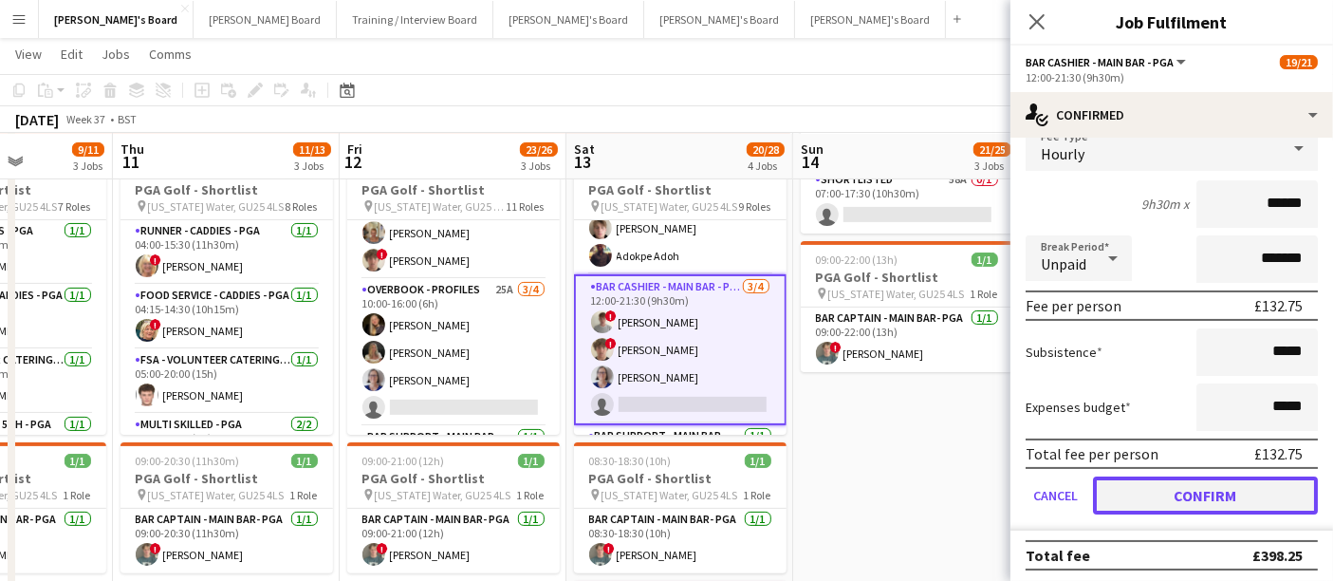
click at [1151, 481] on button "Confirm" at bounding box center [1205, 495] width 225 height 38
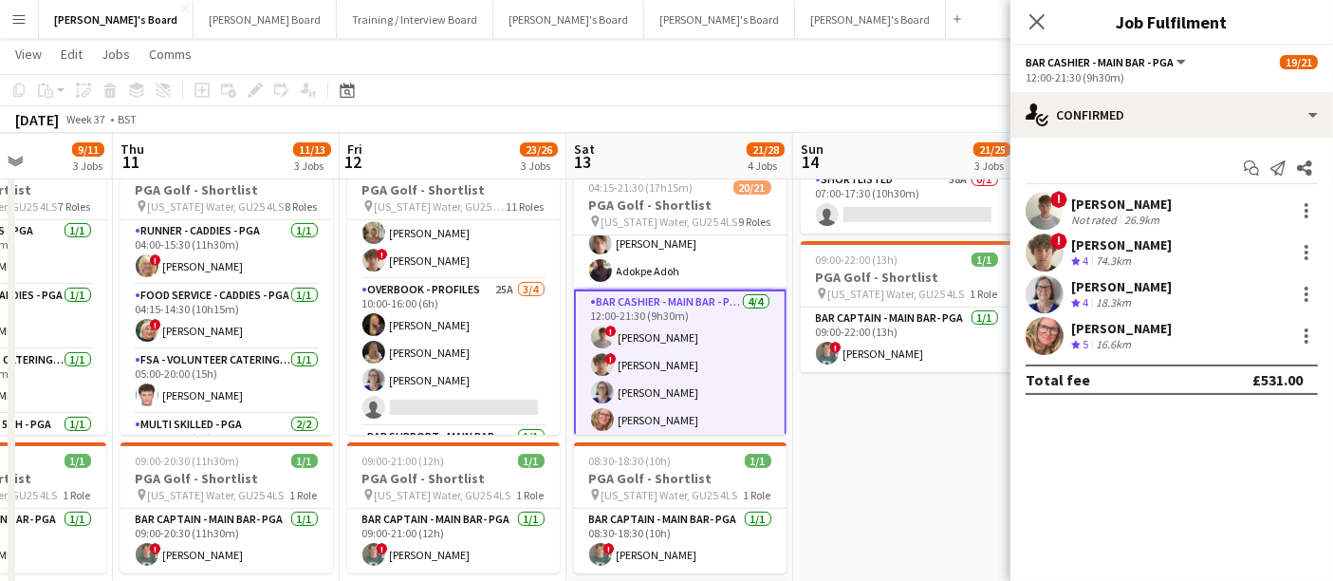
scroll to position [0, 0]
click at [918, 471] on app-date-cell "05:00-22:00 (17h) 20/23 PGA Golf - Shortlist pin [US_STATE] Water, GU25 4LS 12 …" at bounding box center [906, 463] width 227 height 1314
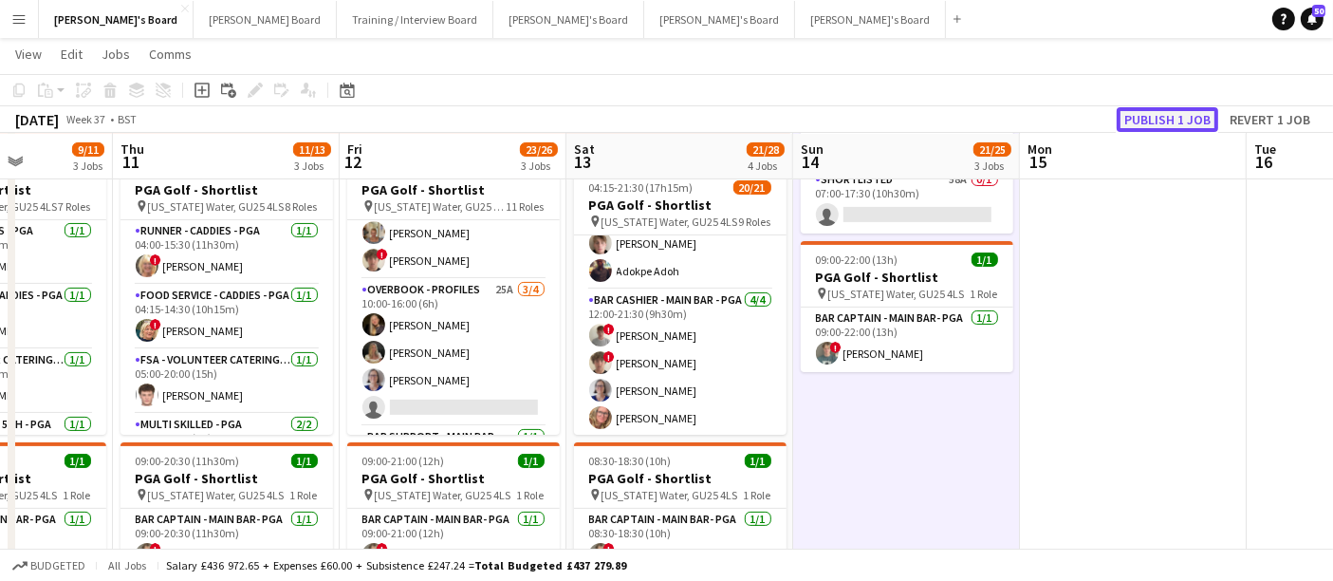
click at [1189, 120] on button "Publish 1 job" at bounding box center [1168, 119] width 102 height 25
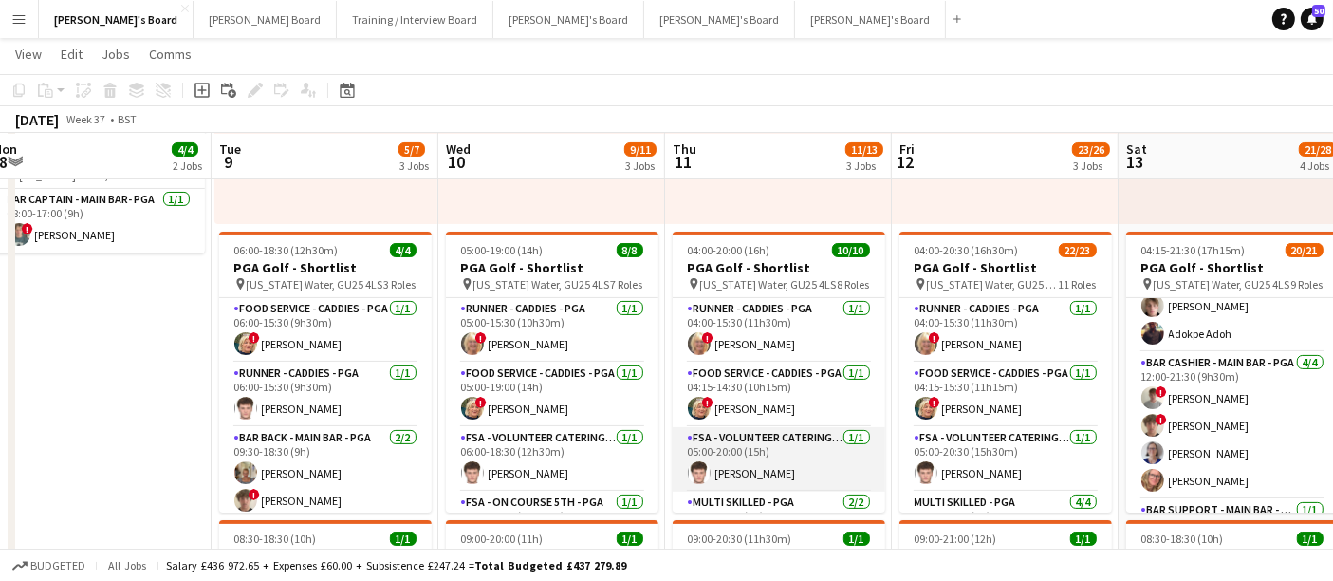
click at [769, 435] on app-card-role "FSA - Volunteer Catering - PGA [DATE] 05:00-20:00 (15h) [PERSON_NAME]" at bounding box center [779, 459] width 213 height 65
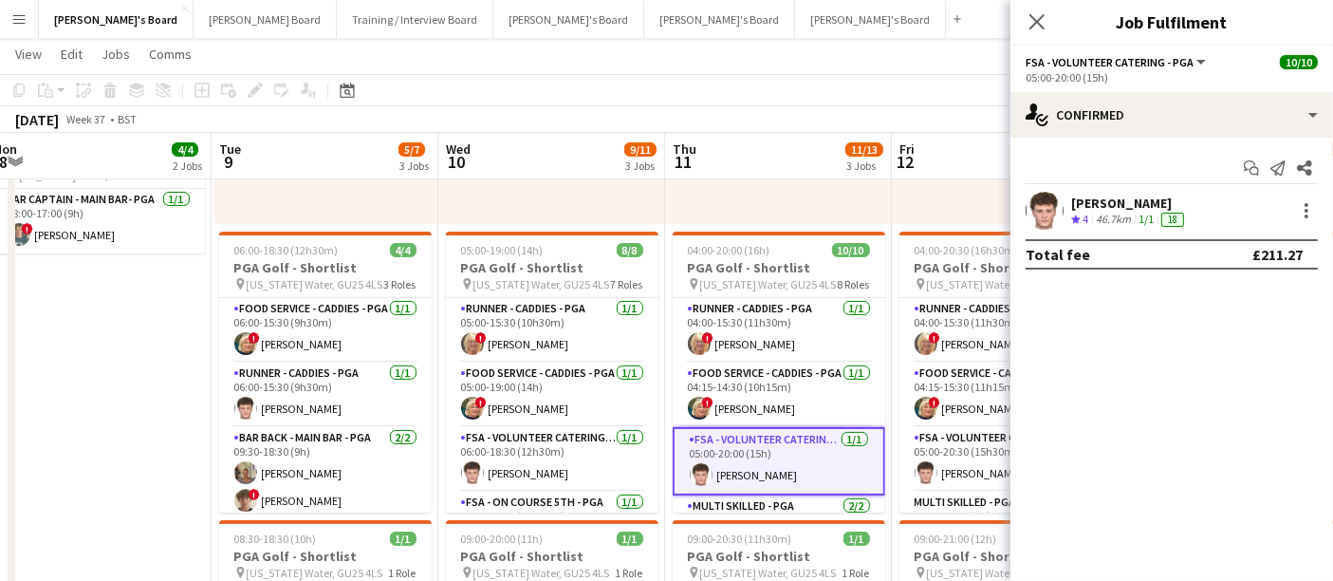
click at [789, 210] on div "07:00-17:30 (10h30m) 0/2 pin [US_STATE] Water, GU25 4LS 1 Role Shortlisted 178A…" at bounding box center [778, 79] width 227 height 290
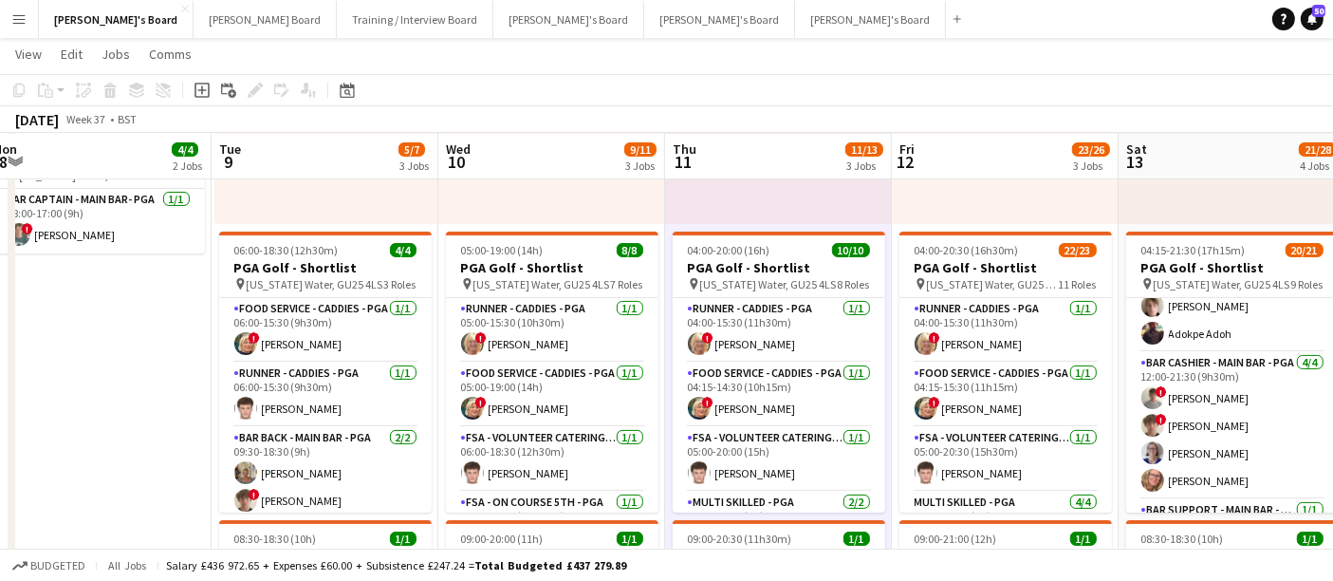
click at [789, 210] on div "07:00-17:30 (10h30m) 0/2 pin [US_STATE] Water, GU25 4LS 1 Role Shortlisted 178A…" at bounding box center [778, 79] width 227 height 290
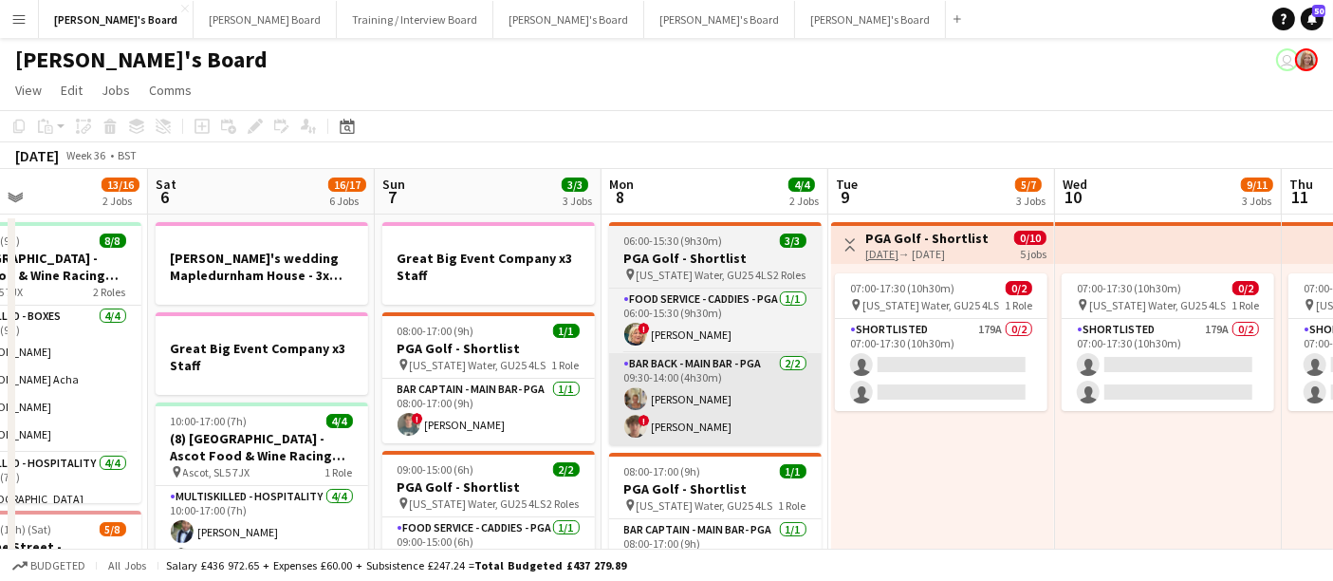
scroll to position [1, 0]
